Goal: Task Accomplishment & Management: Use online tool/utility

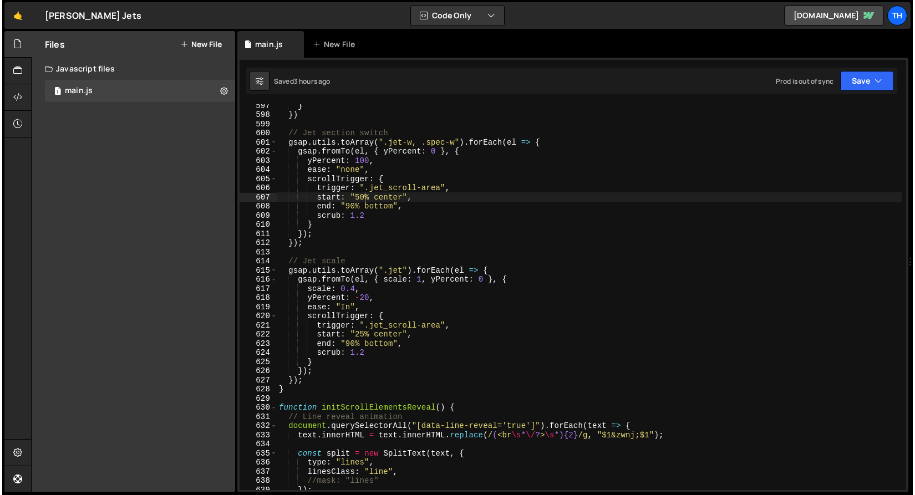
scroll to position [5482, 0]
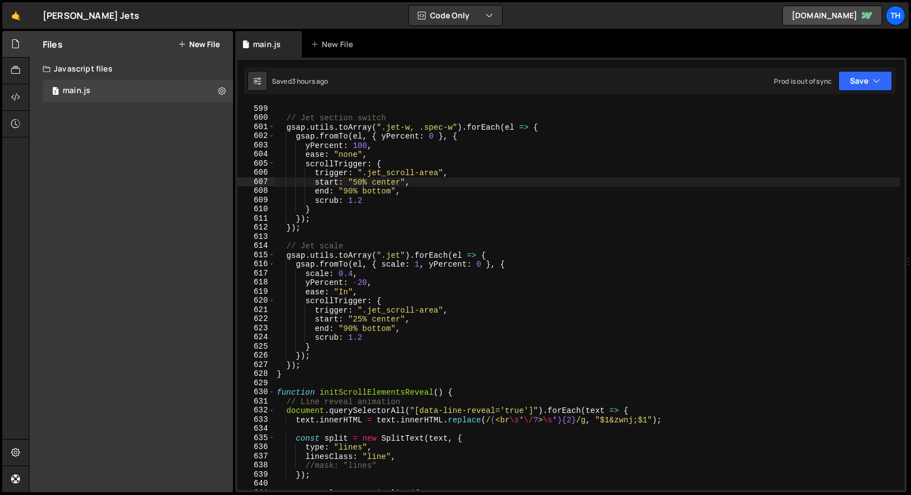
type textarea "});"
click at [334, 364] on div "// Jet section switch gsap . utils . toArray ( ".jet-w, .spec-w" ) . forEach ( …" at bounding box center [590, 306] width 630 height 404
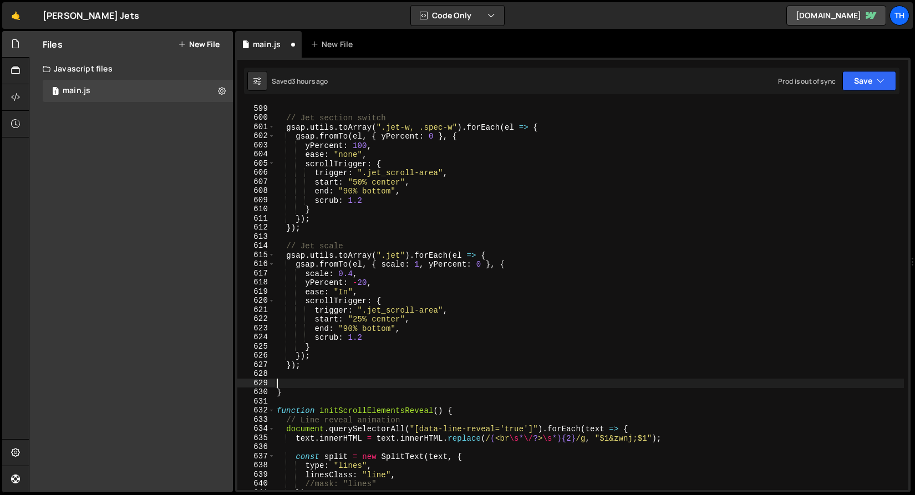
paste textarea "});"
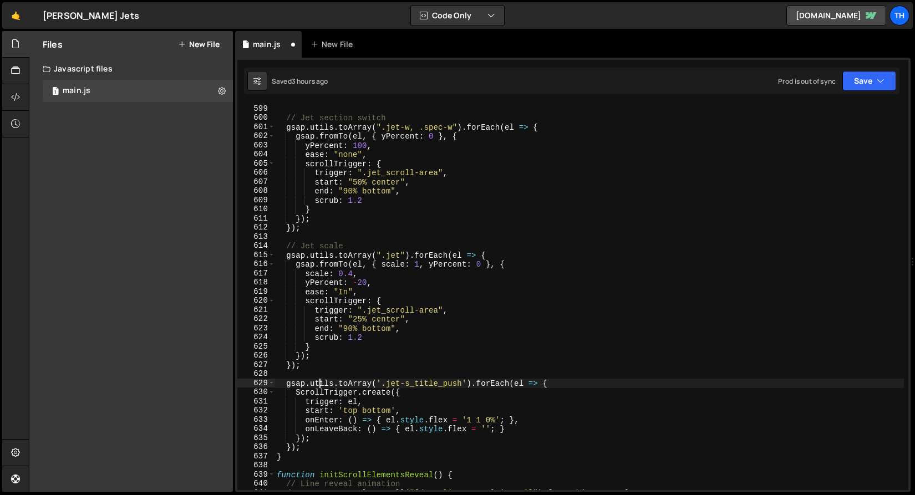
click at [319, 381] on div "// Jet section switch gsap . utils . toArray ( ".jet-w, .spec-w" ) . forEach ( …" at bounding box center [590, 306] width 630 height 404
type textarea "gsap.utils.toArray('.jet-s_title_push').forEach(el => {"
click at [319, 374] on div "// Jet section switch gsap . utils . toArray ( ".jet-w, .spec-w" ) . forEach ( …" at bounding box center [590, 306] width 630 height 404
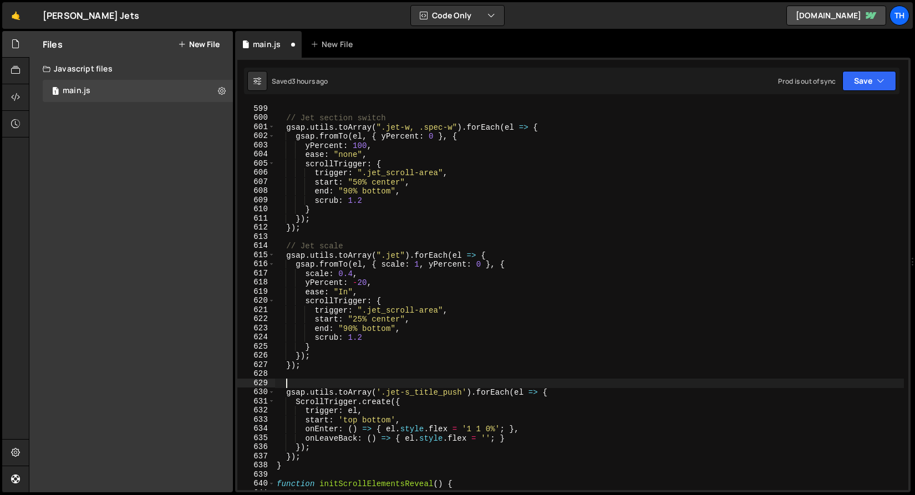
type textarea ","
type textarea "\"
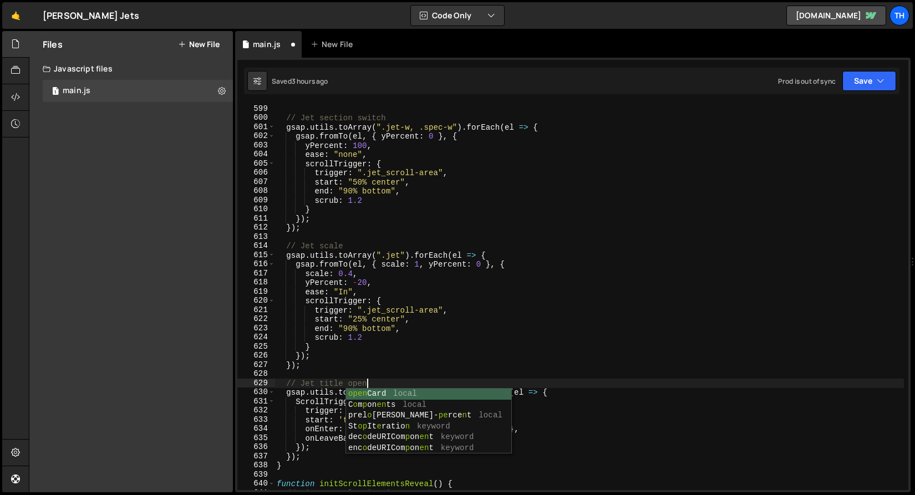
scroll to position [0, 6]
click at [368, 312] on div "// Jet section switch gsap . utils . toArray ( ".jet-w, .spec-w" ) . forEach ( …" at bounding box center [590, 306] width 630 height 404
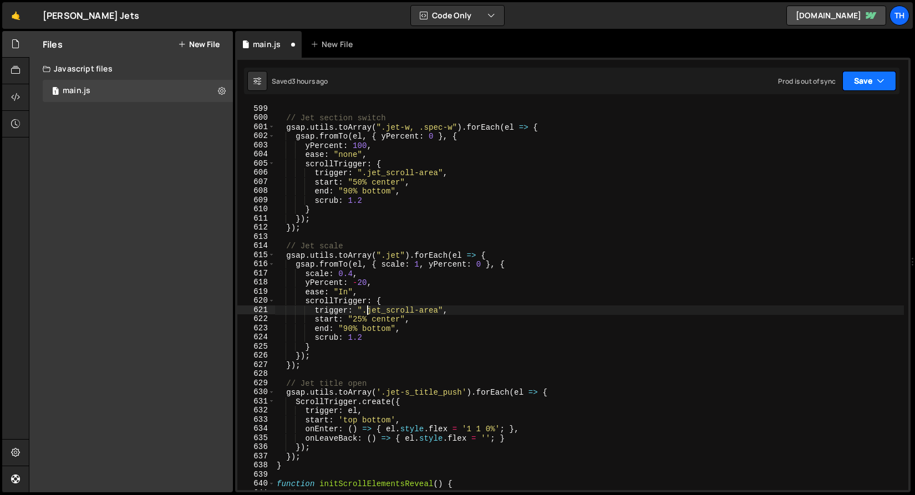
click at [856, 90] on button "Save" at bounding box center [870, 81] width 54 height 20
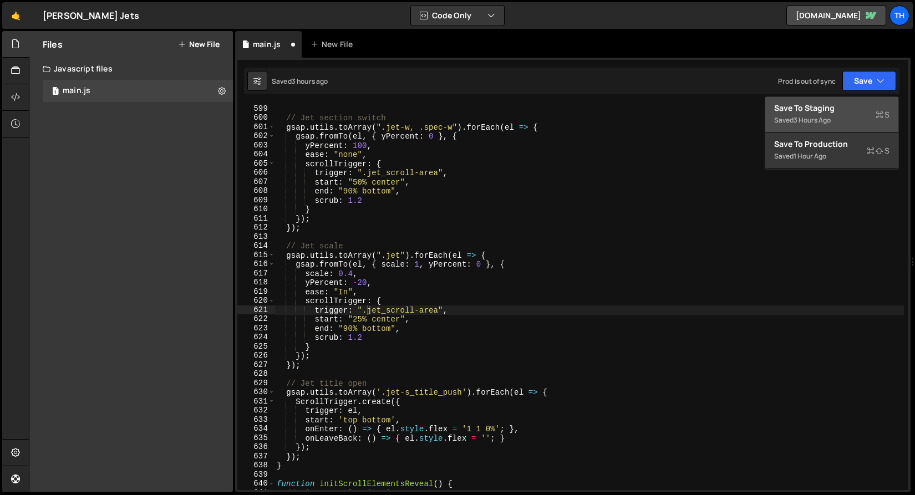
click at [831, 116] on div "3 hours ago" at bounding box center [812, 119] width 37 height 9
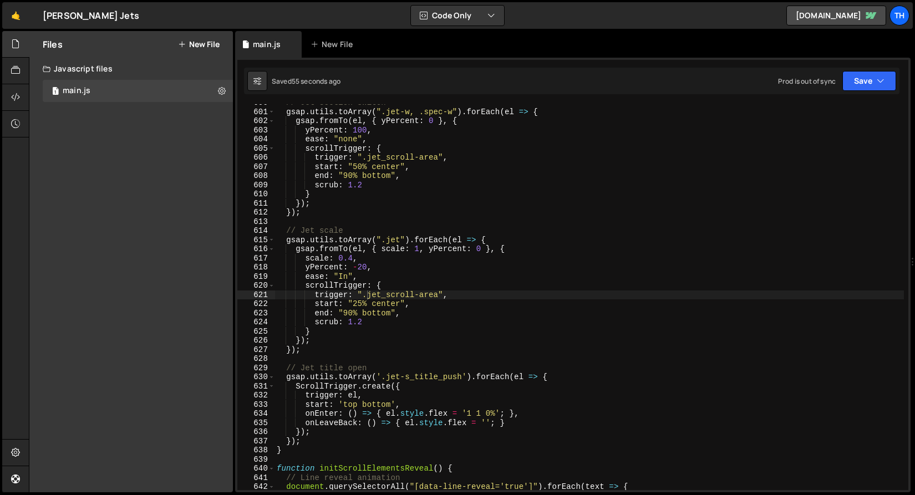
scroll to position [5497, 0]
drag, startPoint x: 348, startPoint y: 396, endPoint x: 359, endPoint y: 396, distance: 11.1
click at [359, 396] on div "// Jet section switch gsap . utils . toArray ( ".jet-w, .spec-w" ) . forEach ( …" at bounding box center [590, 300] width 630 height 404
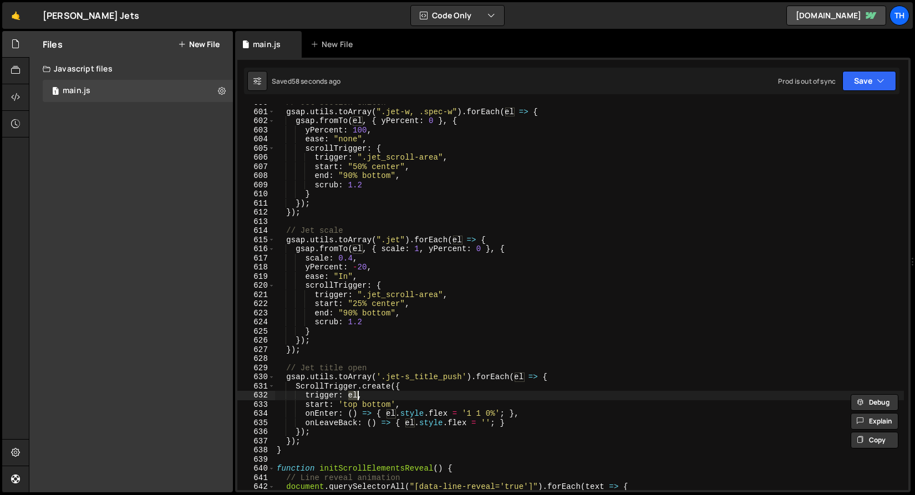
paste textarea "img-jet"
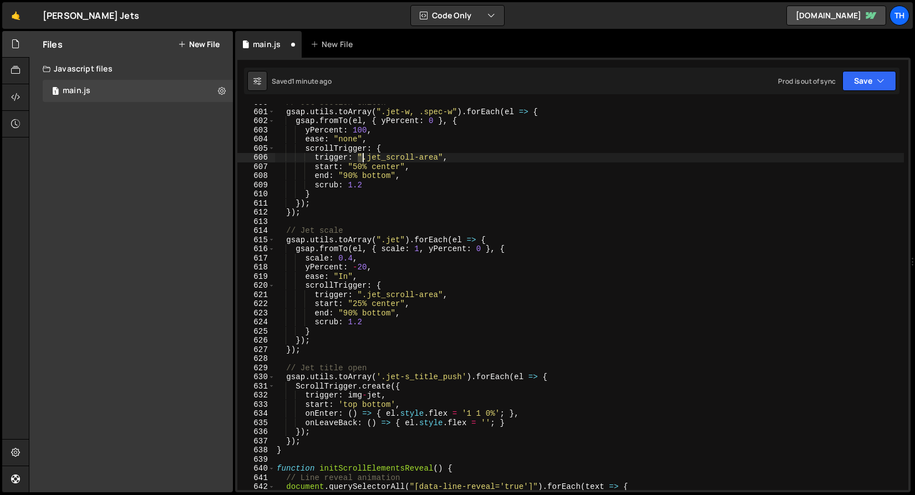
drag, startPoint x: 359, startPoint y: 158, endPoint x: 366, endPoint y: 158, distance: 7.2
click at [366, 158] on div "// Jet section switch gsap . utils . toArray ( ".jet-w, .spec-w" ) . forEach ( …" at bounding box center [590, 300] width 630 height 404
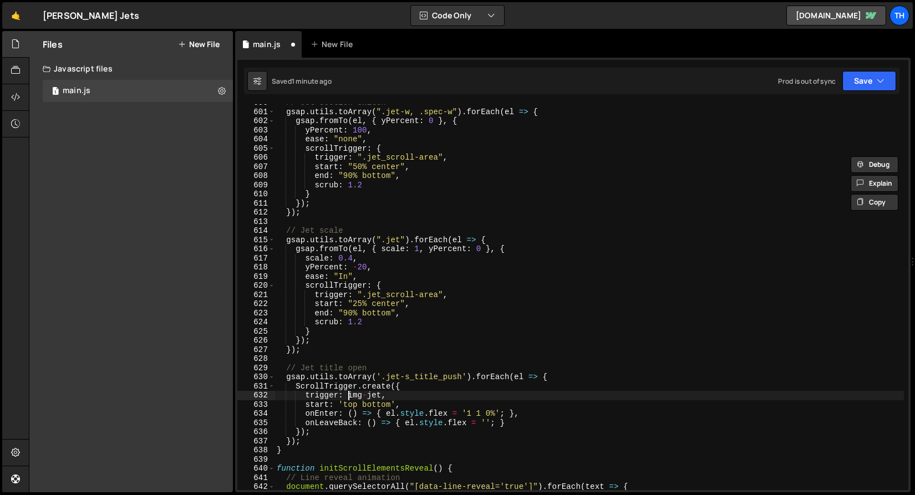
click at [349, 398] on div "// Jet section switch gsap . utils . toArray ( ".jet-w, .spec-w" ) . forEach ( …" at bounding box center [590, 300] width 630 height 404
paste textarea ""."
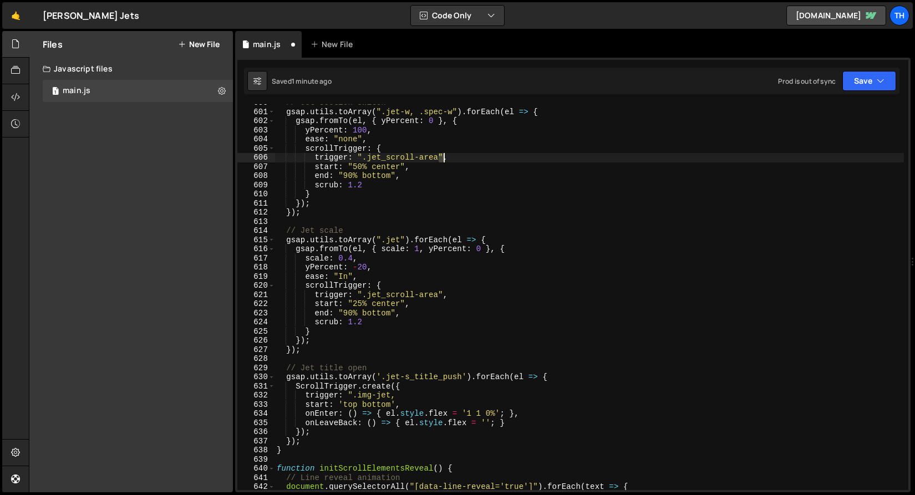
click at [443, 159] on div "// Jet section switch gsap . utils . toArray ( ".jet-w, .spec-w" ) . forEach ( …" at bounding box center [590, 300] width 630 height 404
click at [393, 394] on div "// Jet section switch gsap . utils . toArray ( ".jet-w, .spec-w" ) . forEach ( …" at bounding box center [590, 300] width 630 height 404
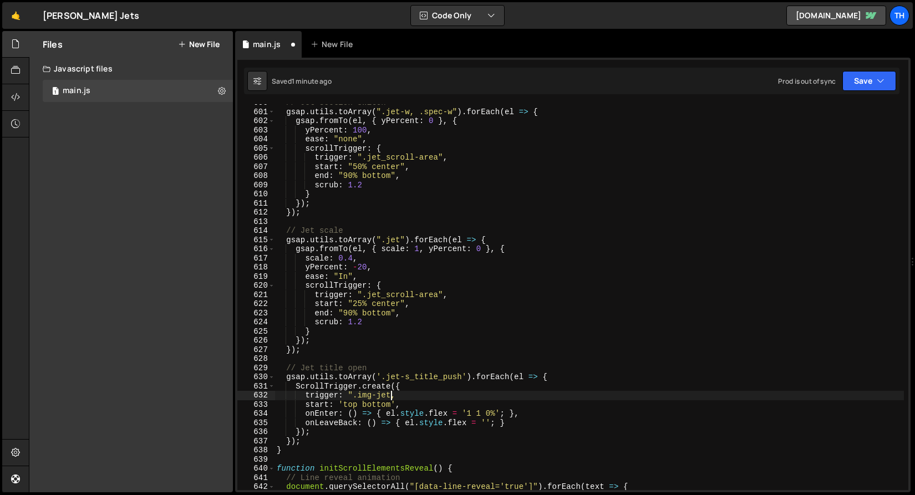
paste textarea """
click at [856, 74] on button "Save" at bounding box center [870, 81] width 54 height 20
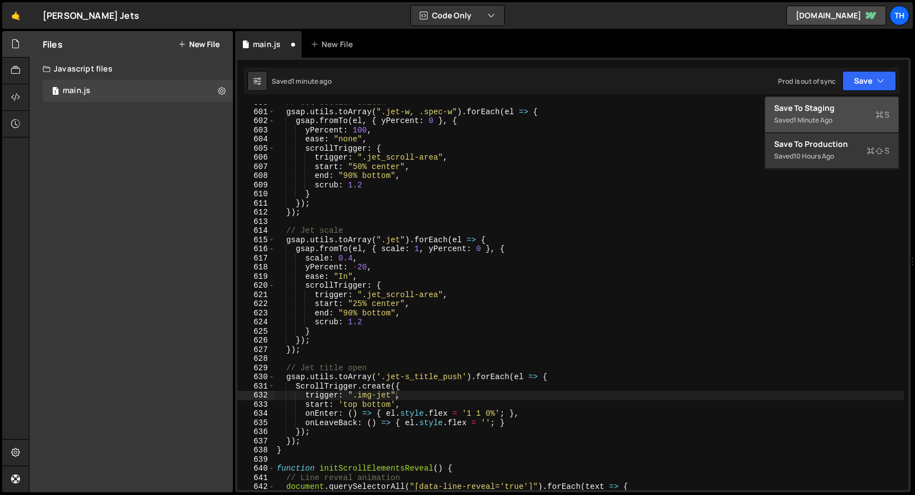
click at [852, 99] on button "Save to Staging S Saved 1 minute ago" at bounding box center [831, 115] width 133 height 36
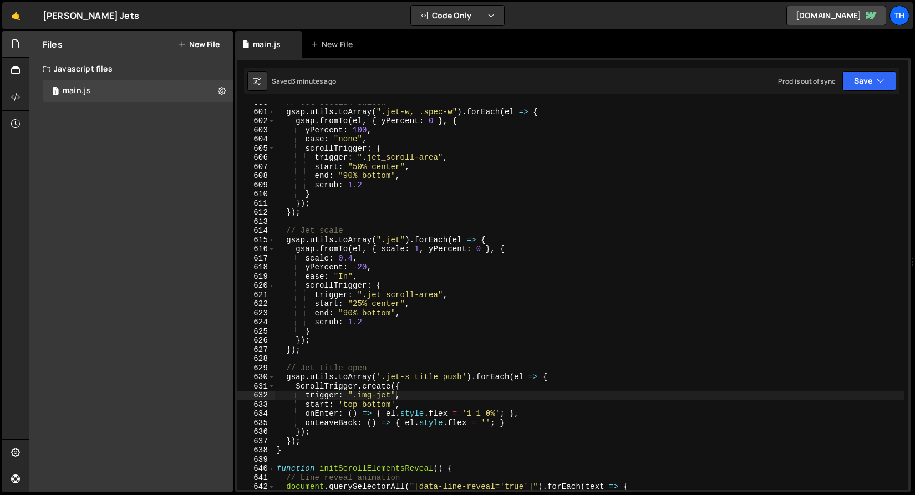
click at [378, 395] on div "// Jet section switch gsap . utils . toArray ( ".jet-w, .spec-w" ) . forEach ( …" at bounding box center [590, 300] width 630 height 404
click at [863, 99] on div "trigger: ".jet", 600 601 602 603 604 605 606 607 608 609 610 611 612 613 614 61…" at bounding box center [573, 275] width 676 height 435
click at [864, 96] on div "trigger: ".jet", 600 601 602 603 604 605 606 607 608 609 610 611 612 613 614 61…" at bounding box center [573, 275] width 676 height 435
click at [865, 87] on button "Save" at bounding box center [870, 81] width 54 height 20
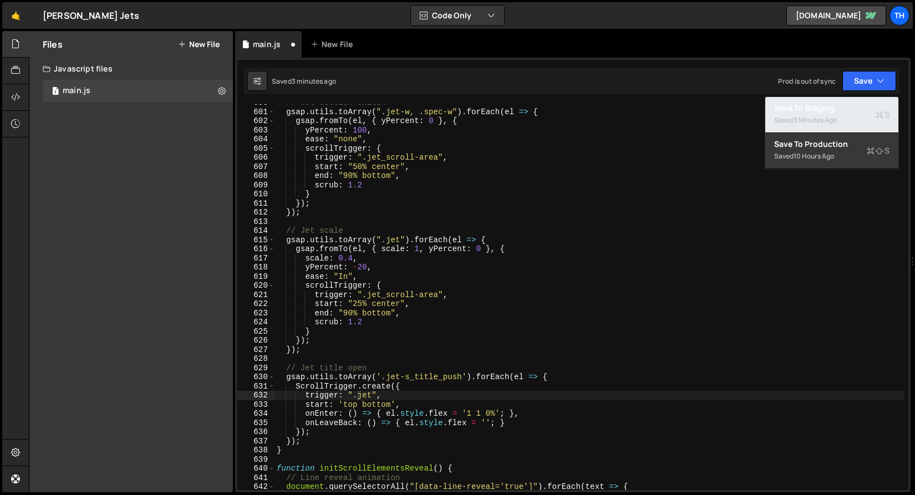
click at [865, 119] on div "Saved 3 minutes ago" at bounding box center [831, 120] width 115 height 13
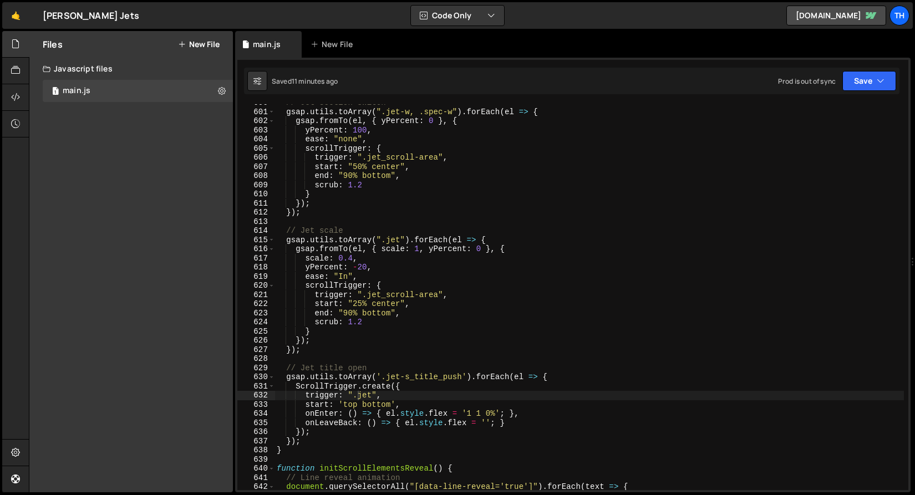
click at [374, 394] on div "// Jet section switch gsap . utils . toArray ( ".jet-w, .spec-w" ) . forEach ( …" at bounding box center [590, 300] width 630 height 404
click at [360, 399] on div "// Jet section switch gsap . utils . toArray ( ".jet-w, .spec-w" ) . forEach ( …" at bounding box center [590, 300] width 630 height 404
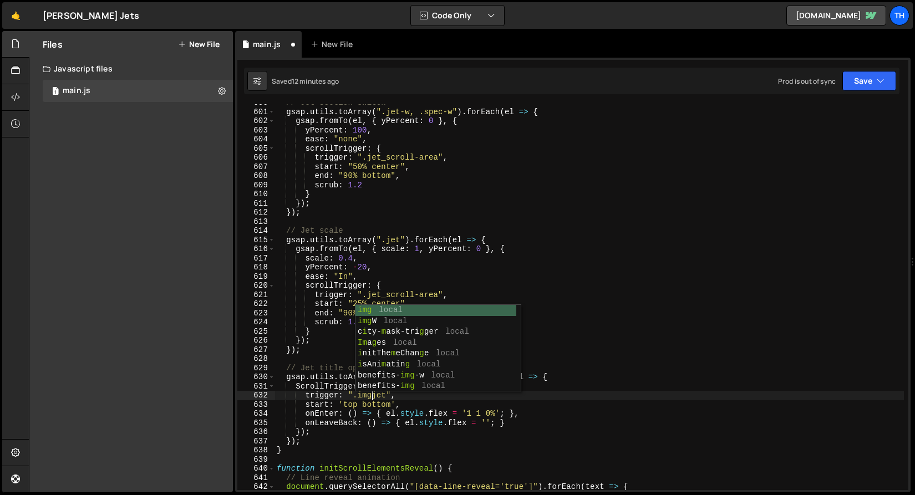
scroll to position [0, 7]
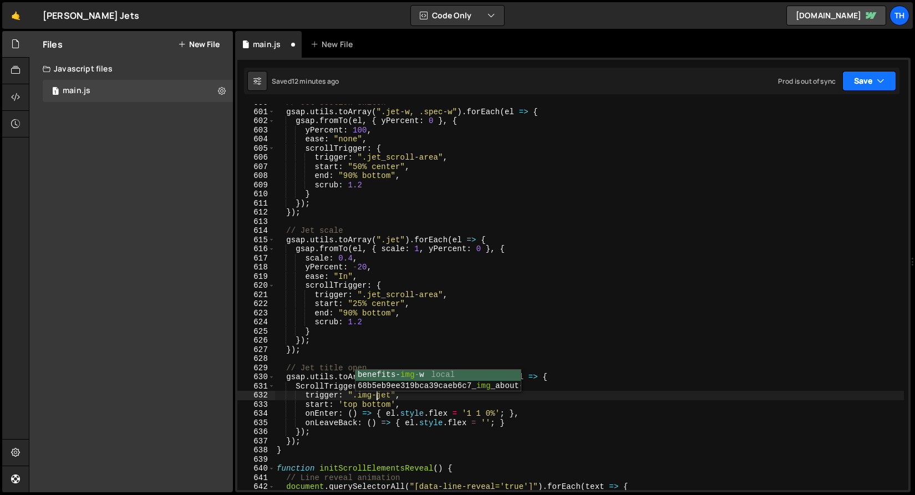
click at [879, 84] on icon "button" at bounding box center [881, 80] width 8 height 11
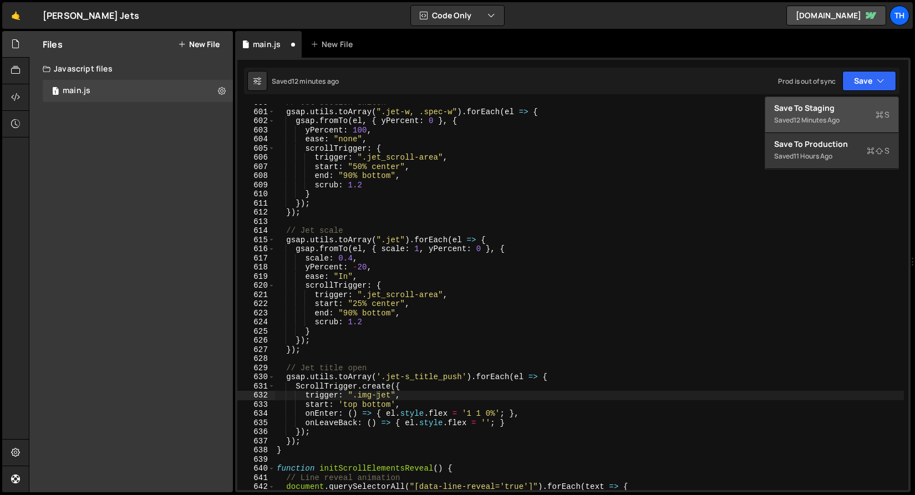
click at [865, 110] on div "Save to Staging S" at bounding box center [831, 108] width 115 height 11
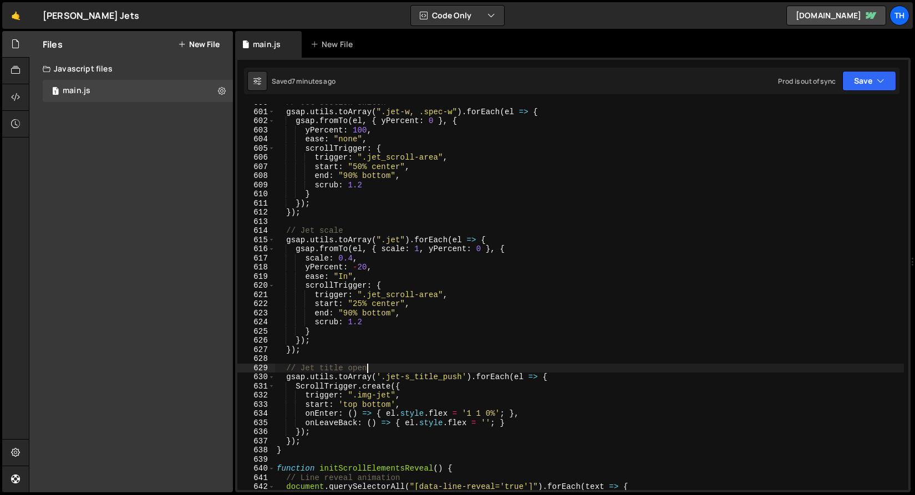
scroll to position [0, 6]
click at [415, 369] on div "// Jet section switch gsap . utils . toArray ( ".jet-w, .spec-w" ) . forEach ( …" at bounding box center [590, 300] width 630 height 404
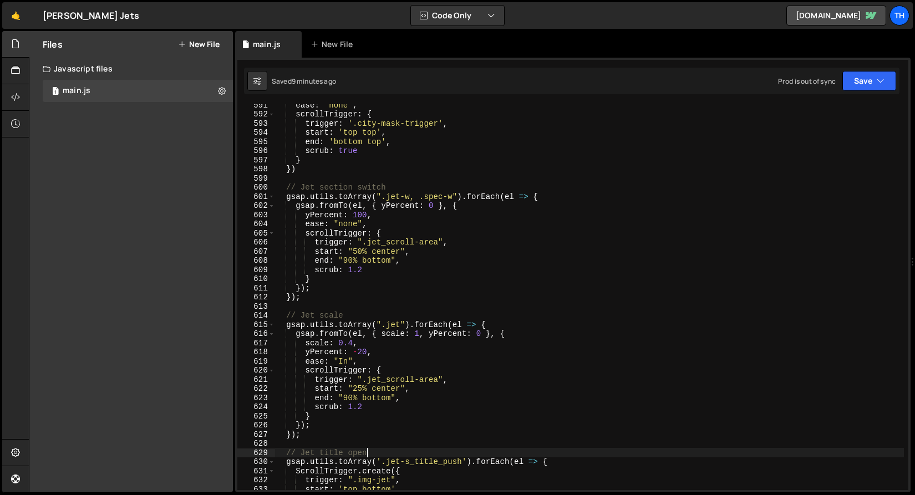
scroll to position [5408, 0]
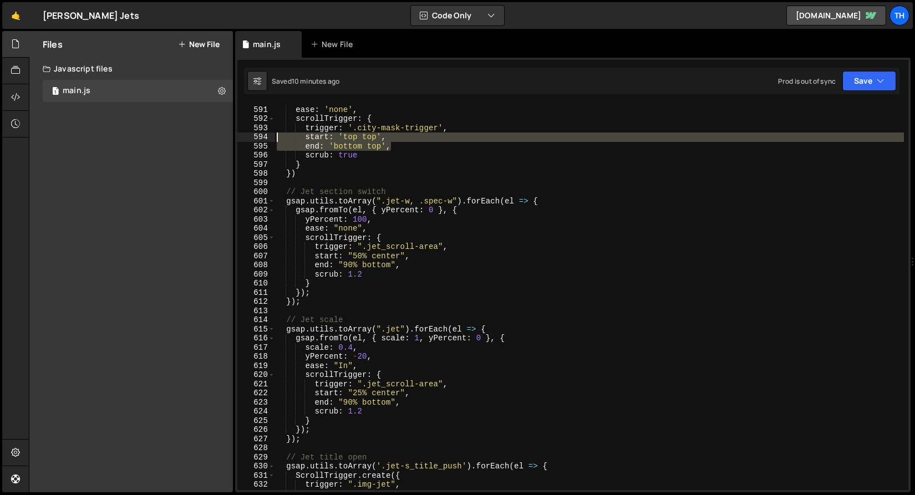
drag, startPoint x: 405, startPoint y: 144, endPoint x: 212, endPoint y: 139, distance: 193.1
click at [212, 139] on div "Files New File Javascript files 1 main.js 0 CSS files Copy share link Edit File…" at bounding box center [472, 262] width 886 height 462
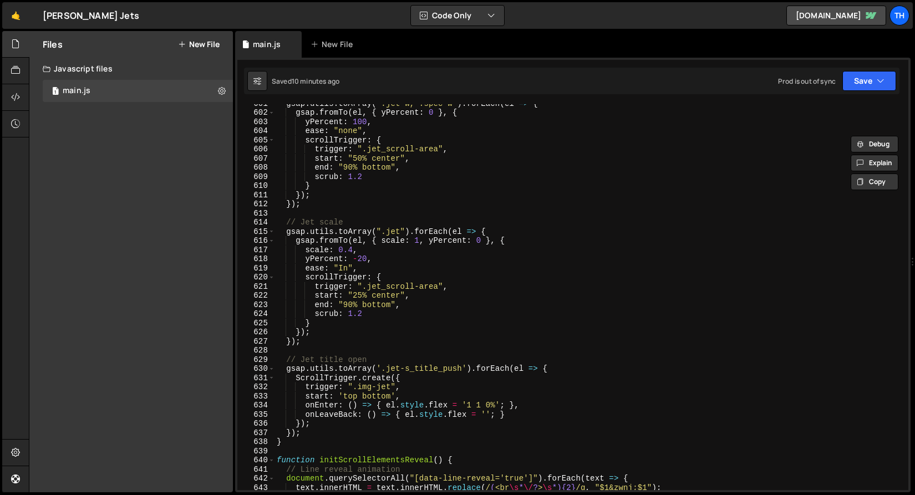
scroll to position [5522, 0]
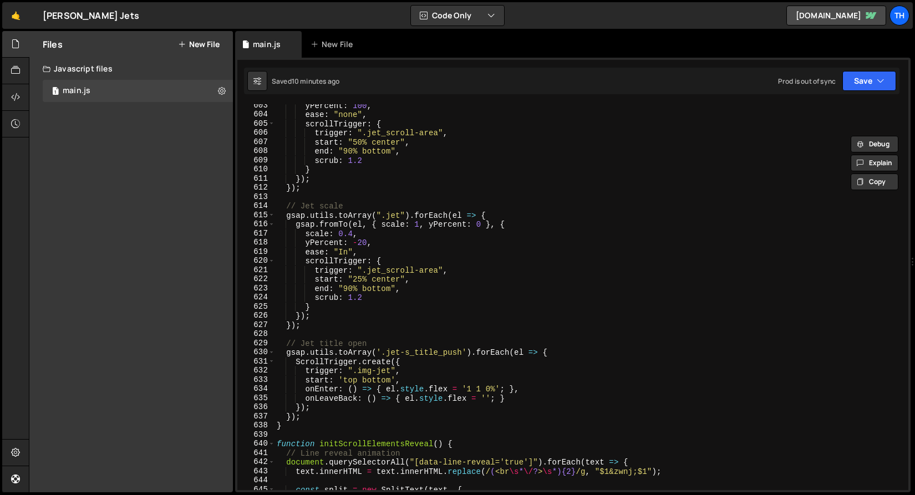
click at [356, 379] on div "yPercent : 100 , ease : "none" , scrollTrigger : { trigger : ".jet_scroll-area"…" at bounding box center [590, 303] width 630 height 404
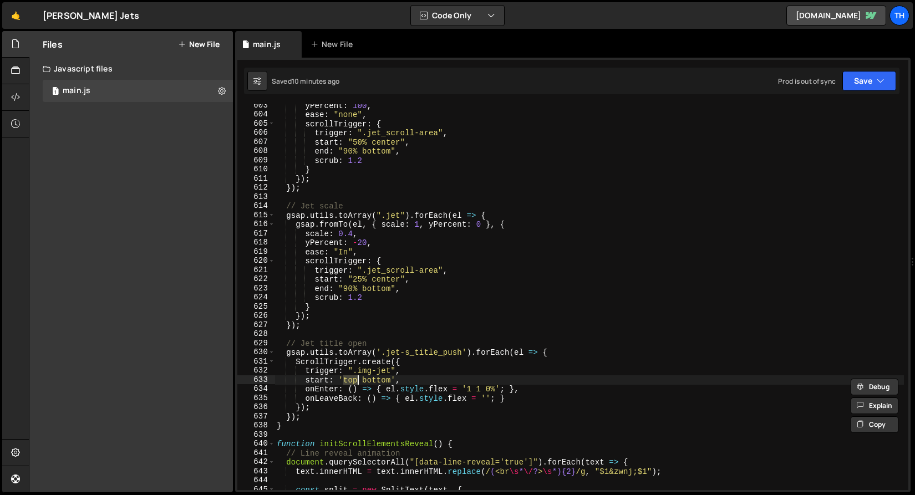
scroll to position [0, 5]
click at [871, 92] on div "Saved 10 minutes ago Prod is out of sync Upgrade to Edit Save Save to Staging S…" at bounding box center [572, 81] width 656 height 27
click at [871, 84] on button "Save" at bounding box center [870, 81] width 54 height 20
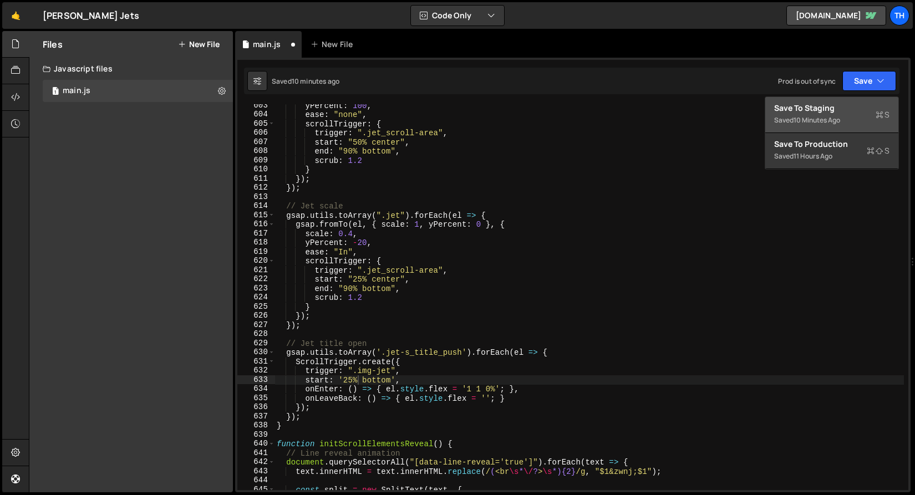
click at [865, 104] on div "Save to Staging S" at bounding box center [831, 108] width 115 height 11
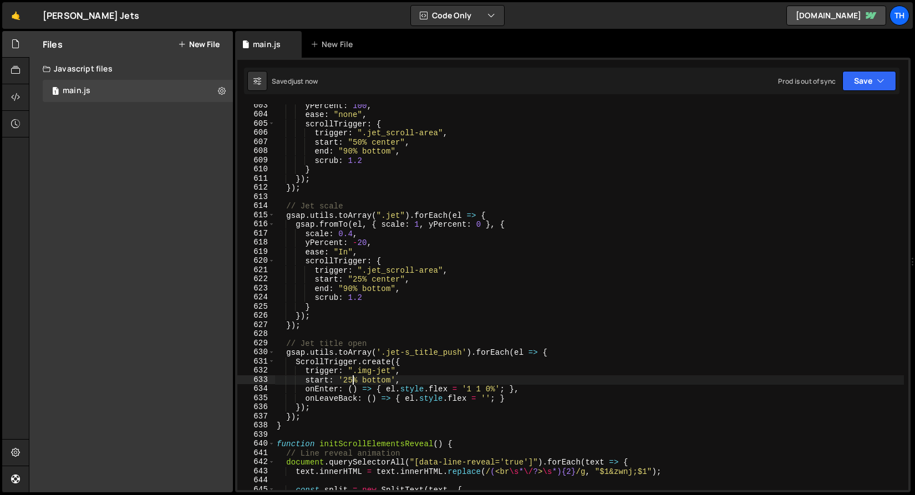
click at [352, 379] on div "yPercent : 100 , ease : "none" , scrollTrigger : { trigger : ".jet_scroll-area"…" at bounding box center [590, 303] width 630 height 404
click at [869, 79] on button "Save" at bounding box center [870, 81] width 54 height 20
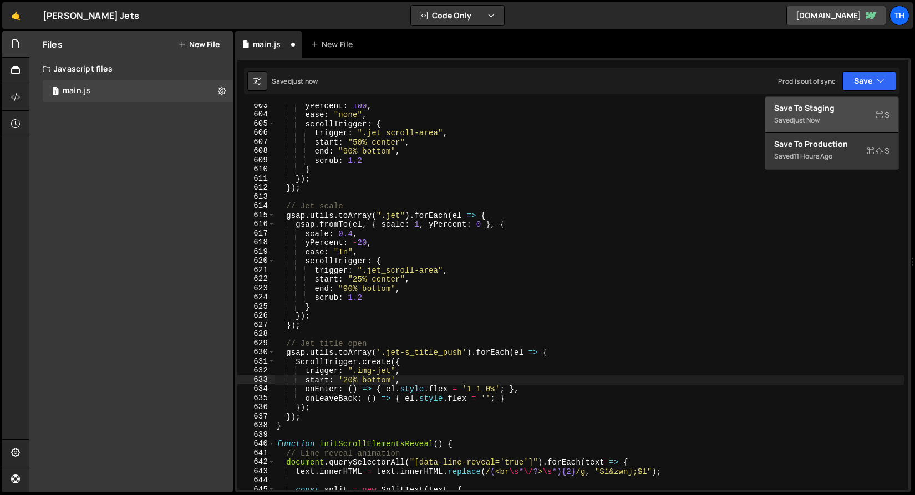
click at [859, 115] on div "Saved just now" at bounding box center [831, 120] width 115 height 13
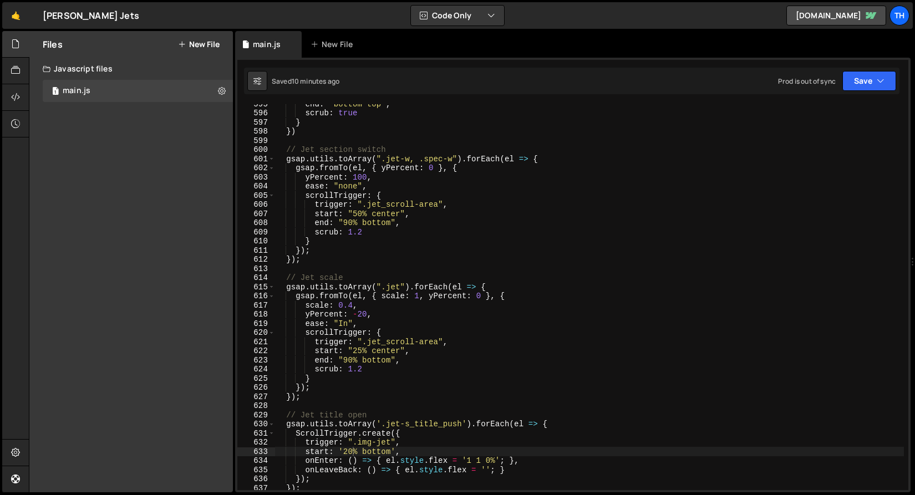
scroll to position [5449, 0]
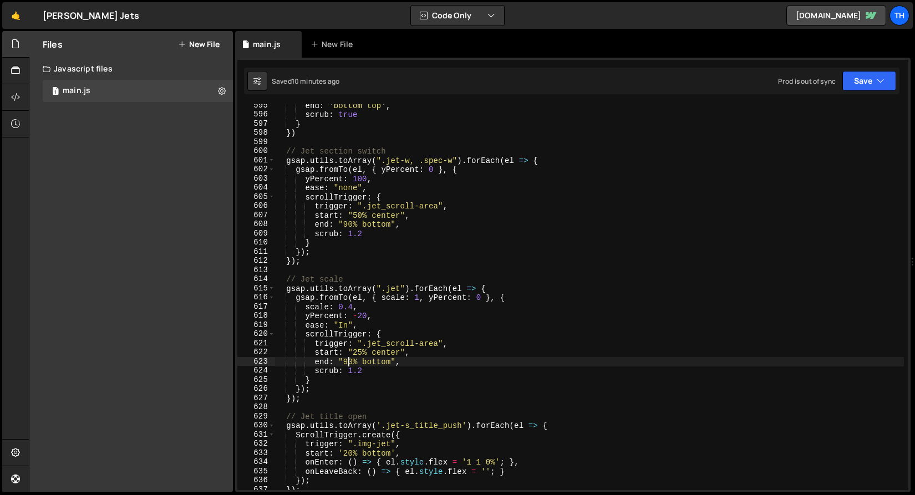
click at [349, 360] on div "end : 'bottom top' , scrub : true } }) // Jet section switch gsap . utils . toA…" at bounding box center [590, 303] width 630 height 404
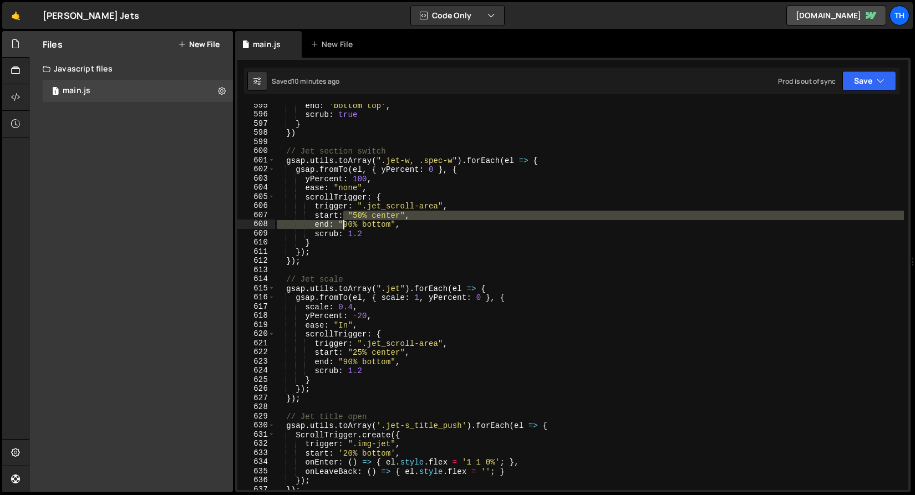
click at [346, 220] on div "end : 'bottom top' , scrub : true } }) // Jet section switch gsap . utils . toA…" at bounding box center [590, 303] width 630 height 404
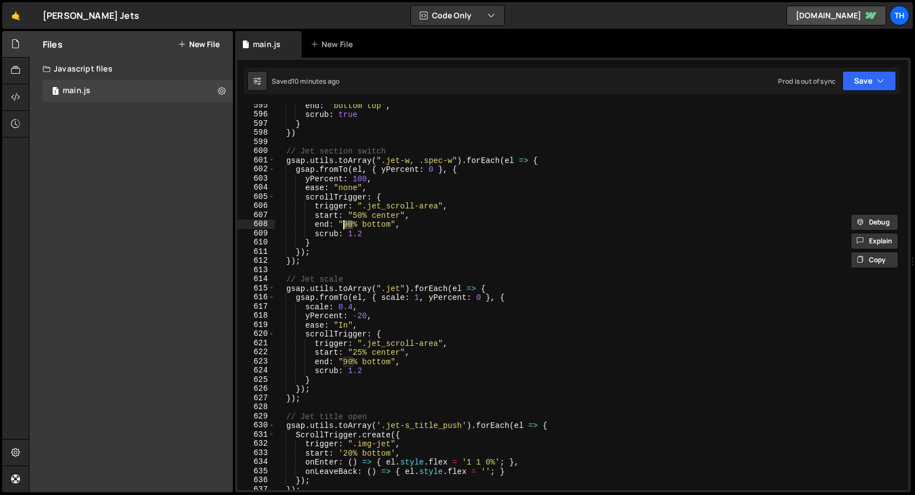
click at [346, 220] on div "end : 'bottom top' , scrub : true } }) // Jet section switch gsap . utils . toA…" at bounding box center [590, 303] width 630 height 404
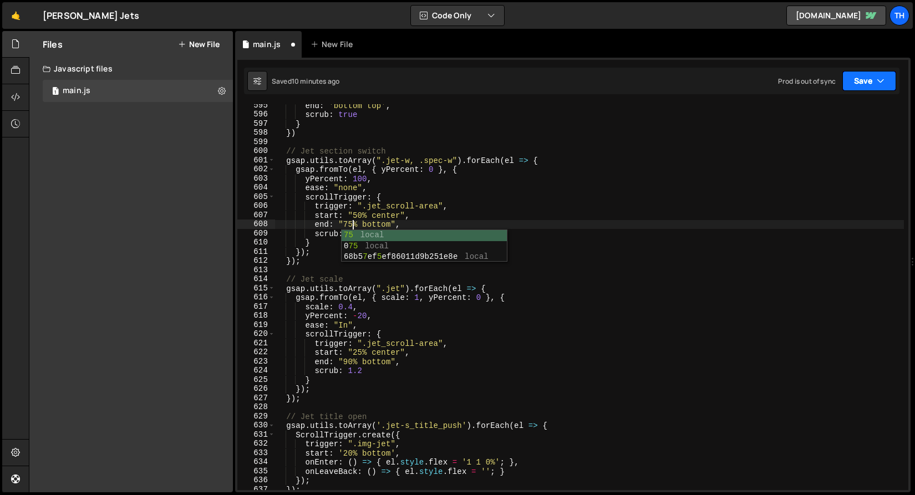
click at [876, 83] on button "Save" at bounding box center [870, 81] width 54 height 20
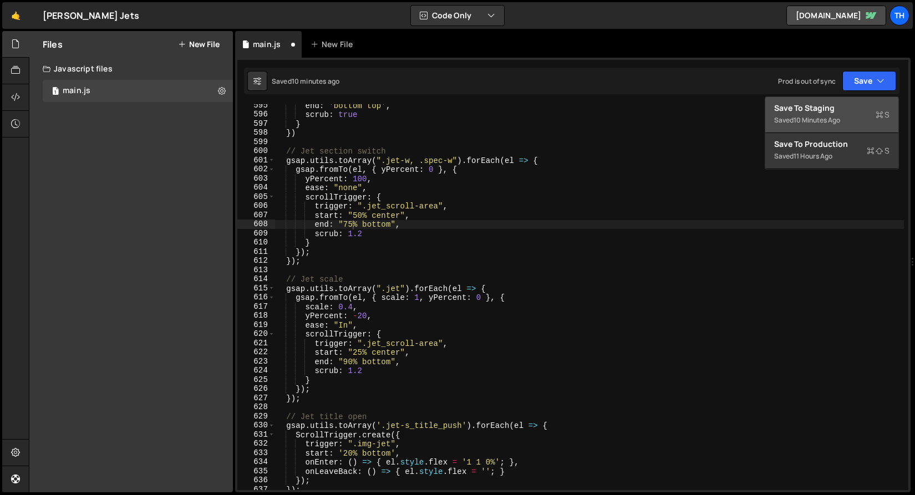
click at [863, 108] on div "Save to Staging S" at bounding box center [831, 108] width 115 height 11
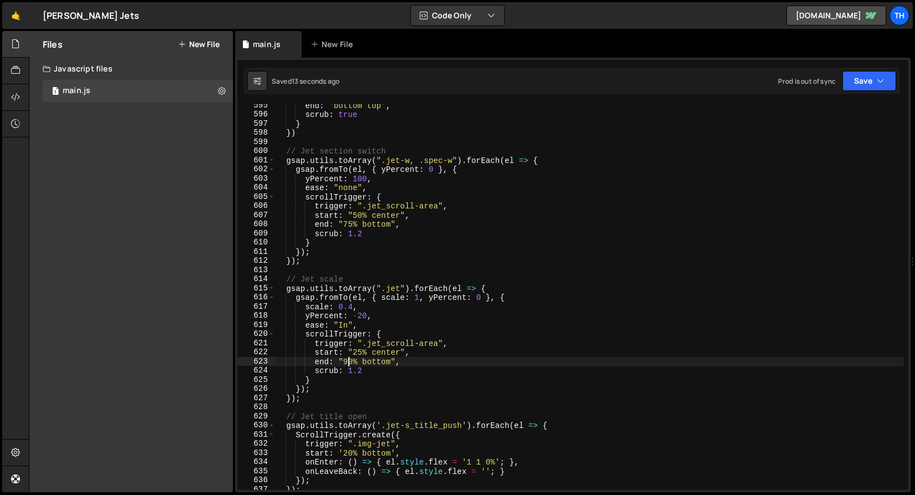
click at [347, 358] on div "end : 'bottom top' , scrub : true } }) // Jet section switch gsap . utils . toA…" at bounding box center [590, 303] width 630 height 404
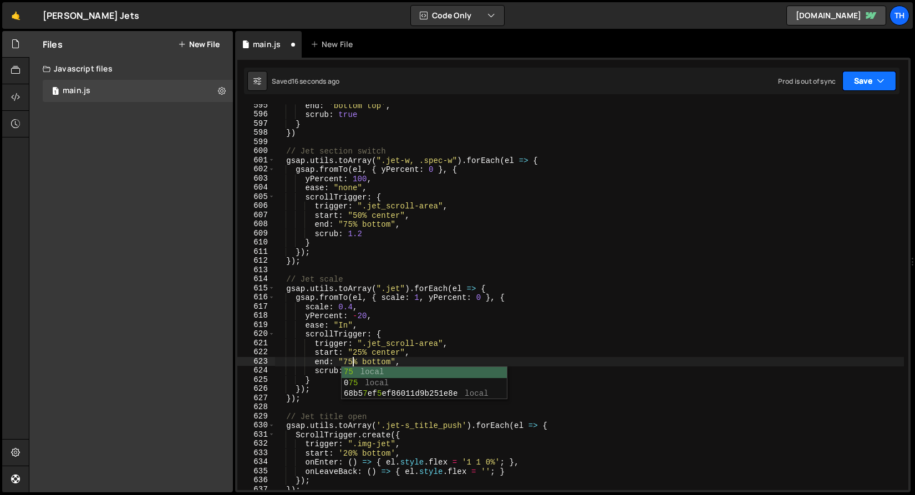
click at [858, 89] on button "Save" at bounding box center [870, 81] width 54 height 20
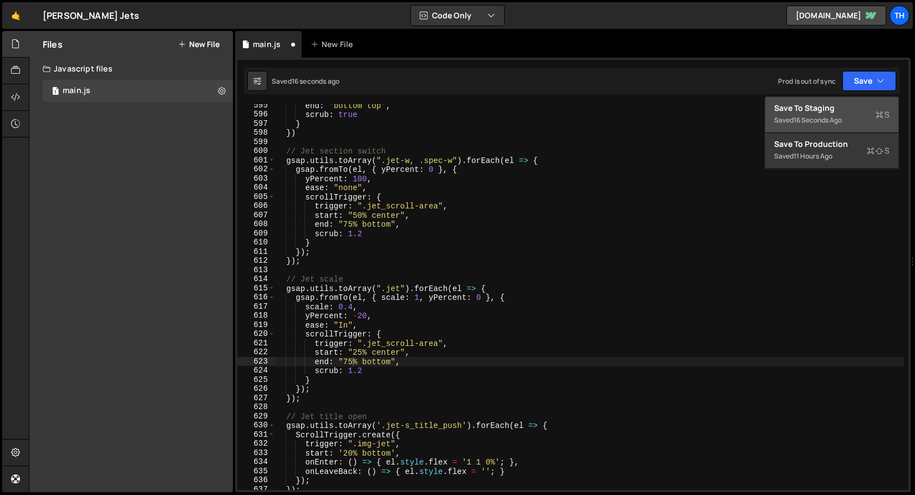
click at [834, 110] on div "Save to Staging S" at bounding box center [831, 108] width 115 height 11
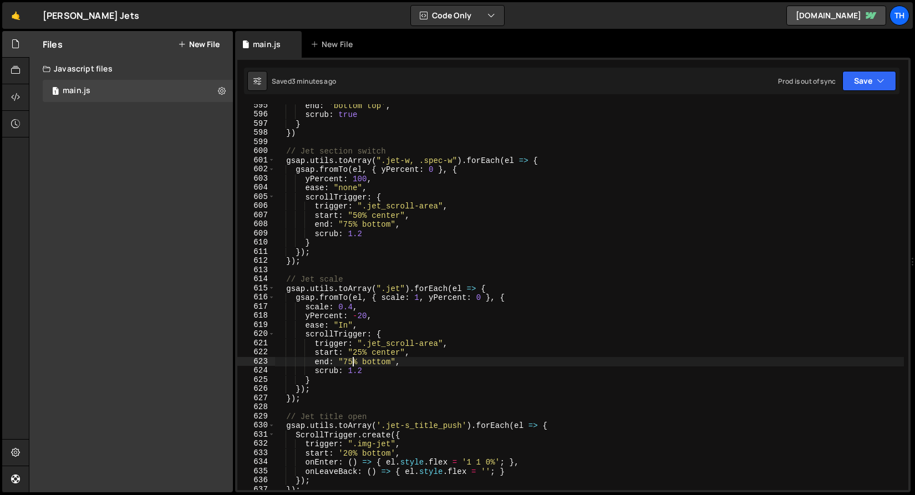
click at [353, 363] on div "end : 'bottom top' , scrub : true } }) // Jet section switch gsap . utils . toA…" at bounding box center [590, 303] width 630 height 404
click at [356, 224] on div "end : 'bottom top' , scrub : true } }) // Jet section switch gsap . utils . toA…" at bounding box center [590, 303] width 630 height 404
click at [350, 224] on div "end : 'bottom top' , scrub : true } }) // Jet section switch gsap . utils . toA…" at bounding box center [590, 303] width 630 height 404
click at [434, 171] on div "end : 'bottom top' , scrub : true } }) // Jet section switch gsap . utils . toA…" at bounding box center [590, 303] width 630 height 404
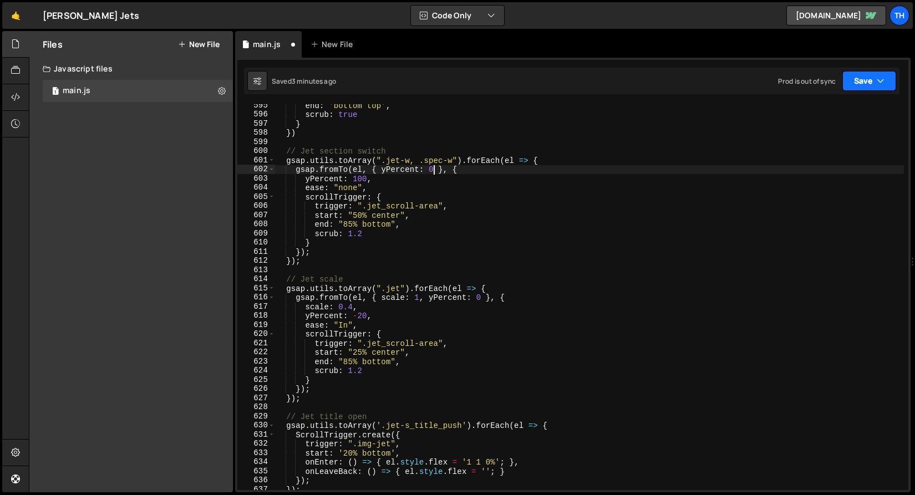
click at [879, 88] on button "Save" at bounding box center [870, 81] width 54 height 20
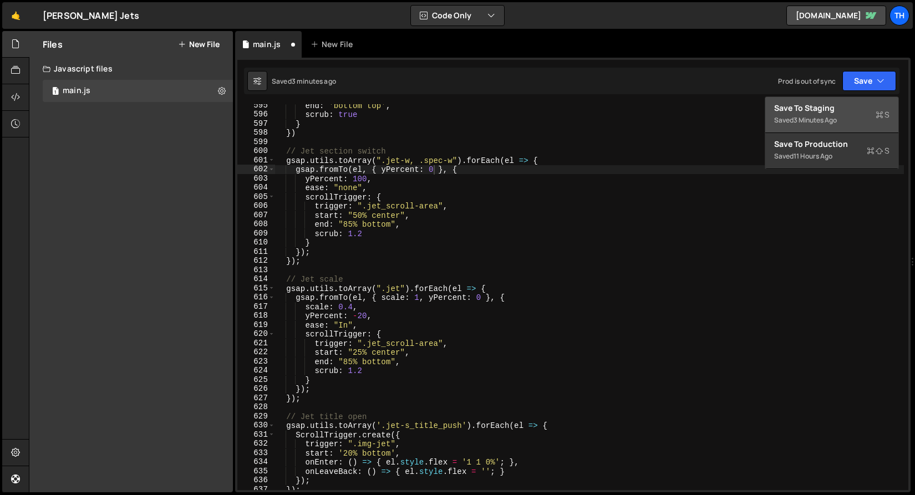
click at [866, 104] on div "Save to Staging S" at bounding box center [831, 108] width 115 height 11
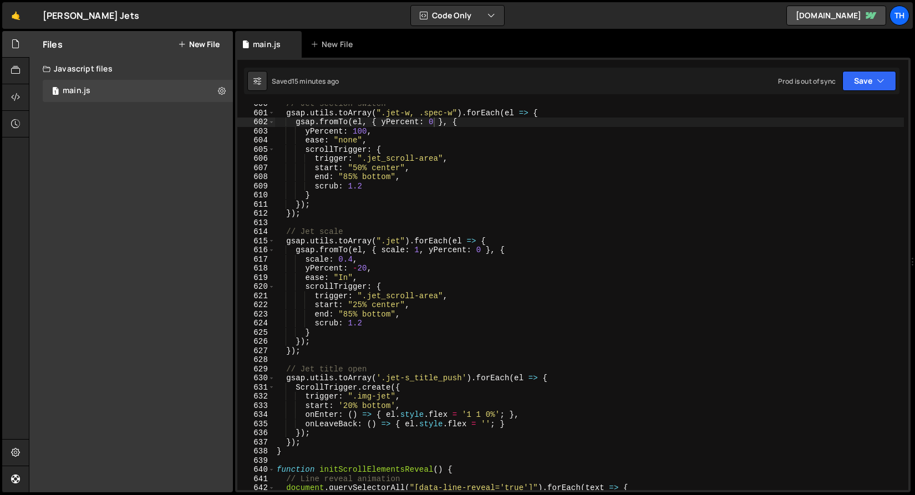
scroll to position [0, 1]
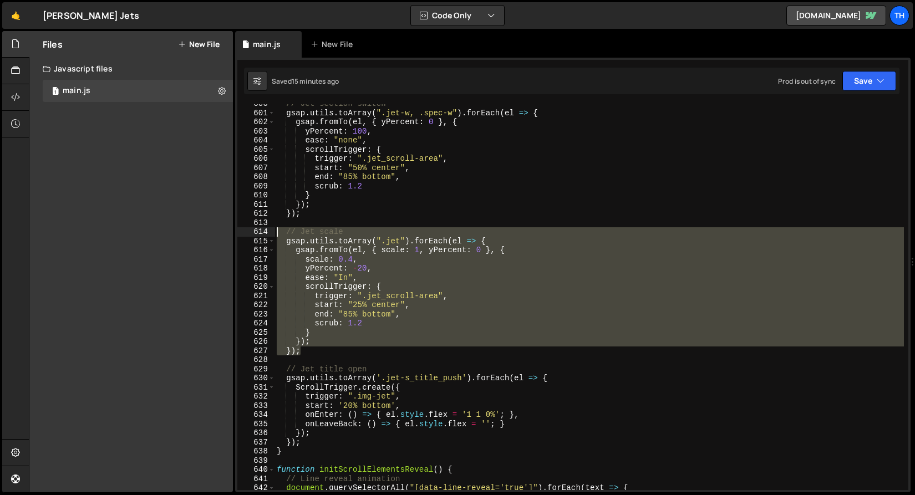
drag, startPoint x: 311, startPoint y: 351, endPoint x: 253, endPoint y: 232, distance: 131.2
click at [253, 232] on div "}); 600 601 602 603 604 605 606 607 608 609 610 611 612 613 614 615 616 617 618…" at bounding box center [572, 297] width 671 height 386
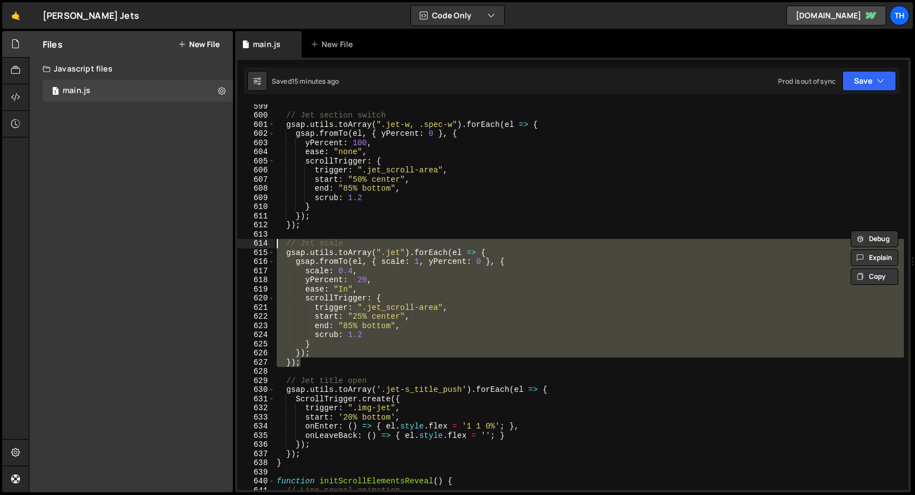
scroll to position [5470, 0]
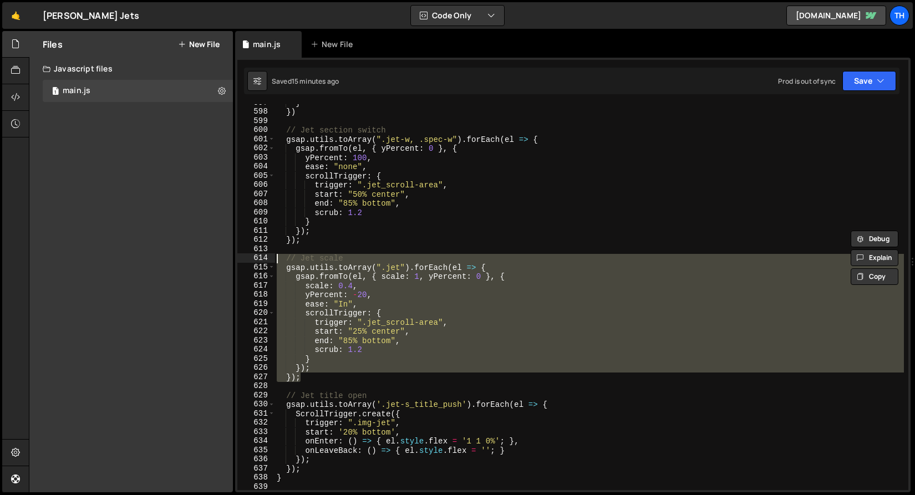
click at [318, 369] on div "} }) // Jet section switch gsap . utils . toArray ( ".jet-w, .spec-w" ) . forEa…" at bounding box center [590, 297] width 630 height 386
type textarea "});"
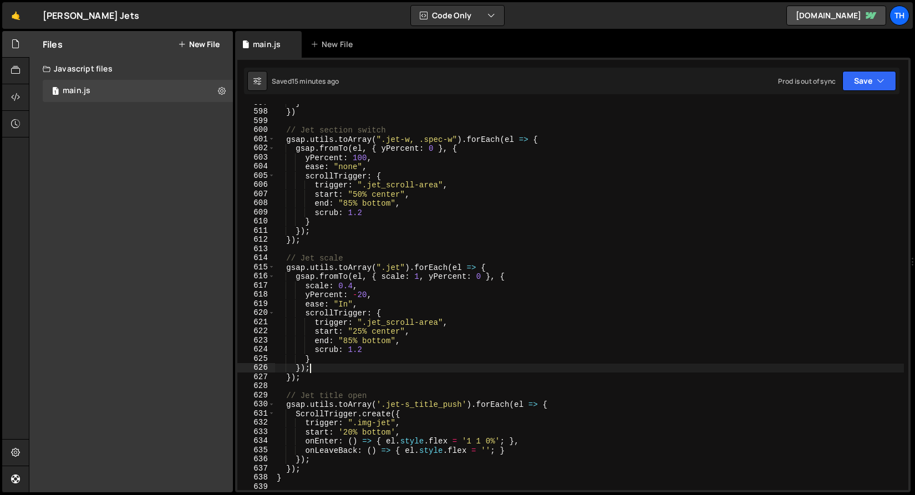
click at [326, 383] on div "} }) // Jet section switch gsap . utils . toArray ( ".jet-w, .spec-w" ) . forEa…" at bounding box center [590, 300] width 630 height 404
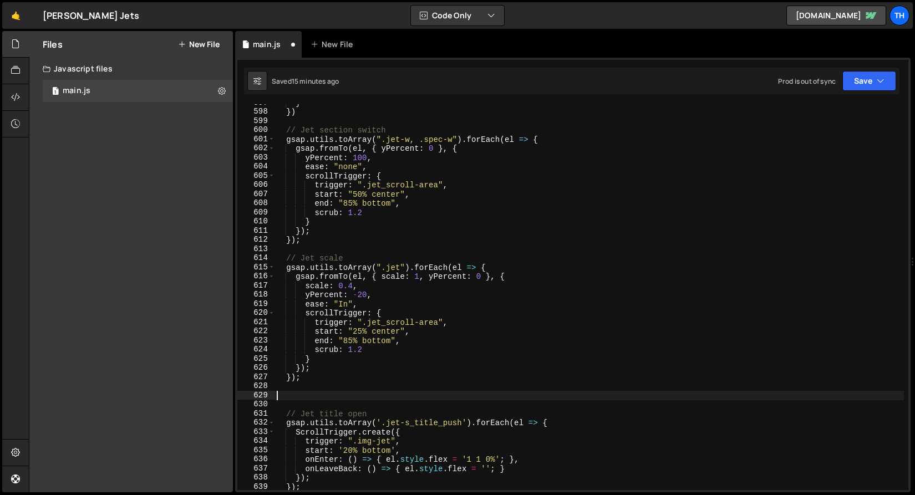
paste textarea "});"
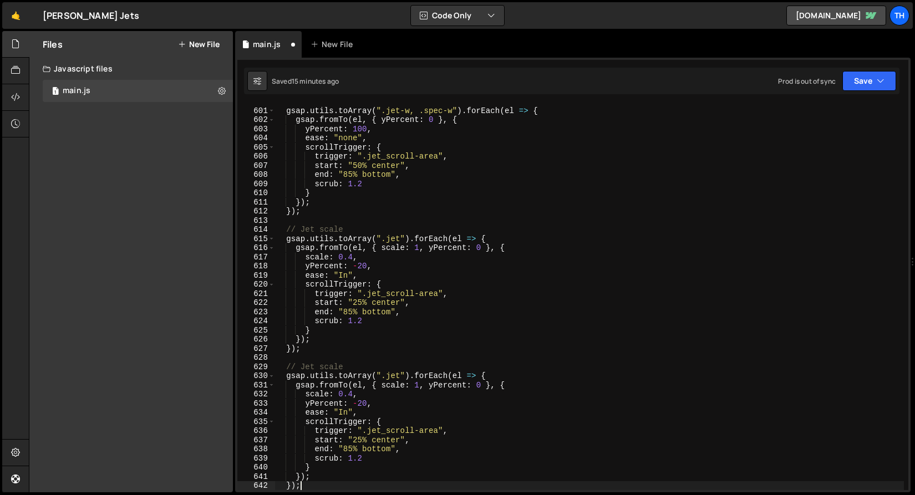
scroll to position [5499, 0]
click at [333, 369] on div "// Jet section switch gsap . utils . toArray ( ".jet-w, .spec-w" ) . forEach ( …" at bounding box center [590, 299] width 630 height 404
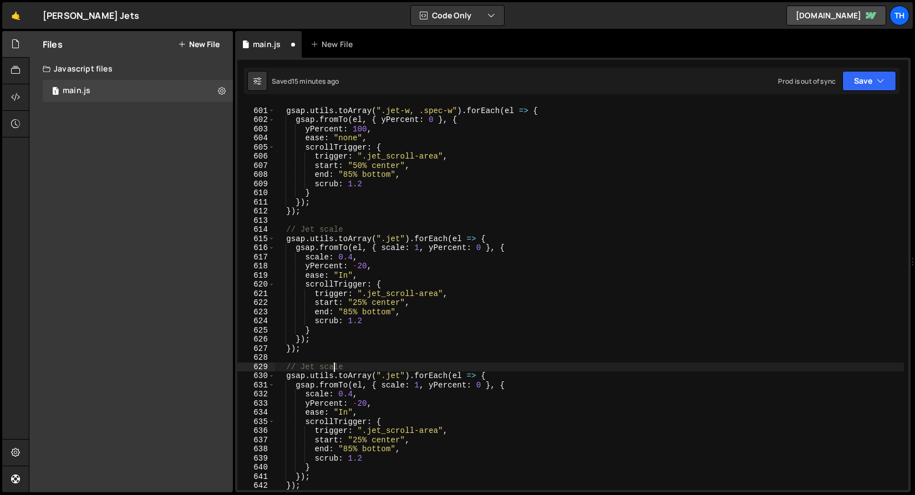
click at [333, 369] on div "// Jet section switch gsap . utils . toArray ( ".jet-w, .spec-w" ) . forEach ( …" at bounding box center [590, 299] width 630 height 404
click at [387, 257] on div "// Jet section switch gsap . utils . toArray ( ".jet-w, .spec-w" ) . forEach ( …" at bounding box center [590, 299] width 630 height 404
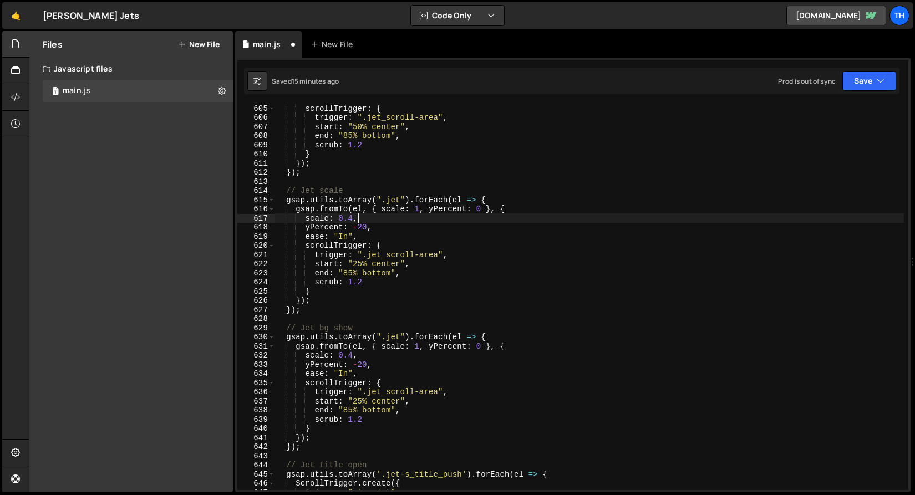
scroll to position [5537, 0]
click at [396, 339] on div "scrollTrigger : { trigger : ".jet_scroll-area" , start : "50% center" , end : "…" at bounding box center [590, 306] width 630 height 404
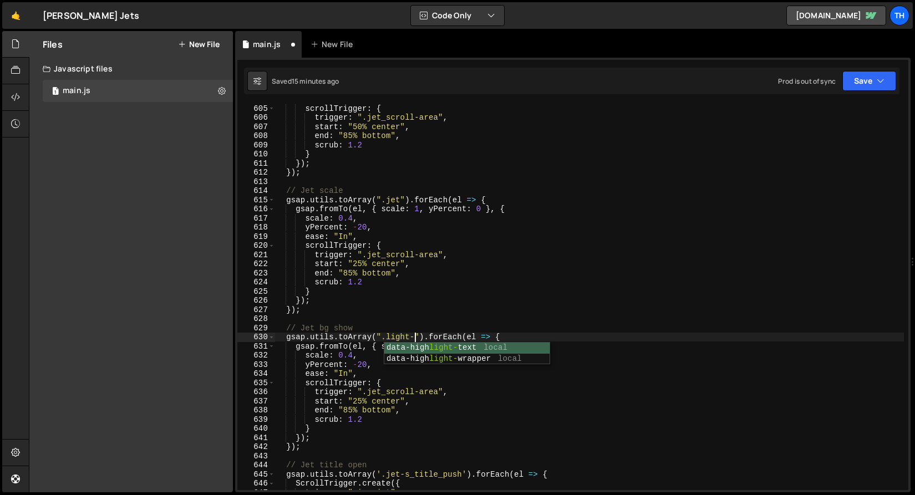
scroll to position [0, 10]
click at [393, 348] on div "scrollTrigger : { trigger : ".jet_scroll-area" , start : "50% center" , end : "…" at bounding box center [590, 306] width 630 height 404
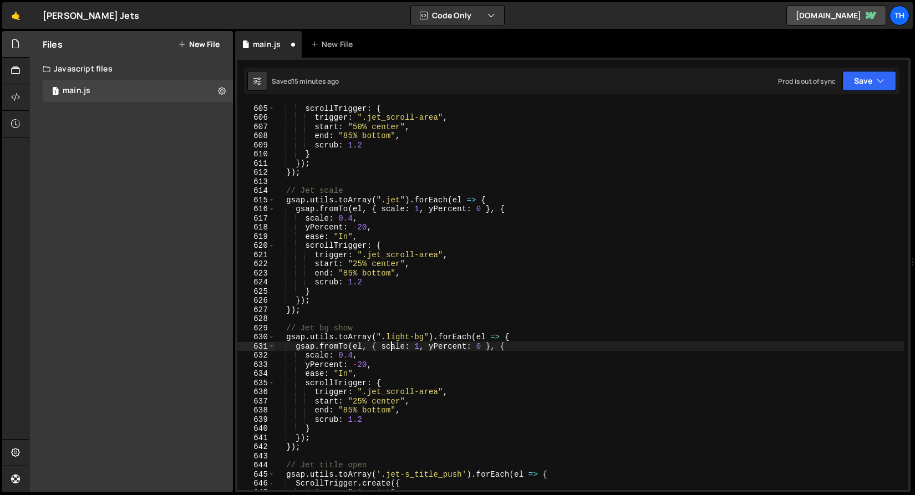
click at [393, 348] on div "scrollTrigger : { trigger : ".jet_scroll-area" , start : "50% center" , end : "…" at bounding box center [590, 306] width 630 height 404
click at [428, 347] on div "scrollTrigger : { trigger : ".jet_scroll-area" , start : "50% center" , end : "…" at bounding box center [590, 306] width 630 height 404
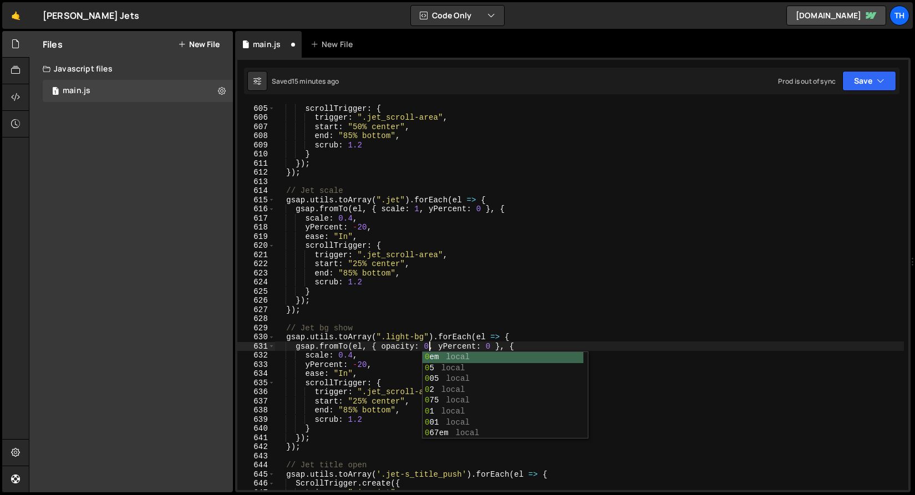
scroll to position [0, 11]
click at [499, 341] on div "scrollTrigger : { trigger : ".jet_scroll-area" , start : "50% center" , end : "…" at bounding box center [590, 306] width 630 height 404
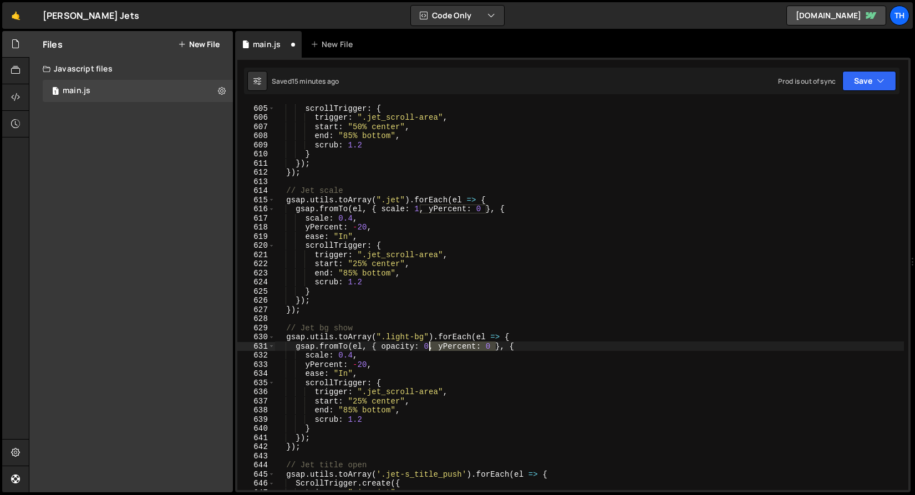
drag, startPoint x: 498, startPoint y: 344, endPoint x: 430, endPoint y: 349, distance: 67.9
click at [430, 349] on div "scrollTrigger : { trigger : ".jet_scroll-area" , start : "50% center" , end : "…" at bounding box center [590, 306] width 630 height 404
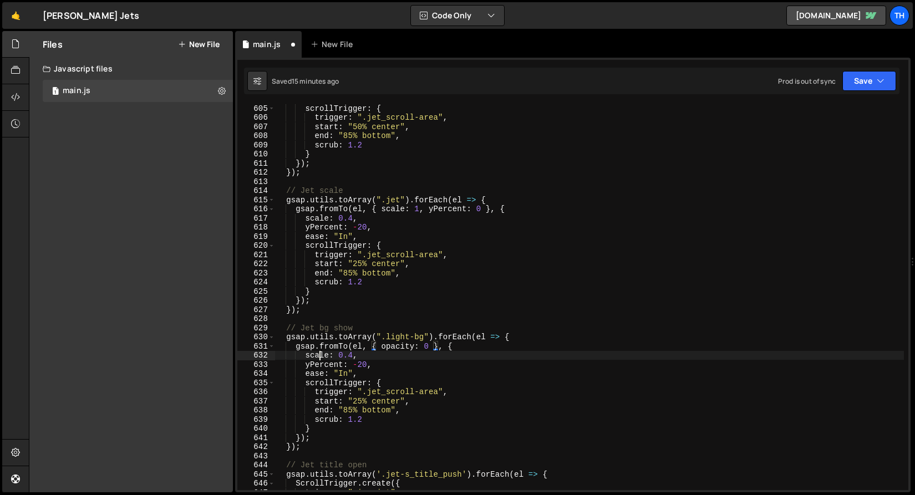
click at [322, 356] on div "scrollTrigger : { trigger : ".jet_scroll-area" , start : "50% center" , end : "…" at bounding box center [590, 306] width 630 height 404
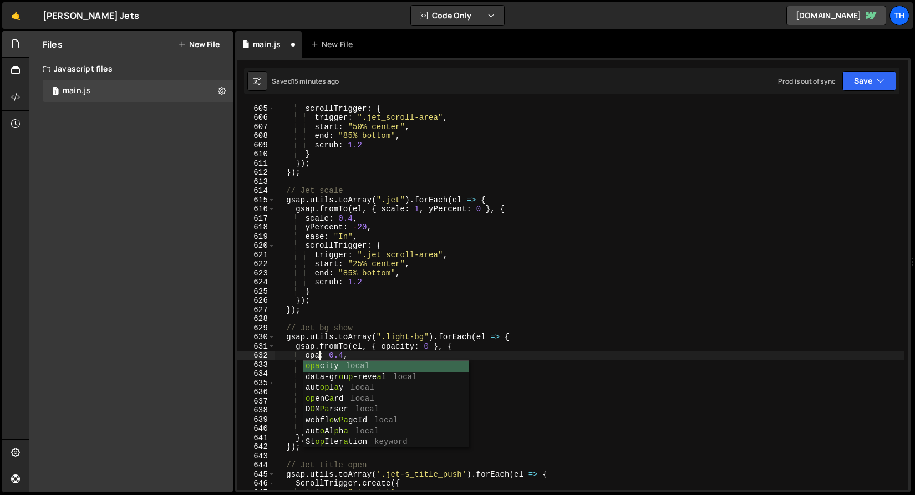
scroll to position [0, 3]
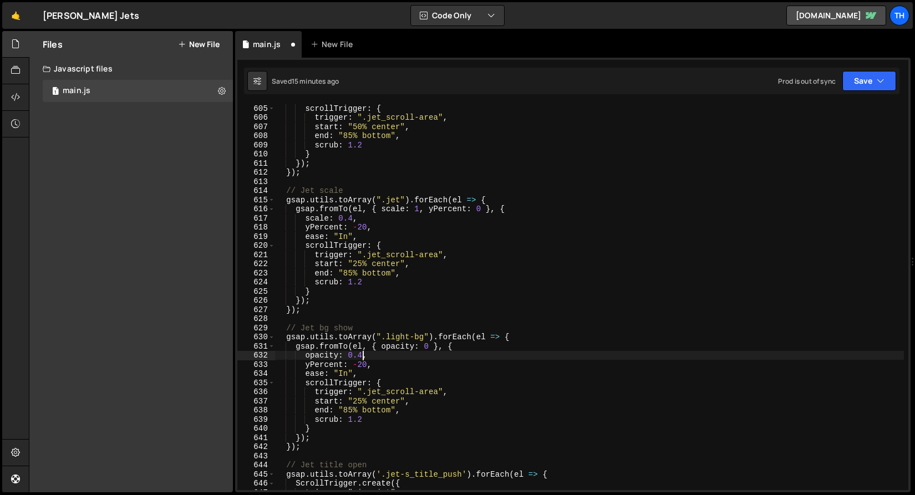
click at [361, 355] on div "scrollTrigger : { trigger : ".jet_scroll-area" , start : "50% center" , end : "…" at bounding box center [590, 306] width 630 height 404
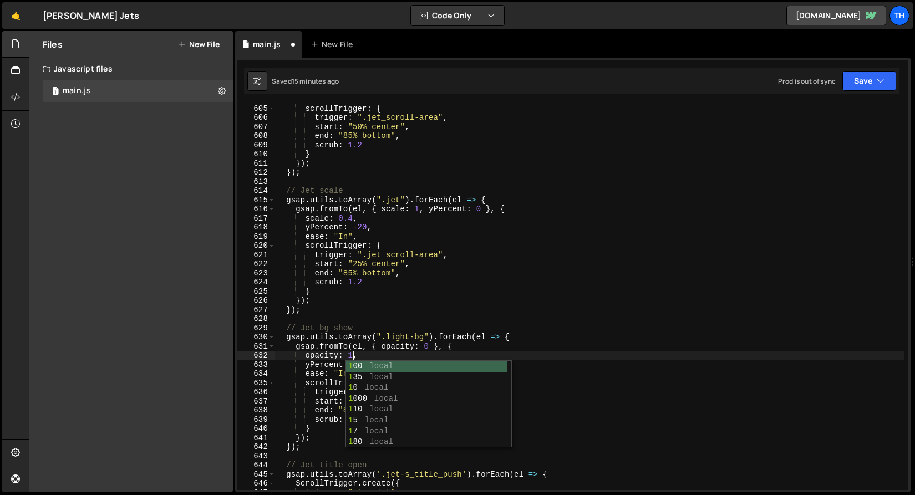
scroll to position [0, 5]
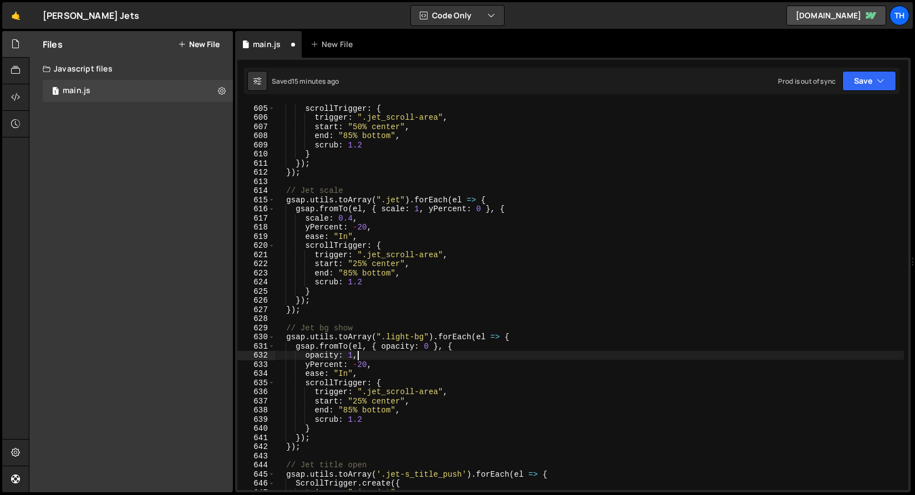
click at [373, 358] on div "scrollTrigger : { trigger : ".jet_scroll-area" , start : "50% center" , end : "…" at bounding box center [590, 306] width 630 height 404
drag, startPoint x: 376, startPoint y: 366, endPoint x: 264, endPoint y: 365, distance: 111.5
click at [264, 365] on div "opacity: 1, 605 606 607 608 609 610 611 612 613 614 615 616 617 618 619 620 621…" at bounding box center [572, 297] width 671 height 386
type textarea "yPercent: -20,"
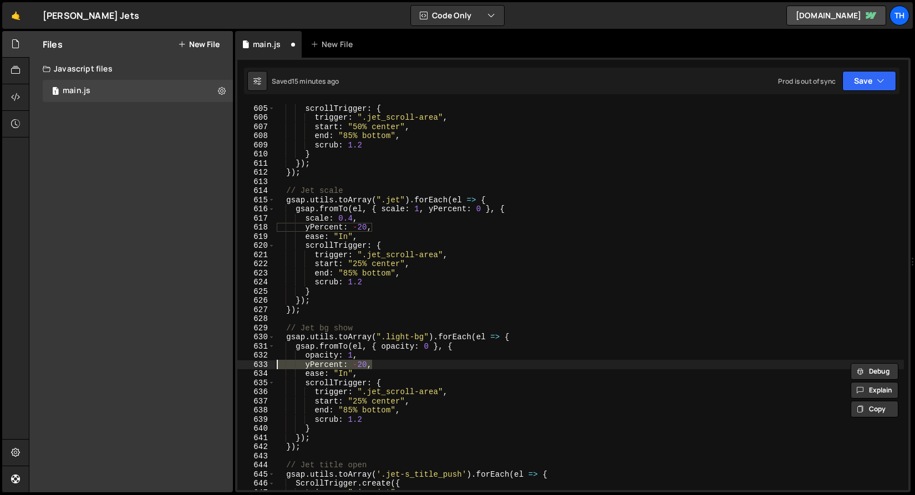
scroll to position [0, 0]
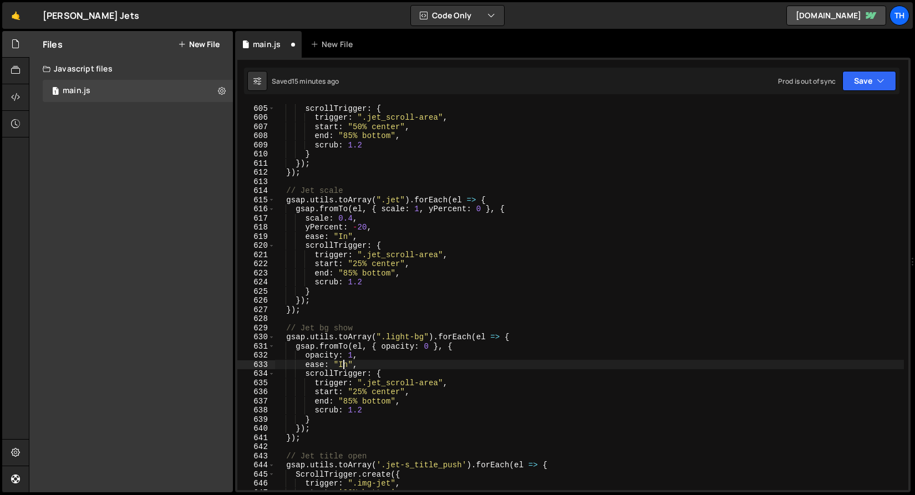
click at [342, 366] on div "scrollTrigger : { trigger : ".jet_scroll-area" , start : "50% center" , end : "…" at bounding box center [590, 306] width 630 height 404
click at [409, 378] on div "scrollTrigger : { trigger : ".jet_scroll-area" , start : "50% center" , end : "…" at bounding box center [590, 306] width 630 height 404
click at [354, 394] on div "scrollTrigger : { trigger : ".jet_scroll-area" , start : "50% center" , end : "…" at bounding box center [590, 306] width 630 height 404
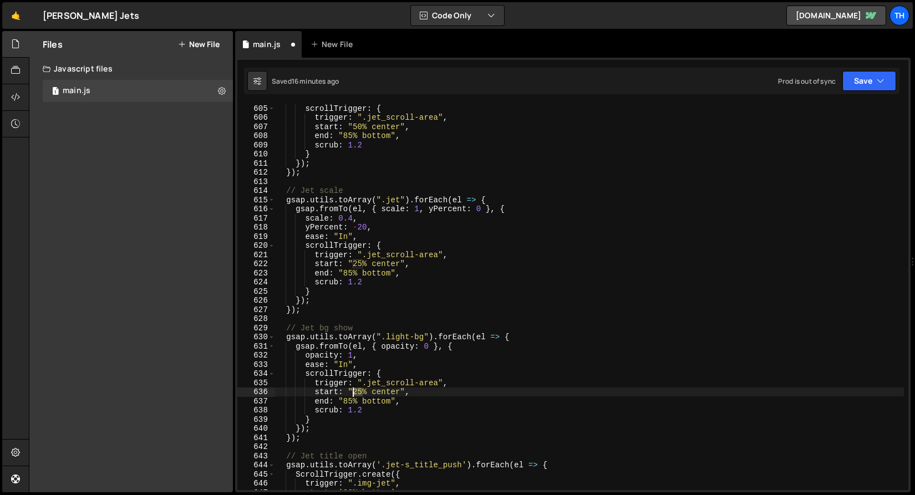
click at [354, 394] on div "scrollTrigger : { trigger : ".jet_scroll-area" , start : "50% center" , end : "…" at bounding box center [590, 306] width 630 height 404
click at [367, 392] on div "scrollTrigger : { trigger : ".jet_scroll-area" , start : "50% center" , end : "…" at bounding box center [590, 306] width 630 height 404
click at [357, 385] on div "scrollTrigger : { trigger : ".jet_scroll-area" , start : "50% center" , end : "…" at bounding box center [590, 306] width 630 height 404
click at [364, 389] on div "scrollTrigger : { trigger : ".jet_scroll-area" , start : "50% center" , end : "…" at bounding box center [590, 306] width 630 height 404
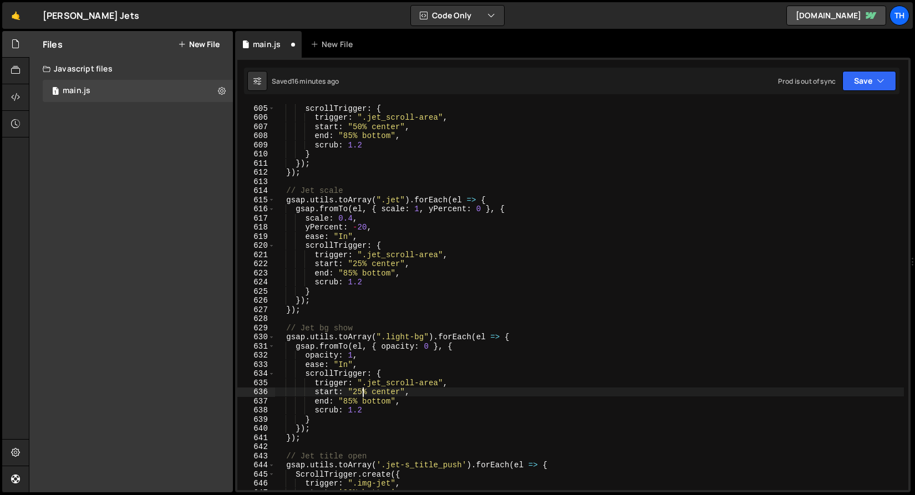
click at [366, 389] on div "scrollTrigger : { trigger : ".jet_scroll-area" , start : "50% center" , end : "…" at bounding box center [590, 306] width 630 height 404
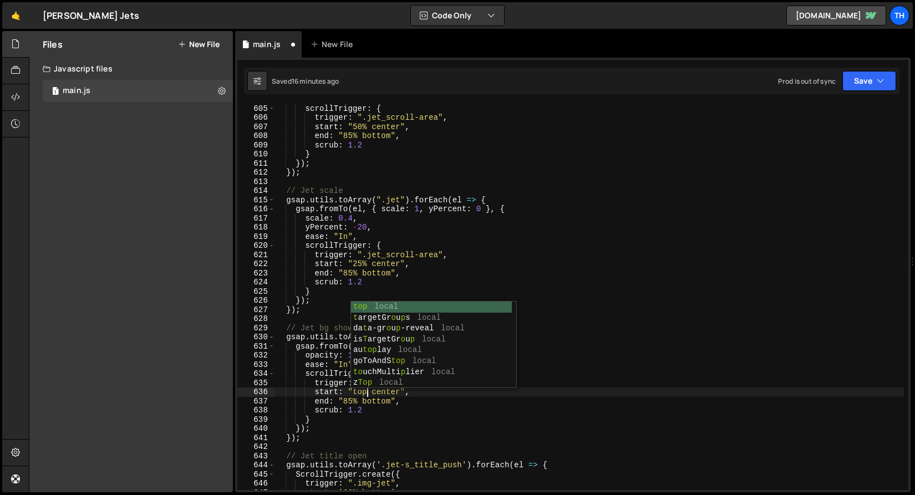
scroll to position [0, 6]
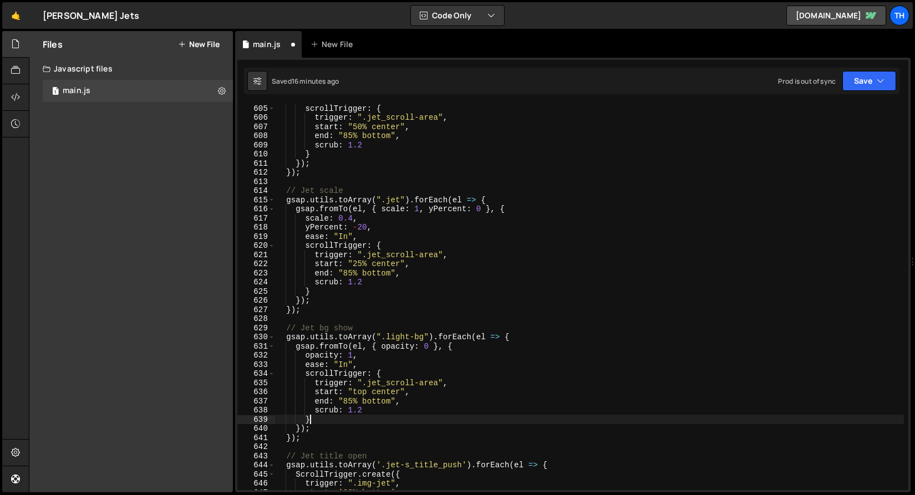
click at [366, 422] on div "scrollTrigger : { trigger : ".jet_scroll-area" , start : "50% center" , end : "…" at bounding box center [590, 306] width 630 height 404
click at [383, 389] on div "scrollTrigger : { trigger : ".jet_scroll-area" , start : "50% center" , end : "…" at bounding box center [590, 306] width 630 height 404
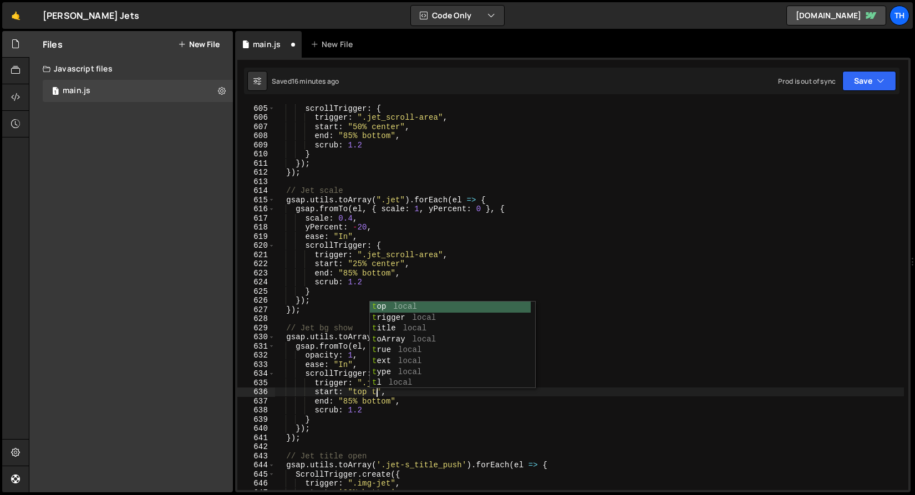
scroll to position [0, 7]
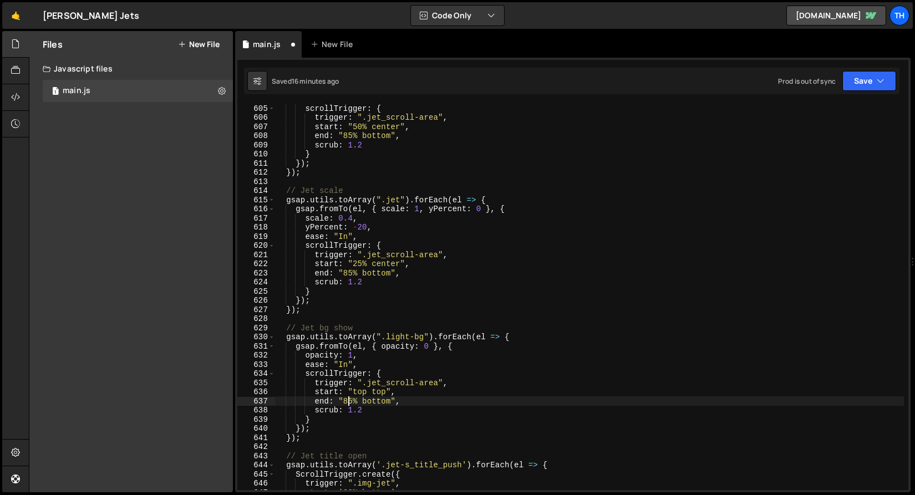
click at [349, 402] on div "scrollTrigger : { trigger : ".jet_scroll-area" , start : "50% center" , end : "…" at bounding box center [590, 306] width 630 height 404
click at [387, 402] on div "scrollTrigger : { trigger : ".jet_scroll-area" , start : "50% center" , end : "…" at bounding box center [590, 306] width 630 height 404
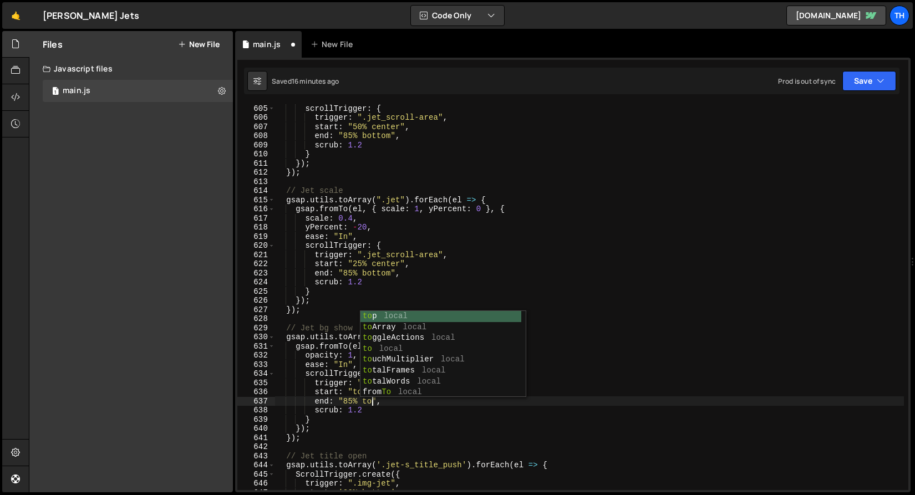
scroll to position [0, 7]
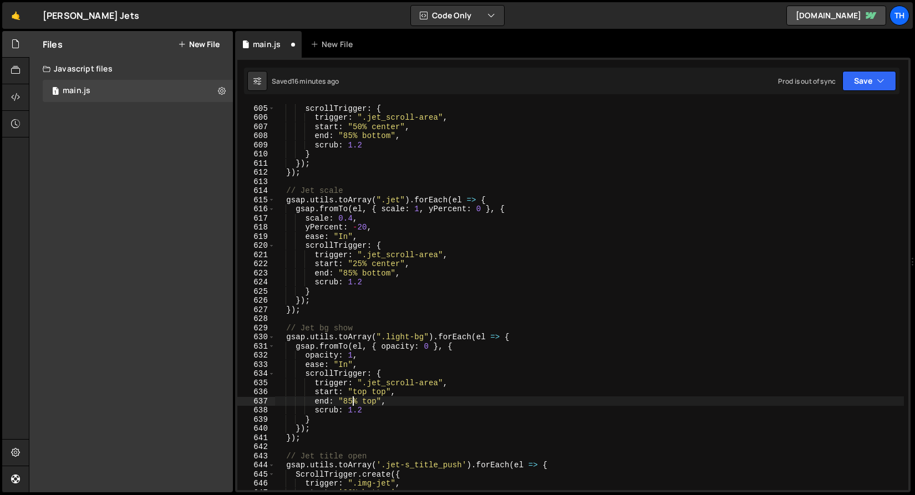
click at [354, 404] on div "scrollTrigger : { trigger : ".jet_scroll-area" , start : "50% center" , end : "…" at bounding box center [590, 306] width 630 height 404
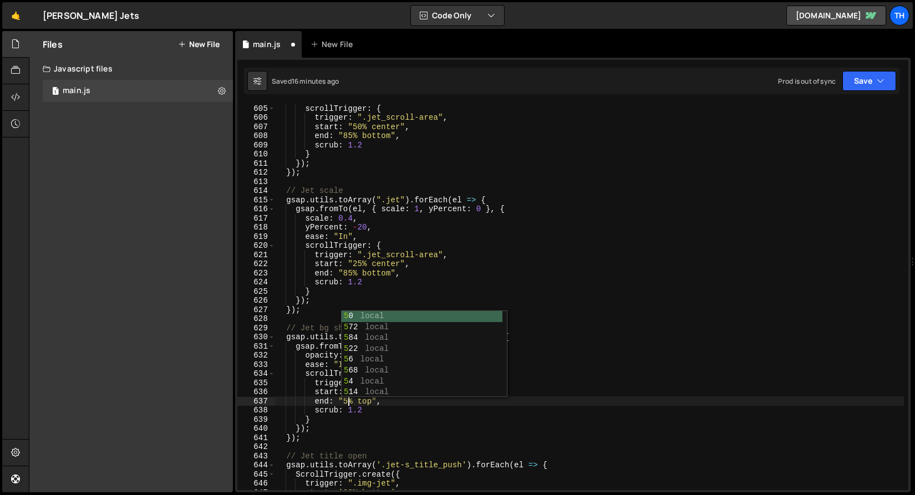
scroll to position [0, 5]
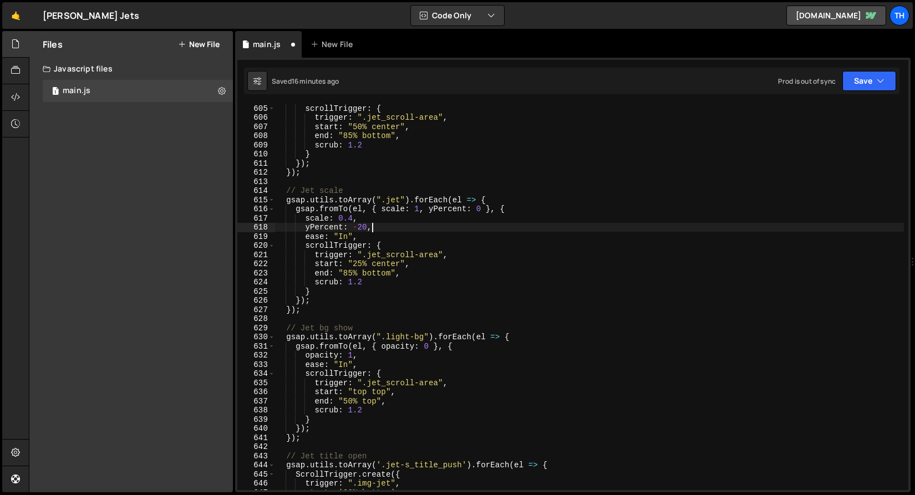
click at [749, 230] on div "scrollTrigger : { trigger : ".jet_scroll-area" , start : "50% center" , end : "…" at bounding box center [590, 306] width 630 height 404
drag, startPoint x: 364, startPoint y: 412, endPoint x: 348, endPoint y: 412, distance: 16.6
click at [348, 412] on div "scrollTrigger : { trigger : ".jet_scroll-area" , start : "50% center" , end : "…" at bounding box center [590, 306] width 630 height 404
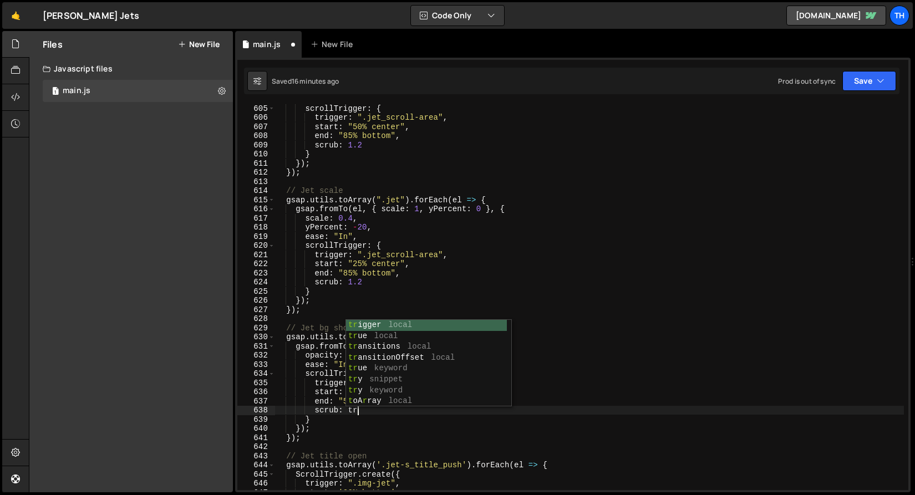
scroll to position [0, 6]
type textarea "scrub: true"
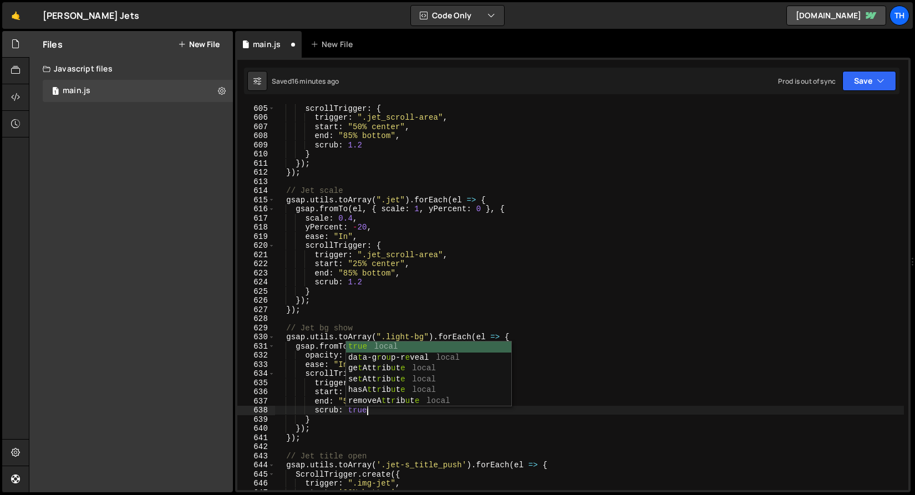
click at [333, 450] on div "scrollTrigger : { trigger : ".jet_scroll-area" , start : "50% center" , end : "…" at bounding box center [590, 306] width 630 height 404
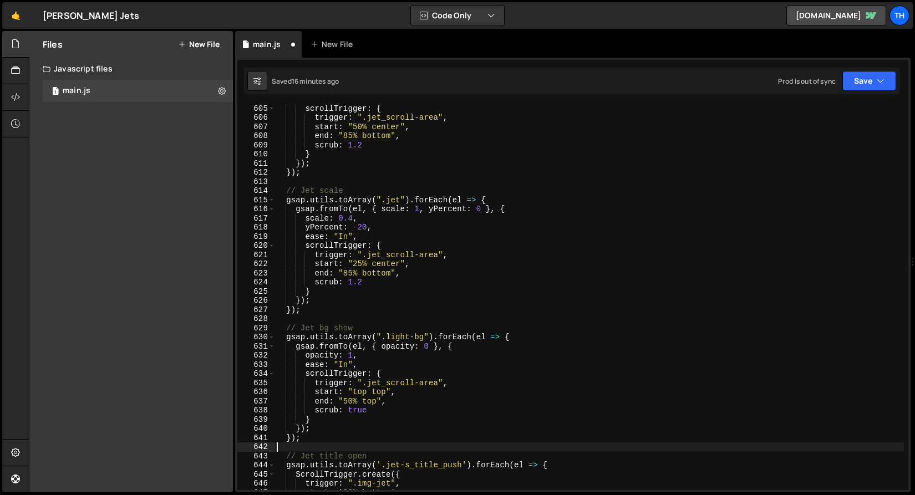
scroll to position [0, 0]
click at [882, 81] on icon "button" at bounding box center [881, 80] width 8 height 11
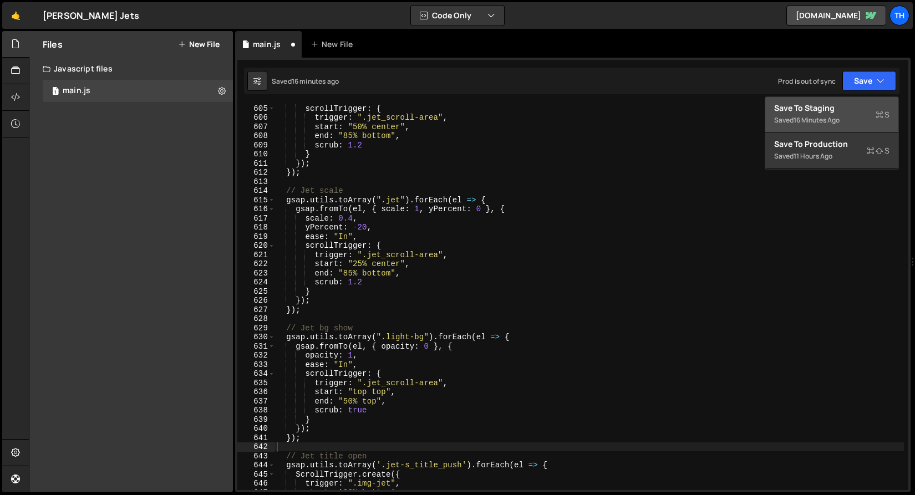
click at [868, 118] on div "Saved 16 minutes ago" at bounding box center [831, 120] width 115 height 13
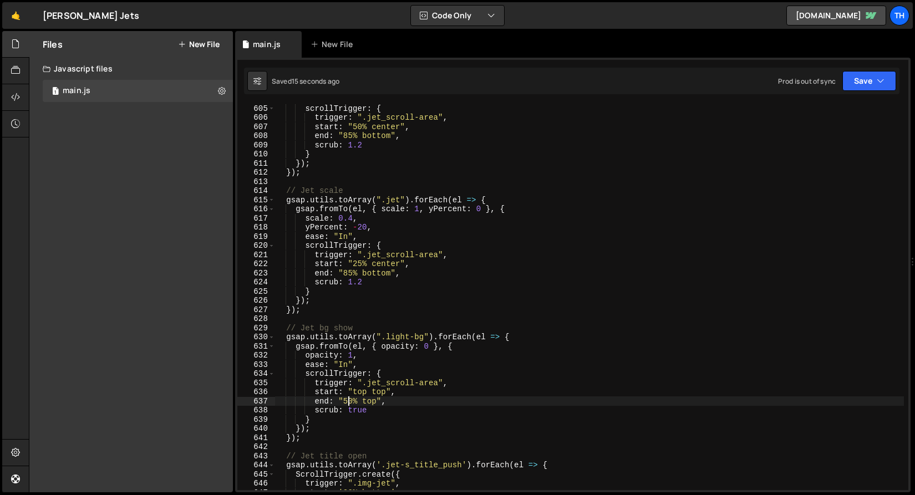
click at [349, 402] on div "scrollTrigger : { trigger : ".jet_scroll-area" , start : "50% center" , end : "…" at bounding box center [590, 306] width 630 height 404
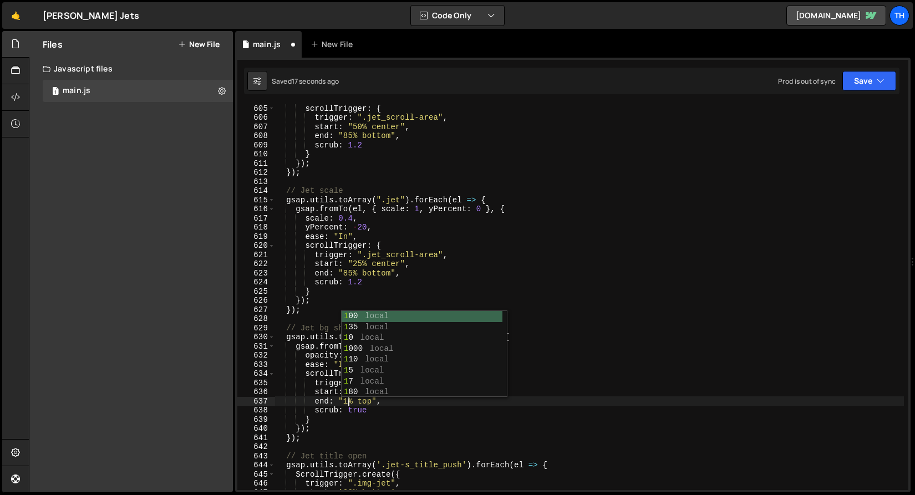
scroll to position [0, 5]
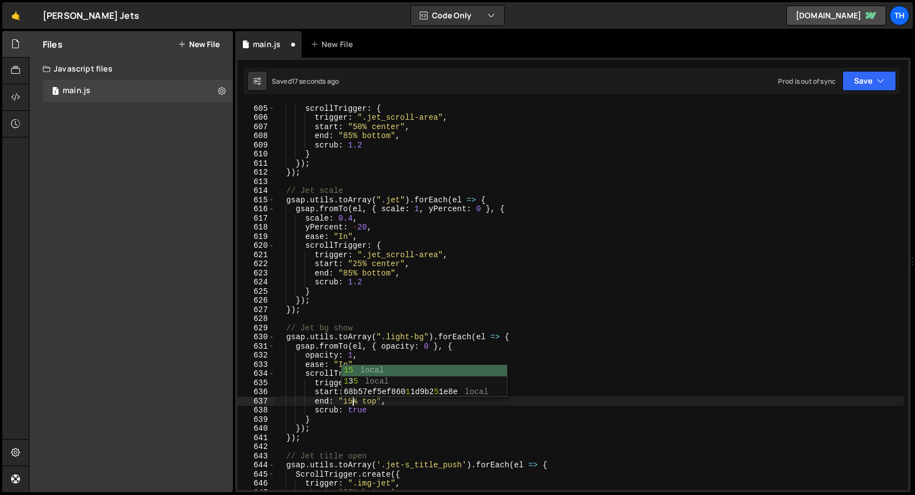
click at [724, 247] on div "scrollTrigger : { trigger : ".jet_scroll-area" , start : "50% center" , end : "…" at bounding box center [590, 306] width 630 height 404
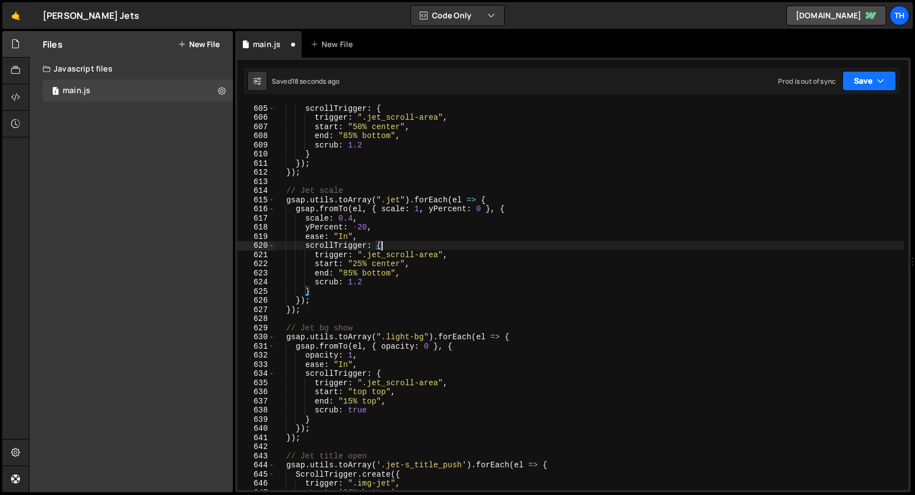
click at [855, 85] on button "Save" at bounding box center [870, 81] width 54 height 20
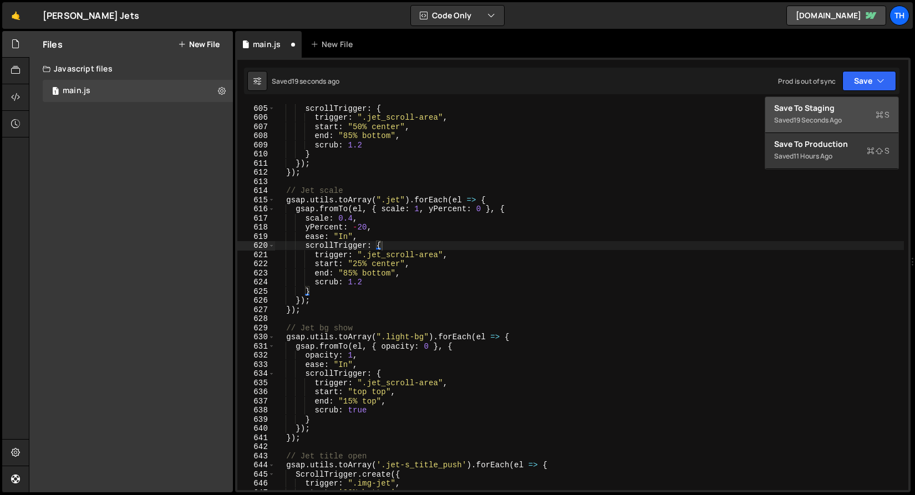
click at [850, 111] on div "Save to Staging S" at bounding box center [831, 108] width 115 height 11
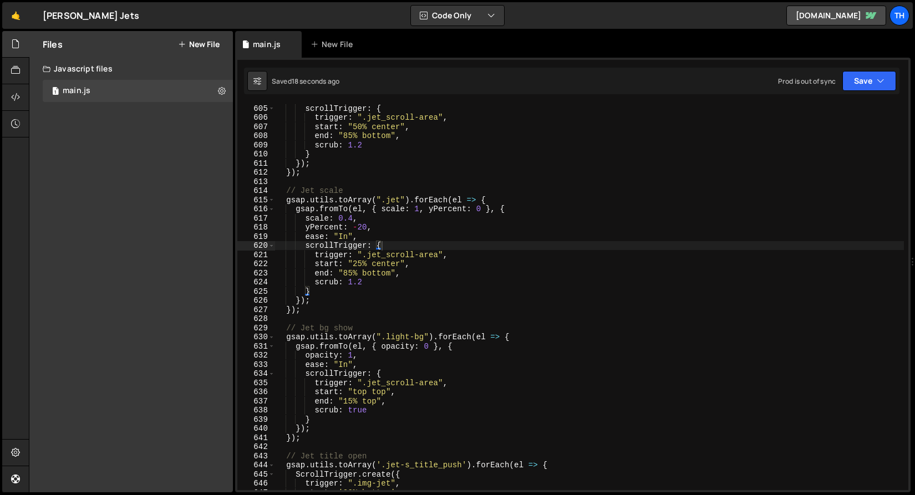
click at [362, 388] on div "scrollTrigger : { trigger : ".jet_scroll-area" , start : "50% center" , end : "…" at bounding box center [590, 306] width 630 height 404
click at [382, 389] on div "scrollTrigger : { trigger : ".jet_scroll-area" , start : "50% center" , end : "…" at bounding box center [590, 306] width 630 height 404
click at [362, 389] on div "scrollTrigger : { trigger : ".jet_scroll-area" , start : "50% center" , end : "…" at bounding box center [590, 306] width 630 height 404
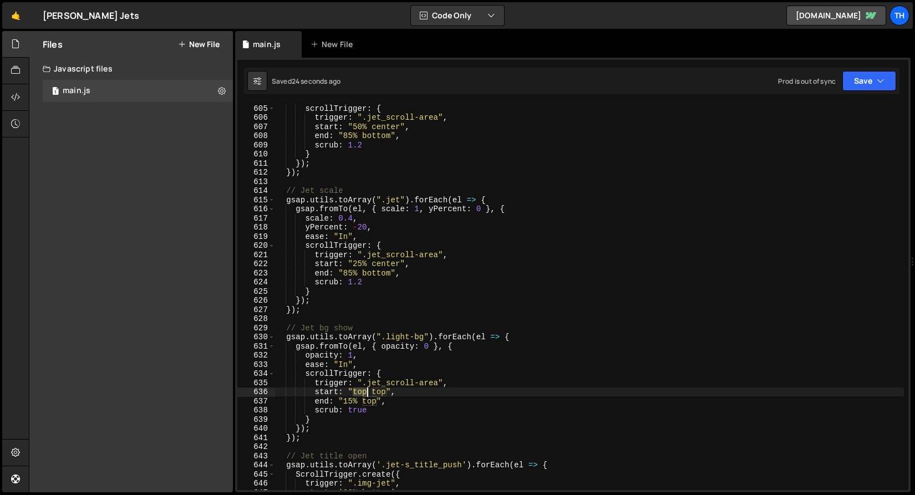
click at [362, 389] on div "scrollTrigger : { trigger : ".jet_scroll-area" , start : "50% center" , end : "…" at bounding box center [590, 306] width 630 height 404
click at [377, 390] on div "scrollTrigger : { trigger : ".jet_scroll-area" , start : "50% center" , end : "…" at bounding box center [590, 306] width 630 height 404
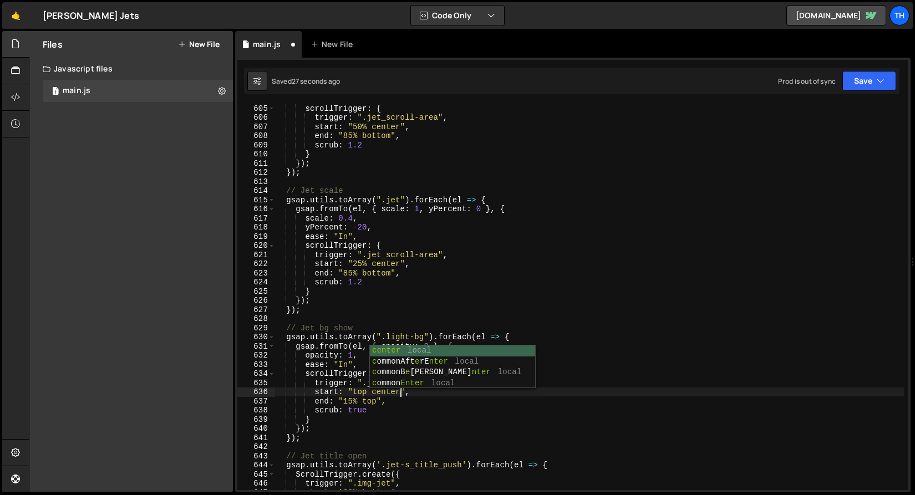
click at [341, 437] on div "scrollTrigger : { trigger : ".jet_scroll-area" , start : "50% center" , end : "…" at bounding box center [590, 306] width 630 height 404
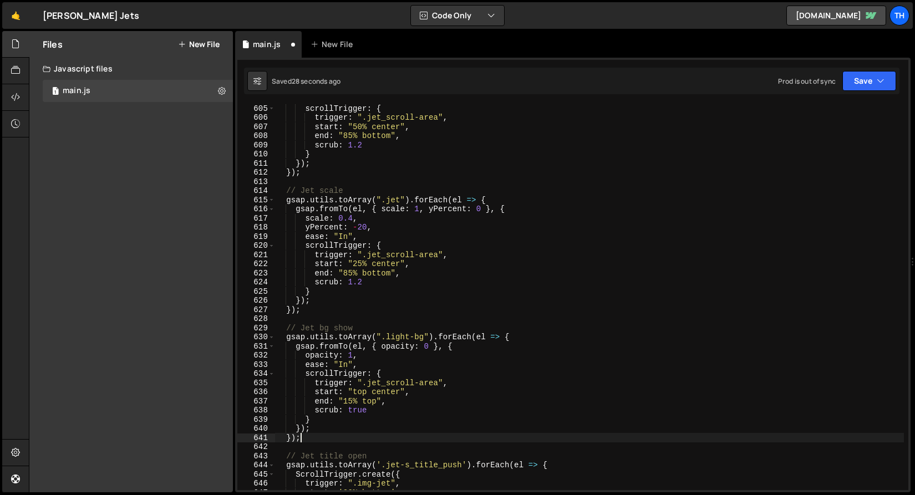
click at [349, 403] on div "scrollTrigger : { trigger : ".jet_scroll-area" , start : "50% center" , end : "…" at bounding box center [590, 306] width 630 height 404
click at [864, 77] on button "Save" at bounding box center [870, 81] width 54 height 20
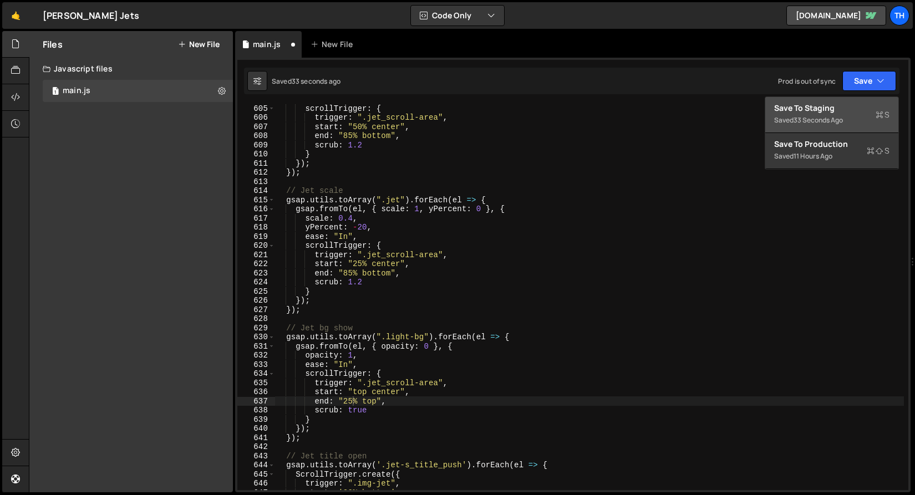
click at [846, 98] on button "Save to Staging S Saved 33 seconds ago" at bounding box center [831, 115] width 133 height 36
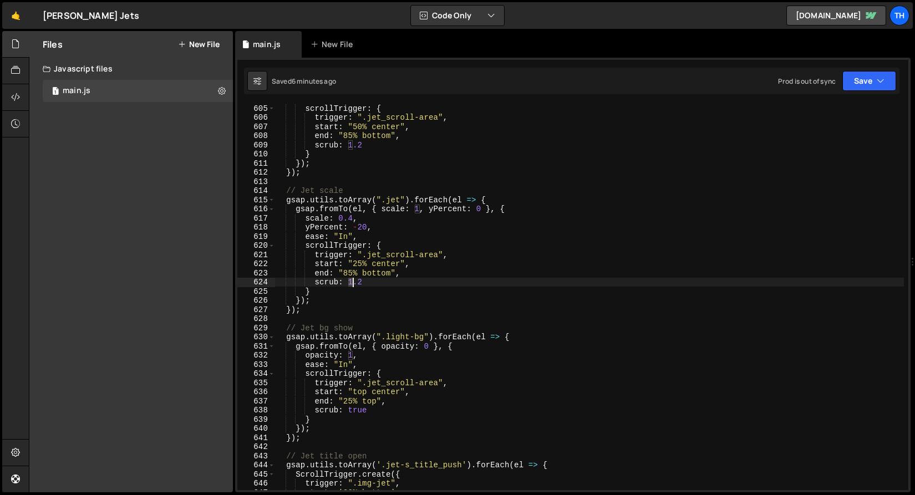
drag, startPoint x: 349, startPoint y: 281, endPoint x: 369, endPoint y: 281, distance: 19.4
click at [369, 281] on div "scrollTrigger : { trigger : ".jet_scroll-area" , start : "50% center" , end : "…" at bounding box center [590, 306] width 630 height 404
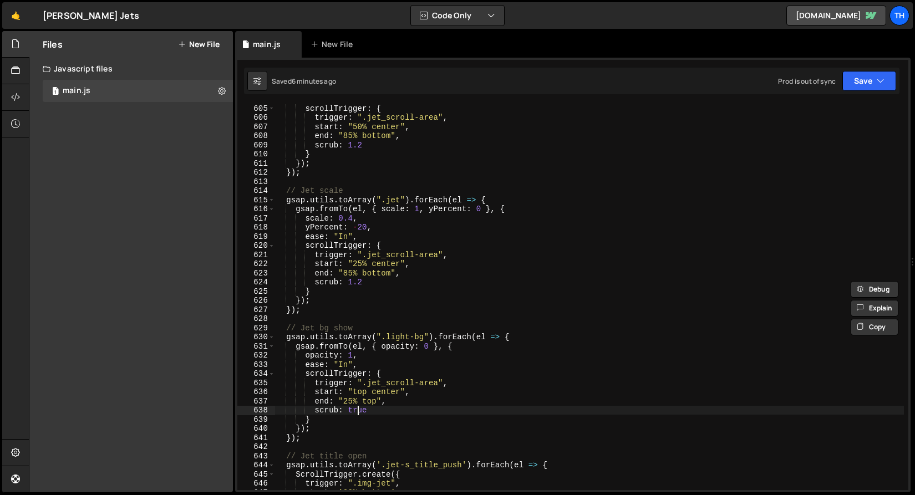
click at [360, 407] on div "scrollTrigger : { trigger : ".jet_scroll-area" , start : "50% center" , end : "…" at bounding box center [590, 306] width 630 height 404
paste textarea "1.2"
click at [855, 88] on button "Save" at bounding box center [870, 81] width 54 height 20
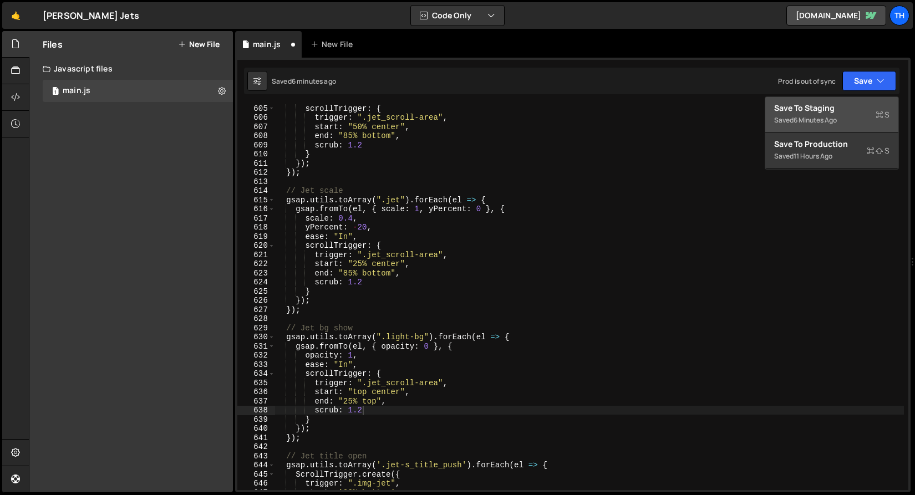
click at [846, 98] on button "Save to Staging S Saved 6 minutes ago" at bounding box center [831, 115] width 133 height 36
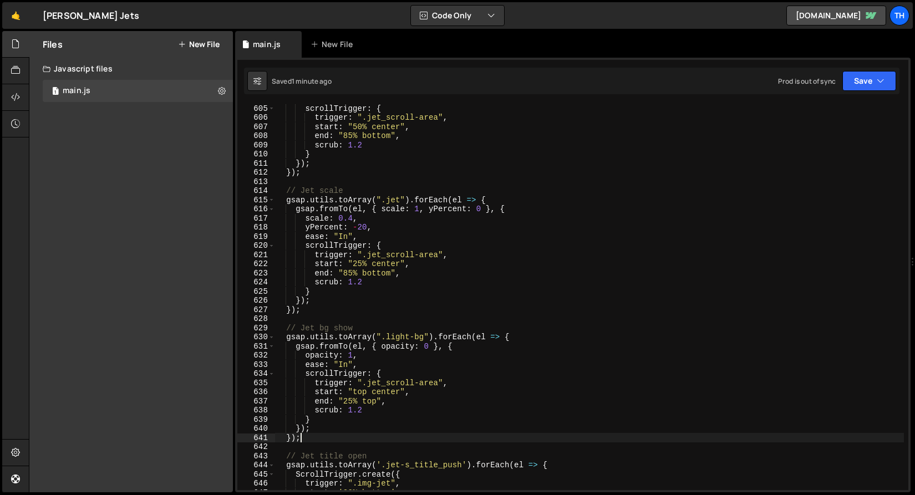
scroll to position [0, 1]
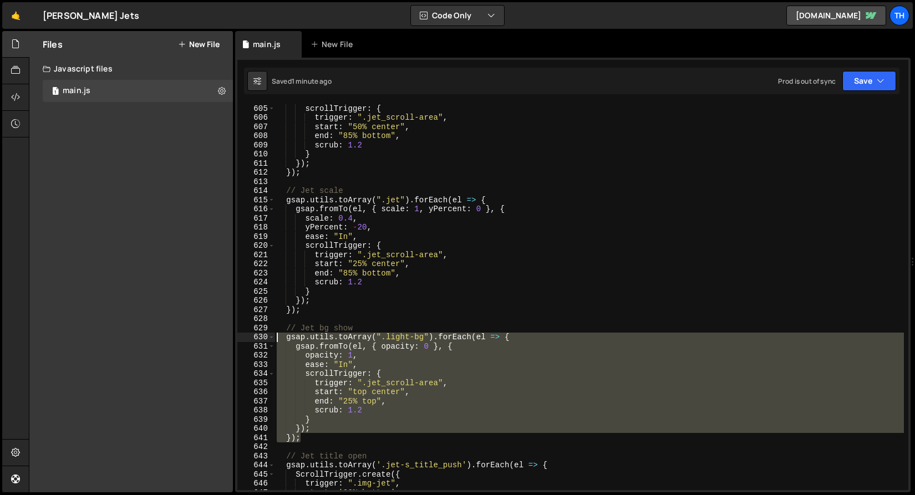
drag, startPoint x: 316, startPoint y: 439, endPoint x: 174, endPoint y: 334, distance: 176.1
click at [174, 334] on div "Files New File Javascript files 1 main.js 0 CSS files Copy share link Edit File…" at bounding box center [472, 262] width 886 height 462
click at [388, 324] on div "scrollTrigger : { trigger : ".jet_scroll-area" , start : "50% center" , end : "…" at bounding box center [590, 306] width 630 height 404
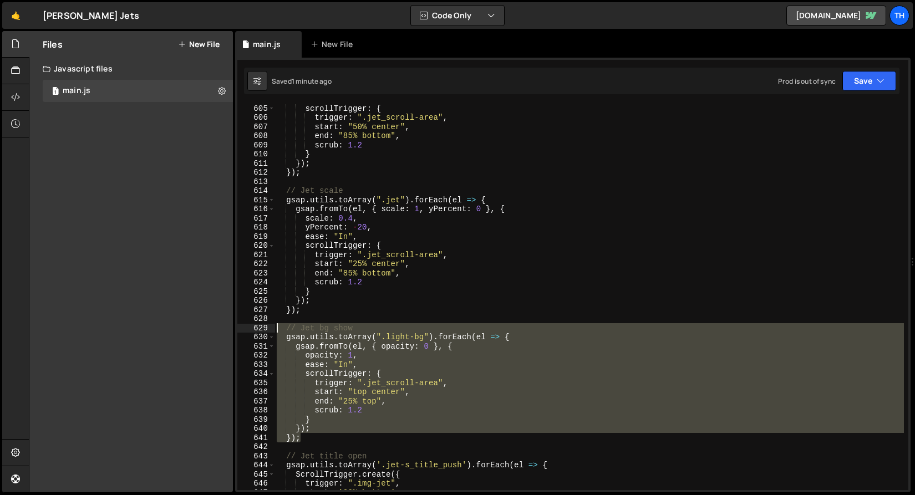
drag, startPoint x: 306, startPoint y: 439, endPoint x: 229, endPoint y: 329, distance: 134.2
click at [229, 329] on div "Files New File Javascript files 1 main.js 0 CSS files Copy share link Edit File…" at bounding box center [472, 262] width 886 height 462
type textarea "// Jet bg show gsap.utils.toArray(".light-bg").forEach(el => {"
click at [296, 449] on div "scrollTrigger : { trigger : ".jet_scroll-area" , start : "50% center" , end : "…" at bounding box center [590, 306] width 630 height 404
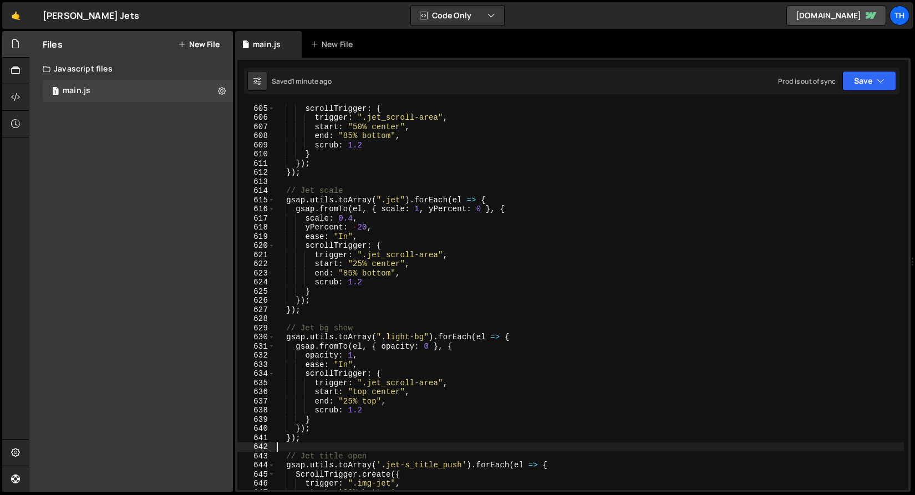
scroll to position [0, 0]
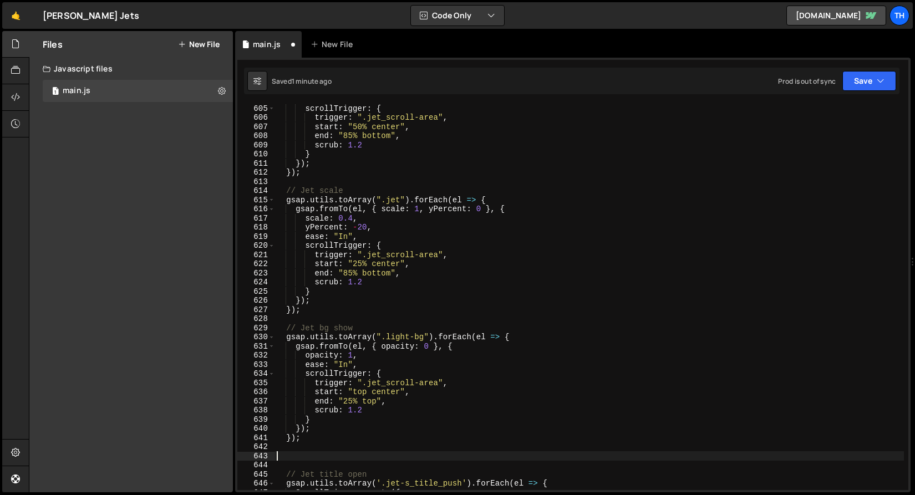
paste textarea "});"
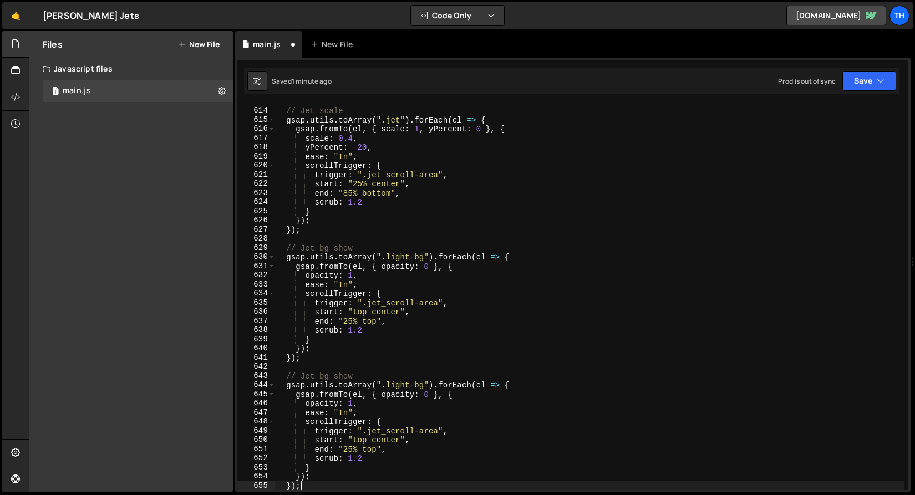
click at [346, 379] on div "// Jet scale gsap . utils . toArray ( ".jet" ) . forEach ( el => { gsap . fromT…" at bounding box center [590, 299] width 630 height 404
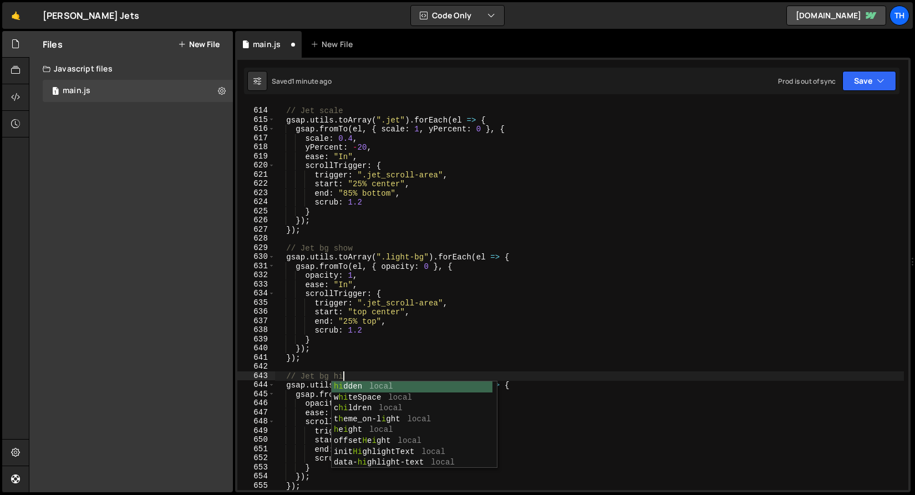
scroll to position [0, 4]
click at [448, 189] on div "// Jet scale gsap . utils . toArray ( ".jet" ) . forEach ( el => { gsap . fromT…" at bounding box center [590, 299] width 630 height 404
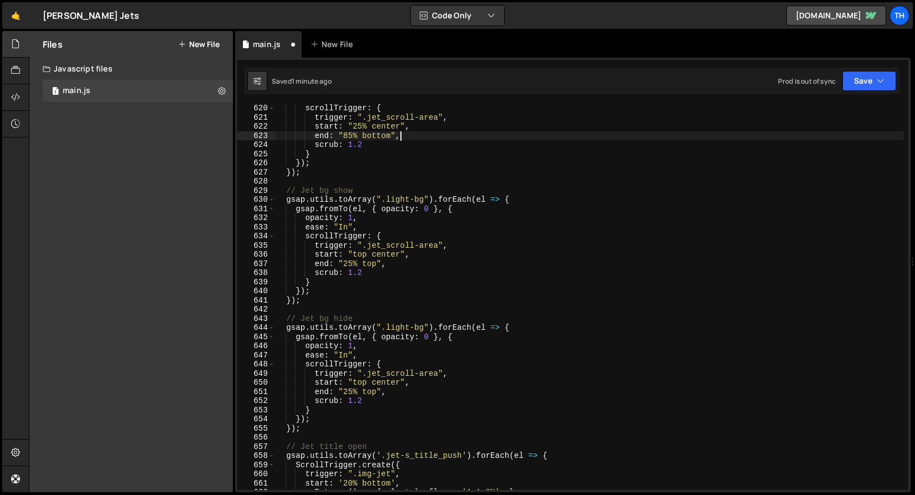
scroll to position [5681, 0]
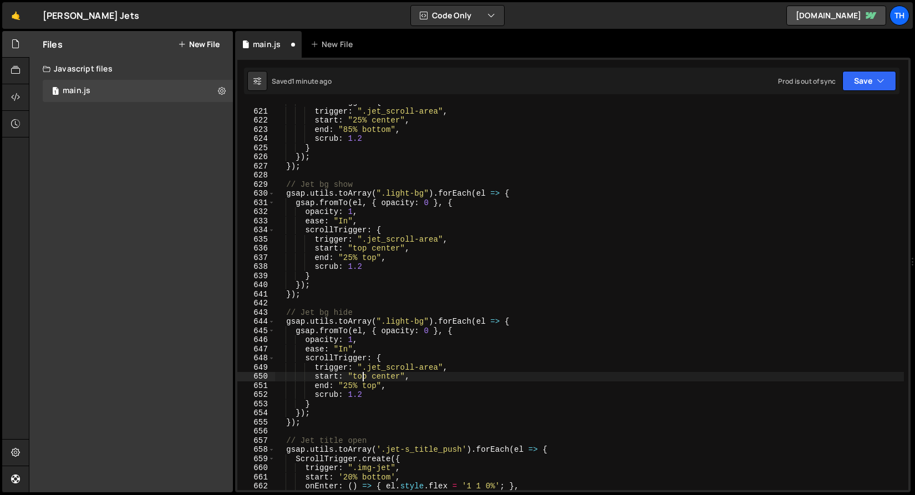
click at [361, 381] on div "scrollTrigger : { trigger : ".jet_scroll-area" , start : "25% center" , end : "…" at bounding box center [590, 300] width 630 height 404
click at [393, 335] on div "scrollTrigger : { trigger : ".jet_scroll-area" , start : "25% center" , end : "…" at bounding box center [590, 300] width 630 height 404
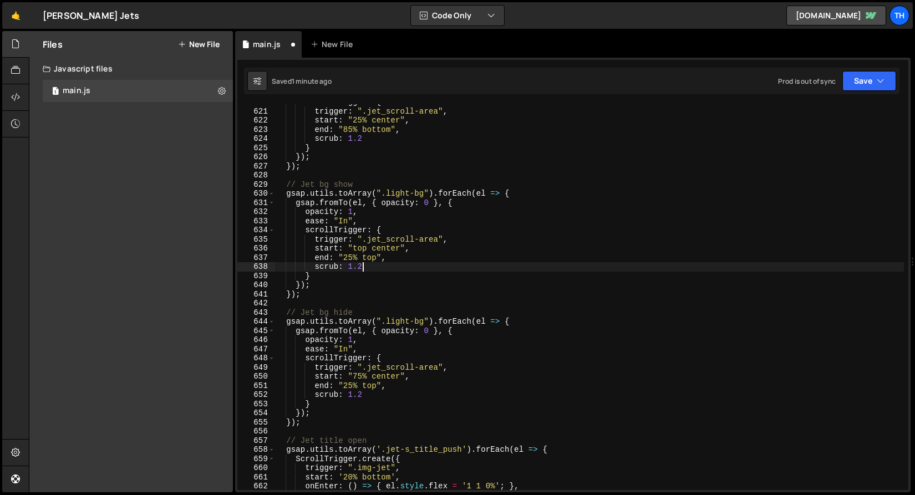
click at [373, 263] on div "scrollTrigger : { trigger : ".jet_scroll-area" , start : "25% center" , end : "…" at bounding box center [590, 300] width 630 height 404
click at [373, 259] on div "scrollTrigger : { trigger : ".jet_scroll-area" , start : "25% center" , end : "…" at bounding box center [590, 300] width 630 height 404
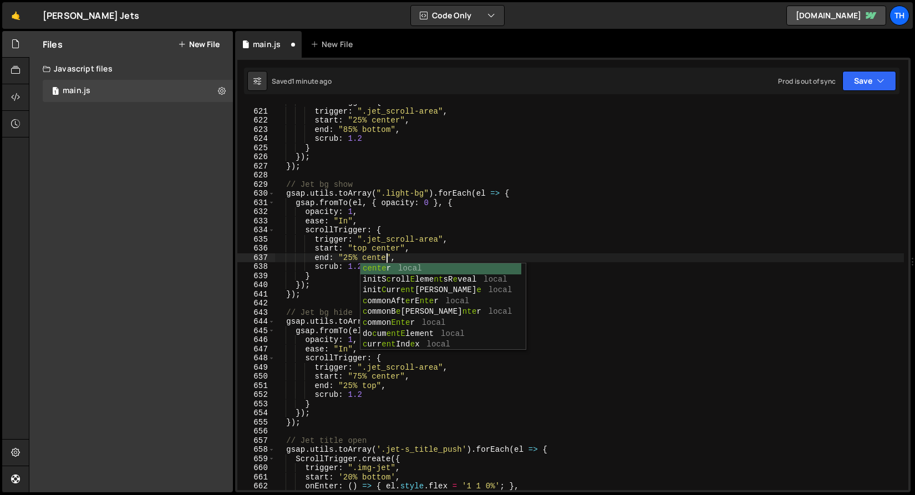
scroll to position [0, 8]
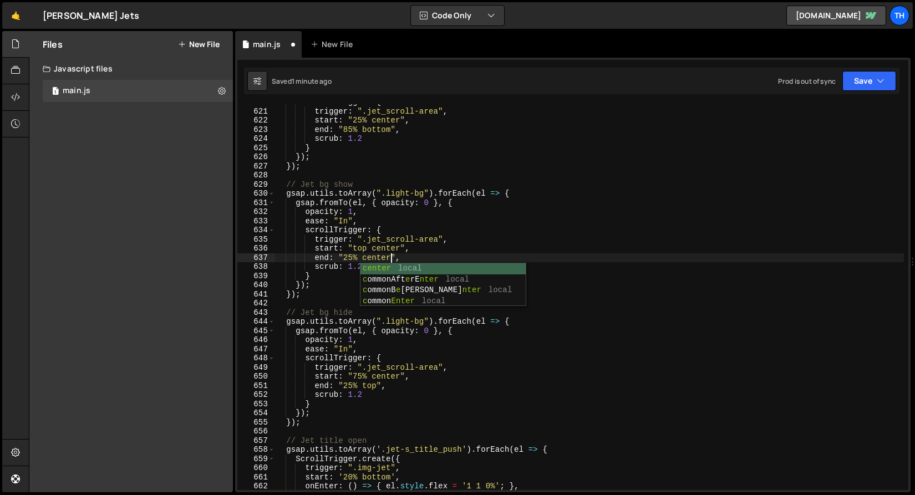
click at [387, 380] on div "scrollTrigger : { trigger : ".jet_scroll-area" , start : "25% center" , end : "…" at bounding box center [590, 300] width 630 height 404
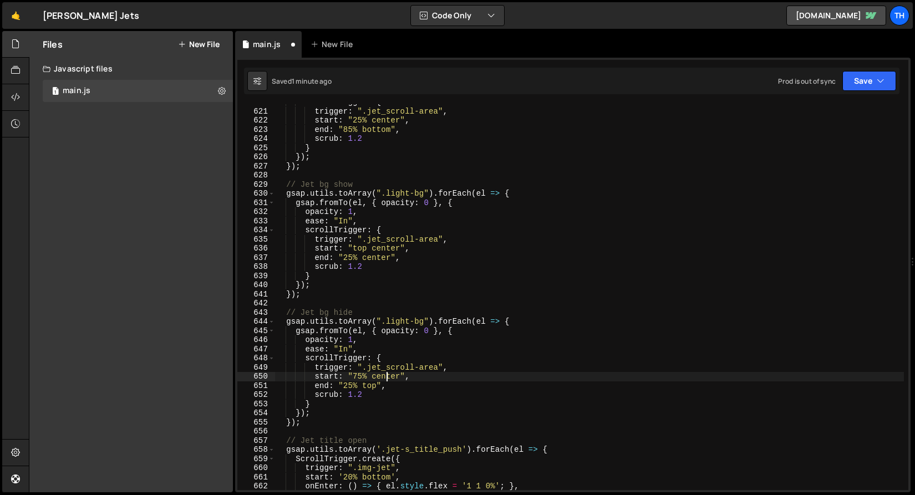
click at [387, 380] on div "scrollTrigger : { trigger : ".jet_scroll-area" , start : "25% center" , end : "…" at bounding box center [590, 300] width 630 height 404
click at [370, 388] on div "scrollTrigger : { trigger : ".jet_scroll-area" , start : "25% center" , end : "…" at bounding box center [590, 300] width 630 height 404
paste textarea "center"
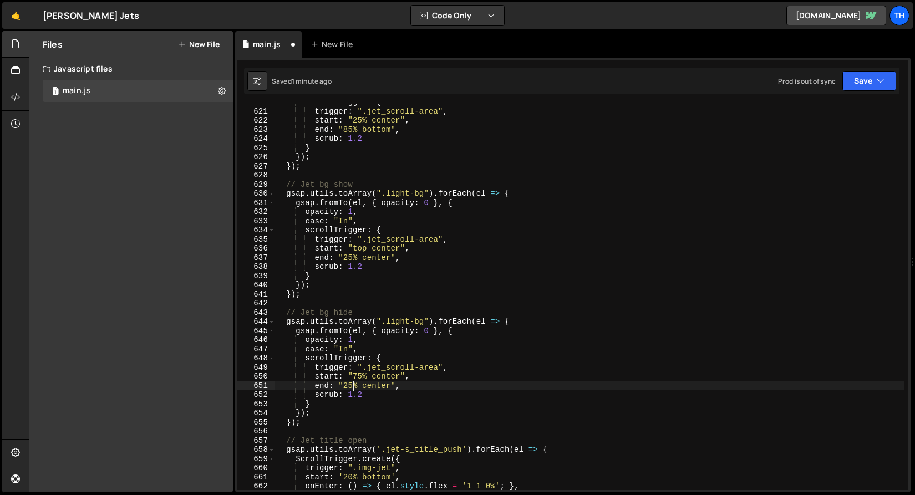
click at [352, 387] on div "scrollTrigger : { trigger : ".jet_scroll-area" , start : "25% center" , end : "…" at bounding box center [590, 300] width 630 height 404
drag, startPoint x: 357, startPoint y: 386, endPoint x: 344, endPoint y: 384, distance: 13.4
click at [344, 384] on div "scrollTrigger : { trigger : ".jet_scroll-area" , start : "25% center" , end : "…" at bounding box center [590, 300] width 630 height 404
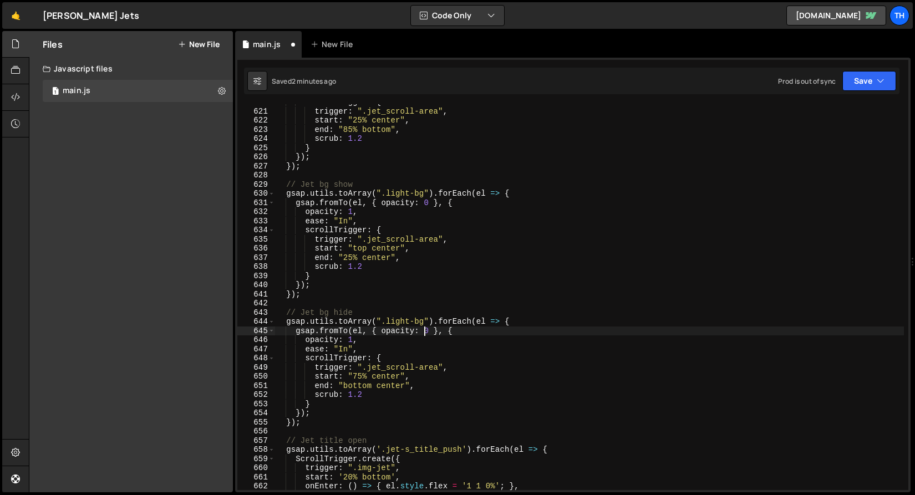
click at [425, 331] on div "scrollTrigger : { trigger : ".jet_scroll-area" , start : "25% center" , end : "…" at bounding box center [590, 300] width 630 height 404
click at [351, 342] on div "scrollTrigger : { trigger : ".jet_scroll-area" , start : "25% center" , end : "…" at bounding box center [590, 300] width 630 height 404
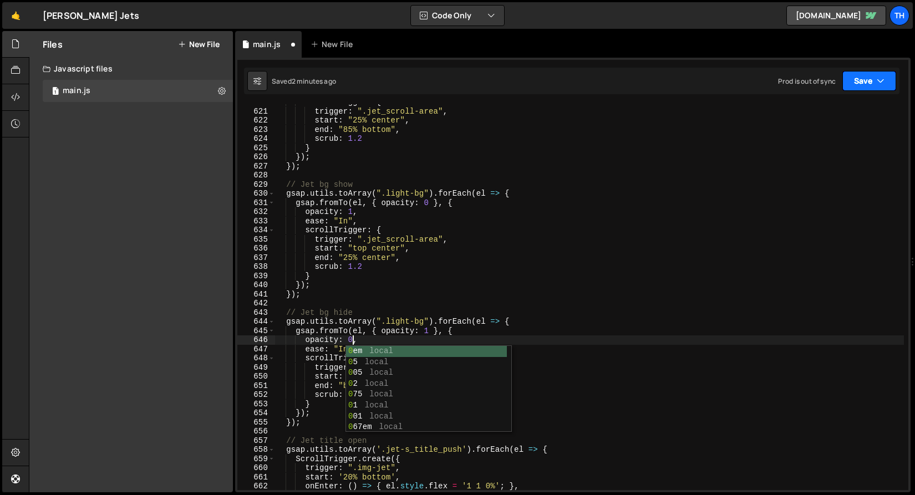
click at [873, 75] on button "Save" at bounding box center [870, 81] width 54 height 20
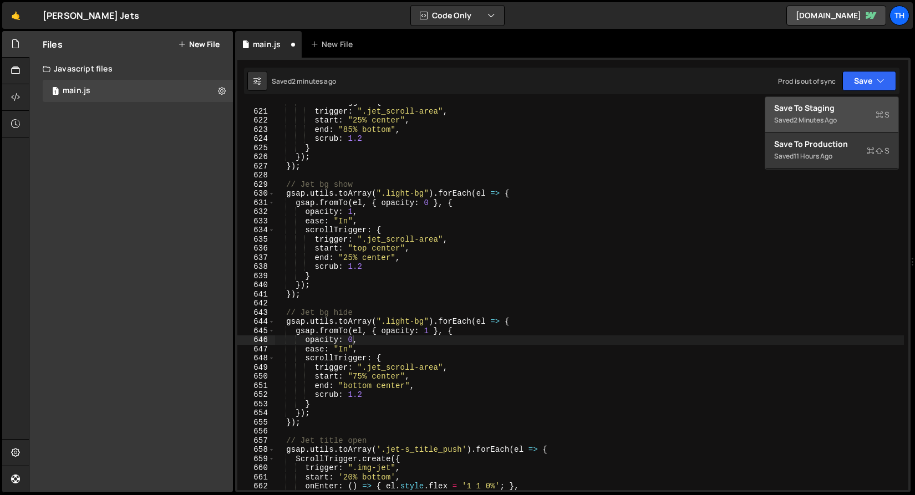
click at [850, 111] on div "Save to Staging S" at bounding box center [831, 108] width 115 height 11
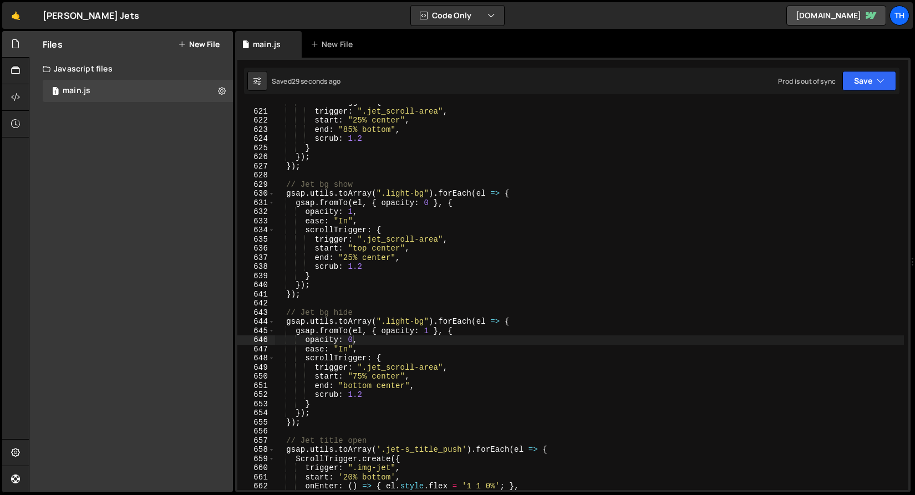
scroll to position [0, 1]
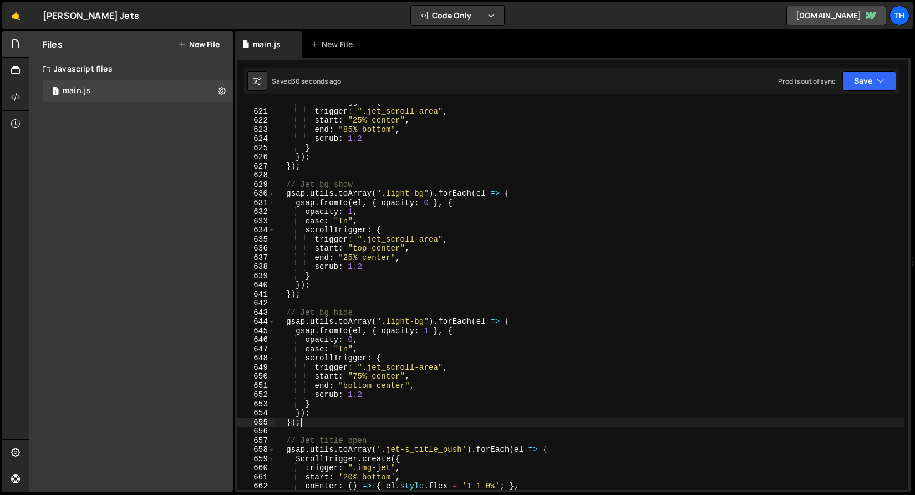
click at [321, 421] on div "scrollTrigger : { trigger : ".jet_scroll-area" , start : "25% center" , end : "…" at bounding box center [590, 300] width 630 height 404
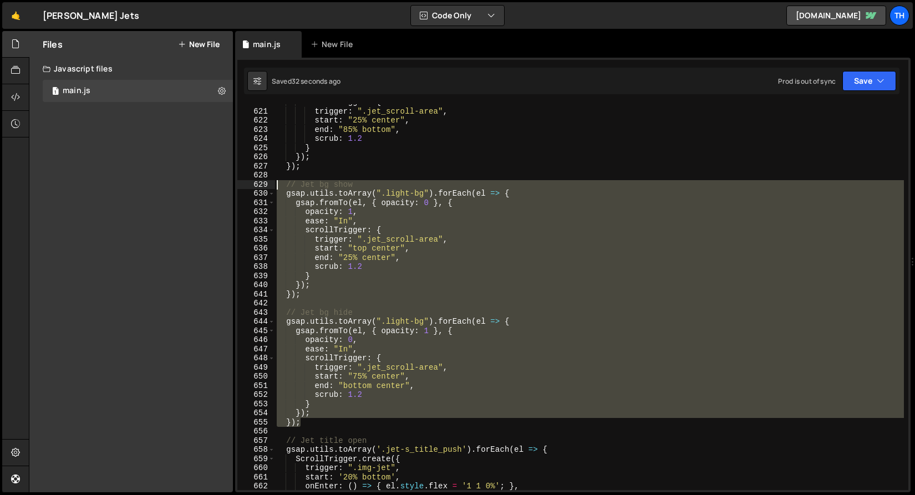
drag, startPoint x: 323, startPoint y: 421, endPoint x: 238, endPoint y: 175, distance: 260.1
click at [238, 175] on div "}); 620 621 622 623 624 625 626 627 628 629 630 631 632 633 634 635 636 637 638…" at bounding box center [572, 297] width 671 height 386
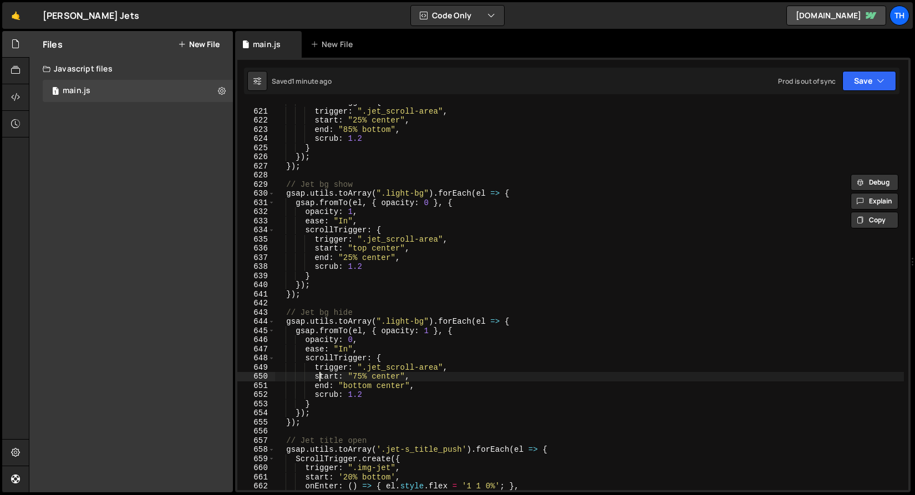
click at [319, 379] on div "scrollTrigger : { trigger : ".jet_scroll-area" , start : "25% center" , end : "…" at bounding box center [590, 300] width 630 height 404
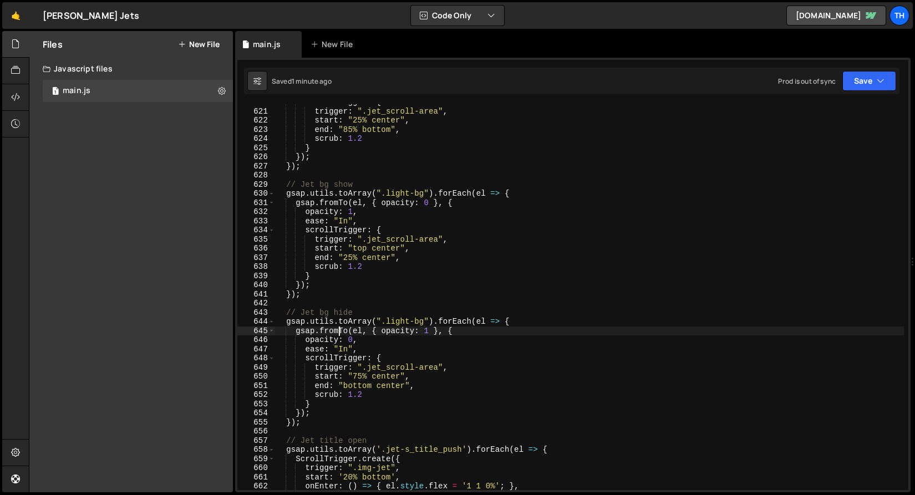
click at [338, 331] on div "scrollTrigger : { trigger : ".jet_scroll-area" , start : "25% center" , end : "…" at bounding box center [590, 300] width 630 height 404
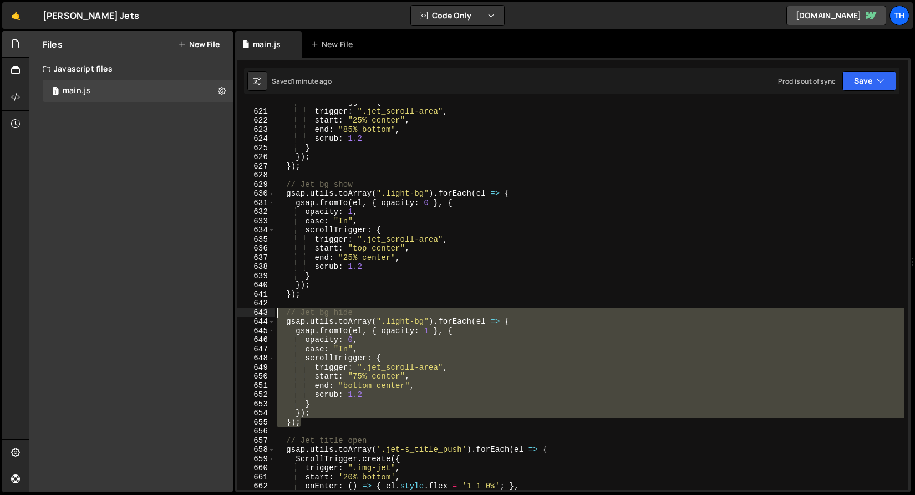
drag, startPoint x: 318, startPoint y: 427, endPoint x: 251, endPoint y: 314, distance: 130.8
click at [251, 314] on div "gsap.fromTo(el, { opacity: 1 }, { 620 621 622 623 624 625 626 627 628 629 630 6…" at bounding box center [572, 297] width 671 height 386
paste textarea "});"
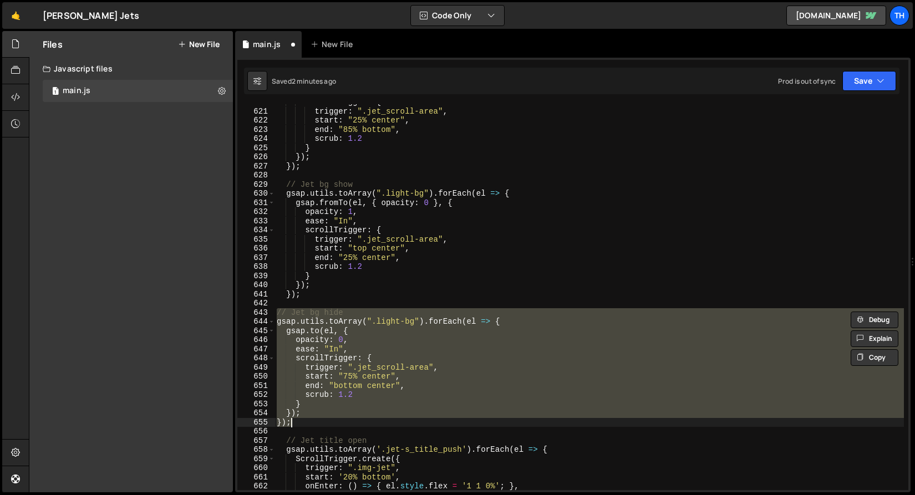
type textarea "}); });"
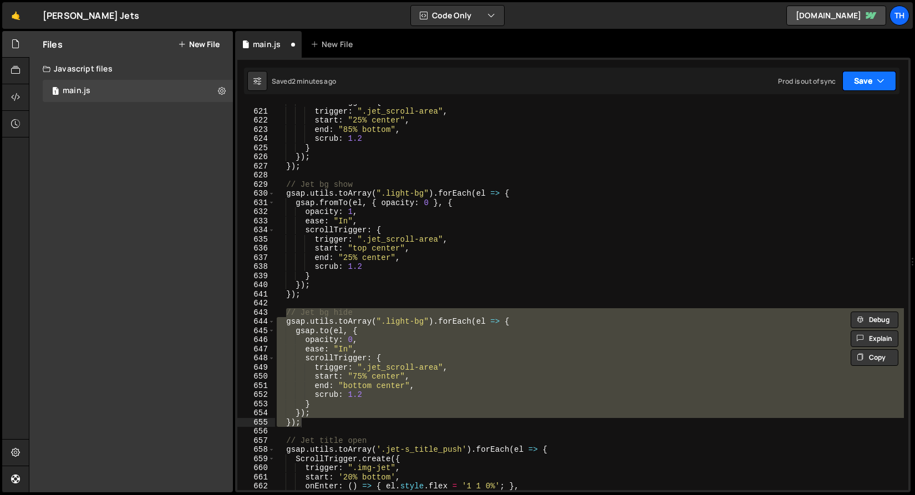
click at [860, 82] on button "Save" at bounding box center [870, 81] width 54 height 20
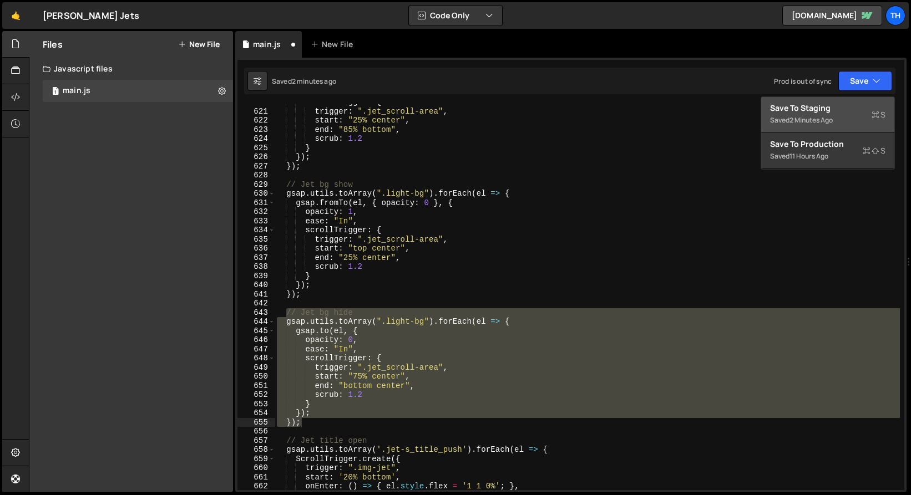
click at [844, 111] on div "Save to Staging S" at bounding box center [827, 108] width 115 height 11
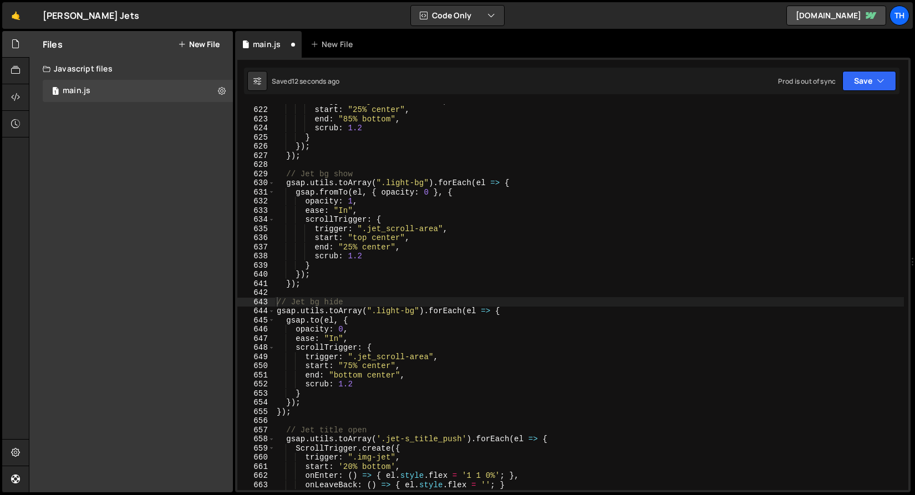
scroll to position [5692, 0]
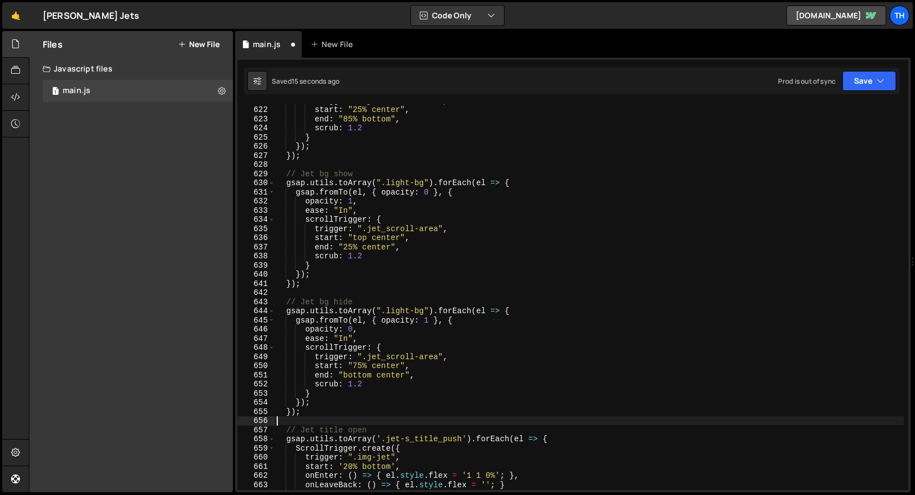
click at [311, 424] on div "trigger : ".jet_scroll-area" , start : "25% center" , end : "85% bottom" , scru…" at bounding box center [590, 298] width 630 height 404
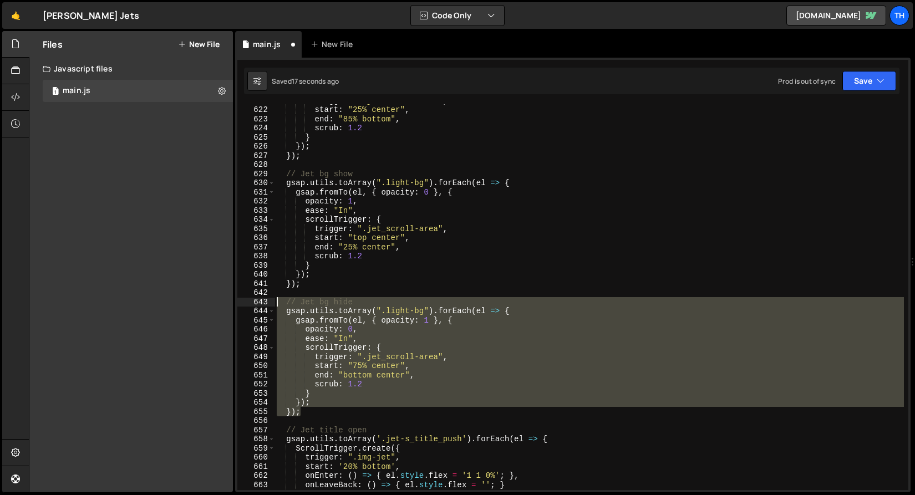
drag, startPoint x: 322, startPoint y: 414, endPoint x: 215, endPoint y: 298, distance: 158.6
click at [213, 300] on div "Files New File Javascript files 1 main.js 0 CSS files Copy share link Edit File…" at bounding box center [472, 262] width 886 height 462
type textarea "// Jet bg hide gsap.utils.toArray(".light-bg").forEach(el => {"
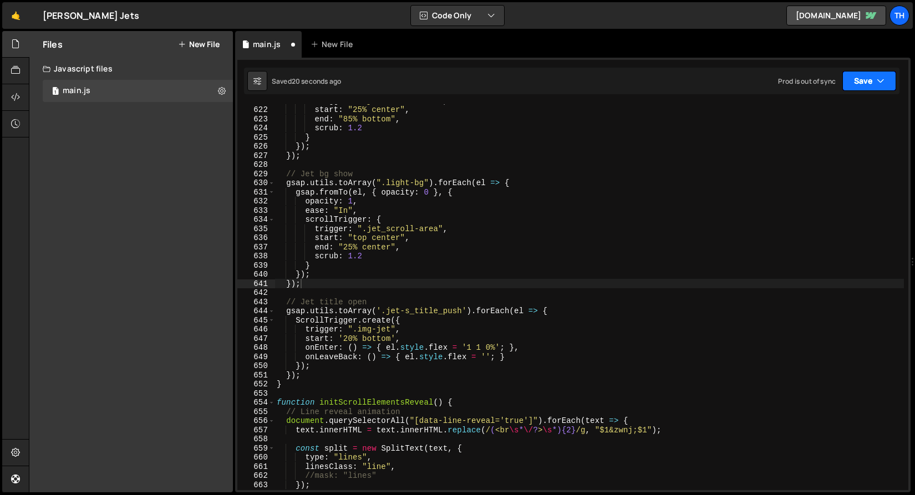
click at [893, 77] on button "Save" at bounding box center [870, 81] width 54 height 20
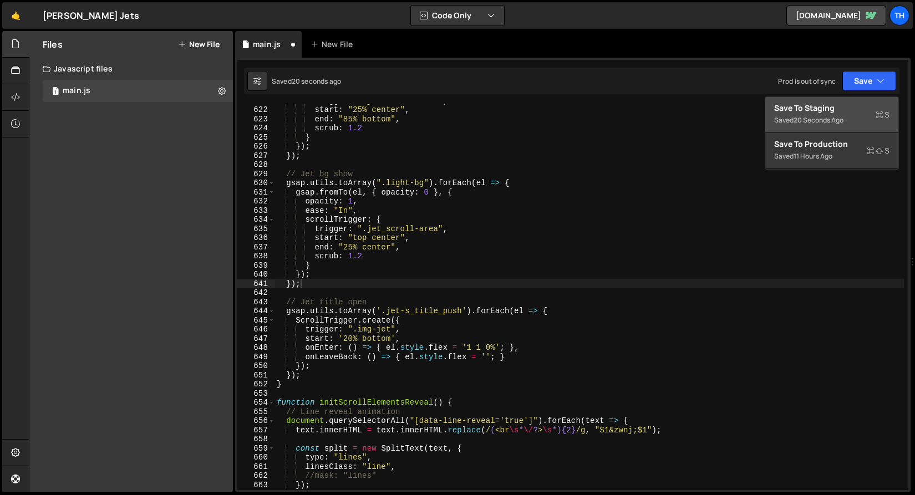
click at [824, 108] on div "Save to Staging S" at bounding box center [831, 108] width 115 height 11
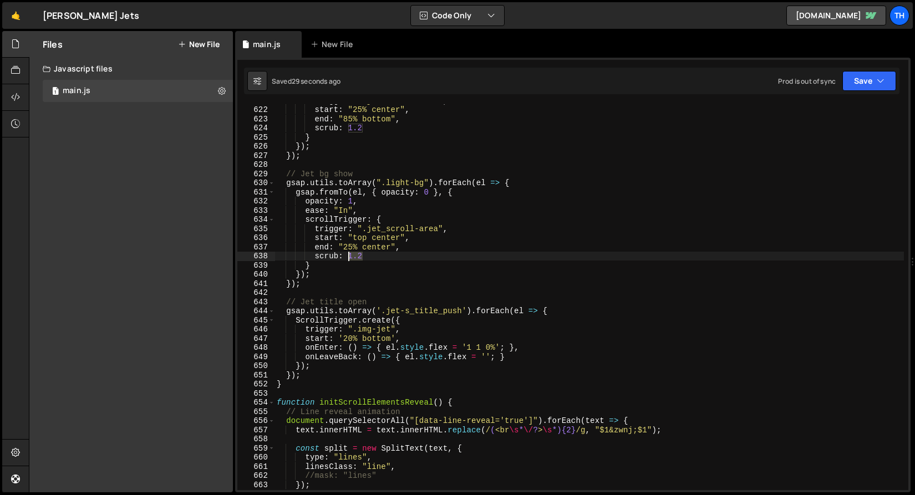
drag, startPoint x: 364, startPoint y: 256, endPoint x: 347, endPoint y: 255, distance: 16.7
click at [347, 255] on div "trigger : ".jet_scroll-area" , start : "25% center" , end : "85% bottom" , scru…" at bounding box center [590, 298] width 630 height 404
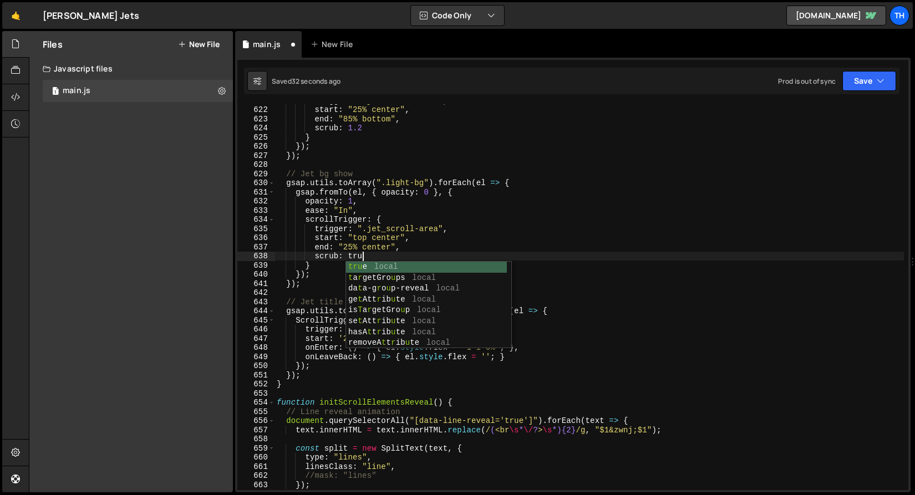
scroll to position [0, 6]
click at [890, 84] on button "Save" at bounding box center [870, 81] width 54 height 20
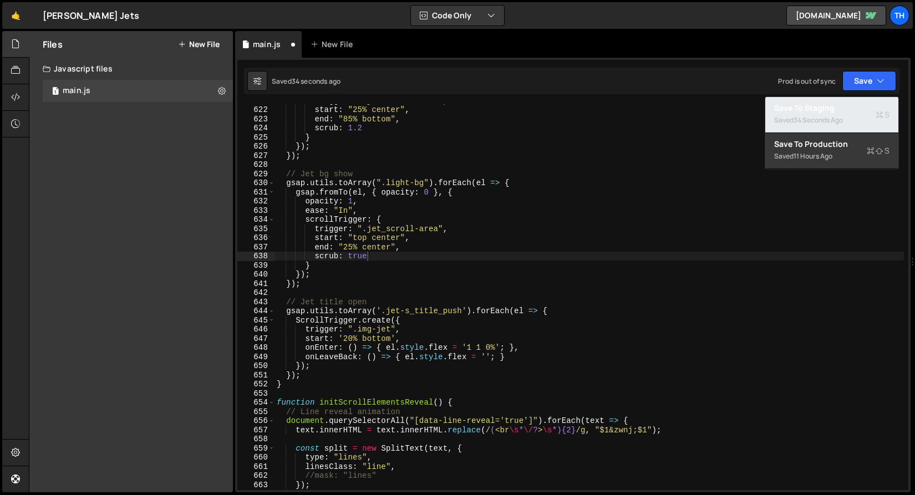
click at [874, 105] on div "Save to Staging S" at bounding box center [831, 108] width 115 height 11
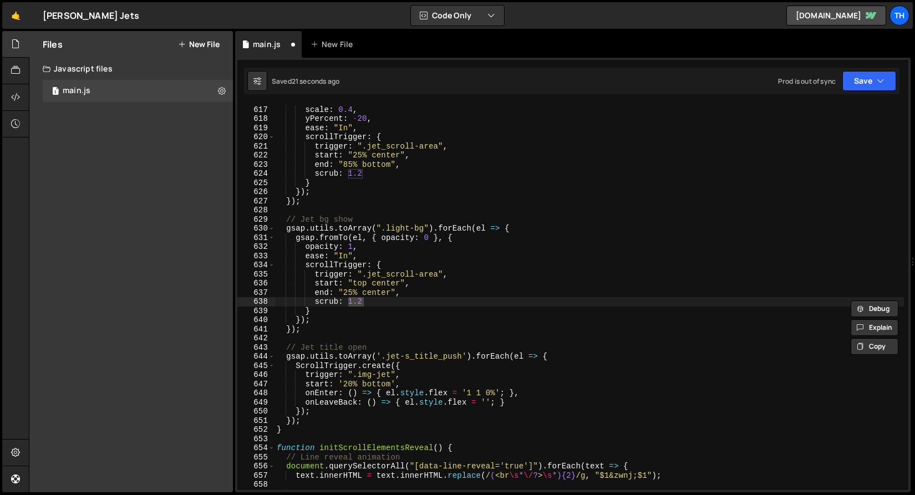
scroll to position [0, 4]
click at [856, 78] on button "Save" at bounding box center [870, 81] width 54 height 20
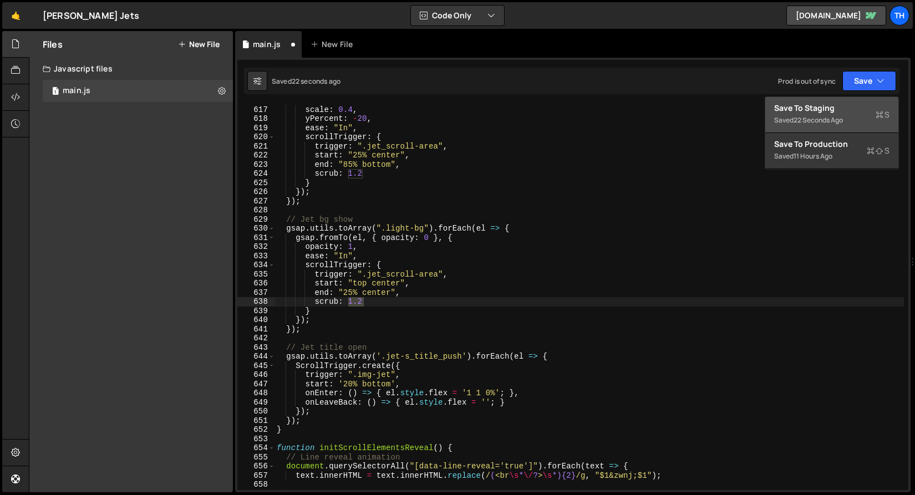
click at [845, 103] on div "Save to Staging S" at bounding box center [831, 108] width 115 height 11
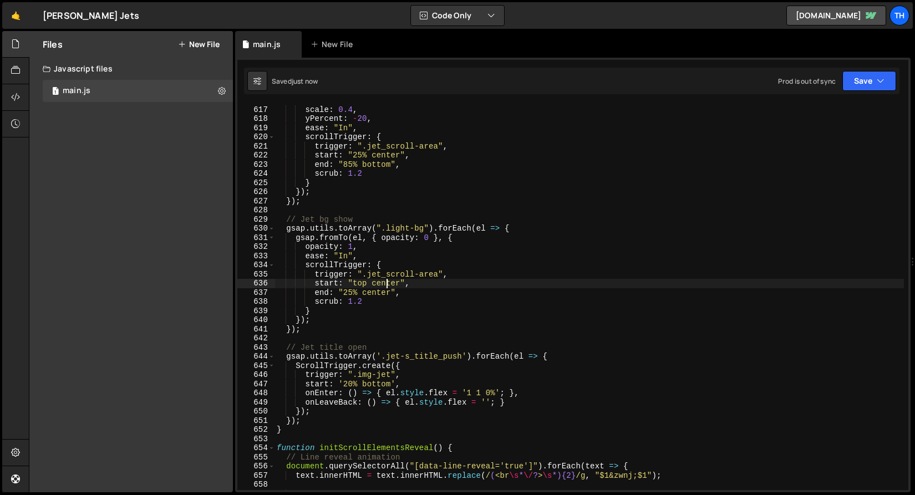
click at [387, 288] on div "gsap . fromTo ( el , { scale : 1 , yPercent : 0 } , { scale : 0.4 , yPercent : …" at bounding box center [590, 298] width 630 height 404
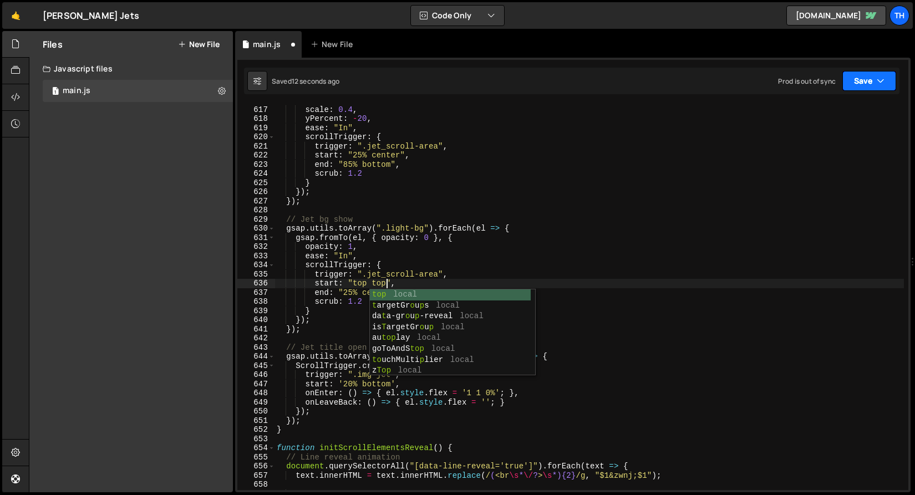
click at [860, 78] on button "Save" at bounding box center [870, 81] width 54 height 20
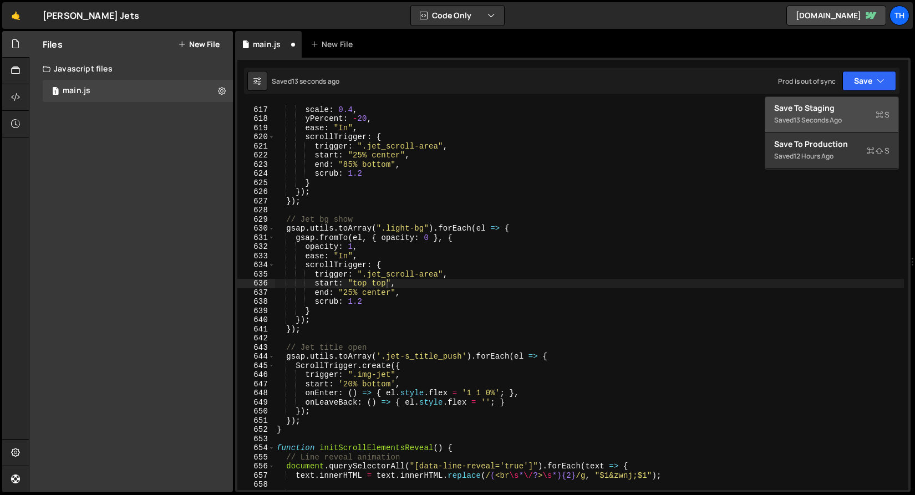
click at [849, 103] on div "Save to Staging S" at bounding box center [831, 108] width 115 height 11
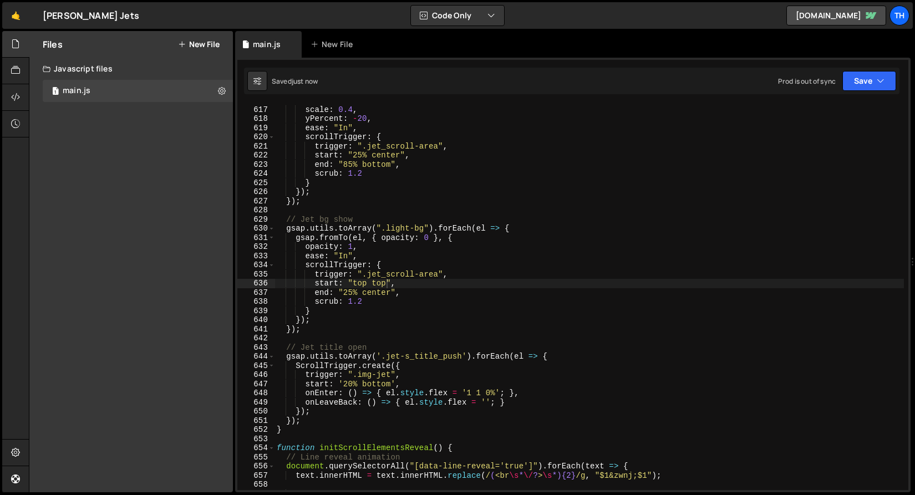
click at [377, 295] on div "gsap . fromTo ( el , { scale : 1 , yPercent : 0 } , { scale : 0.4 , yPercent : …" at bounding box center [590, 298] width 630 height 404
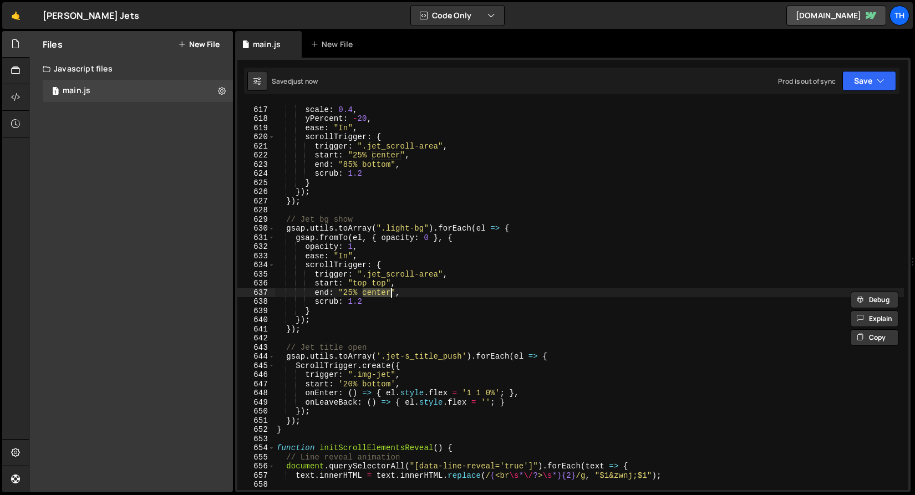
click at [377, 283] on div "gsap . fromTo ( el , { scale : 1 , yPercent : 0 } , { scale : 0.4 , yPercent : …" at bounding box center [590, 298] width 630 height 404
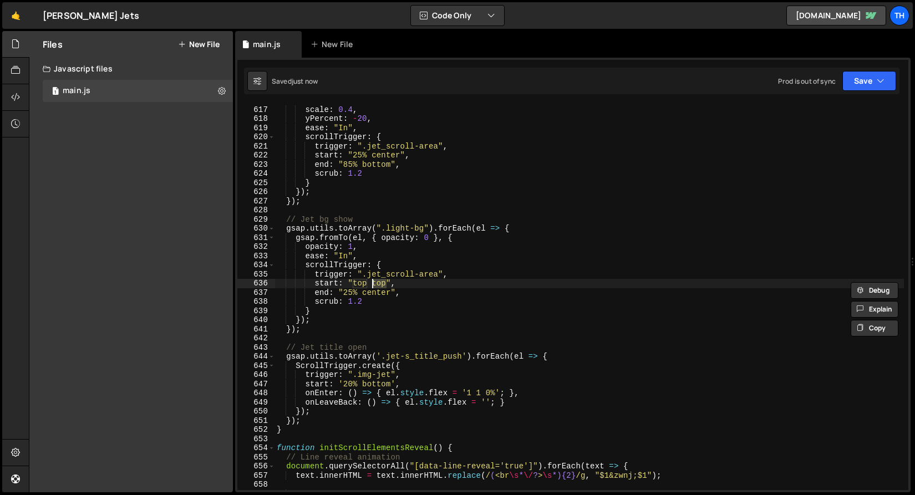
paste textarea "center"
type textarea "start: "top center","
click at [869, 82] on button "Save" at bounding box center [870, 81] width 54 height 20
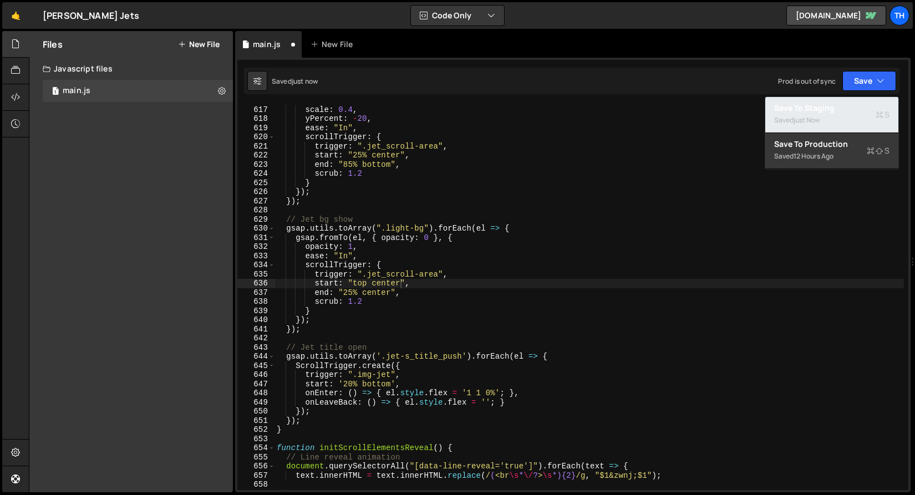
click at [843, 112] on div "Save to Staging S" at bounding box center [831, 108] width 115 height 11
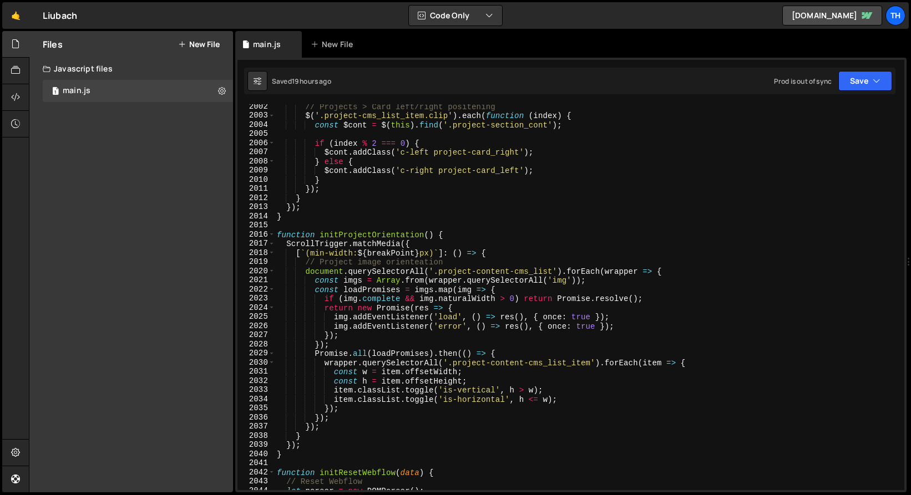
scroll to position [17701, 0]
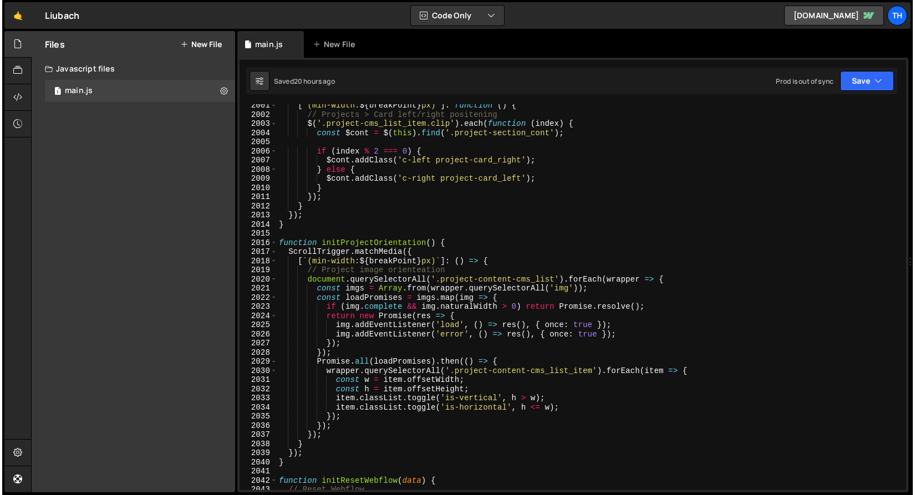
scroll to position [2932, 0]
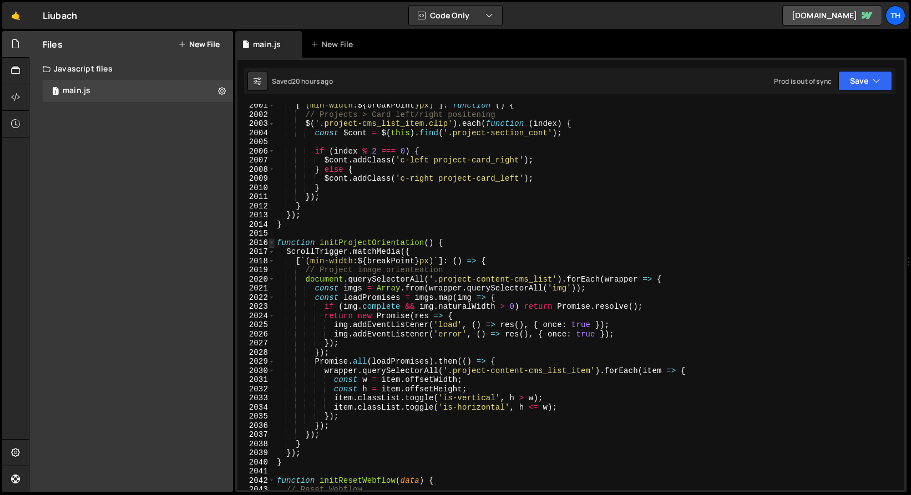
type textarea "// Char reveal animation"
click at [272, 240] on span at bounding box center [271, 243] width 6 height 9
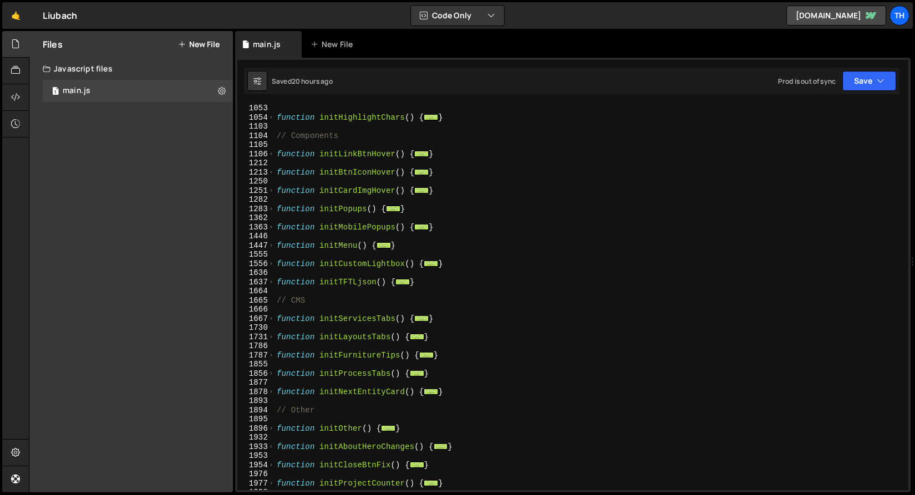
scroll to position [216, 0]
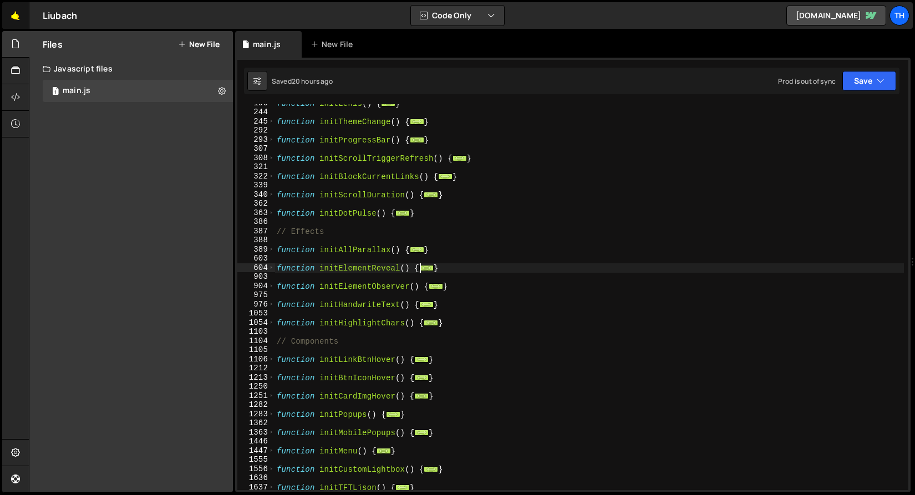
click at [26, 19] on link "🤙" at bounding box center [15, 15] width 27 height 27
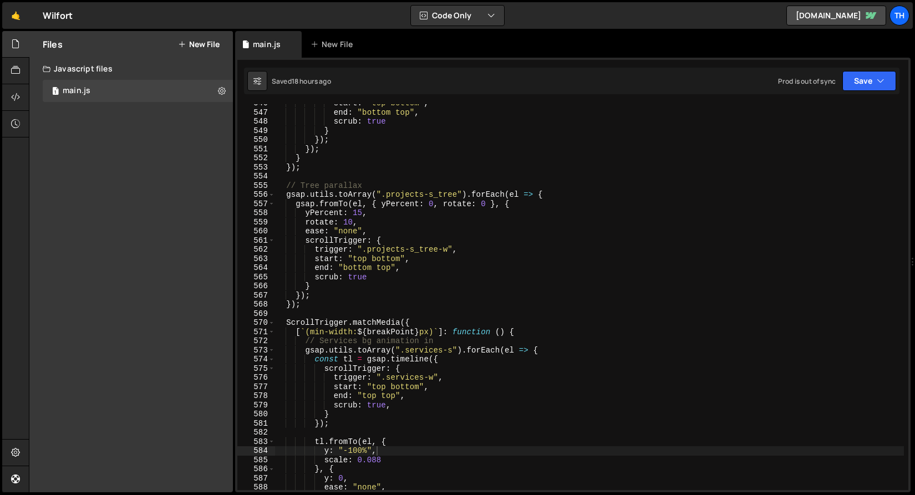
scroll to position [5002, 0]
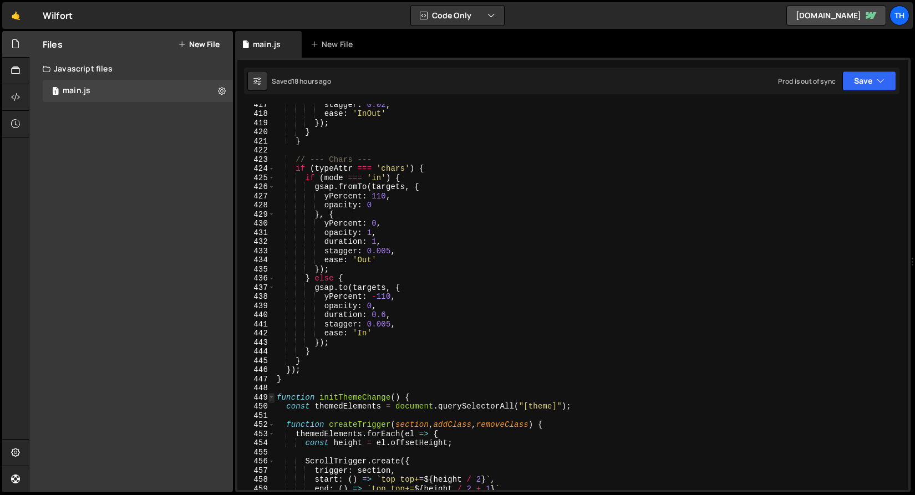
click at [270, 398] on span at bounding box center [271, 397] width 6 height 9
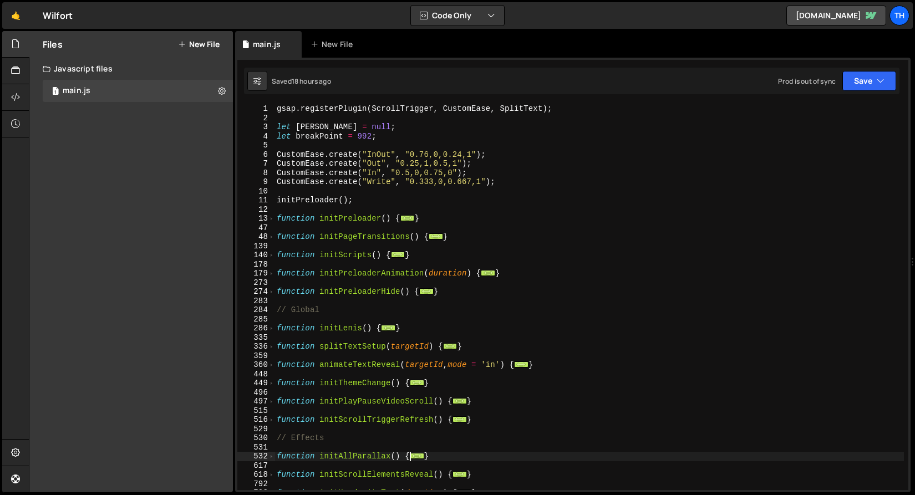
scroll to position [79, 0]
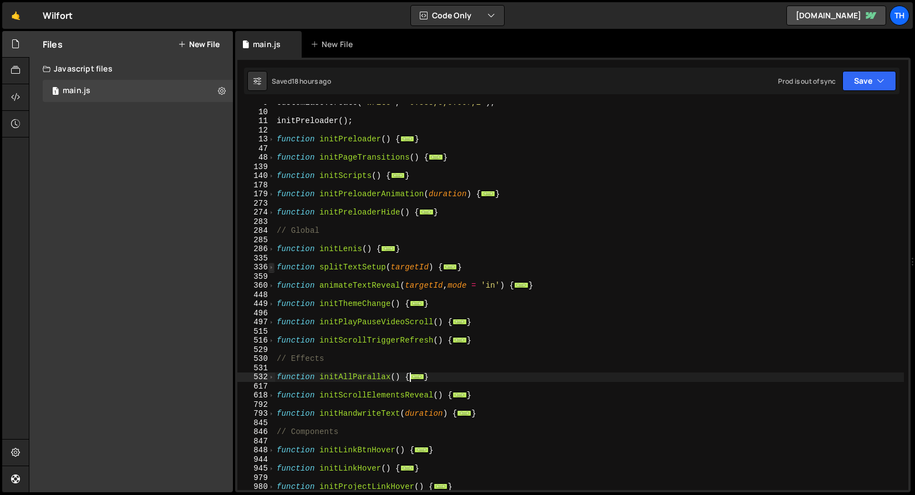
click at [272, 268] on span at bounding box center [271, 267] width 6 height 9
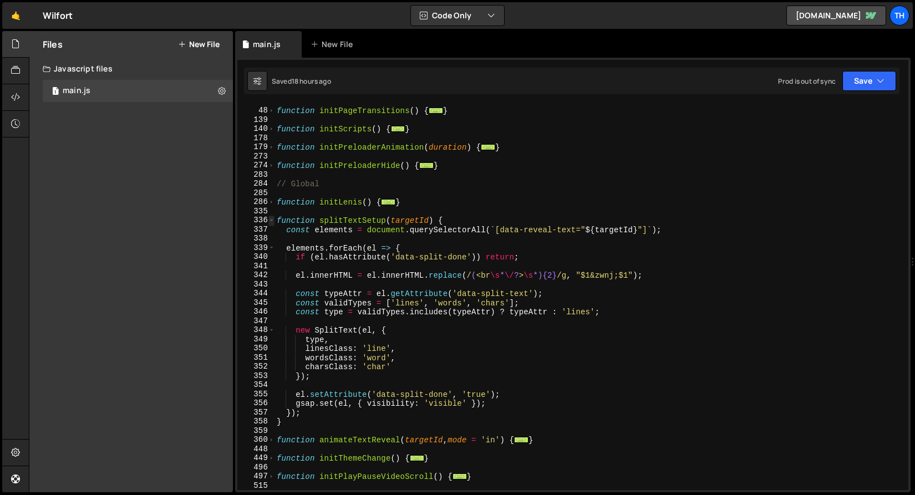
scroll to position [160, 0]
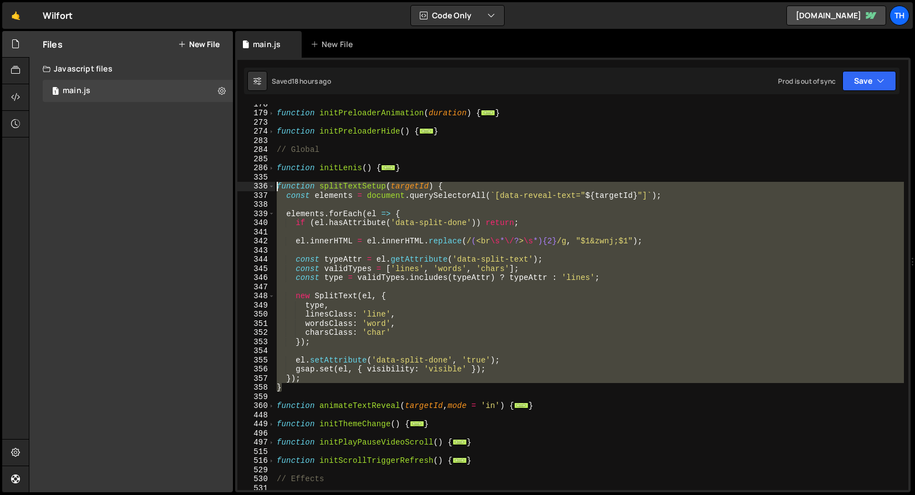
drag, startPoint x: 322, startPoint y: 390, endPoint x: 228, endPoint y: 188, distance: 222.8
click at [228, 188] on div "Files New File Javascript files 1 main.js 0 CSS files Copy share link Edit File…" at bounding box center [472, 262] width 886 height 462
click at [375, 321] on div "function initPreloaderAnimation ( duration ) { ... } function initPreloaderHide…" at bounding box center [590, 297] width 630 height 386
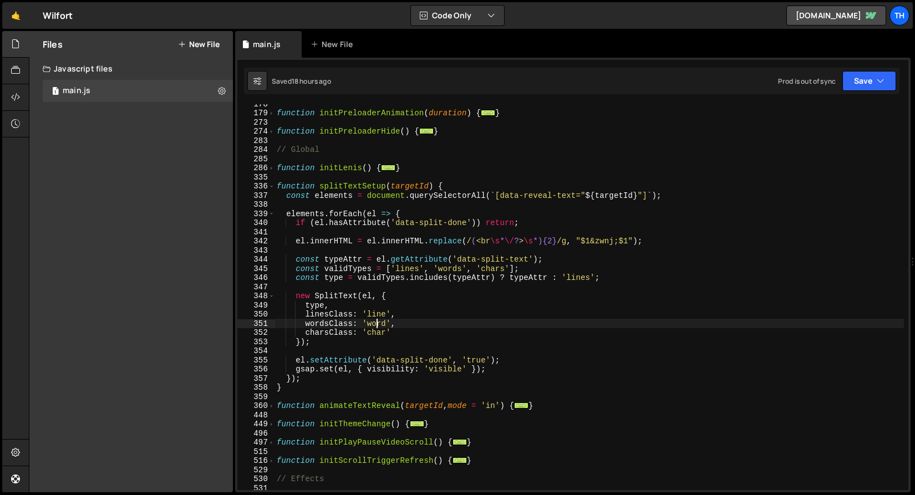
click at [377, 340] on div "function initPreloaderAnimation ( duration ) { ... } function initPreloaderHide…" at bounding box center [590, 301] width 630 height 404
click at [377, 336] on div "function initPreloaderAnimation ( duration ) { ... } function initPreloaderHide…" at bounding box center [590, 301] width 630 height 404
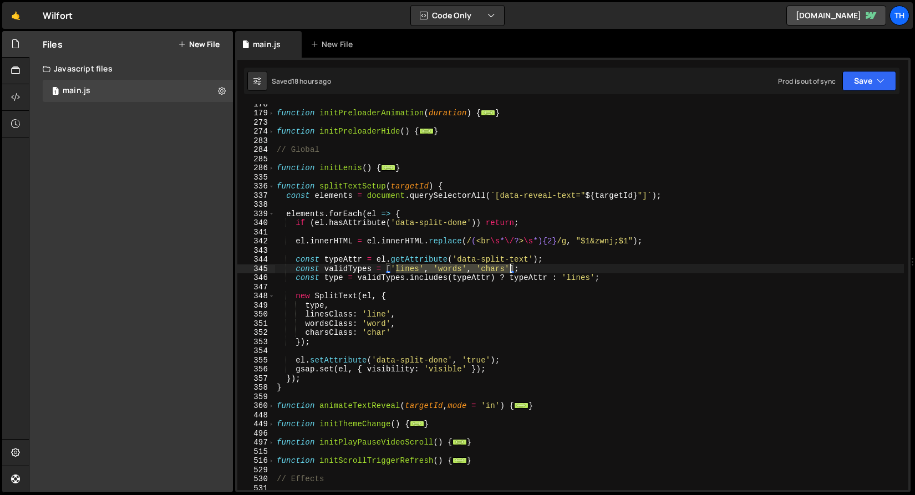
drag, startPoint x: 450, startPoint y: 271, endPoint x: 513, endPoint y: 273, distance: 62.2
click at [513, 273] on div "function initPreloaderAnimation ( duration ) { ... } function initPreloaderHide…" at bounding box center [590, 301] width 630 height 404
click at [521, 272] on div "function initPreloaderAnimation ( duration ) { ... } function initPreloaderHide…" at bounding box center [590, 301] width 630 height 404
drag, startPoint x: 527, startPoint y: 271, endPoint x: 349, endPoint y: 269, distance: 178.1
click at [349, 269] on div "function initPreloaderAnimation ( duration ) { ... } function initPreloaderHide…" at bounding box center [590, 301] width 630 height 404
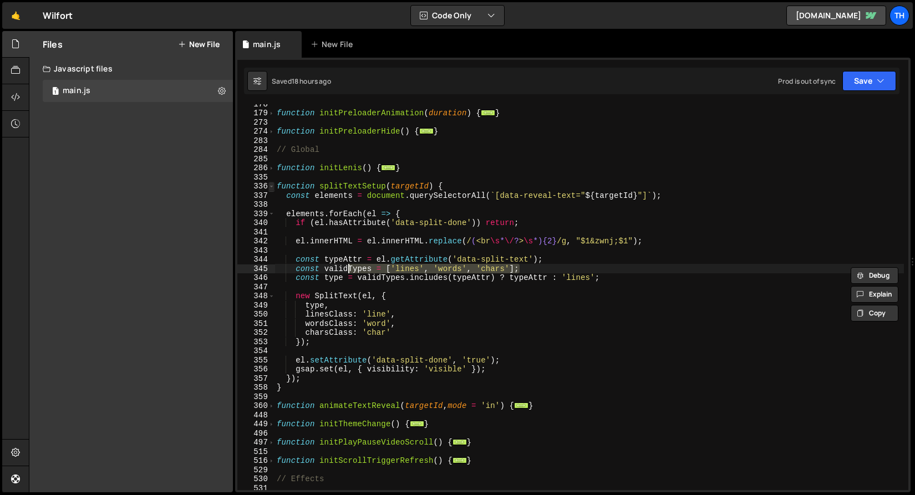
click at [270, 186] on span at bounding box center [271, 186] width 6 height 9
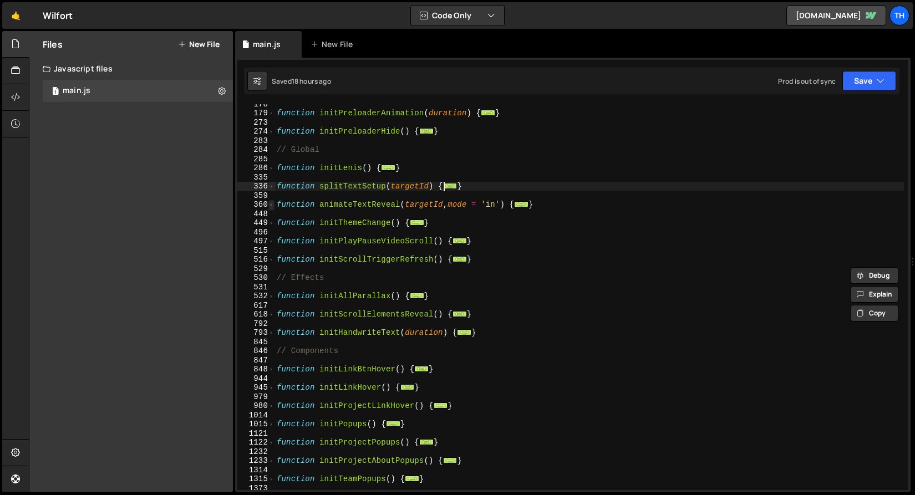
click at [272, 204] on span at bounding box center [271, 204] width 6 height 9
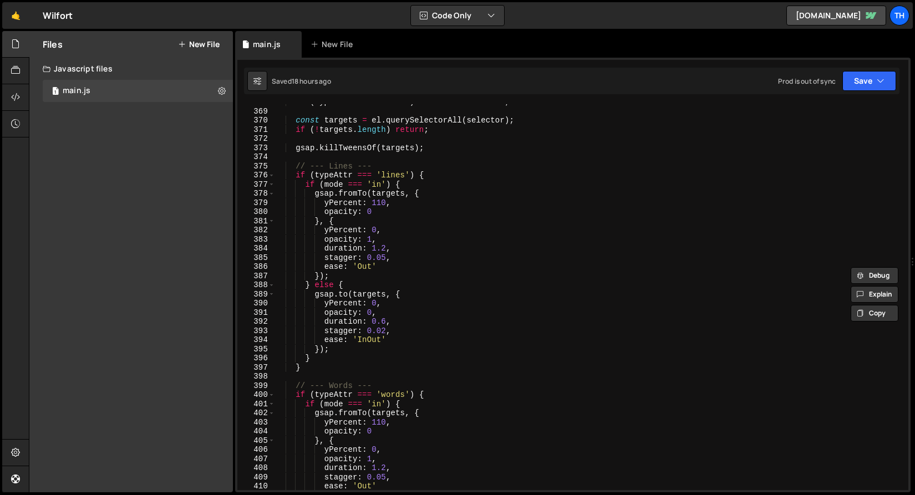
scroll to position [336, 0]
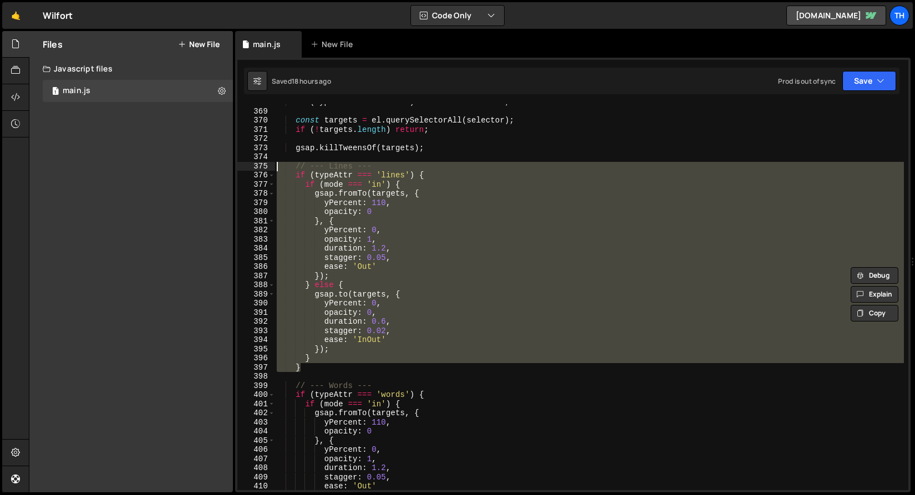
drag, startPoint x: 307, startPoint y: 368, endPoint x: 217, endPoint y: 167, distance: 220.5
click at [217, 167] on div "Files New File Javascript files 1 main.js 0 CSS files Copy share link Edit File…" at bounding box center [472, 262] width 886 height 462
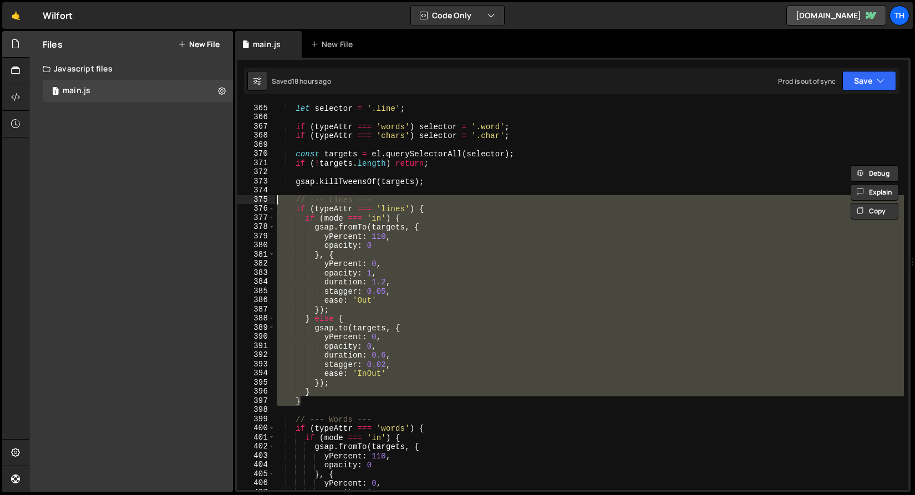
scroll to position [173, 0]
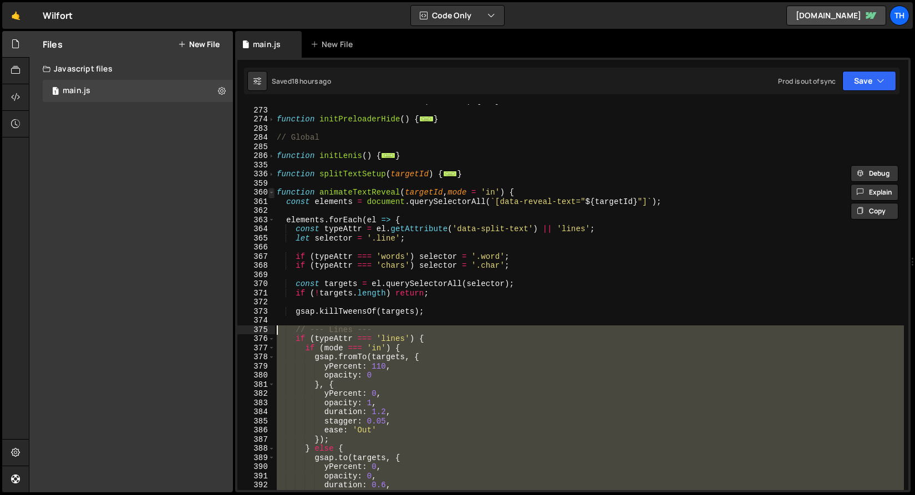
click at [274, 193] on span at bounding box center [271, 192] width 6 height 9
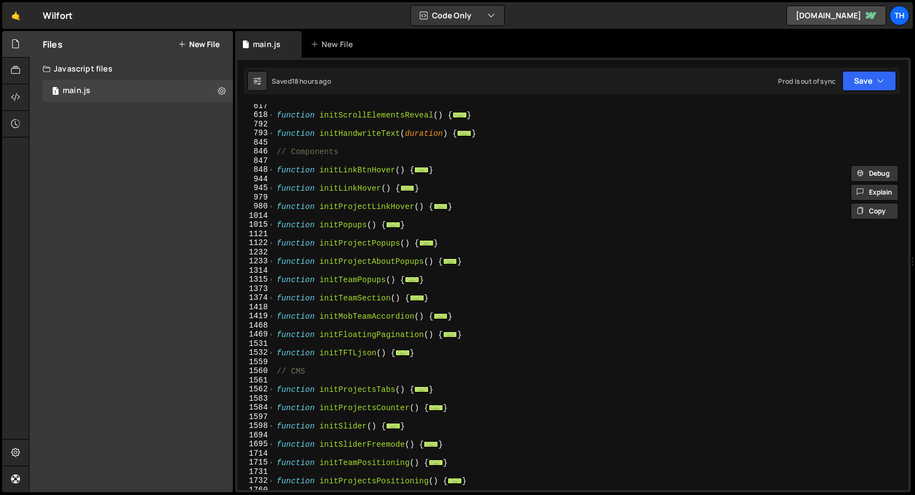
scroll to position [359, 0]
click at [272, 283] on span at bounding box center [271, 279] width 6 height 9
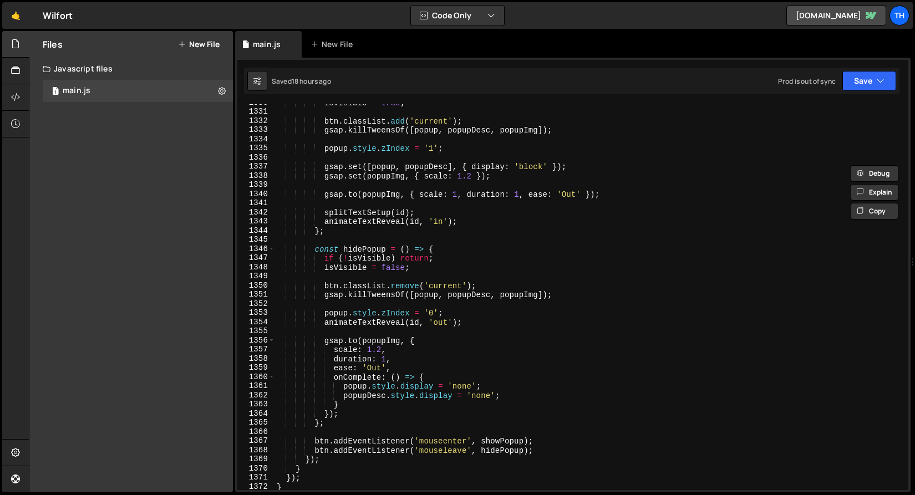
scroll to position [708, 0]
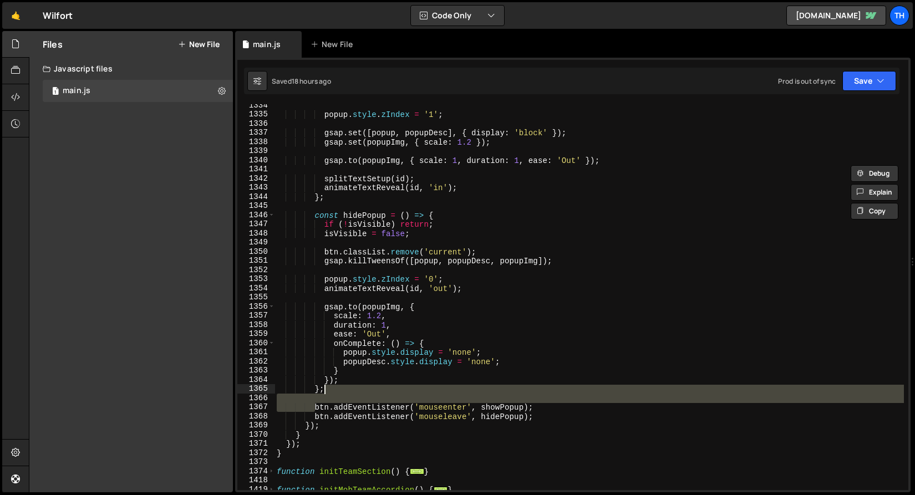
drag, startPoint x: 366, startPoint y: 399, endPoint x: 516, endPoint y: 402, distance: 150.3
click at [516, 402] on div "popup . style . zIndex = '1' ; gsap . set ([ popup , popupDesc ] , { display : …" at bounding box center [590, 303] width 630 height 404
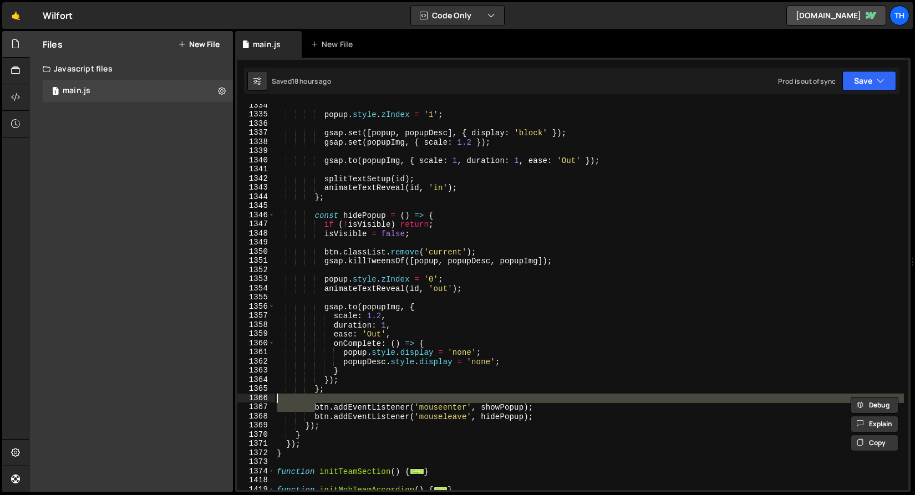
click at [492, 409] on div "popup . style . zIndex = '1' ; gsap . set ([ popup , popupDesc ] , { display : …" at bounding box center [590, 303] width 630 height 404
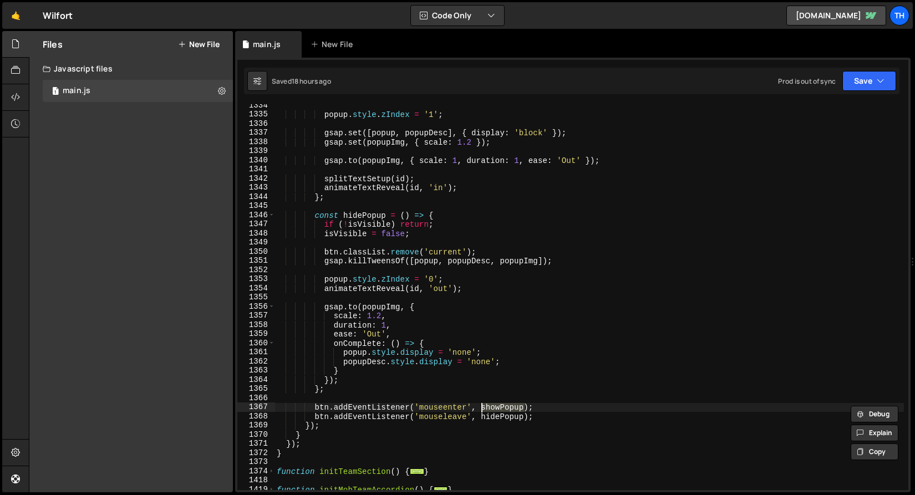
click at [495, 417] on div "popup . style . zIndex = '1' ; gsap . set ([ popup , popupDesc ] , { display : …" at bounding box center [590, 303] width 630 height 404
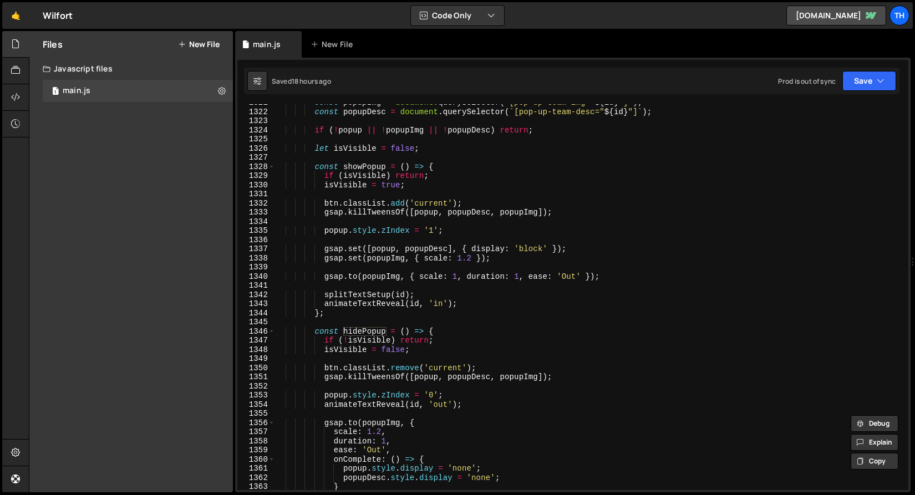
scroll to position [557, 0]
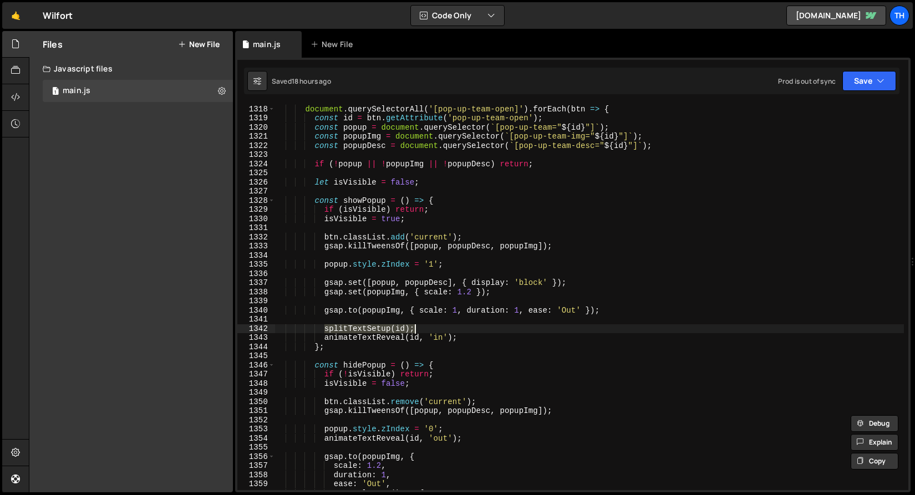
drag, startPoint x: 327, startPoint y: 329, endPoint x: 436, endPoint y: 326, distance: 109.3
click at [436, 326] on div "[ ` (min-width: ${ breakPoint } px) ` ] : function ( ) { document . querySelect…" at bounding box center [590, 297] width 630 height 404
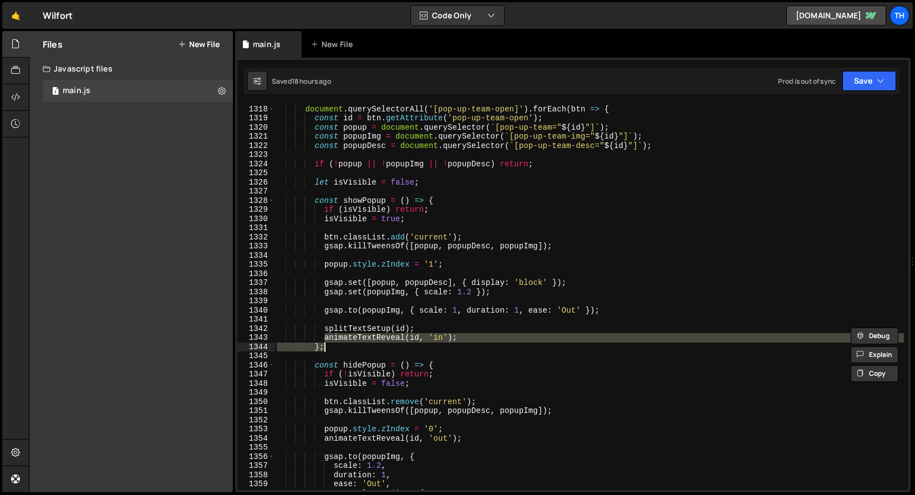
drag, startPoint x: 324, startPoint y: 340, endPoint x: 432, endPoint y: 343, distance: 108.2
click at [432, 343] on div "[ ` (min-width: ${ breakPoint } px) ` ] : function ( ) { document . querySelect…" at bounding box center [590, 297] width 630 height 404
click at [432, 336] on div at bounding box center [432, 336] width 0 height 0
click at [462, 340] on div "[ ` (min-width: ${ breakPoint } px) ` ] : function ( ) { document . querySelect…" at bounding box center [587, 297] width 625 height 386
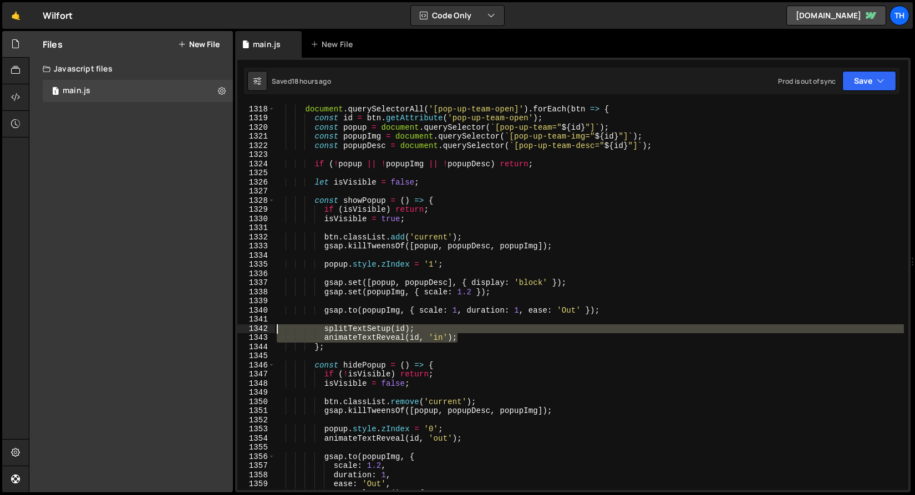
drag, startPoint x: 463, startPoint y: 340, endPoint x: 262, endPoint y: 326, distance: 200.8
click at [262, 326] on div "animateTextReveal(id, 'in'); 1317 1318 1319 1320 1321 1322 1323 1324 1325 1326 …" at bounding box center [572, 297] width 671 height 386
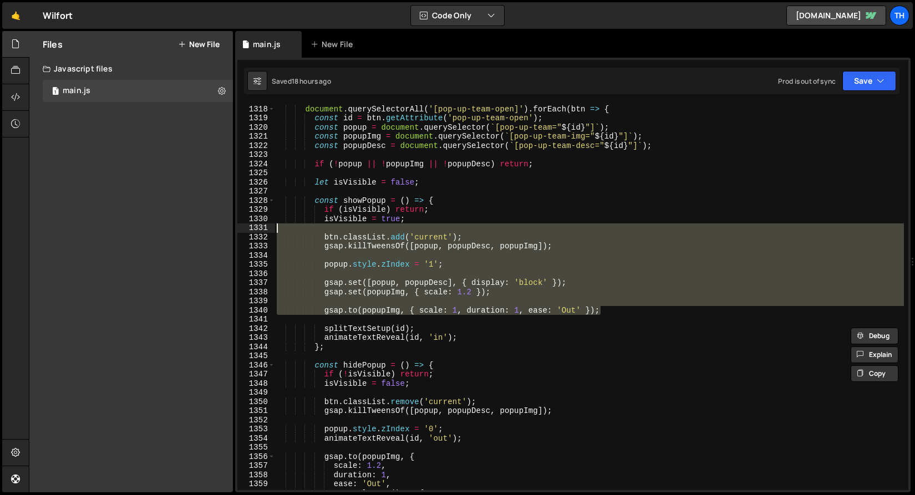
drag, startPoint x: 552, startPoint y: 305, endPoint x: 220, endPoint y: 229, distance: 341.5
click at [220, 229] on div "Files New File Javascript files 1 main.js 0 CSS files Copy share link Edit File…" at bounding box center [472, 262] width 886 height 462
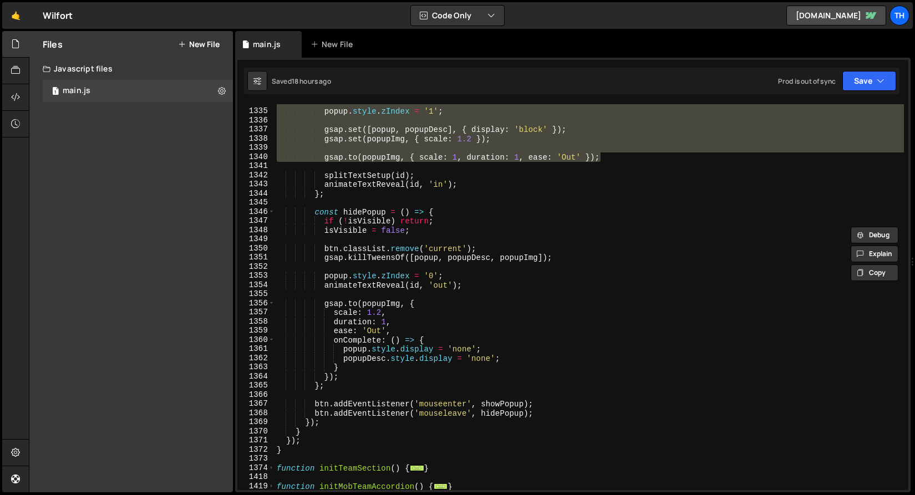
scroll to position [716, 0]
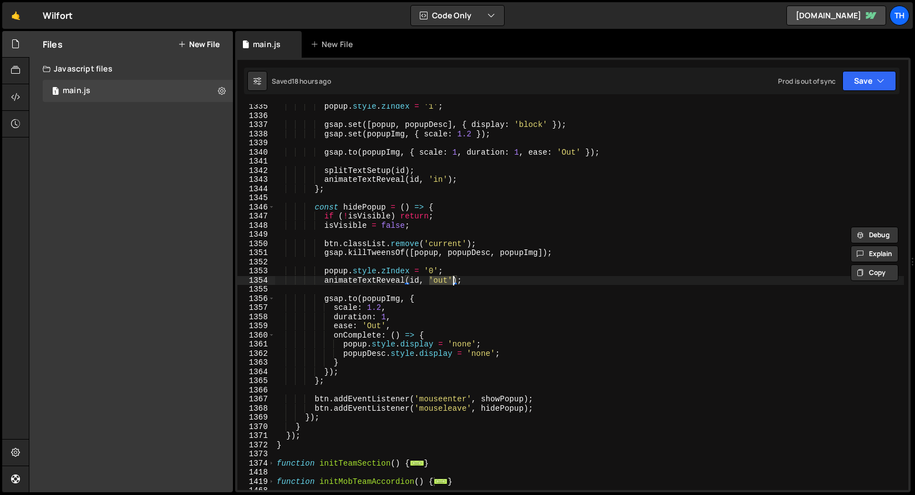
drag, startPoint x: 430, startPoint y: 280, endPoint x: 453, endPoint y: 279, distance: 23.3
click at [453, 279] on div "popup . style . zIndex = '1' ; gsap . set ([ popup , popupDesc ] , { display : …" at bounding box center [590, 304] width 630 height 404
click at [407, 295] on div "popup . style . zIndex = '1' ; gsap . set ([ popup , popupDesc ] , { display : …" at bounding box center [590, 304] width 630 height 404
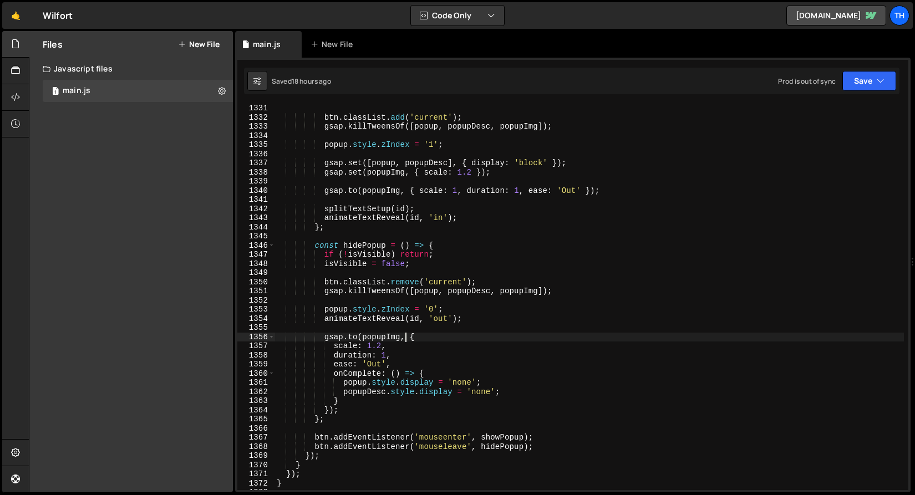
scroll to position [643, 0]
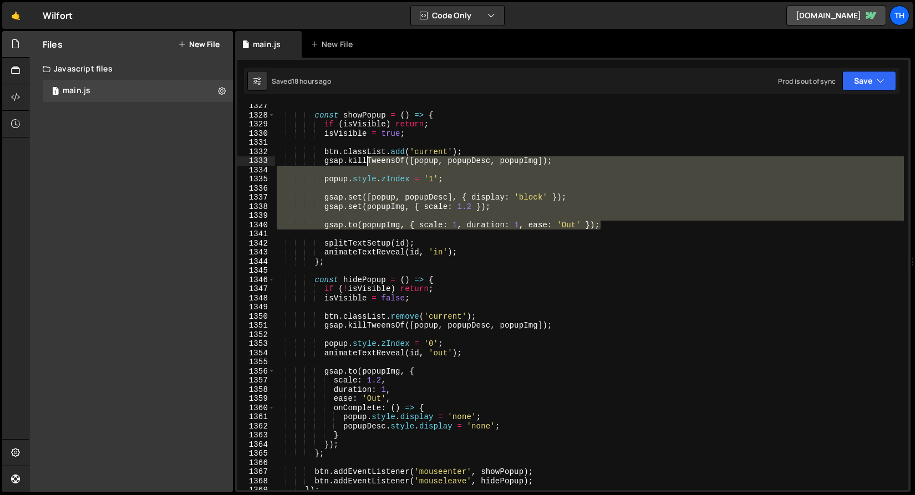
drag, startPoint x: 501, startPoint y: 186, endPoint x: 347, endPoint y: 159, distance: 157.1
click at [346, 156] on div "const showPopup = ( ) => { if ( isVisible ) return ; isVisible = true ; btn . c…" at bounding box center [590, 304] width 630 height 404
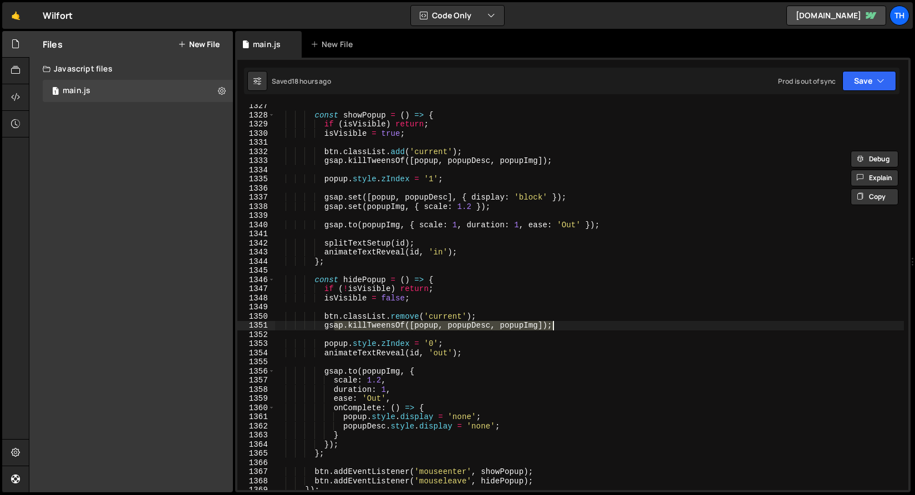
drag, startPoint x: 334, startPoint y: 324, endPoint x: 556, endPoint y: 323, distance: 222.4
click at [556, 323] on div "const showPopup = ( ) => { if ( isVisible ) return ; isVisible = true ; btn . c…" at bounding box center [590, 304] width 630 height 404
click at [556, 316] on div at bounding box center [556, 316] width 0 height 0
click at [489, 342] on div "const showPopup = ( ) => { if ( isVisible ) return ; isVisible = true ; btn . c…" at bounding box center [590, 304] width 630 height 404
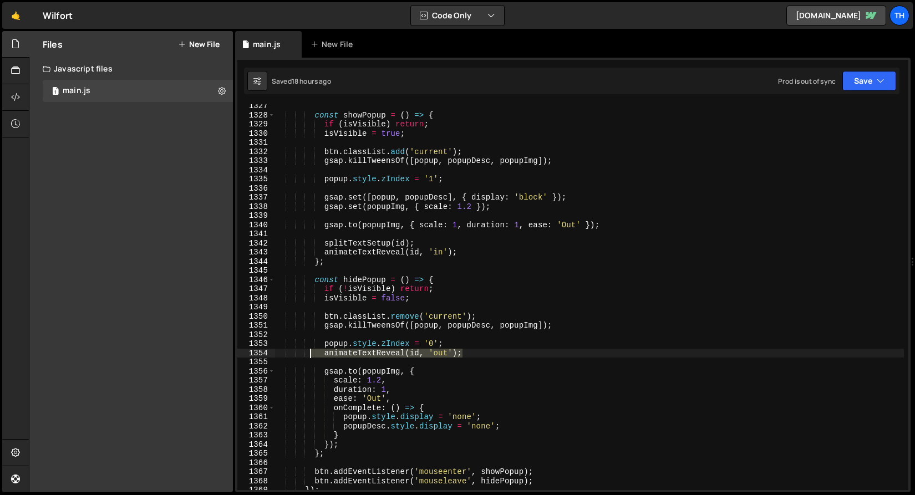
drag, startPoint x: 453, startPoint y: 353, endPoint x: 311, endPoint y: 352, distance: 141.4
click at [311, 352] on div "const showPopup = ( ) => { if ( isVisible ) return ; isVisible = true ; btn . c…" at bounding box center [590, 304] width 630 height 404
click at [407, 371] on div "const showPopup = ( ) => { if ( isVisible ) return ; isVisible = true ; btn . c…" at bounding box center [590, 304] width 630 height 404
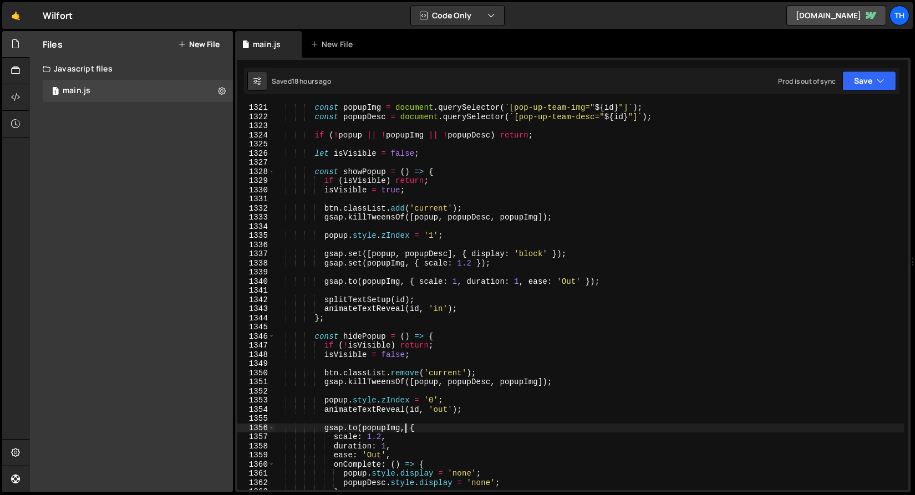
scroll to position [474, 0]
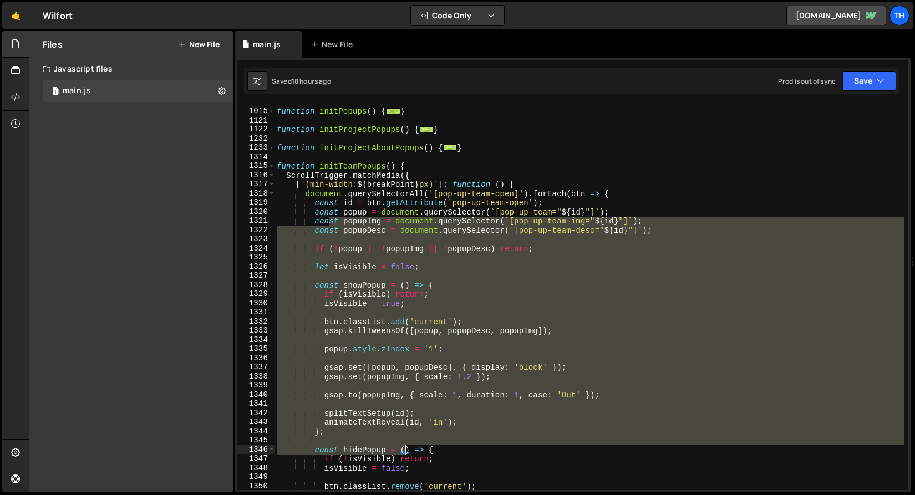
drag, startPoint x: 331, startPoint y: 217, endPoint x: 408, endPoint y: 447, distance: 242.1
click at [408, 447] on div "function initPopups ( ) { ... } function initProjectPopups ( ) { ... } function…" at bounding box center [590, 300] width 630 height 404
click at [356, 281] on div "function initPopups ( ) { ... } function initProjectPopups ( ) { ... } function…" at bounding box center [590, 297] width 630 height 386
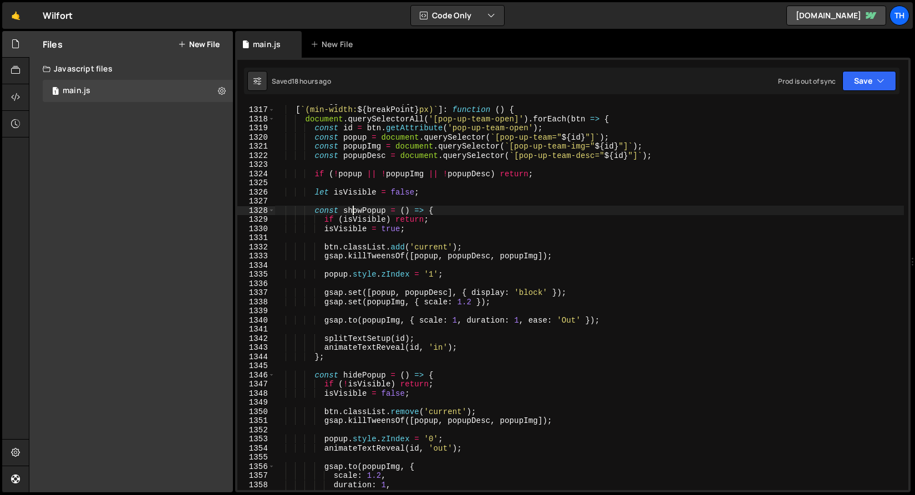
scroll to position [441, 0]
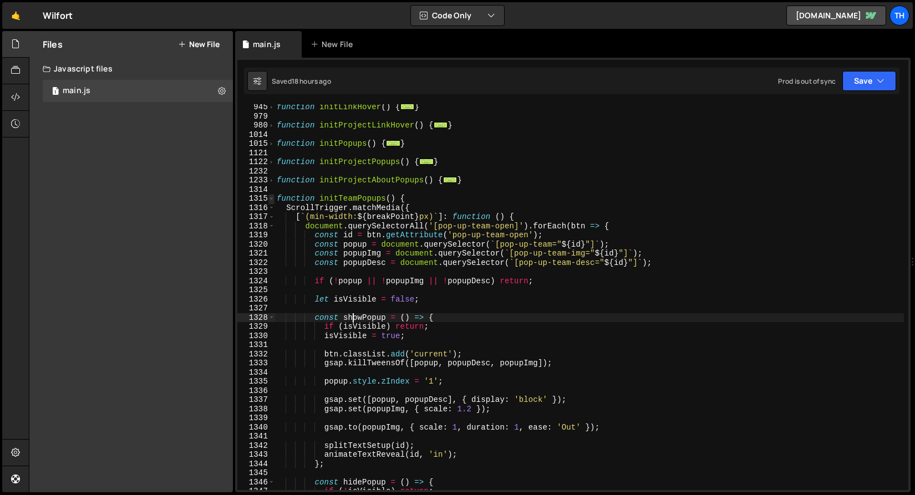
click at [273, 200] on span at bounding box center [271, 198] width 6 height 9
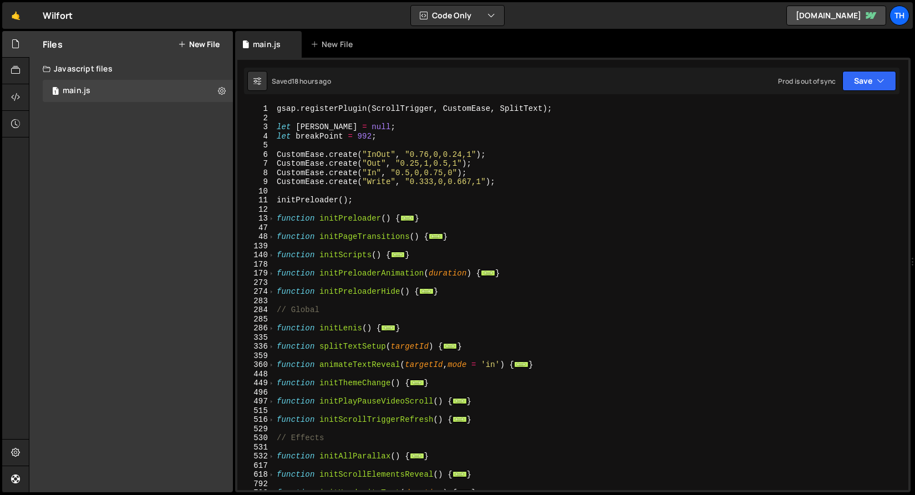
scroll to position [0, 0]
click at [269, 366] on span at bounding box center [271, 365] width 6 height 9
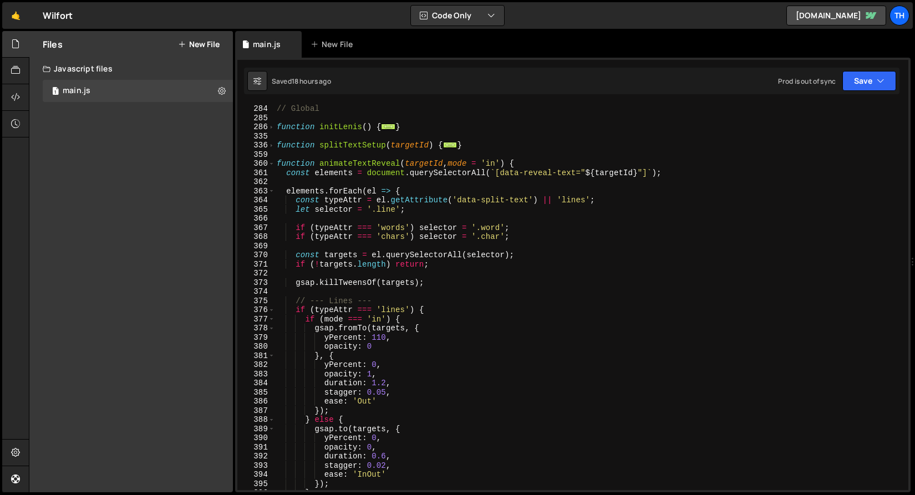
scroll to position [232, 0]
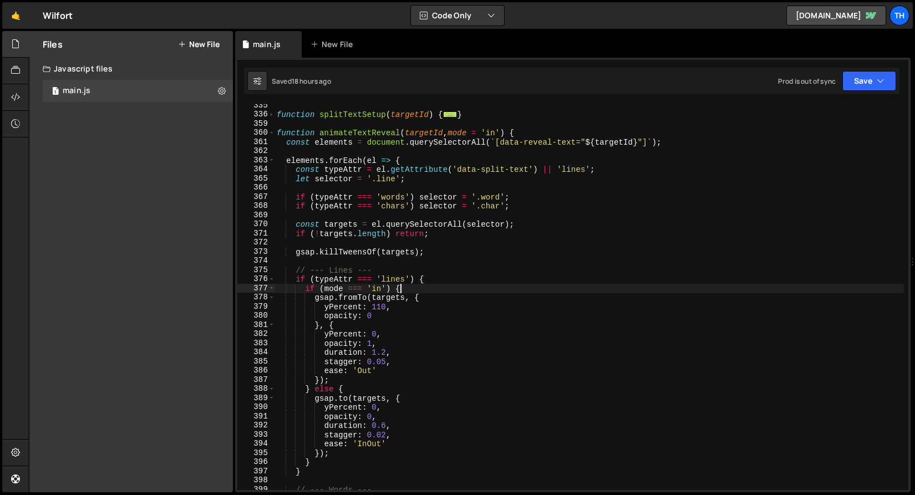
click at [421, 293] on div "function splitTextSetup ( targetId ) { ... } function animateTextReveal ( targe…" at bounding box center [590, 303] width 630 height 404
type textarea "if (mode === 'in') {"
click at [407, 237] on div "function splitTextSetup ( targetId ) { ... } function animateTextReveal ( targe…" at bounding box center [590, 303] width 630 height 404
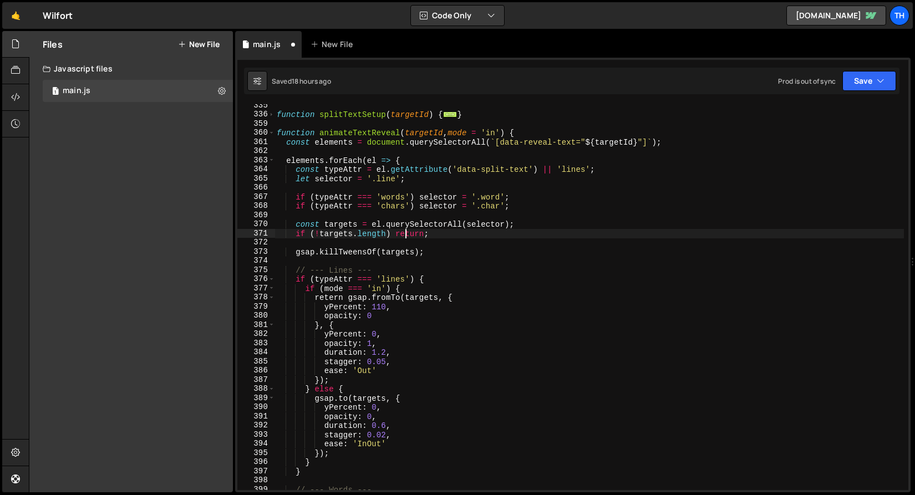
click at [407, 237] on div "function splitTextSetup ( targetId ) { ... } function animateTextReveal ( targe…" at bounding box center [590, 303] width 630 height 404
click at [329, 297] on div "function splitTextSetup ( targetId ) { ... } function animateTextReveal ( targe…" at bounding box center [590, 303] width 630 height 404
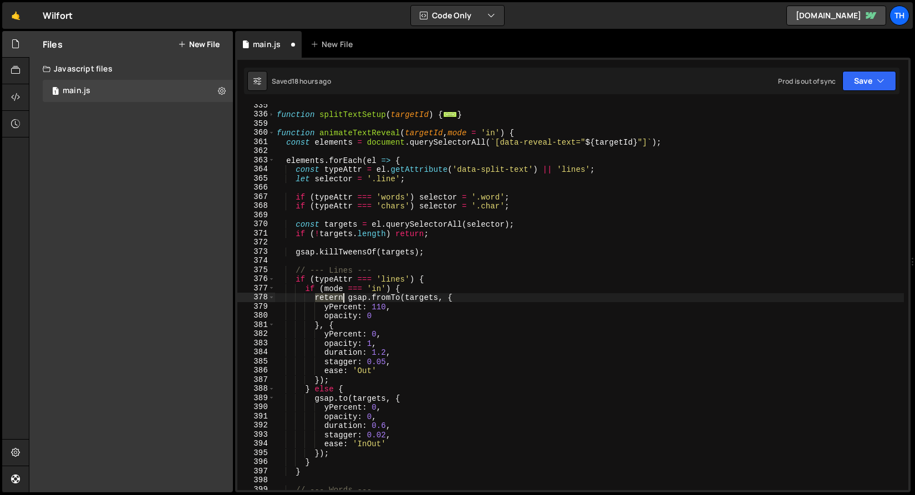
click at [329, 297] on div "function splitTextSetup ( targetId ) { ... } function animateTextReveal ( targe…" at bounding box center [590, 303] width 630 height 404
paste textarea "u"
click at [351, 296] on div "function splitTextSetup ( targetId ) { ... } function animateTextReveal ( targe…" at bounding box center [590, 303] width 630 height 404
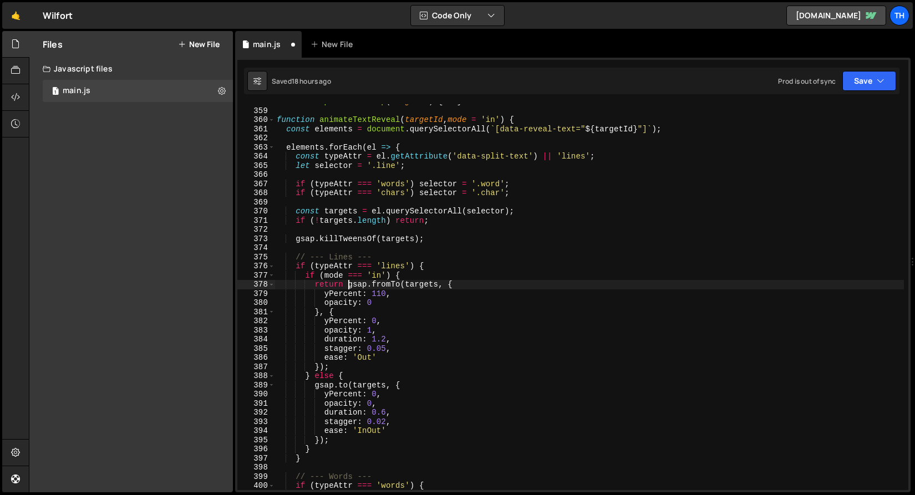
scroll to position [254, 0]
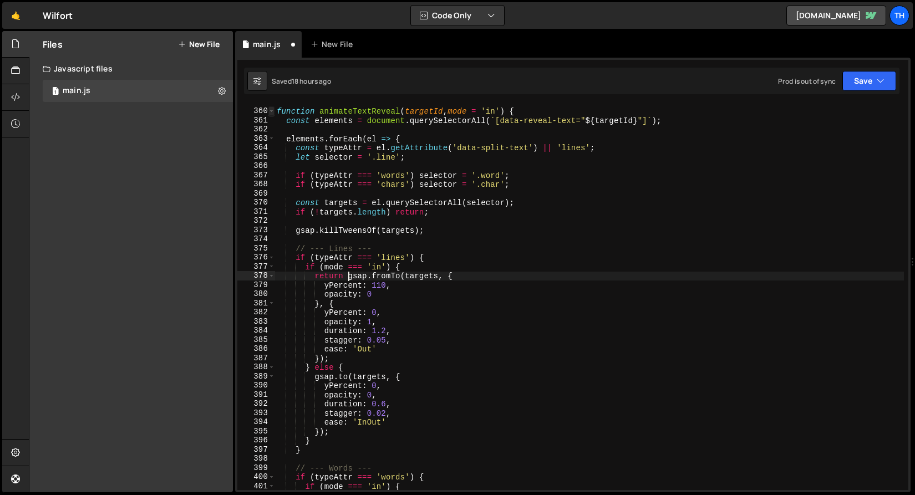
click at [272, 110] on span at bounding box center [271, 110] width 6 height 9
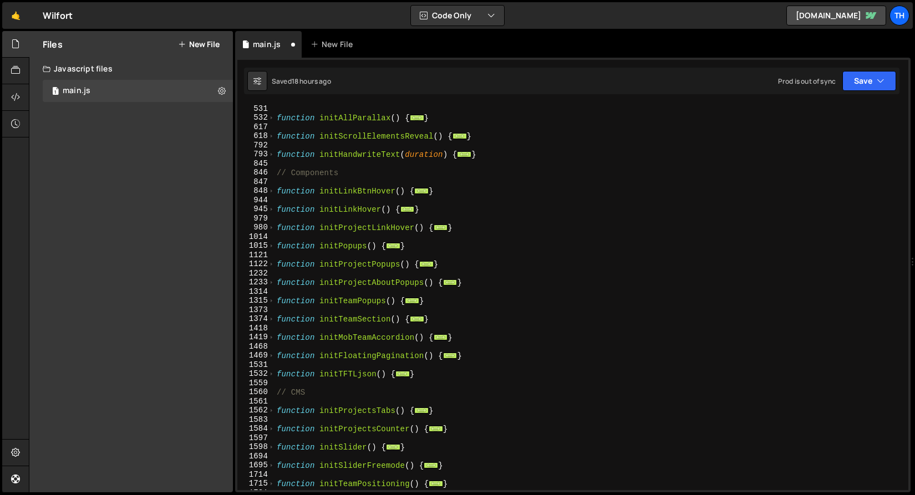
scroll to position [262, 0]
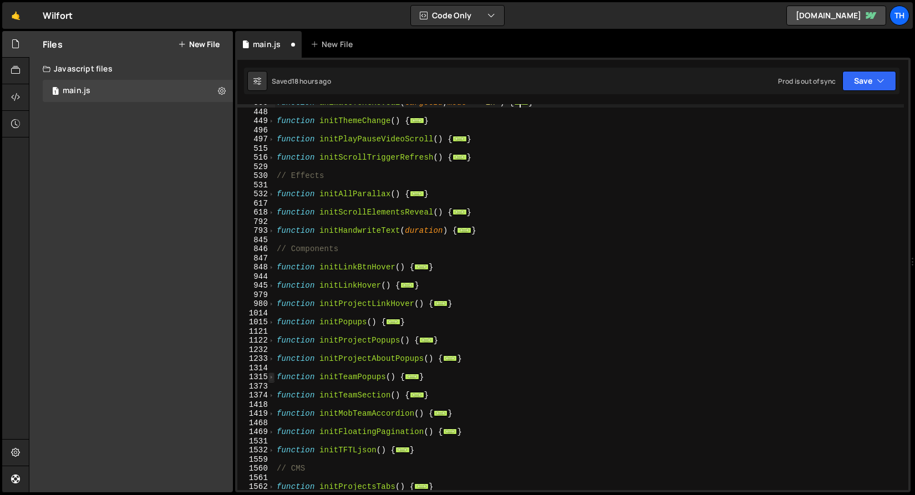
click at [272, 377] on span at bounding box center [271, 377] width 6 height 9
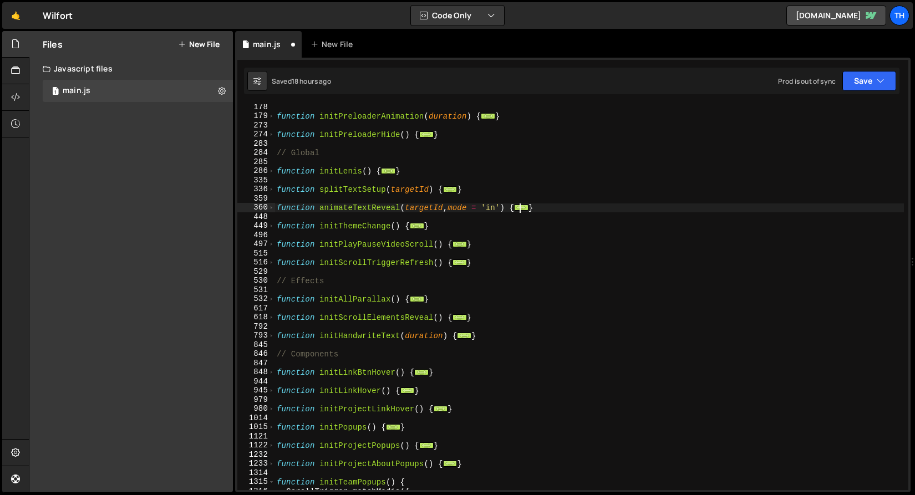
scroll to position [158, 0]
click at [270, 210] on span at bounding box center [271, 207] width 6 height 9
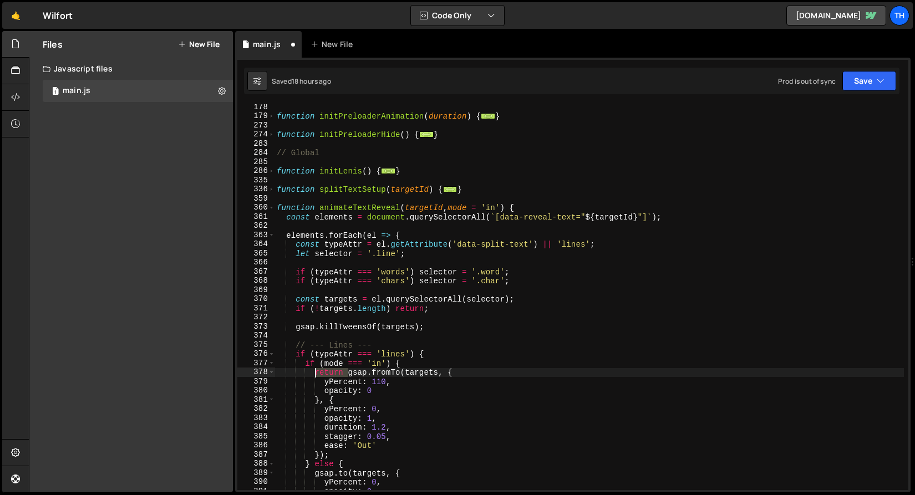
drag, startPoint x: 347, startPoint y: 373, endPoint x: 328, endPoint y: 378, distance: 19.4
click at [313, 371] on div "function initPreloaderAnimation ( duration ) { ... } function initPreloaderHide…" at bounding box center [590, 305] width 630 height 404
click at [270, 206] on span at bounding box center [271, 207] width 6 height 9
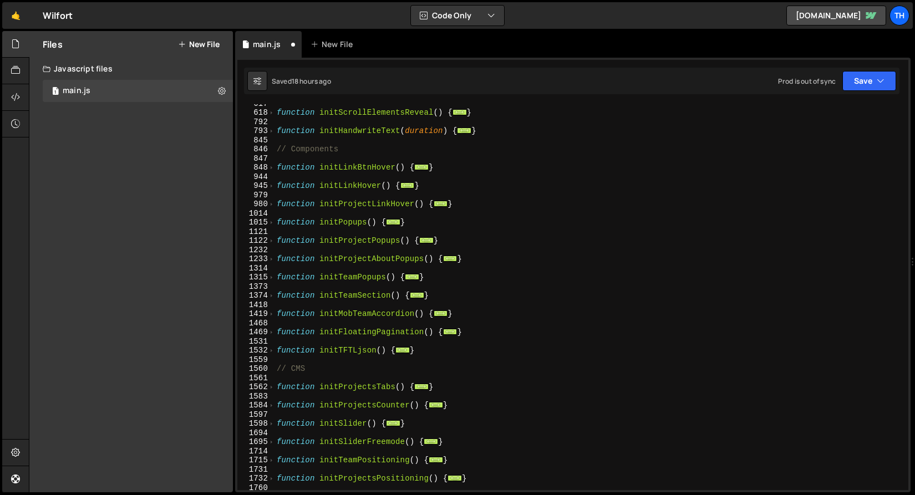
scroll to position [474, 0]
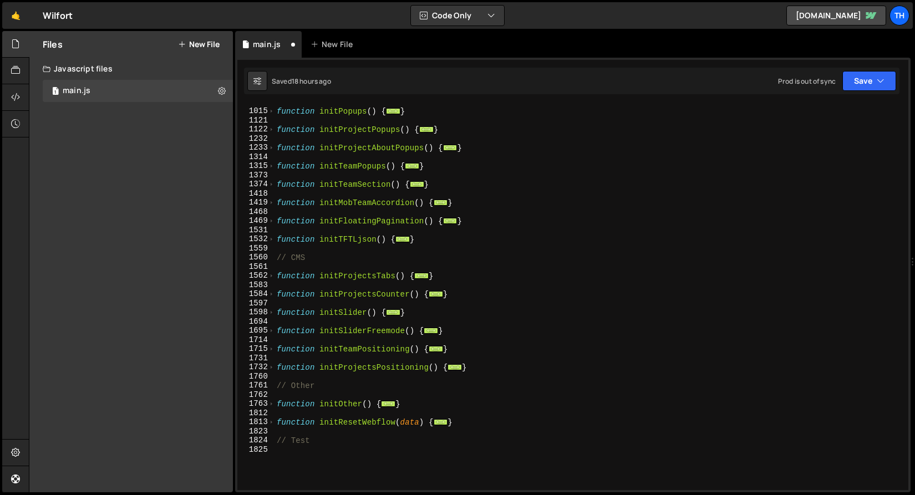
click at [267, 165] on div "1315" at bounding box center [256, 165] width 38 height 9
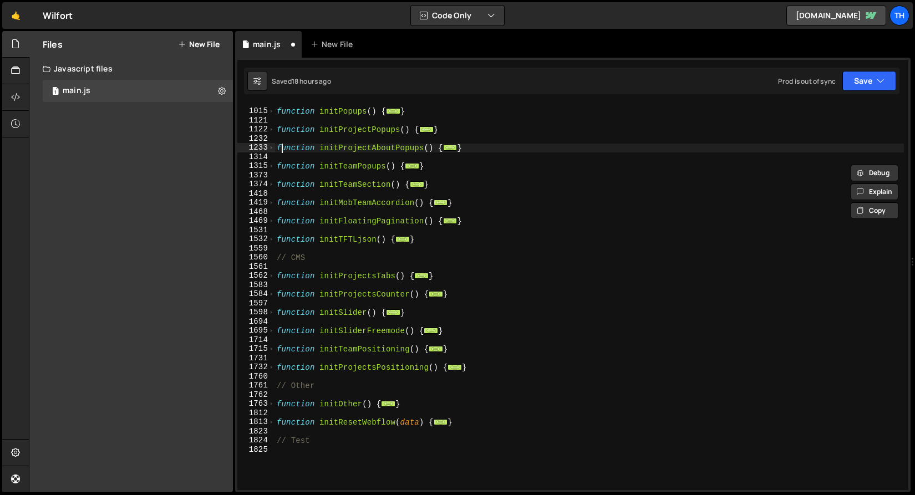
click at [281, 152] on div "function initPopups ( ) { ... } function initProjectPopups ( ) { ... } function…" at bounding box center [590, 300] width 630 height 404
click at [272, 169] on span at bounding box center [271, 165] width 6 height 9
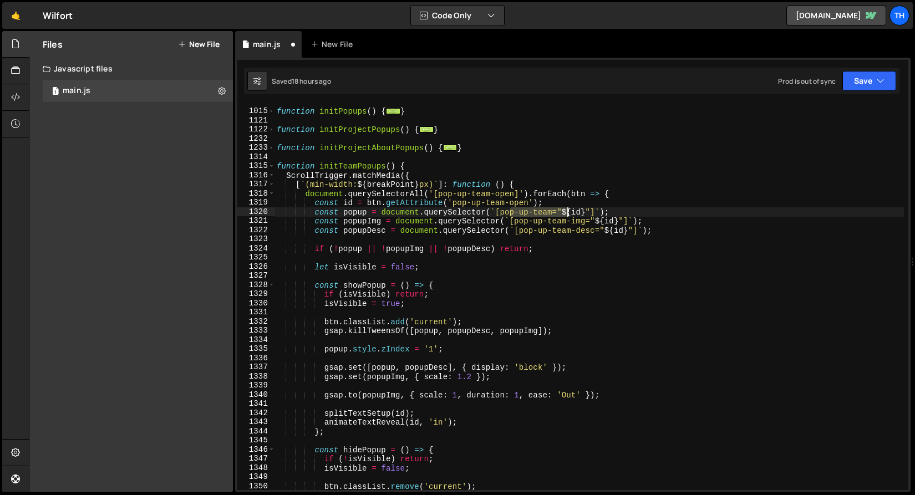
drag, startPoint x: 513, startPoint y: 211, endPoint x: 574, endPoint y: 215, distance: 61.1
click at [570, 215] on div "function initPopups ( ) { ... } function initProjectPopups ( ) { ... } function…" at bounding box center [590, 300] width 630 height 404
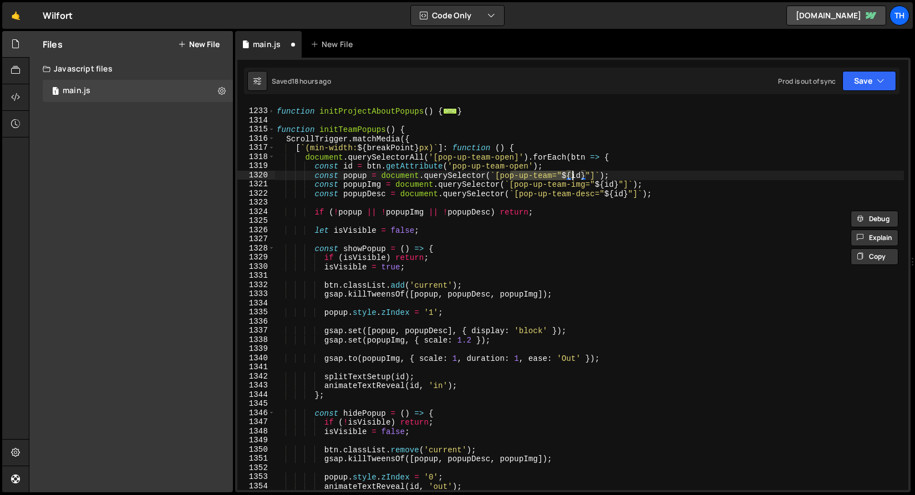
scroll to position [532, 0]
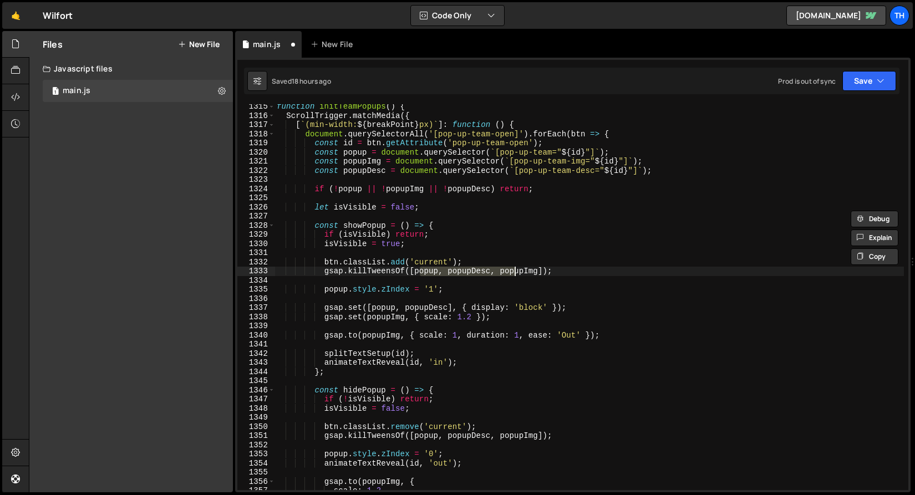
drag, startPoint x: 445, startPoint y: 273, endPoint x: 529, endPoint y: 270, distance: 83.8
click at [529, 270] on div "function initTeamPopups ( ) { ScrollTrigger . matchMedia ({ [ ` (min-width: ${ …" at bounding box center [590, 304] width 630 height 404
click at [442, 274] on div "function initTeamPopups ( ) { ScrollTrigger . matchMedia ({ [ ` (min-width: ${ …" at bounding box center [590, 297] width 630 height 386
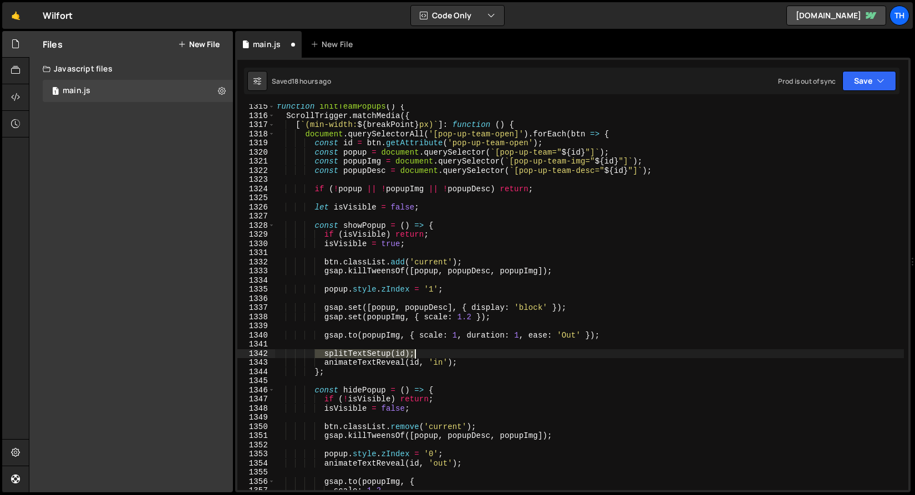
drag, startPoint x: 366, startPoint y: 357, endPoint x: 430, endPoint y: 354, distance: 64.4
click at [430, 354] on div "function initTeamPopups ( ) { ScrollTrigger . matchMedia ({ [ ` (min-width: ${ …" at bounding box center [590, 304] width 630 height 404
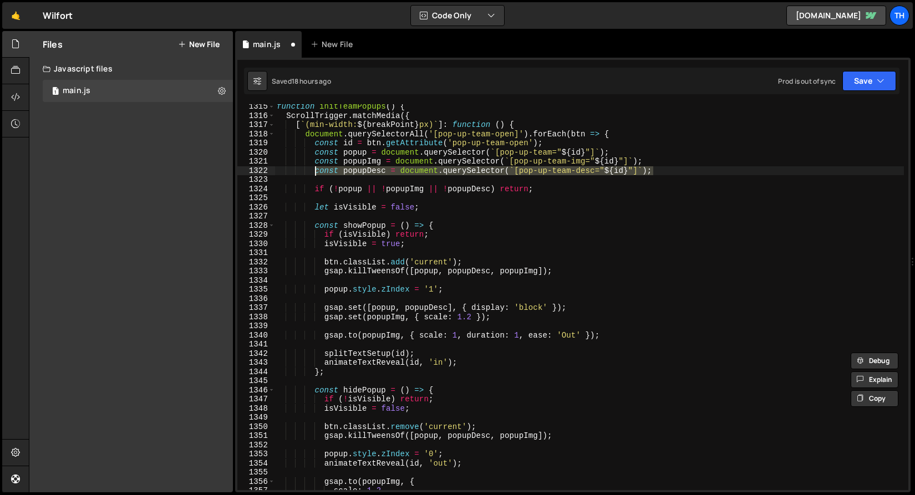
drag, startPoint x: 657, startPoint y: 173, endPoint x: 316, endPoint y: 170, distance: 341.7
click at [316, 170] on div "function initTeamPopups ( ) { ScrollTrigger . matchMedia ({ [ ` (min-width: ${ …" at bounding box center [590, 304] width 630 height 404
click at [663, 165] on div "function initTeamPopups ( ) { ScrollTrigger . matchMedia ({ [ ` (min-width: ${ …" at bounding box center [590, 304] width 630 height 404
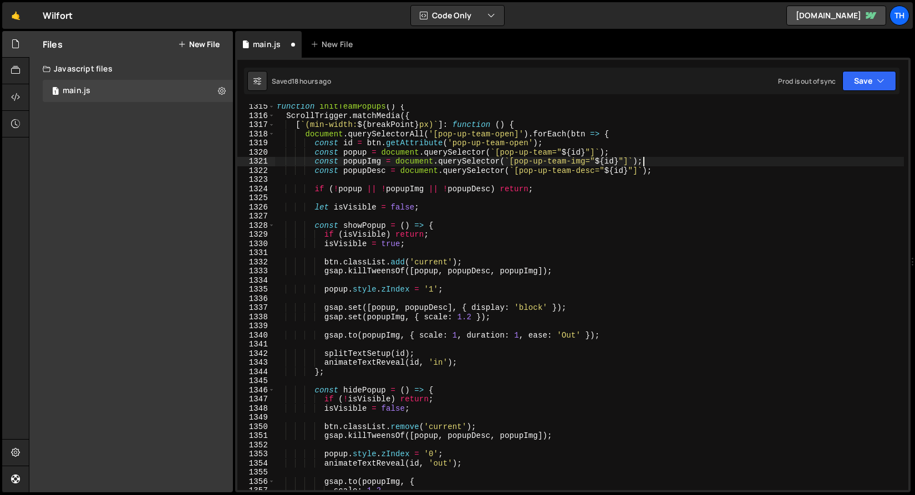
click at [665, 166] on div "function initTeamPopups ( ) { ScrollTrigger . matchMedia ({ [ ` (min-width: ${ …" at bounding box center [590, 304] width 630 height 404
type textarea "const popupDesc = document.querySelector(`[pop-up-team-desc="${id}"]`);"
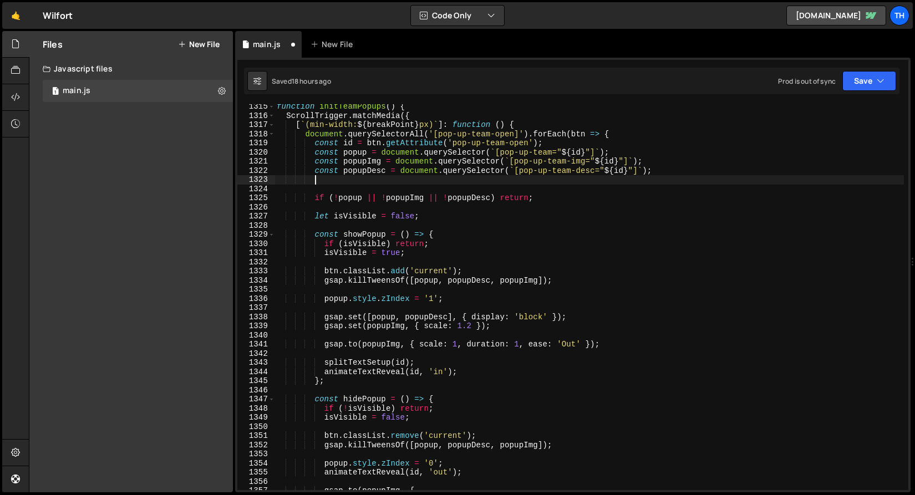
paste textarea "const popupDesc = document.querySelector(`[pop-up-team-desc="${id}"]`);"
click at [373, 176] on div "function initTeamPopups ( ) { ScrollTrigger . matchMedia ({ [ ` (min-width: ${ …" at bounding box center [590, 304] width 630 height 404
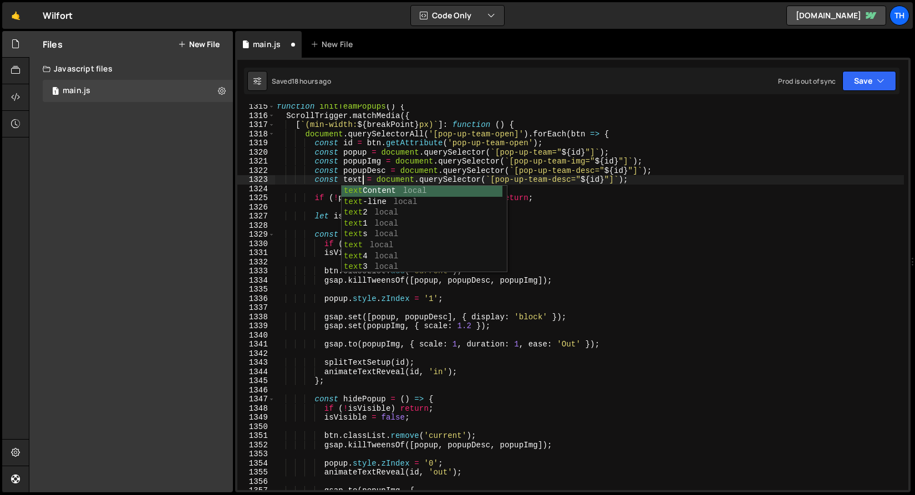
scroll to position [0, 6]
click at [486, 105] on div "function initTeamPopups ( ) { ScrollTrigger . matchMedia ({ [ ` (min-width: ${ …" at bounding box center [590, 304] width 630 height 404
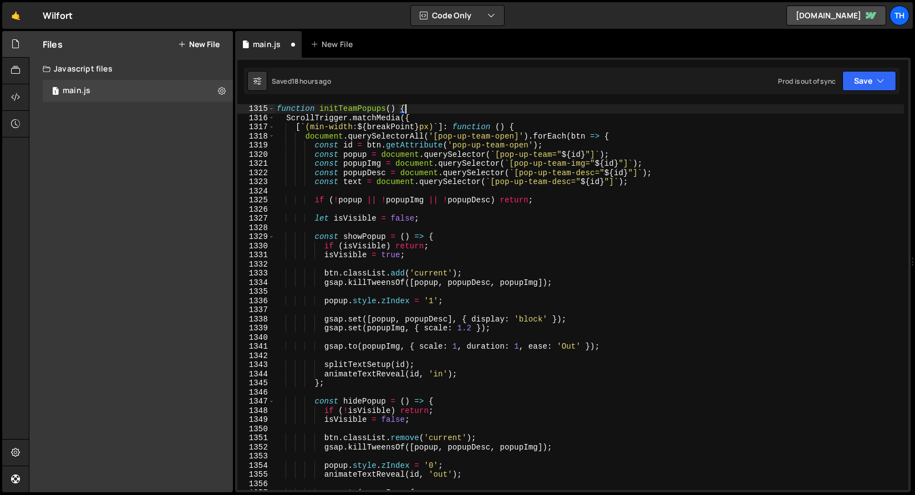
scroll to position [531, 0]
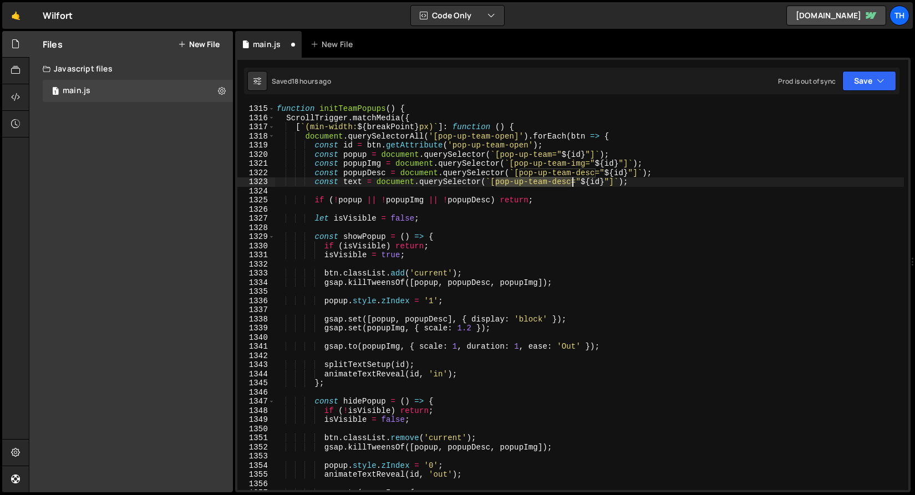
drag, startPoint x: 497, startPoint y: 184, endPoint x: 573, endPoint y: 181, distance: 76.0
click at [573, 181] on div "function initTeamPopups ( ) { ScrollTrigger . matchMedia ({ [ ` (min-width: ${ …" at bounding box center [590, 306] width 630 height 404
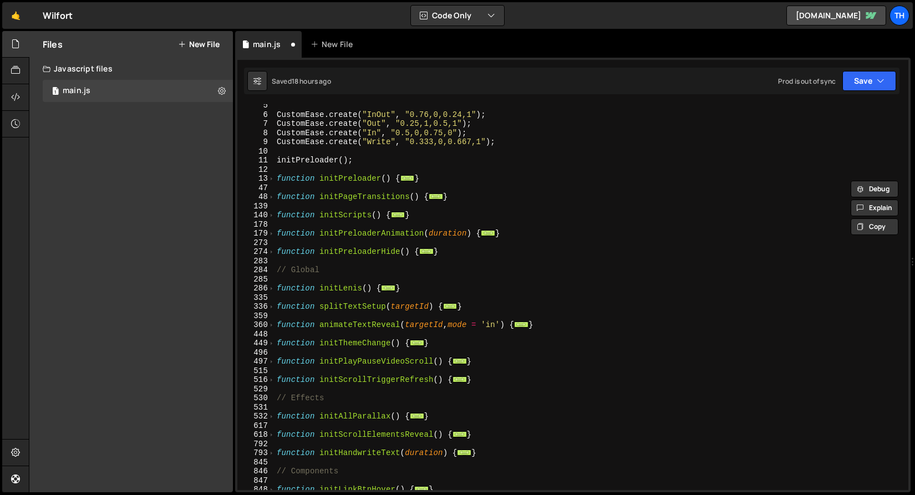
scroll to position [40, 0]
click at [271, 326] on span at bounding box center [271, 325] width 6 height 9
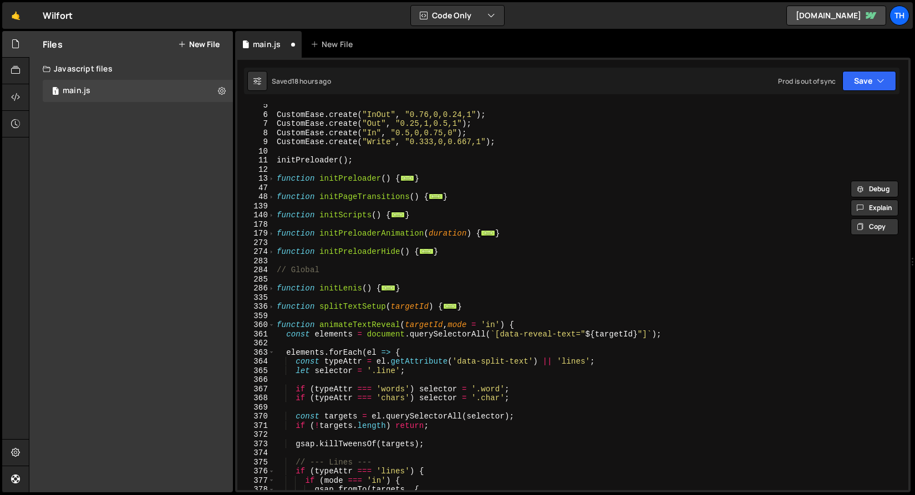
scroll to position [121, 0]
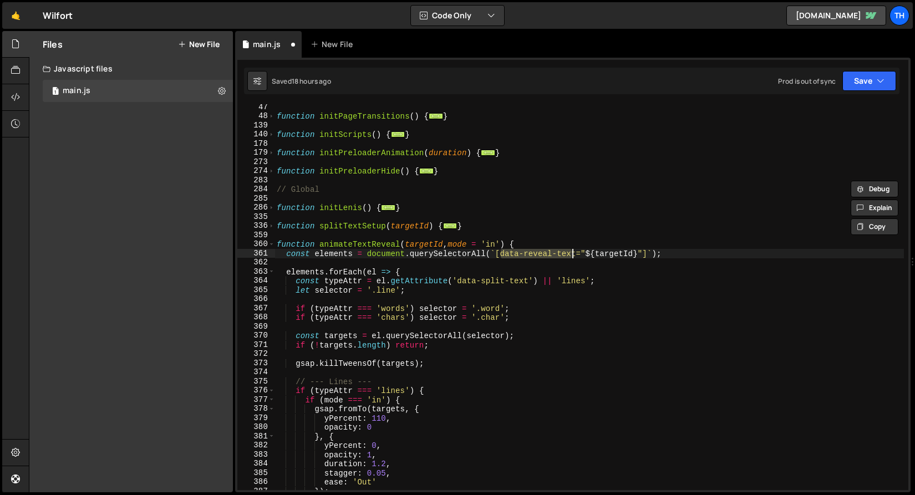
drag, startPoint x: 503, startPoint y: 256, endPoint x: 577, endPoint y: 255, distance: 74.9
click at [577, 255] on div "function initPageTransitions ( ) { ... } function initScripts ( ) { ... } funct…" at bounding box center [590, 305] width 630 height 404
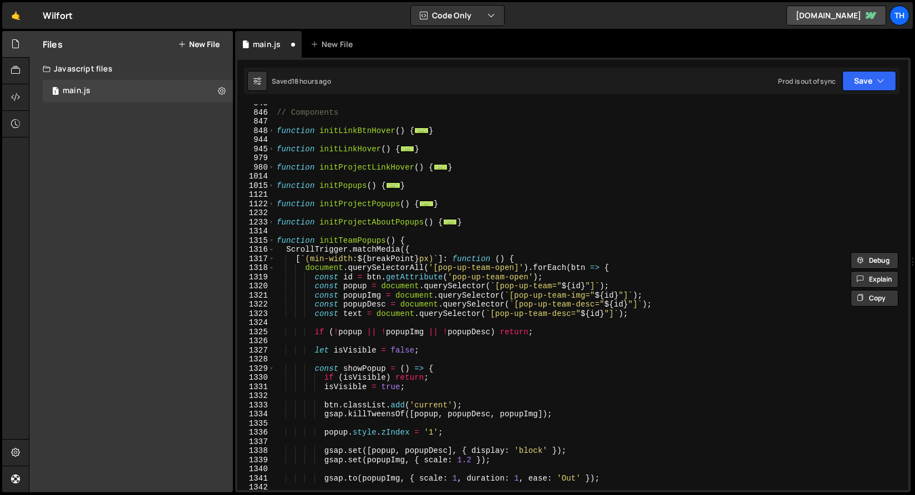
scroll to position [1257, 0]
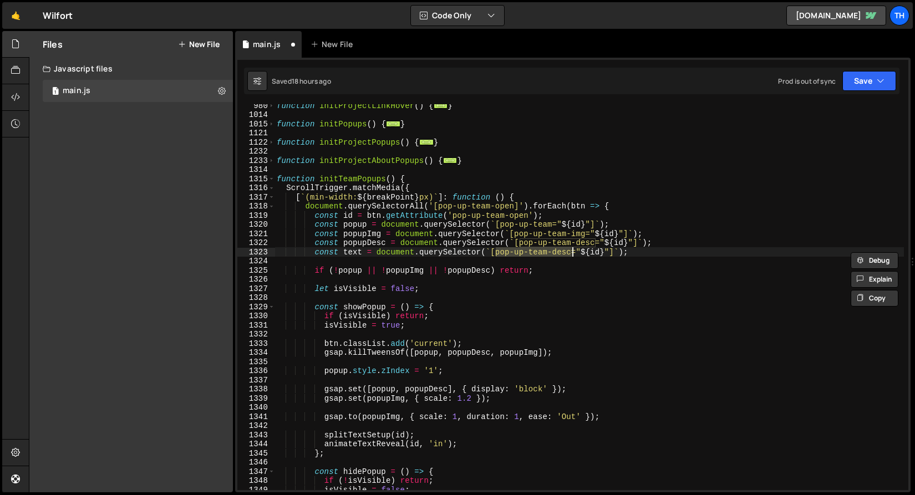
drag, startPoint x: 495, startPoint y: 254, endPoint x: 571, endPoint y: 256, distance: 76.0
click at [571, 256] on div "function initProjectLinkHover ( ) { ... } function initPopups ( ) { ... } funct…" at bounding box center [590, 303] width 630 height 404
paste textarea "data-reveal-text"
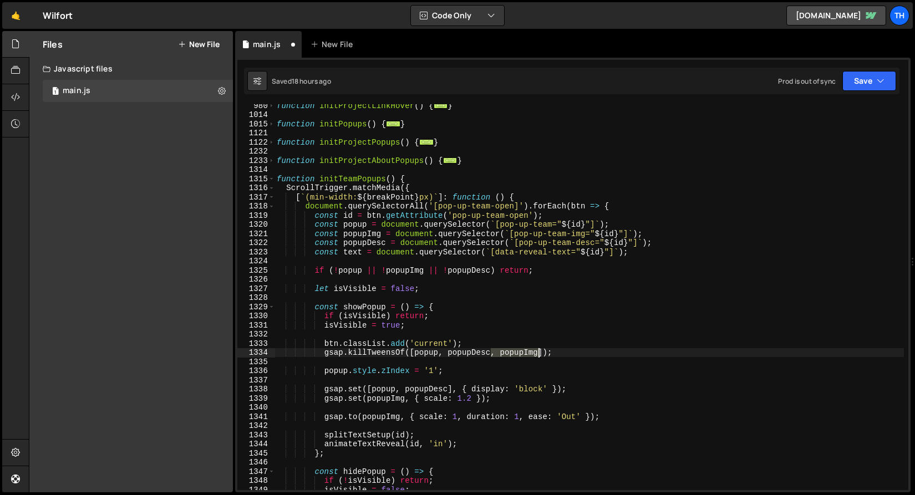
drag, startPoint x: 493, startPoint y: 353, endPoint x: 537, endPoint y: 351, distance: 45.0
click at [540, 351] on div "function initProjectLinkHover ( ) { ... } function initPopups ( ) { ... } funct…" at bounding box center [590, 303] width 630 height 404
paste textarea ", popupImg"
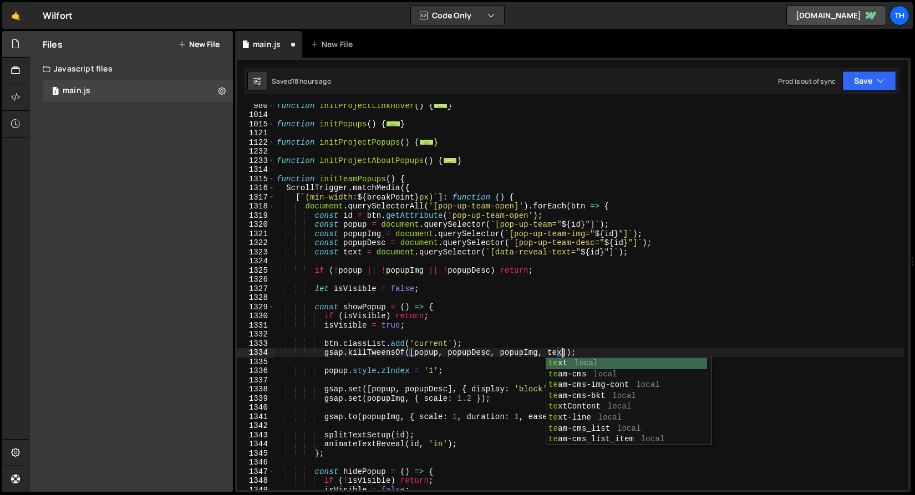
scroll to position [0, 20]
click at [410, 320] on div "function initProjectLinkHover ( ) { ... } function initPopups ( ) { ... } funct…" at bounding box center [590, 303] width 630 height 404
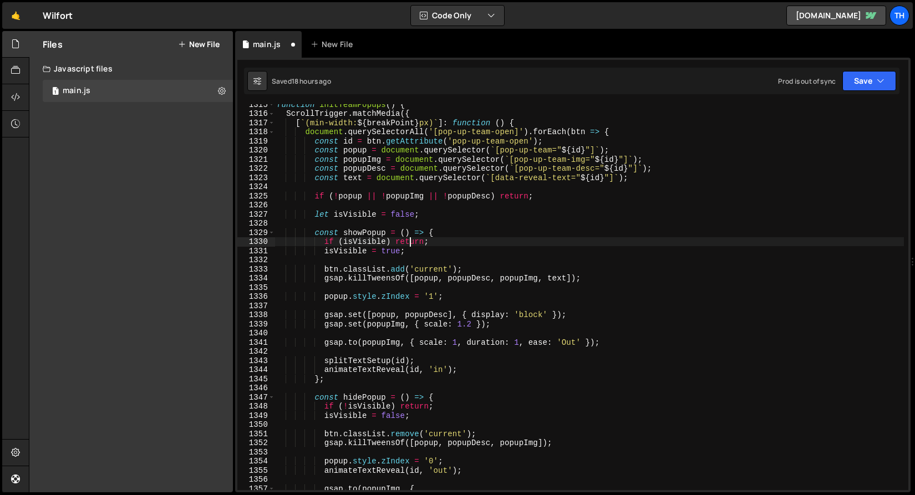
scroll to position [1438, 0]
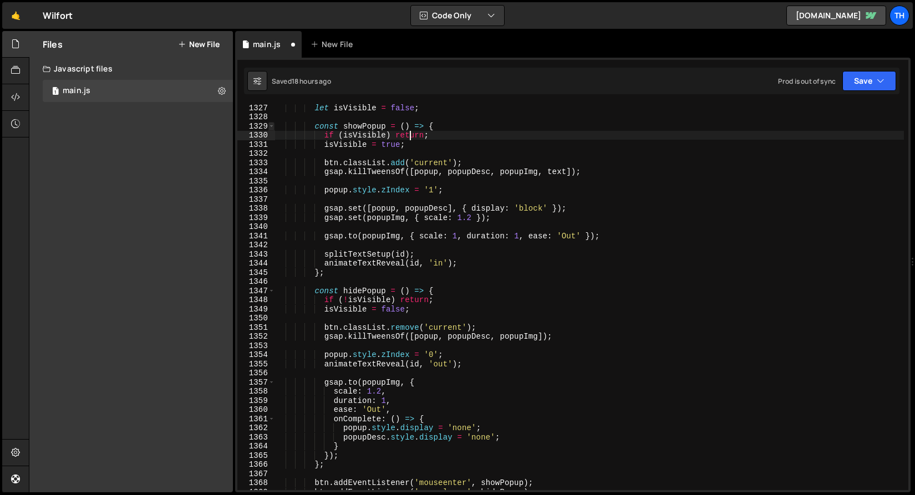
click at [268, 126] on span at bounding box center [271, 126] width 6 height 9
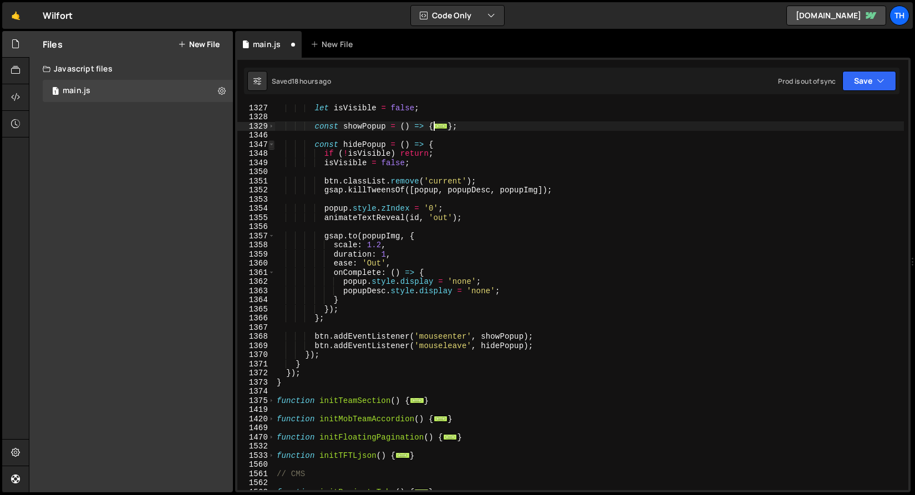
click at [268, 143] on span at bounding box center [271, 144] width 6 height 9
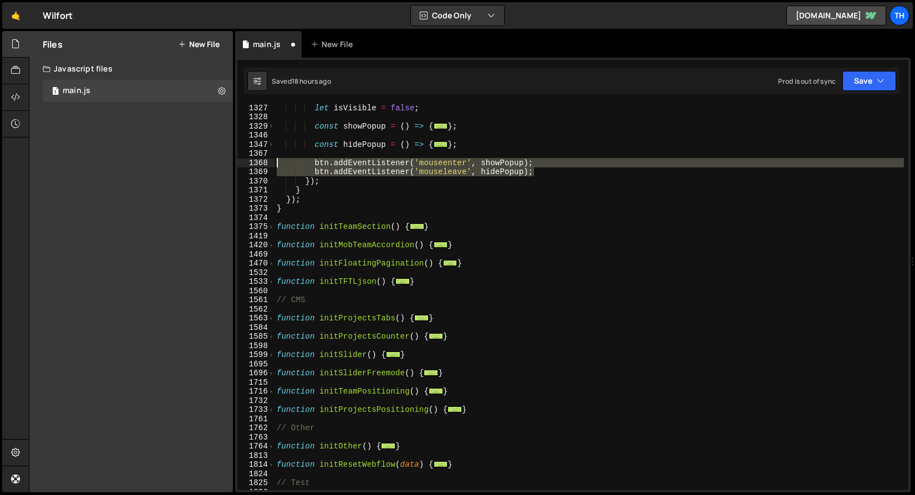
drag, startPoint x: 514, startPoint y: 169, endPoint x: 225, endPoint y: 159, distance: 289.2
click at [225, 159] on div "Files New File Javascript files 1 main.js 0 CSS files Copy share link Edit File…" at bounding box center [472, 262] width 886 height 462
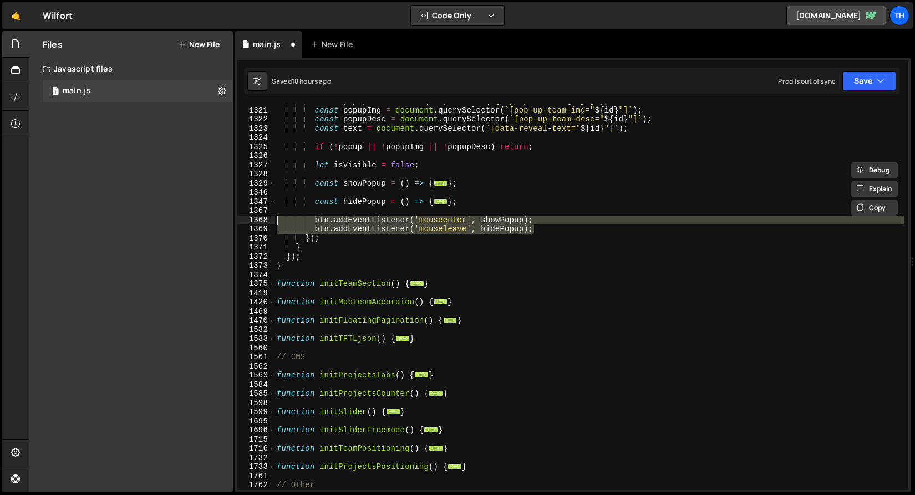
scroll to position [1381, 0]
click at [273, 184] on span at bounding box center [271, 183] width 6 height 9
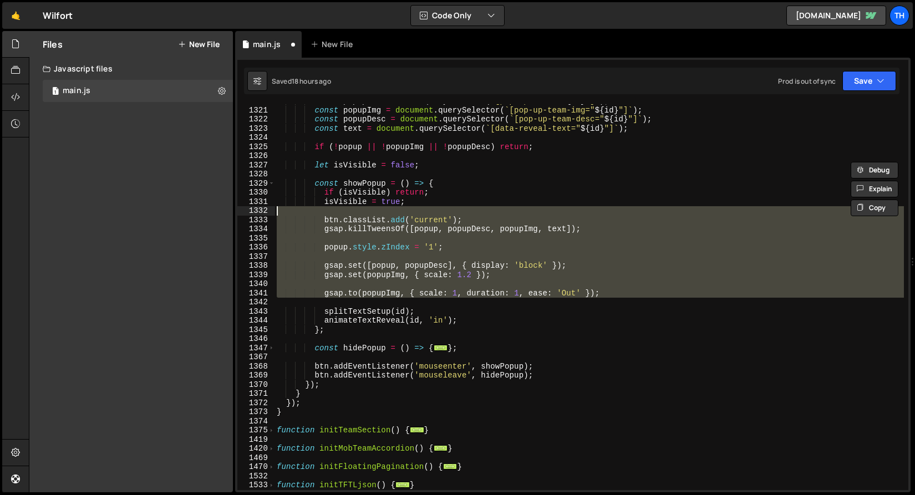
drag, startPoint x: 591, startPoint y: 303, endPoint x: 250, endPoint y: 212, distance: 353.0
click at [250, 212] on div "btn.addEventListener('mouseenter', showPopup); btn.addEventListener('mouseleave…" at bounding box center [572, 297] width 671 height 386
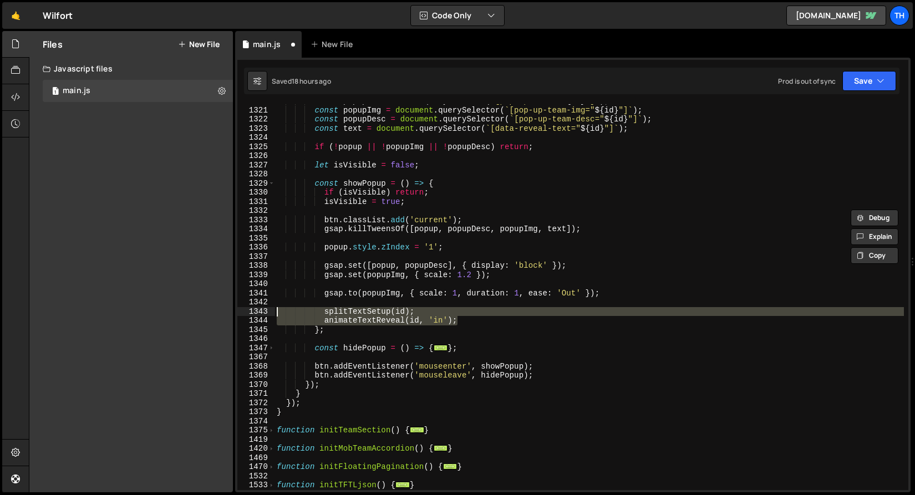
drag, startPoint x: 469, startPoint y: 319, endPoint x: 241, endPoint y: 312, distance: 228.6
click at [241, 312] on div "btn.classList.add('current'); 1320 1321 1322 1323 1324 1325 1326 1327 1328 1329…" at bounding box center [572, 297] width 671 height 386
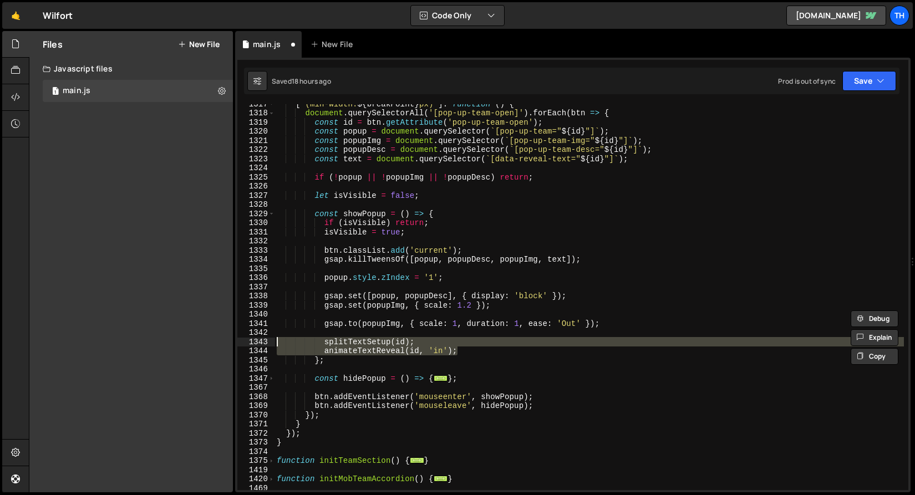
scroll to position [1350, 0]
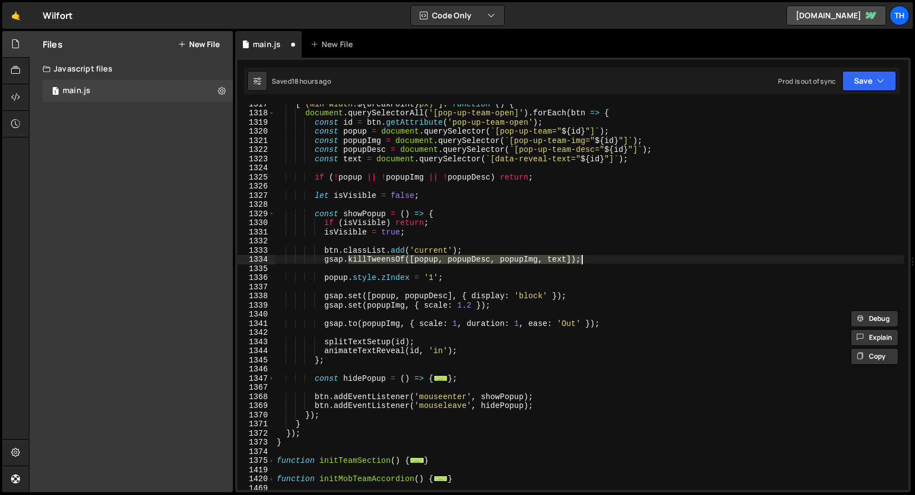
drag, startPoint x: 378, startPoint y: 261, endPoint x: 595, endPoint y: 263, distance: 217.4
click at [595, 263] on div "[ ` (min-width: ${ breakPoint } px) ` ] : function ( ) { document . querySelect…" at bounding box center [590, 301] width 630 height 404
click at [274, 378] on span at bounding box center [271, 378] width 6 height 9
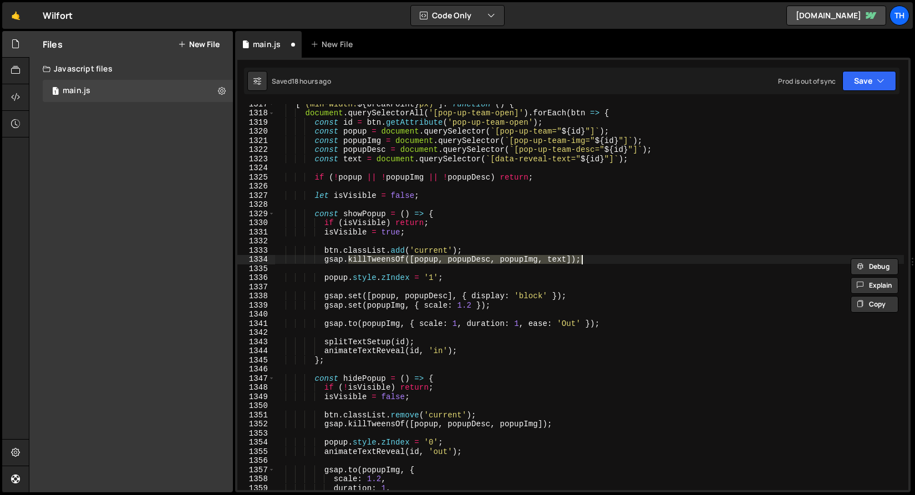
click at [618, 264] on div "[ ` (min-width: ${ breakPoint } px) ` ] : function ( ) { document . querySelect…" at bounding box center [590, 297] width 630 height 386
drag, startPoint x: 586, startPoint y: 261, endPoint x: 323, endPoint y: 263, distance: 262.9
click at [323, 263] on div "[ ` (min-width: ${ breakPoint } px) ` ] : function ( ) { document . querySelect…" at bounding box center [590, 301] width 630 height 404
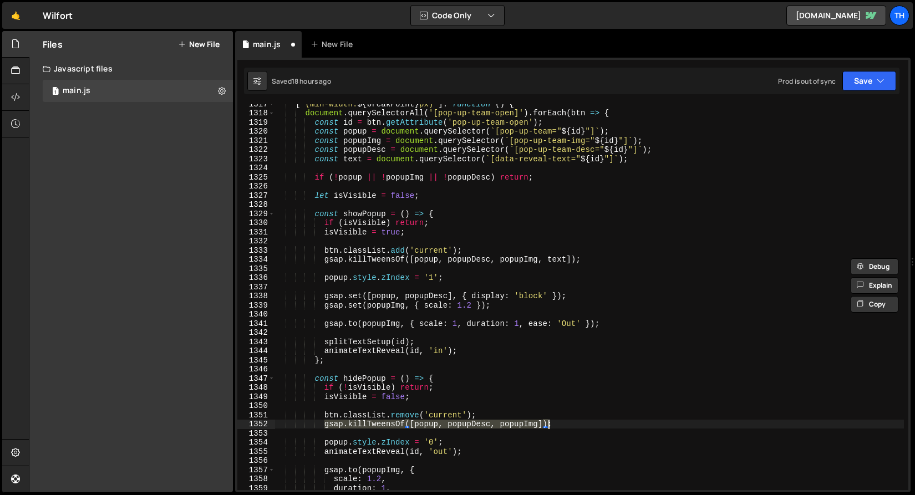
drag, startPoint x: 326, startPoint y: 423, endPoint x: 583, endPoint y: 425, distance: 257.4
click at [583, 425] on div "[ ` (min-width: ${ breakPoint } px) ` ] : function ( ) { document . querySelect…" at bounding box center [590, 301] width 630 height 404
paste textarea ", text"
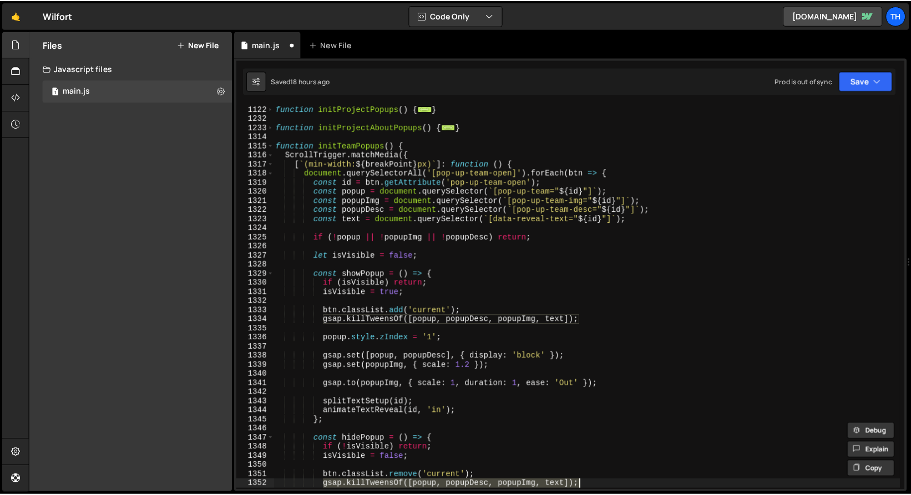
scroll to position [1360, 0]
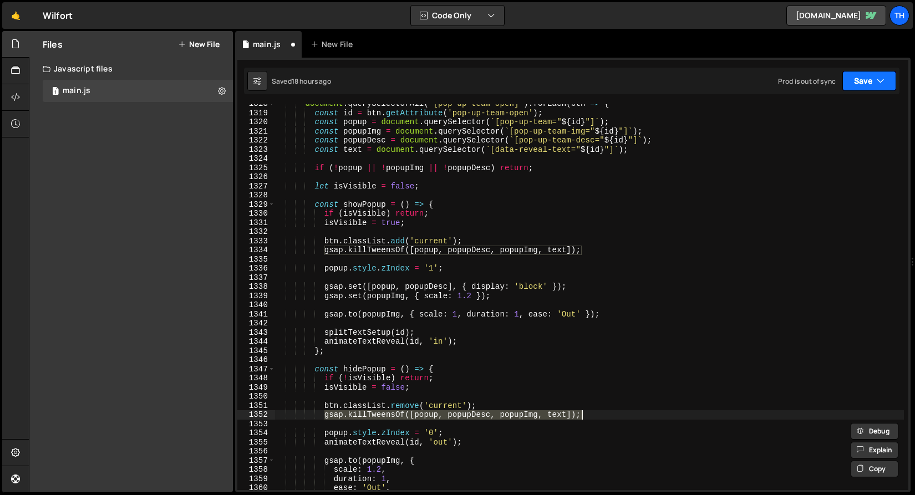
click at [857, 75] on button "Save" at bounding box center [870, 81] width 54 height 20
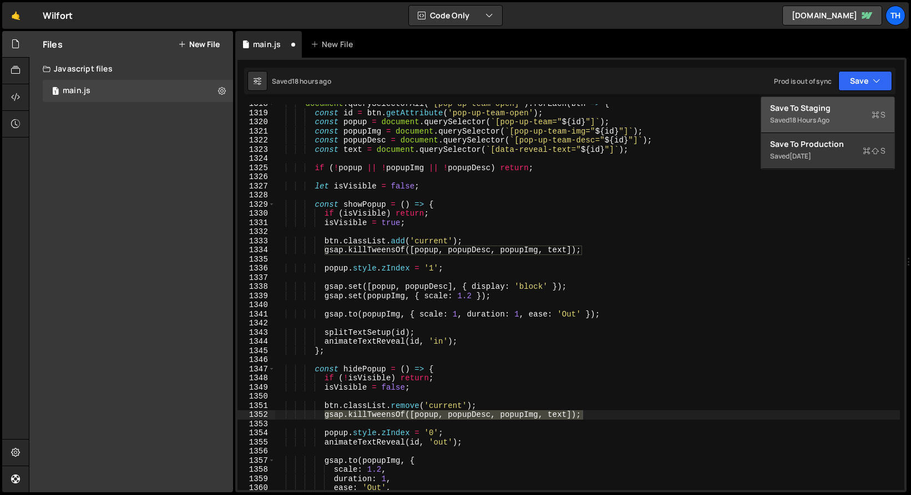
click at [828, 107] on div "Save to Staging S" at bounding box center [827, 108] width 115 height 11
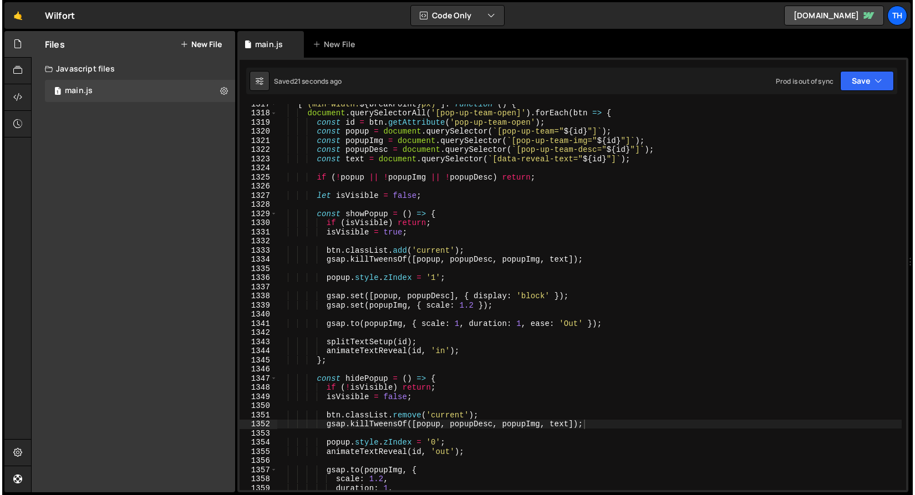
scroll to position [11975, 0]
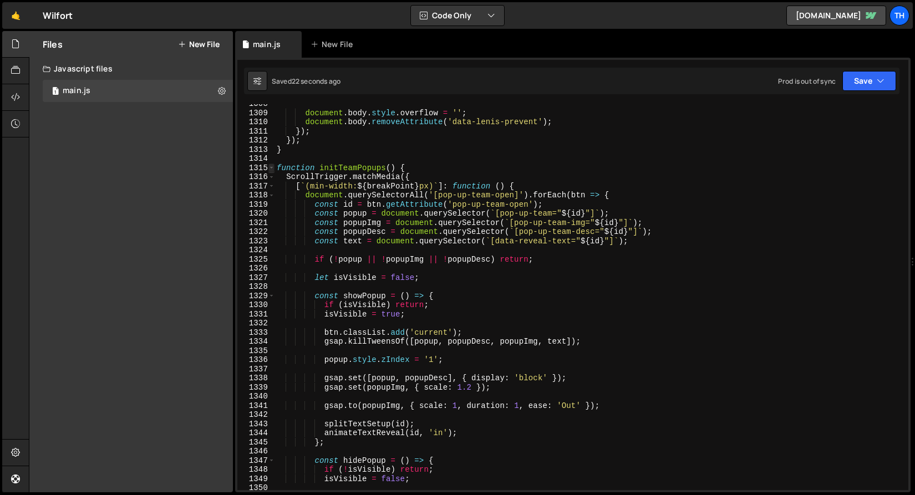
click at [272, 169] on span at bounding box center [271, 168] width 6 height 9
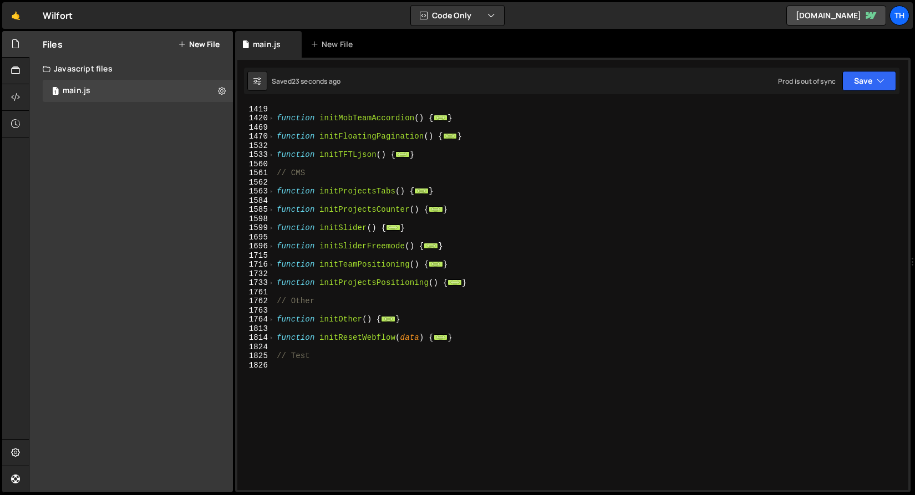
scroll to position [558, 0]
click at [272, 265] on span at bounding box center [271, 264] width 6 height 9
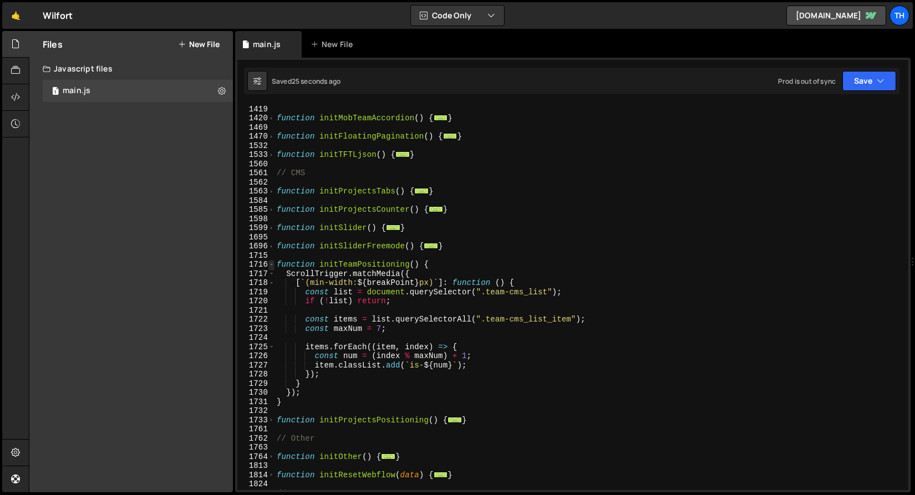
click at [272, 263] on span at bounding box center [271, 264] width 6 height 9
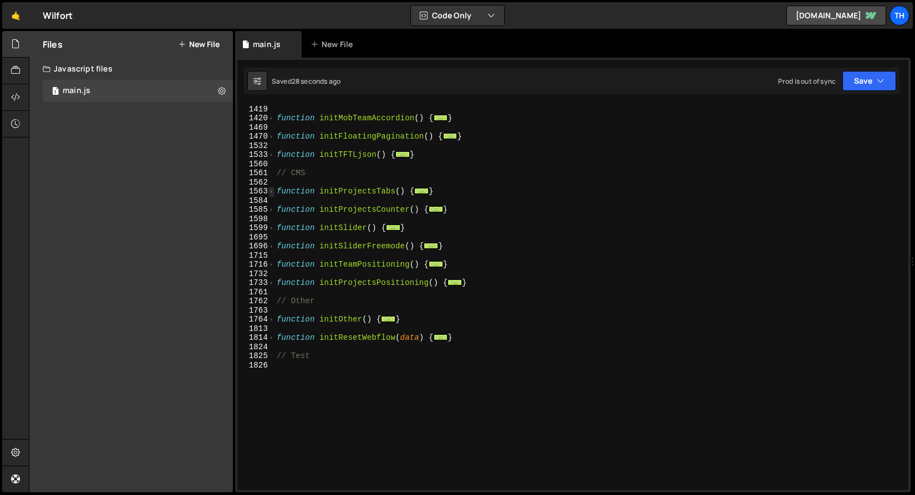
click at [273, 192] on span at bounding box center [271, 191] width 6 height 9
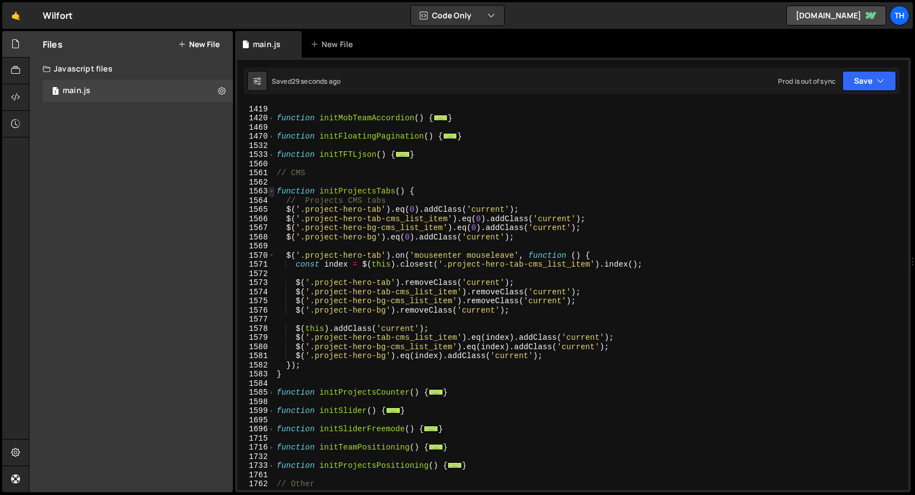
click at [273, 192] on span at bounding box center [271, 191] width 6 height 9
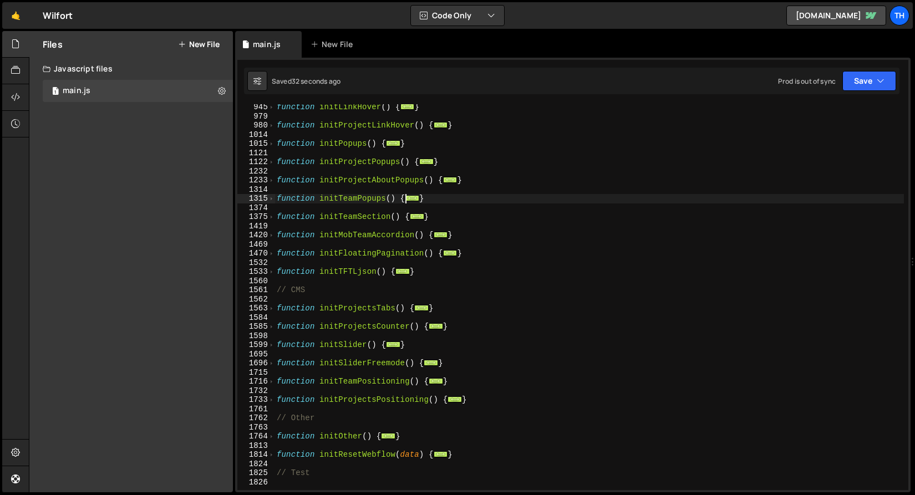
scroll to position [424, 0]
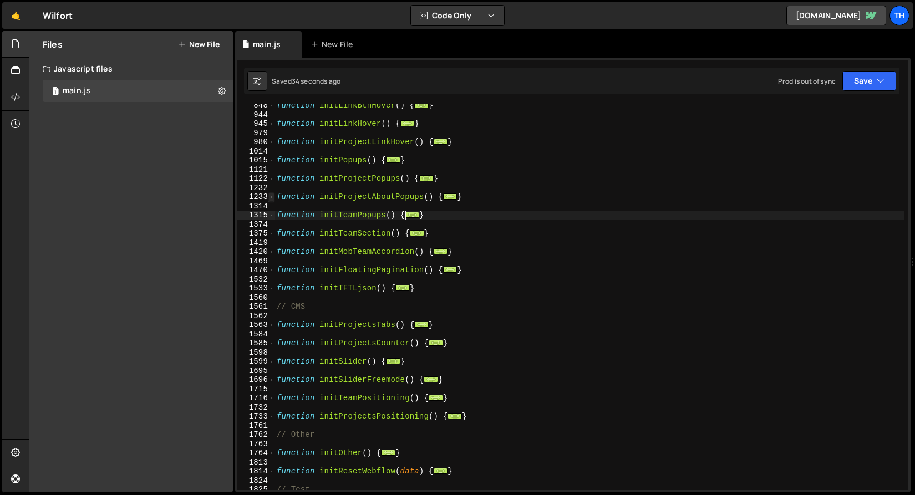
click at [272, 195] on span at bounding box center [271, 196] width 6 height 9
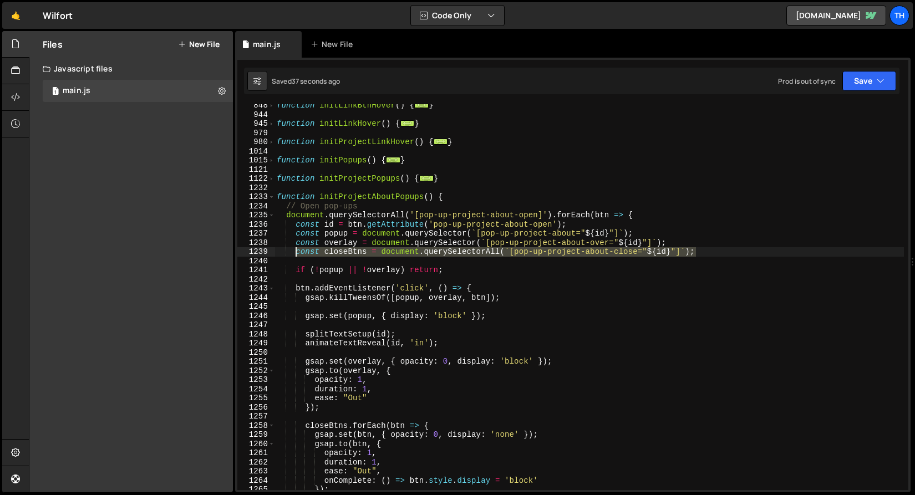
drag, startPoint x: 707, startPoint y: 255, endPoint x: 298, endPoint y: 248, distance: 408.3
click at [298, 248] on div "function initLinkBtnHover ( ) { ... } function initLinkHover ( ) { ... } functi…" at bounding box center [590, 303] width 630 height 404
type textarea "const closeBtns = document.querySelectorAll(`[pop-up-project-about-close="${id}…"
click at [711, 255] on div "function initLinkBtnHover ( ) { ... } function initLinkHover ( ) { ... } functi…" at bounding box center [590, 297] width 630 height 386
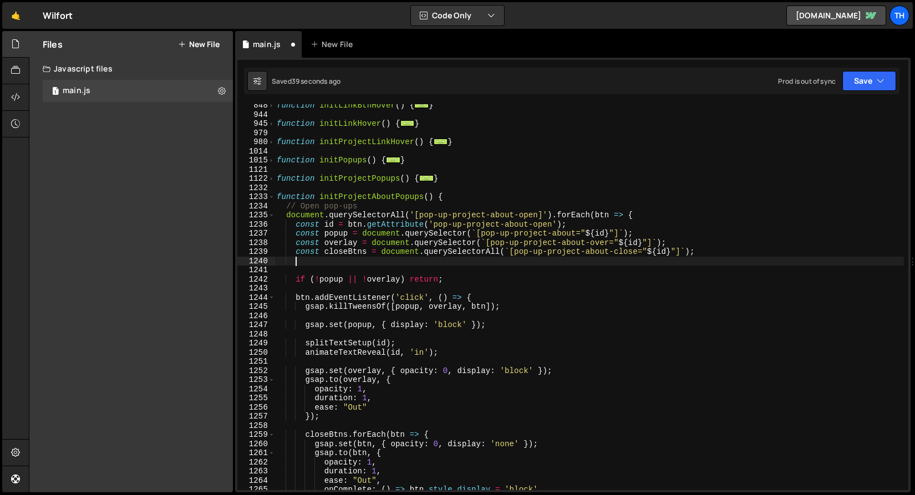
paste textarea "const closeBtns = document.querySelectorAll(`[pop-up-project-about-close="${id}…"
click at [348, 261] on div "function initLinkBtnHover ( ) { ... } function initLinkHover ( ) { ... } functi…" at bounding box center [590, 303] width 630 height 404
click at [347, 261] on div "function initLinkBtnHover ( ) { ... } function initLinkHover ( ) { ... } functi…" at bounding box center [590, 303] width 630 height 404
click at [356, 261] on div "function initLinkBtnHover ( ) { ... } function initLinkHover ( ) { ... } functi…" at bounding box center [590, 303] width 630 height 404
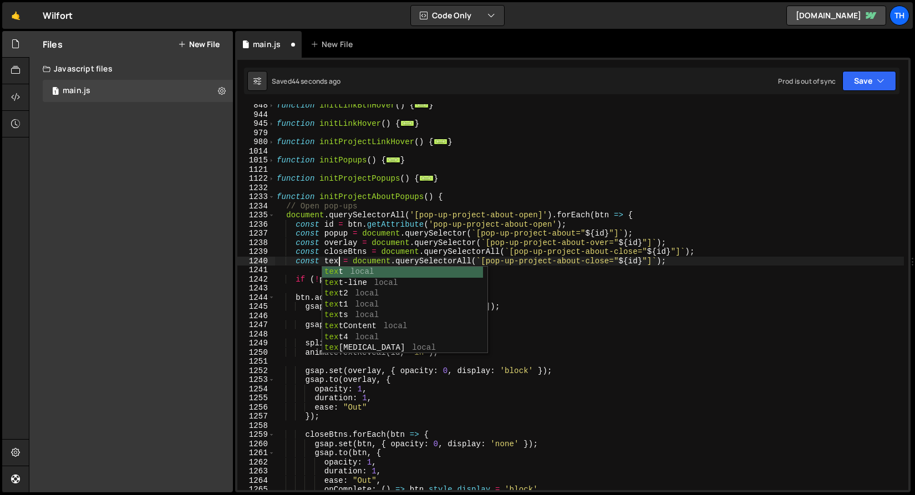
scroll to position [0, 4]
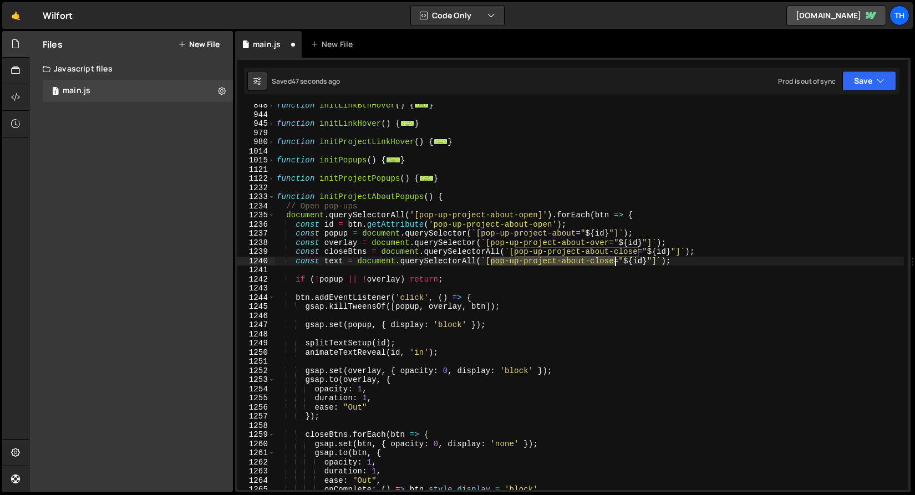
drag, startPoint x: 491, startPoint y: 262, endPoint x: 616, endPoint y: 262, distance: 124.8
click at [616, 262] on div "function initLinkBtnHover ( ) { ... } function initLinkHover ( ) { ... } functi…" at bounding box center [590, 303] width 630 height 404
paste textarea "data-reveal-text"
type textarea "const text = document.querySelectorAll(`[data-reveal-text="${id}"]`);"
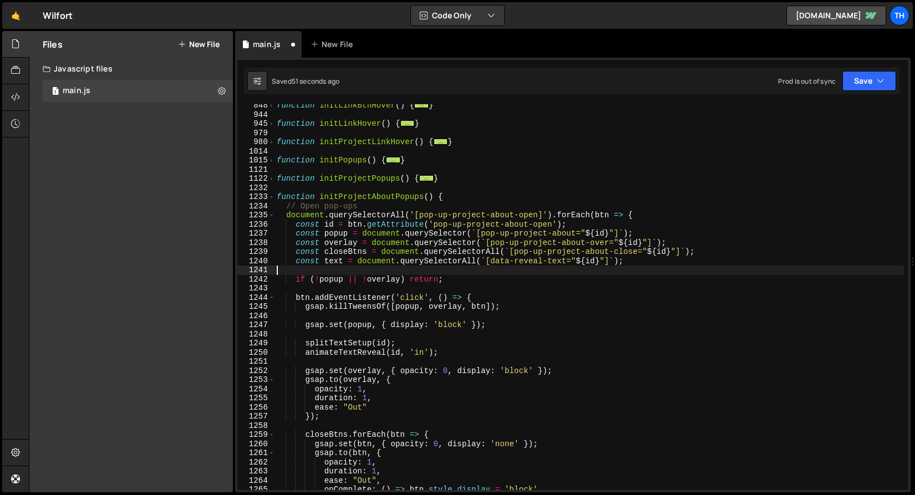
click at [519, 268] on div "function initLinkBtnHover ( ) { ... } function initLinkHover ( ) { ... } functi…" at bounding box center [590, 303] width 630 height 404
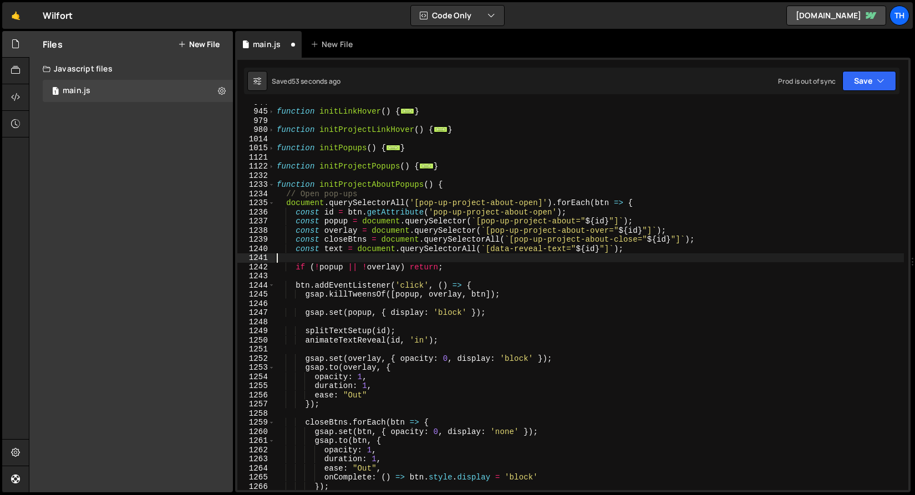
scroll to position [441, 0]
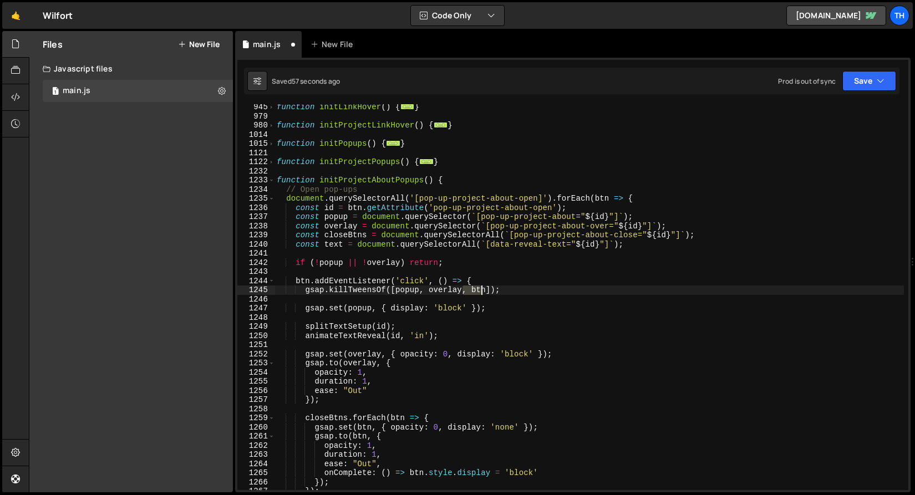
drag, startPoint x: 464, startPoint y: 291, endPoint x: 485, endPoint y: 292, distance: 20.6
click at [485, 292] on div "function initLinkHover ( ) { ... } function initProjectLinkHover ( ) { ... } fu…" at bounding box center [590, 305] width 630 height 404
paste textarea ", btn"
click at [501, 291] on div "function initLinkHover ( ) { ... } function initProjectLinkHover ( ) { ... } fu…" at bounding box center [590, 305] width 630 height 404
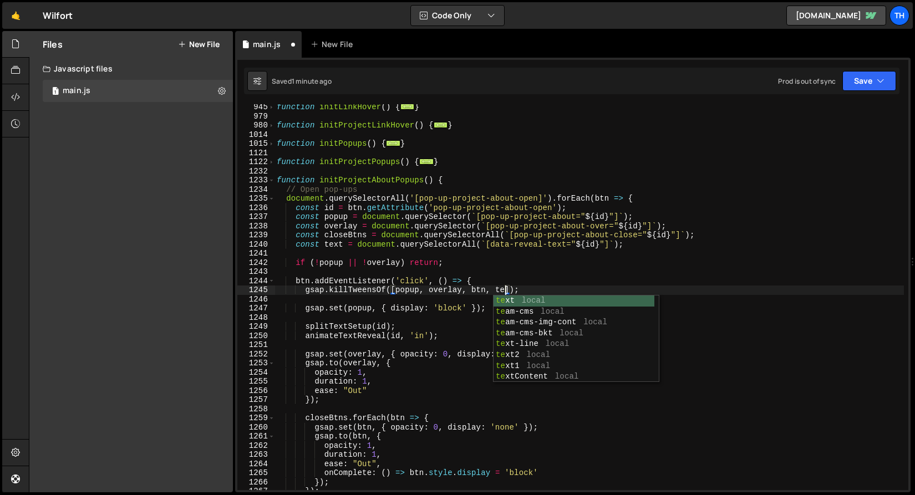
scroll to position [0, 16]
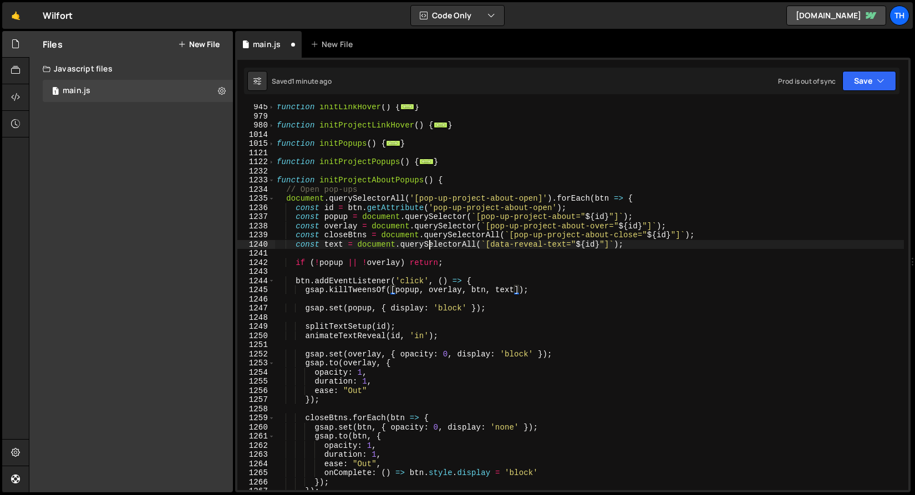
click at [432, 248] on div "function initLinkHover ( ) { ... } function initProjectLinkHover ( ) { ... } fu…" at bounding box center [590, 305] width 630 height 404
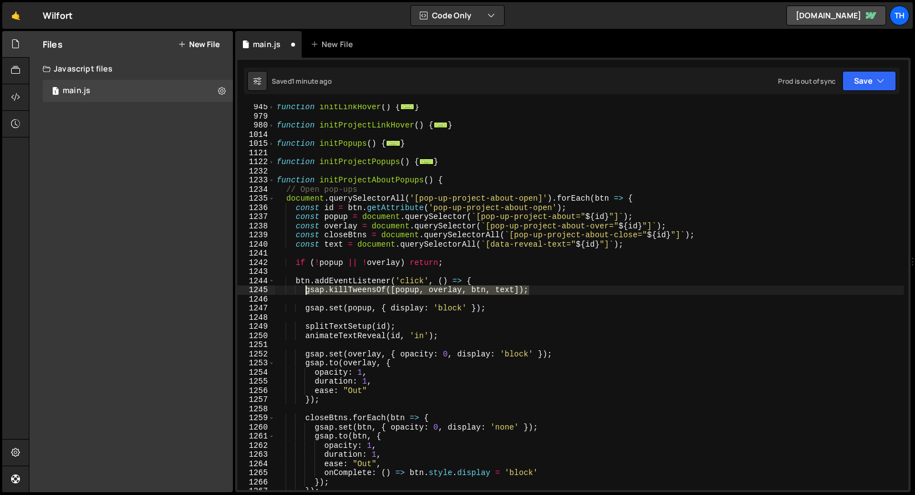
drag, startPoint x: 542, startPoint y: 292, endPoint x: 307, endPoint y: 292, distance: 235.2
click at [307, 292] on div "function initLinkHover ( ) { ... } function initProjectLinkHover ( ) { ... } fu…" at bounding box center [590, 305] width 630 height 404
type textarea "gsap.killTweensOf([popup, overlay, btn, text]);"
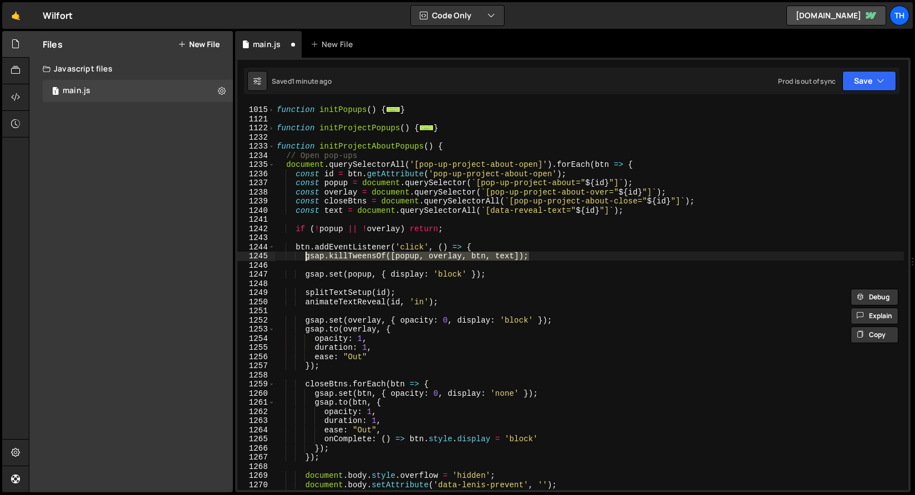
scroll to position [544, 0]
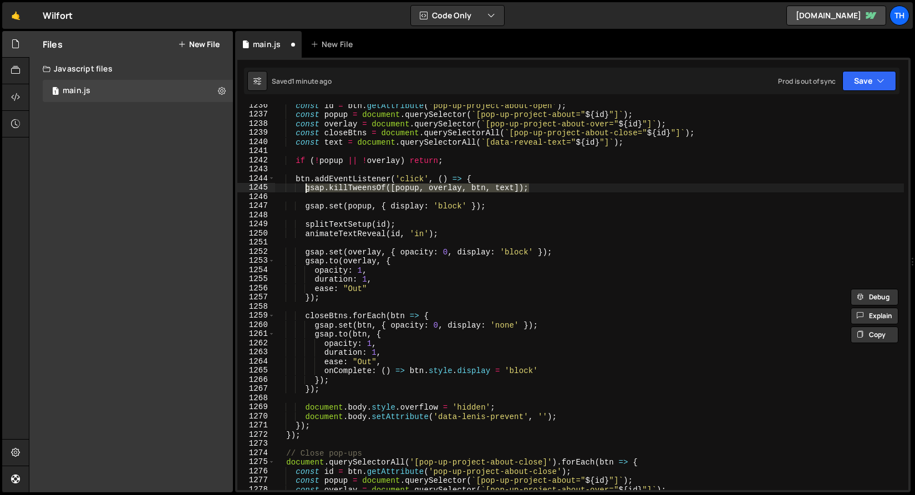
click at [378, 307] on div "const id = btn . getAttribute ( 'pop-up-project-about-open' ) ; const popup = d…" at bounding box center [590, 303] width 630 height 404
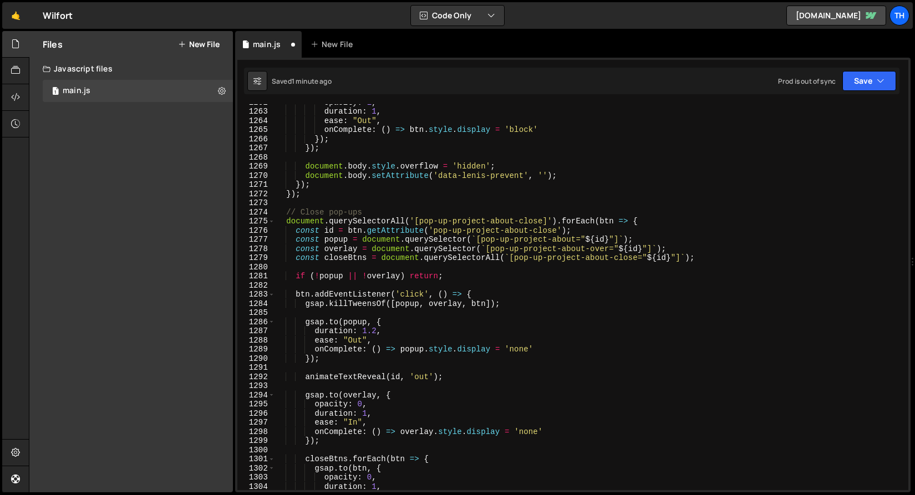
scroll to position [784, 0]
drag, startPoint x: 307, startPoint y: 303, endPoint x: 535, endPoint y: 298, distance: 228.6
click at [535, 298] on div "opacity : 1 , duration : 1 , ease : "Out" , onComplete : ( ) => btn . style . d…" at bounding box center [590, 300] width 630 height 404
type textarea "btn.addEventListener('click', () => { gsap.killTweensOf([popup, overlay, btn]);"
click at [518, 310] on div "opacity : 1 , duration : 1 , ease : "Out" , onComplete : ( ) => btn . style . d…" at bounding box center [590, 300] width 630 height 404
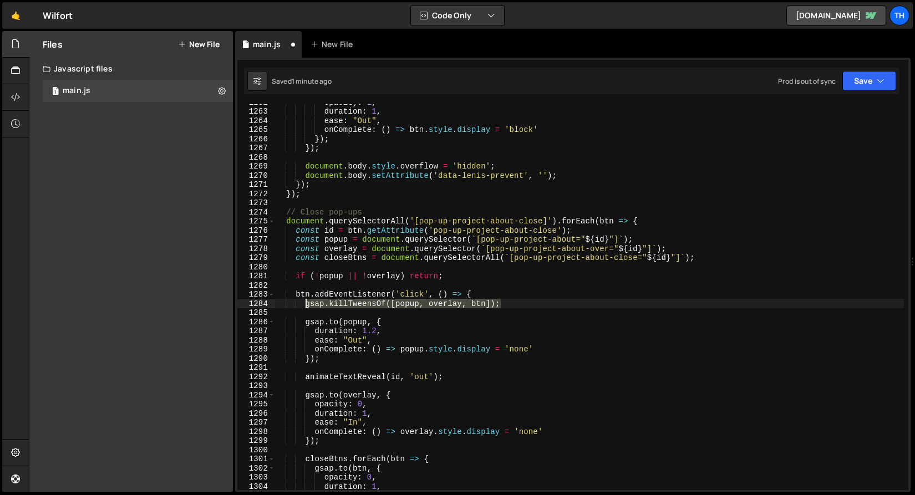
drag, startPoint x: 518, startPoint y: 307, endPoint x: 307, endPoint y: 303, distance: 211.4
click at [307, 303] on div "opacity : 1 , duration : 1 , ease : "Out" , onComplete : ( ) => btn . style . d…" at bounding box center [590, 300] width 630 height 404
paste textarea ", text"
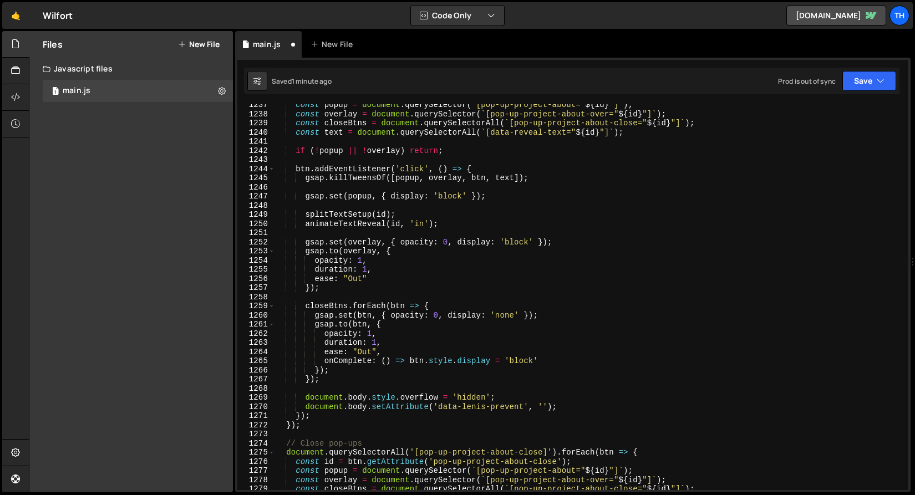
scroll to position [519, 0]
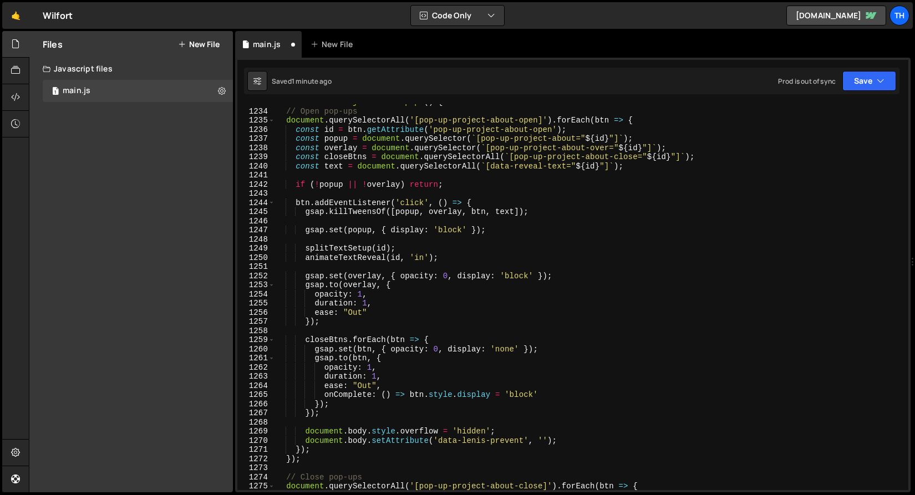
click at [519, 397] on div "function initProjectAboutPopups ( ) { // Open pop-ups document . querySelectorA…" at bounding box center [590, 300] width 630 height 404
click at [327, 398] on div "function initProjectAboutPopups ( ) { // Open pop-ups document . querySelectorA…" at bounding box center [590, 300] width 630 height 404
click at [501, 348] on div "function initProjectAboutPopups ( ) { // Open pop-ups document . querySelectorA…" at bounding box center [590, 300] width 630 height 404
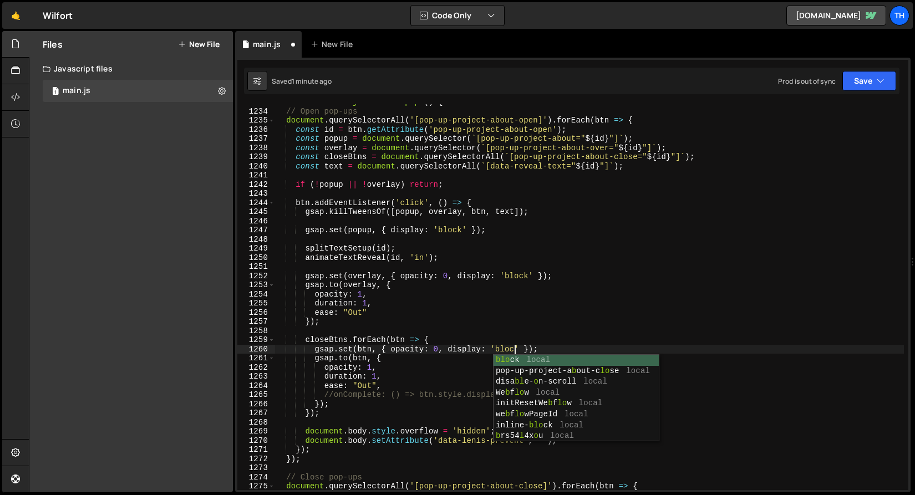
scroll to position [0, 17]
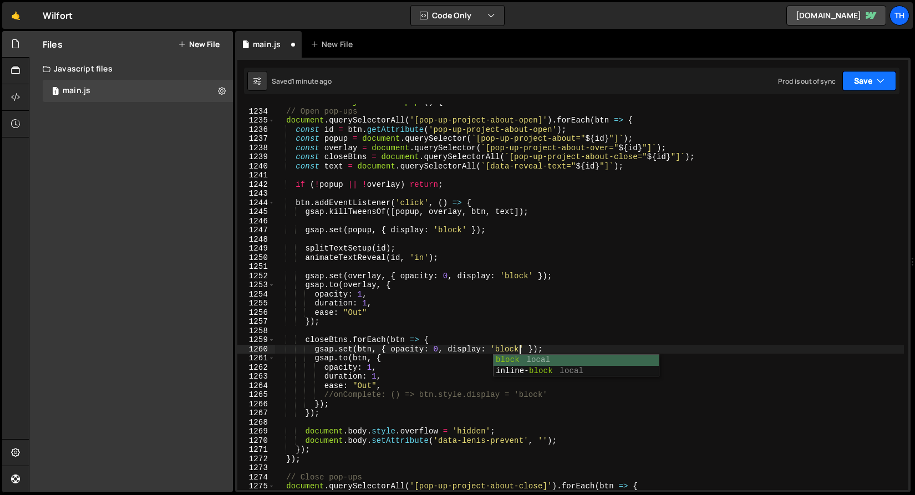
click at [884, 86] on icon "button" at bounding box center [881, 80] width 8 height 11
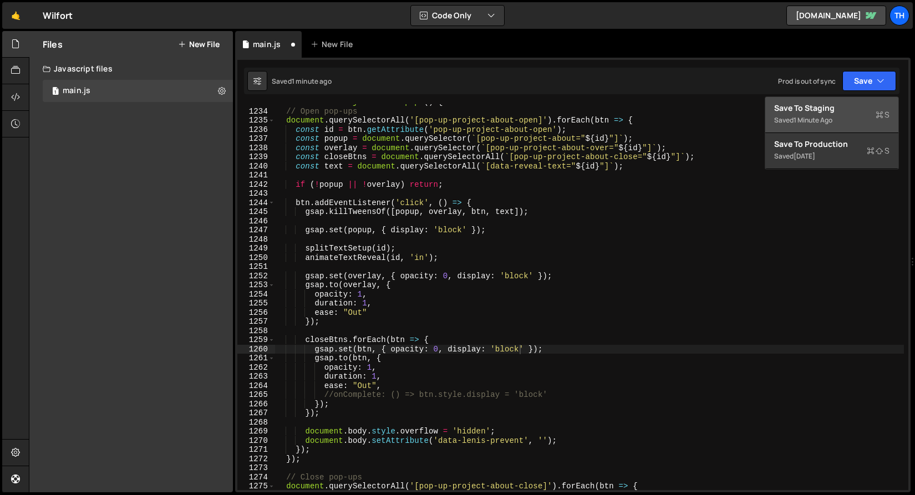
click at [874, 101] on button "Save to Staging S Saved 1 minute ago" at bounding box center [831, 115] width 133 height 36
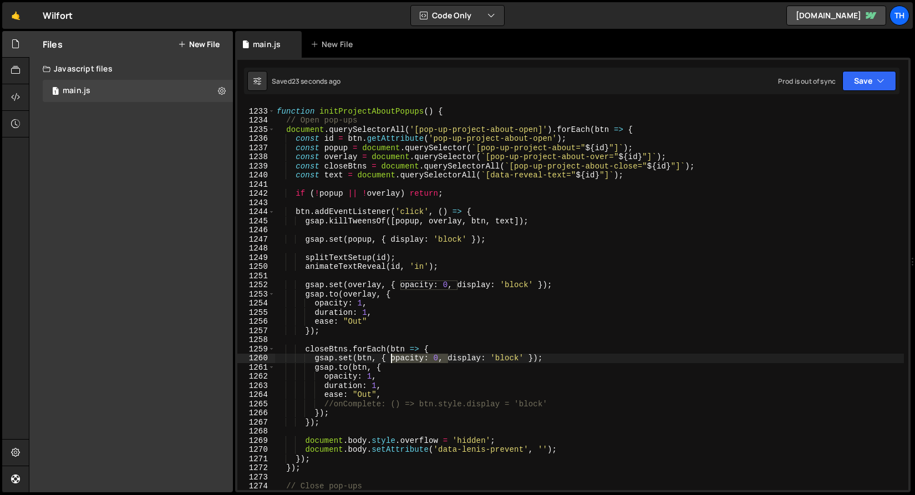
drag, startPoint x: 448, startPoint y: 359, endPoint x: 392, endPoint y: 362, distance: 55.5
click at [392, 362] on div "function initProjectAboutPopups ( ) { // Open pop-ups document . querySelectorA…" at bounding box center [590, 300] width 630 height 404
click at [423, 357] on div "function initProjectAboutPopups ( ) { // Open pop-ups document . querySelectorA…" at bounding box center [590, 297] width 630 height 386
click at [437, 361] on div "function initProjectAboutPopups ( ) { // Open pop-ups document . querySelectorA…" at bounding box center [590, 300] width 630 height 404
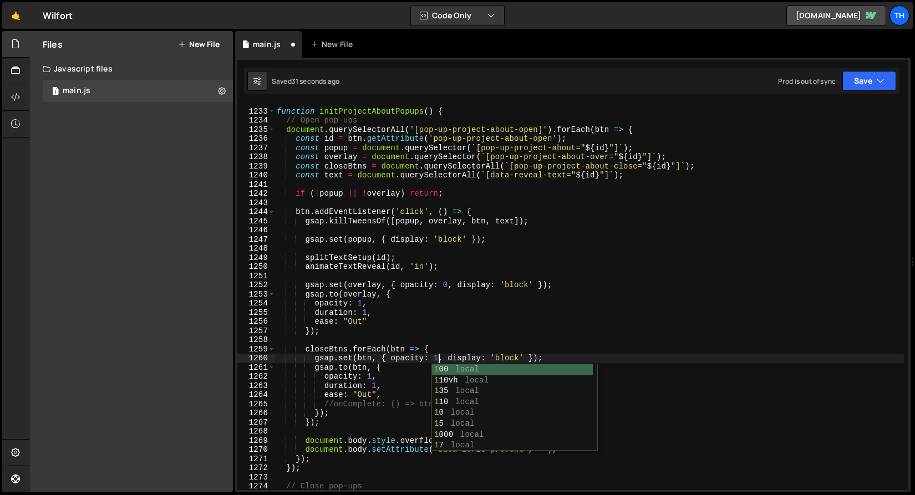
scroll to position [0, 12]
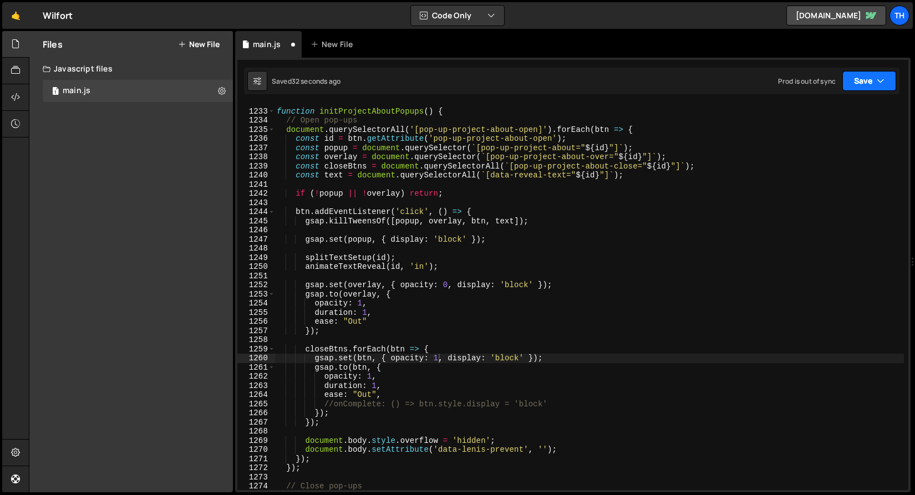
click at [858, 83] on button "Save" at bounding box center [870, 81] width 54 height 20
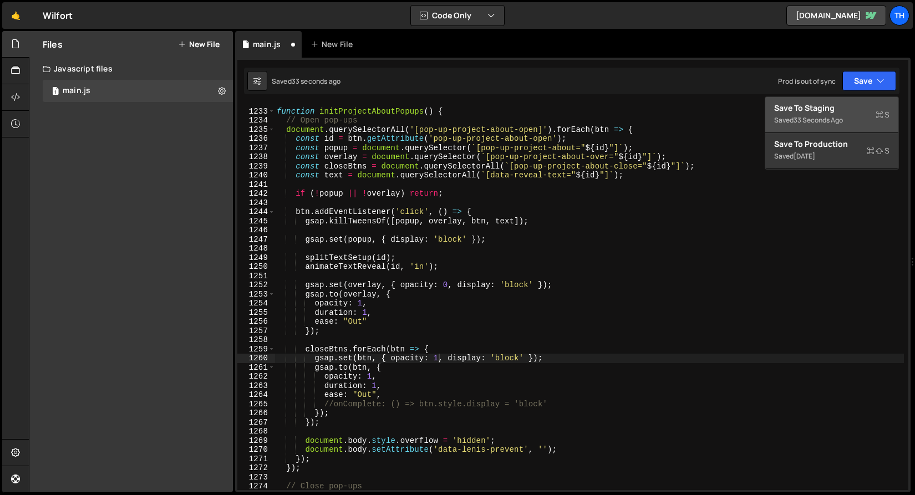
click at [854, 102] on button "Save to Staging S Saved 33 seconds ago" at bounding box center [831, 115] width 133 height 36
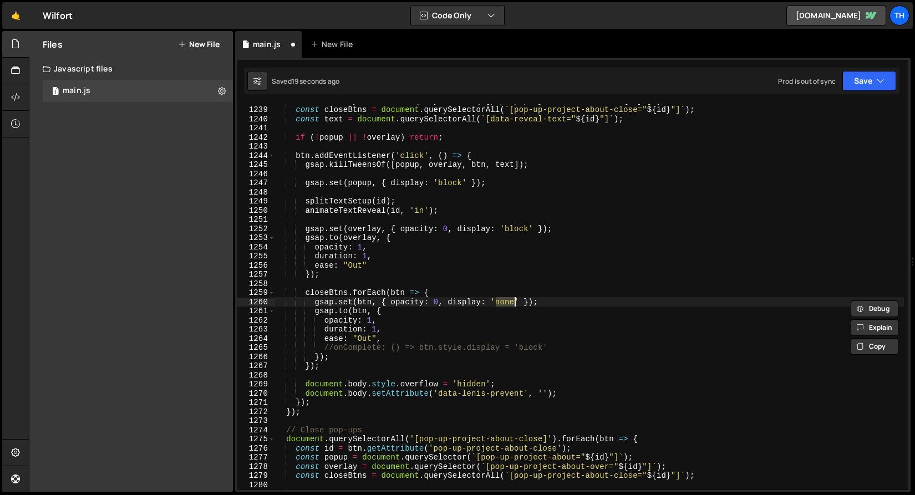
scroll to position [566, 0]
click at [334, 350] on div "const overlay = document . querySelector ( ` [pop-up-project-about-over=" ${ id…" at bounding box center [590, 298] width 630 height 404
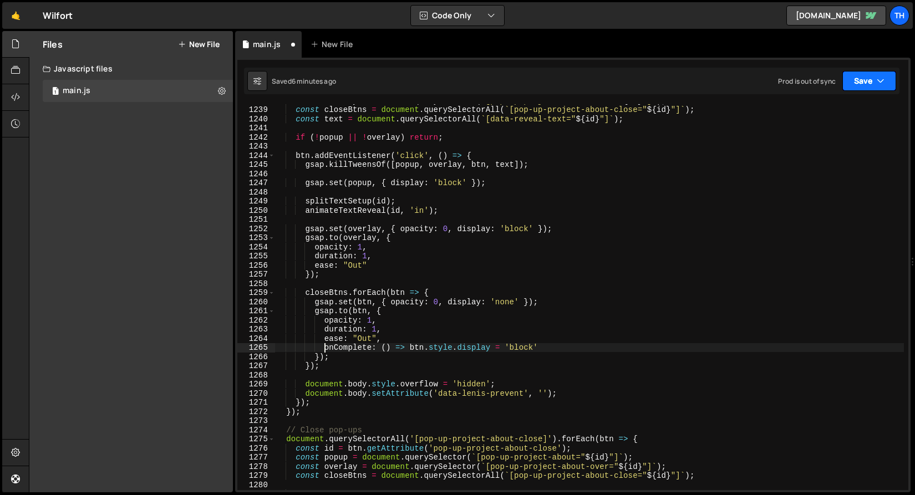
click at [862, 77] on button "Save" at bounding box center [870, 81] width 54 height 20
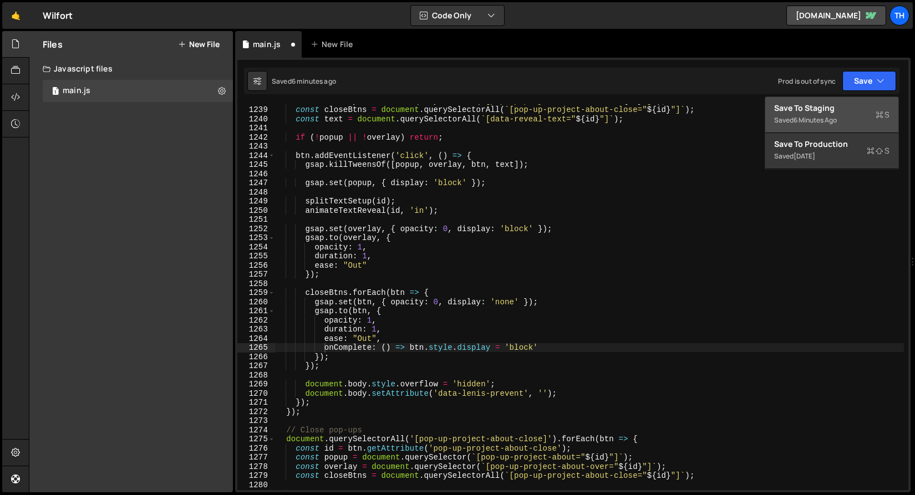
click at [847, 119] on div "Saved 6 minutes ago" at bounding box center [831, 120] width 115 height 13
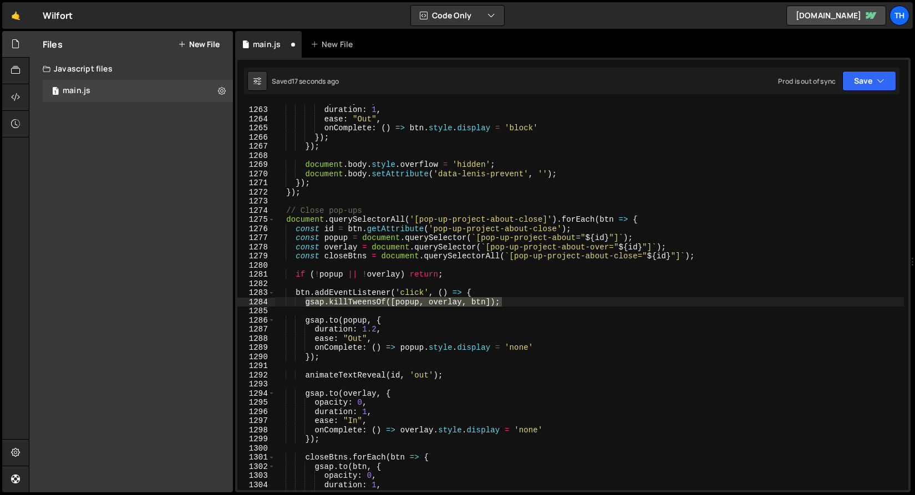
scroll to position [429, 0]
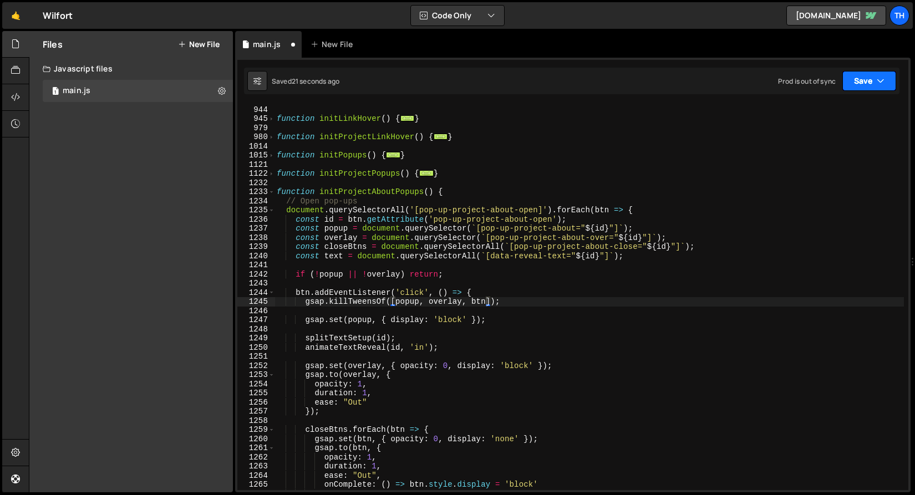
click at [850, 75] on button "Save" at bounding box center [870, 81] width 54 height 20
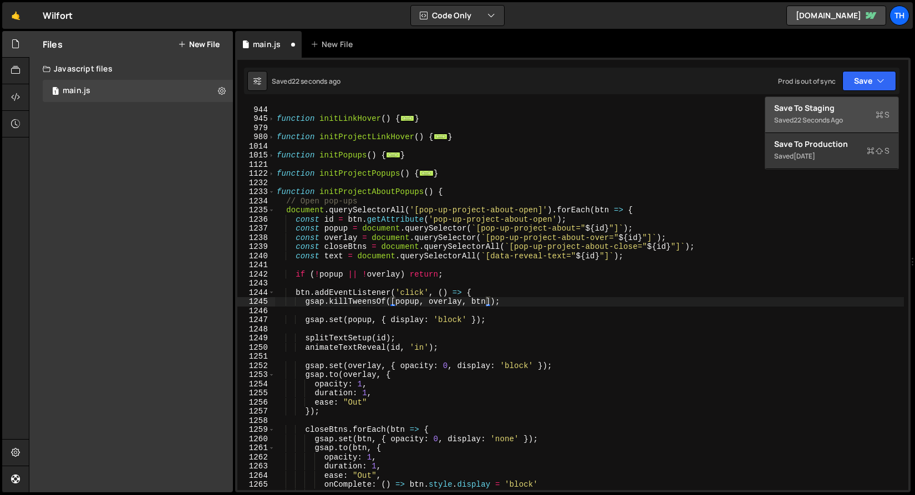
click at [830, 114] on div "Saved 22 seconds ago" at bounding box center [831, 120] width 115 height 13
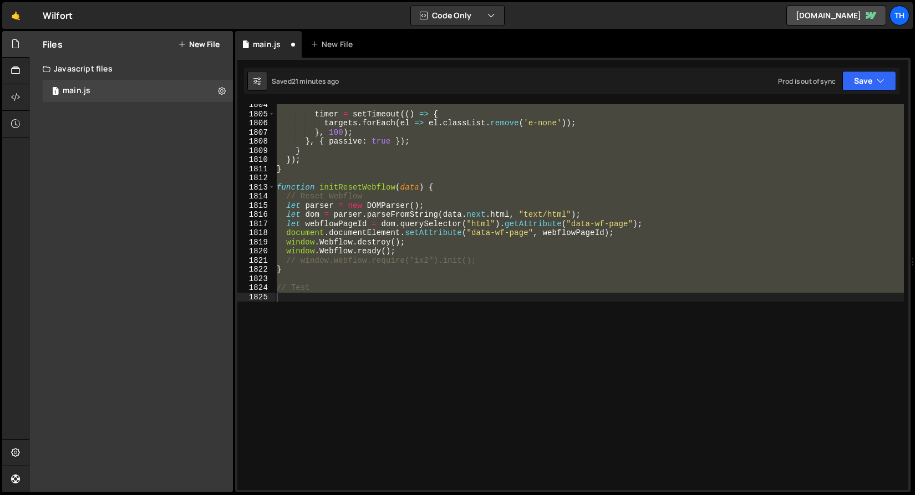
scroll to position [3275, 0]
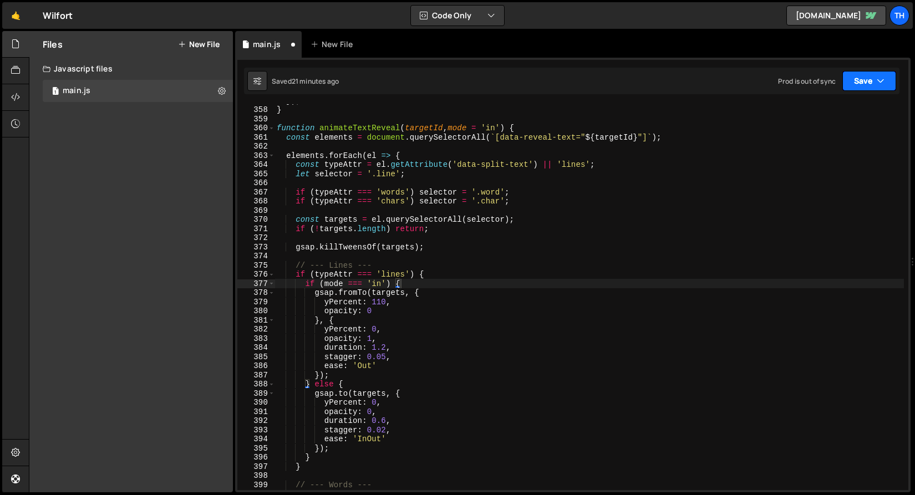
click at [878, 80] on icon "button" at bounding box center [881, 80] width 8 height 11
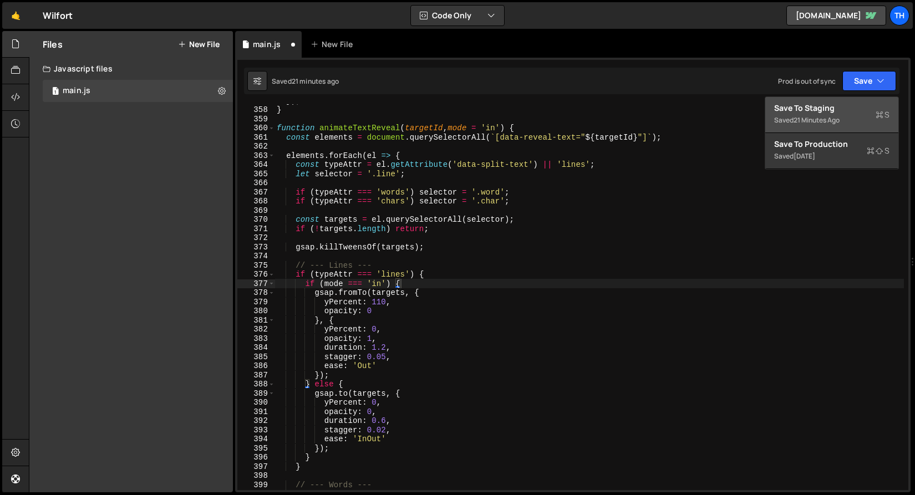
click at [850, 116] on div "Saved 21 minutes ago" at bounding box center [831, 120] width 115 height 13
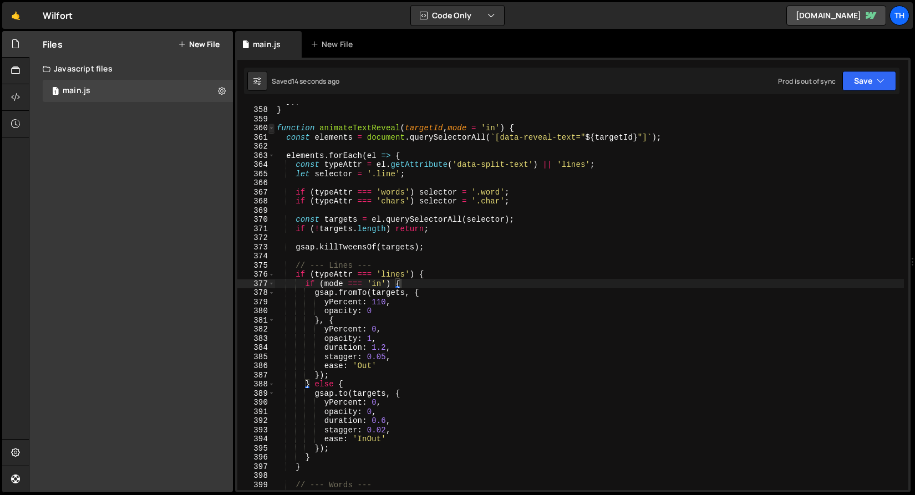
click at [270, 125] on span at bounding box center [271, 128] width 6 height 9
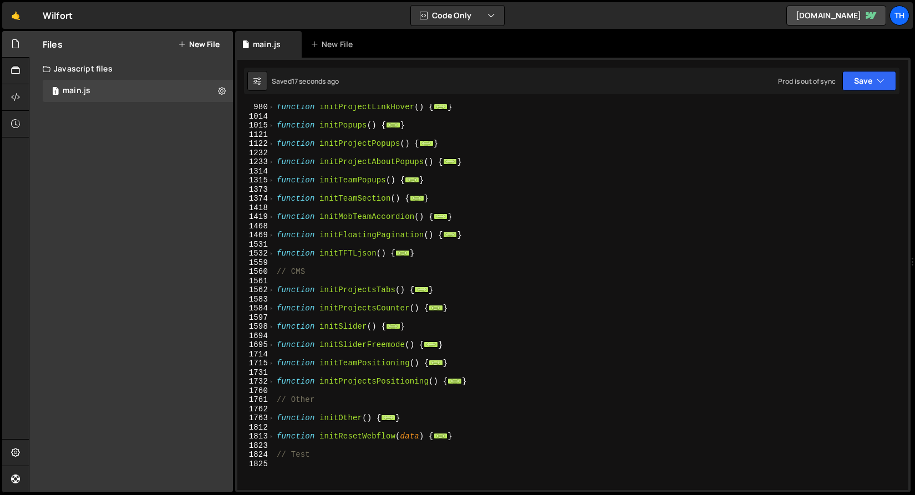
scroll to position [459, 0]
click at [271, 382] on span at bounding box center [271, 381] width 6 height 9
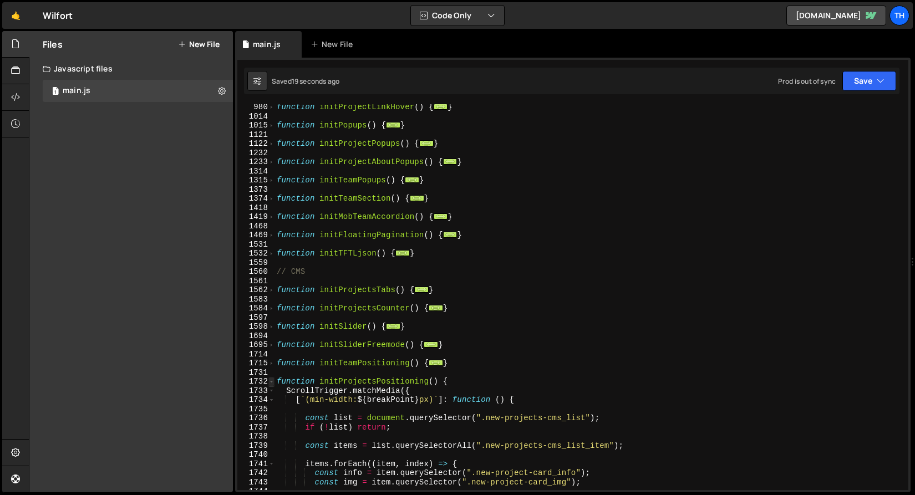
click at [271, 382] on span at bounding box center [271, 381] width 6 height 9
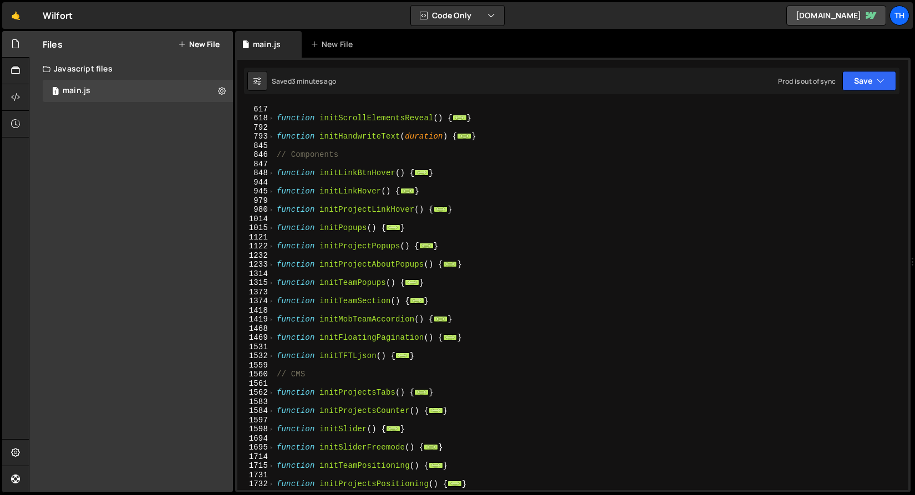
scroll to position [325, 0]
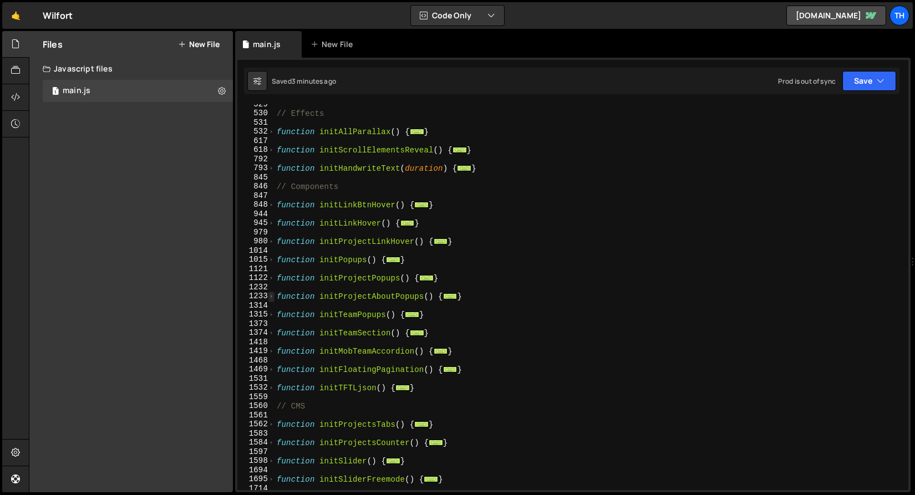
click at [273, 296] on span at bounding box center [271, 296] width 6 height 9
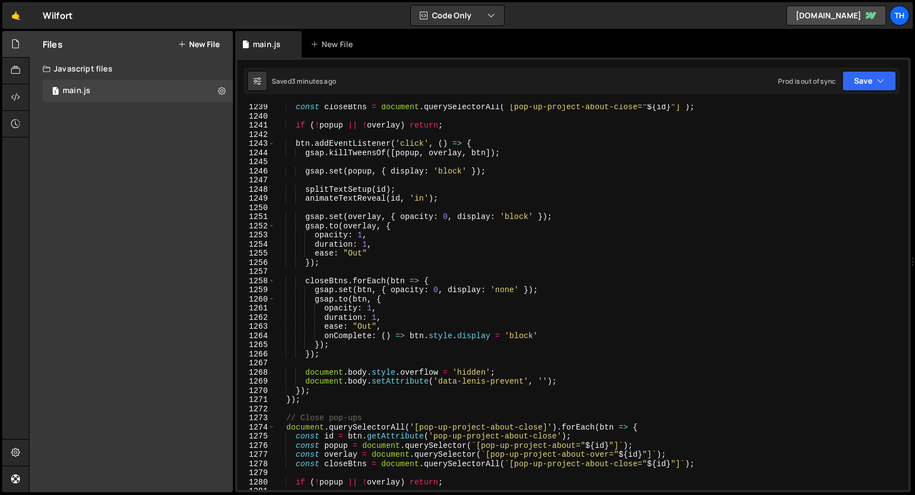
scroll to position [466, 0]
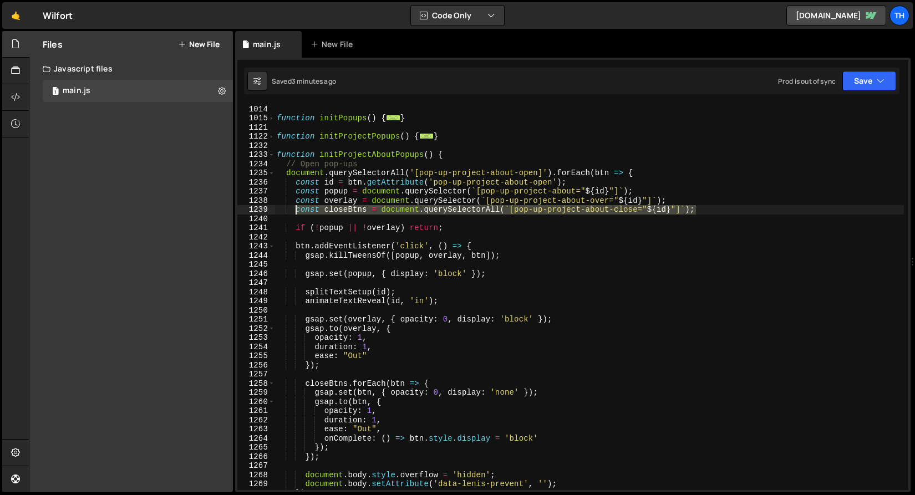
drag, startPoint x: 711, startPoint y: 209, endPoint x: 295, endPoint y: 209, distance: 416.0
click at [295, 209] on div "function initProjectLinkHover ( ) { ... } function initPopups ( ) { ... } funct…" at bounding box center [590, 297] width 630 height 404
type textarea "const closeBtns = document.querySelectorAll(`[pop-up-project-about-close="${id}…"
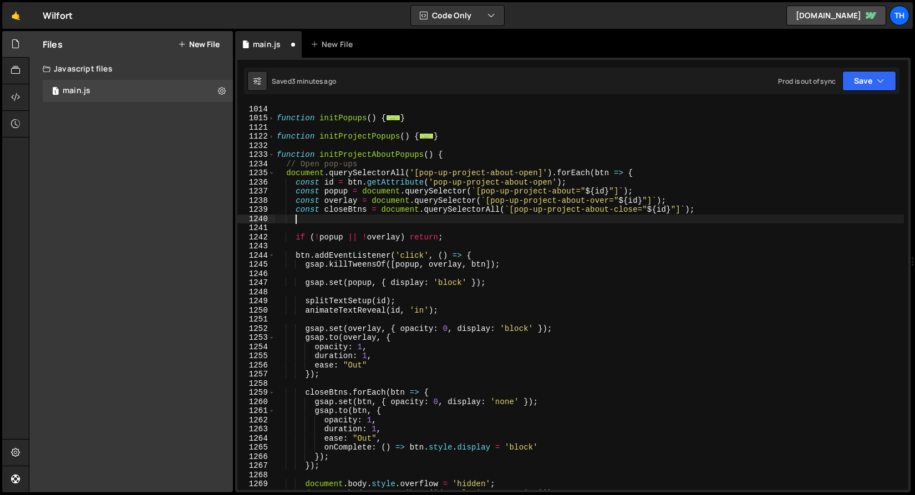
scroll to position [0, 1]
paste textarea "const closeBtns = document.querySelectorAll(`[pop-up-project-about-close="${id}…"
click at [344, 213] on div "function initProjectLinkHover ( ) { ... } function initPopups ( ) { ... } funct…" at bounding box center [590, 297] width 630 height 404
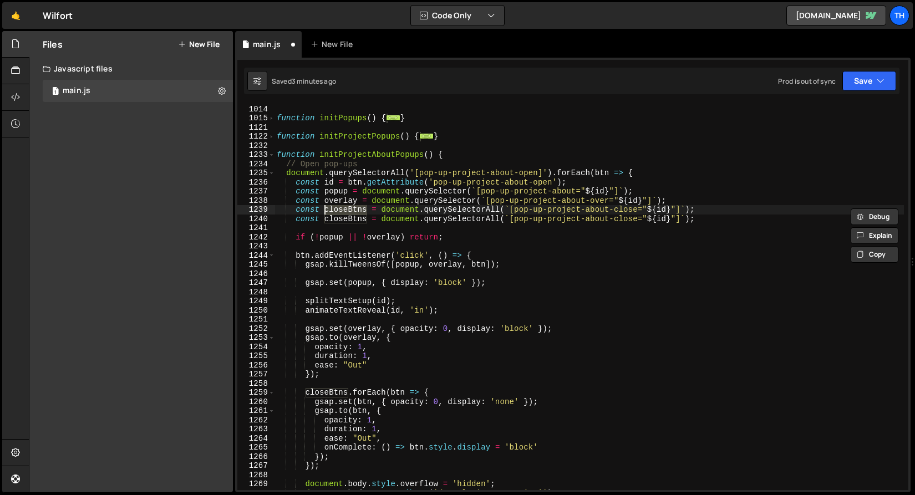
click at [344, 214] on div "function initProjectLinkHover ( ) { ... } function initPopups ( ) { ... } funct…" at bounding box center [590, 297] width 630 height 386
click at [343, 216] on div "function initProjectLinkHover ( ) { ... } function initPopups ( ) { ... } funct…" at bounding box center [590, 297] width 630 height 404
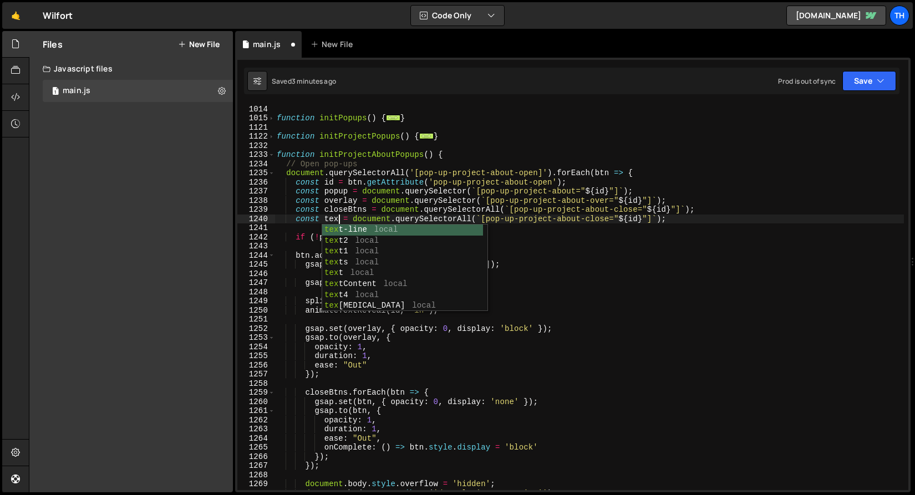
scroll to position [0, 4]
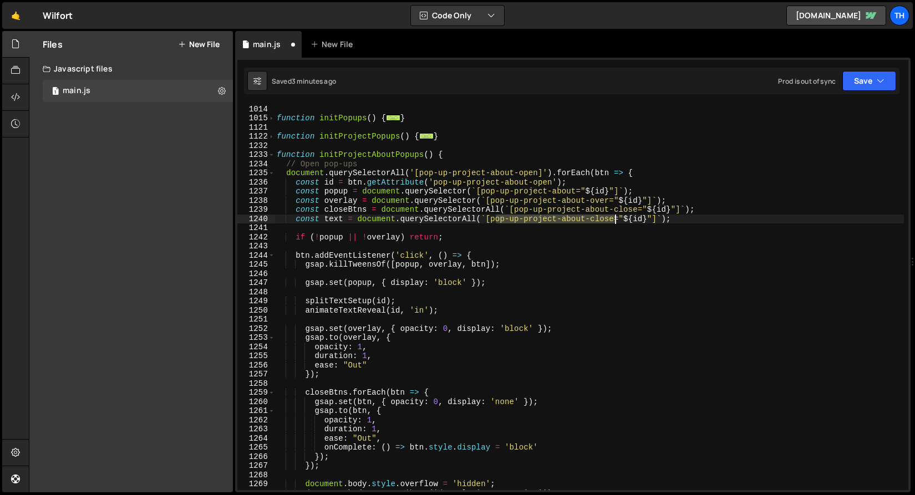
drag, startPoint x: 494, startPoint y: 219, endPoint x: 613, endPoint y: 224, distance: 119.3
click at [614, 224] on div "function initProjectLinkHover ( ) { ... } function initPopups ( ) { ... } funct…" at bounding box center [590, 297] width 630 height 404
drag, startPoint x: 493, startPoint y: 219, endPoint x: 615, endPoint y: 221, distance: 121.5
click at [615, 221] on div "function initProjectLinkHover ( ) { ... } function initPopups ( ) { ... } funct…" at bounding box center [590, 297] width 630 height 404
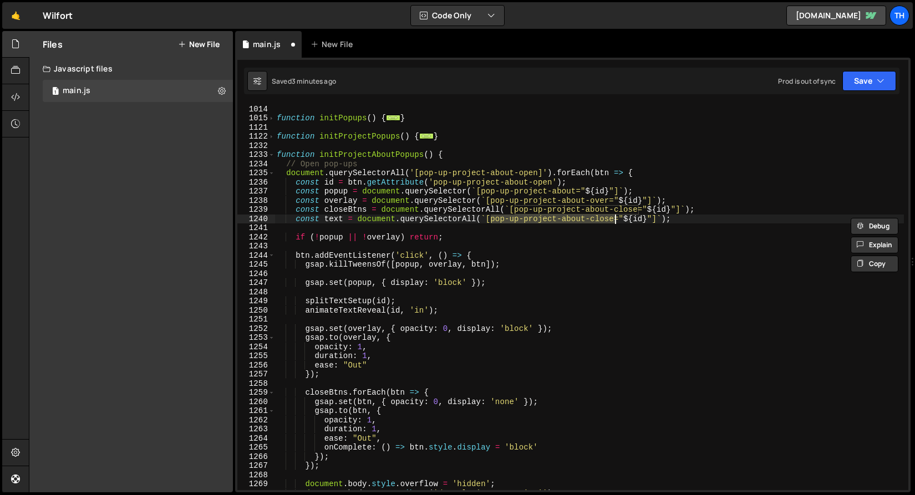
paste textarea "data-reveal-text"
click at [579, 237] on div "function initProjectLinkHover ( ) { ... } function initPopups ( ) { ... } funct…" at bounding box center [590, 297] width 630 height 404
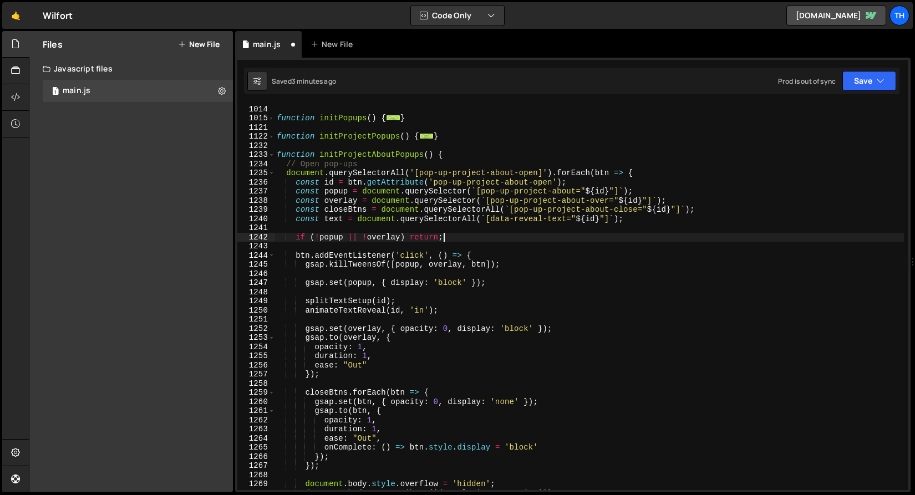
scroll to position [0, 11]
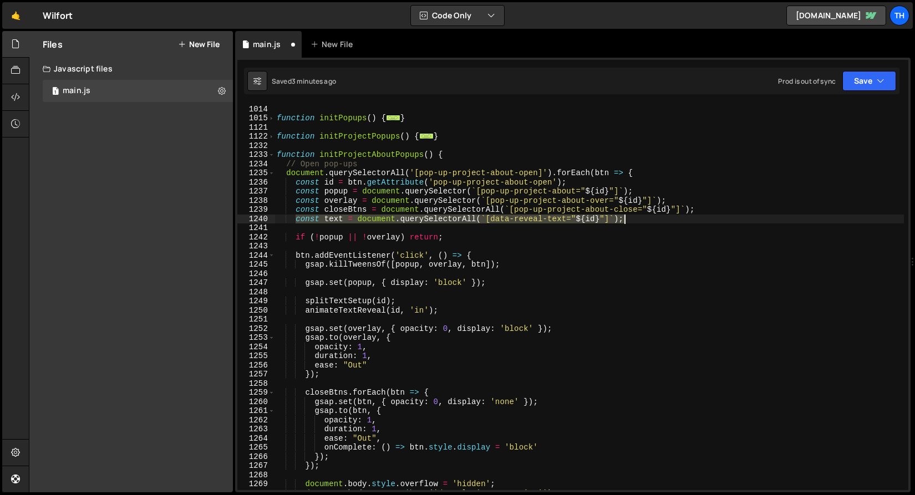
drag, startPoint x: 298, startPoint y: 219, endPoint x: 651, endPoint y: 217, distance: 353.3
click at [651, 217] on div "function initProjectLinkHover ( ) { ... } function initPopups ( ) { ... } funct…" at bounding box center [590, 297] width 630 height 404
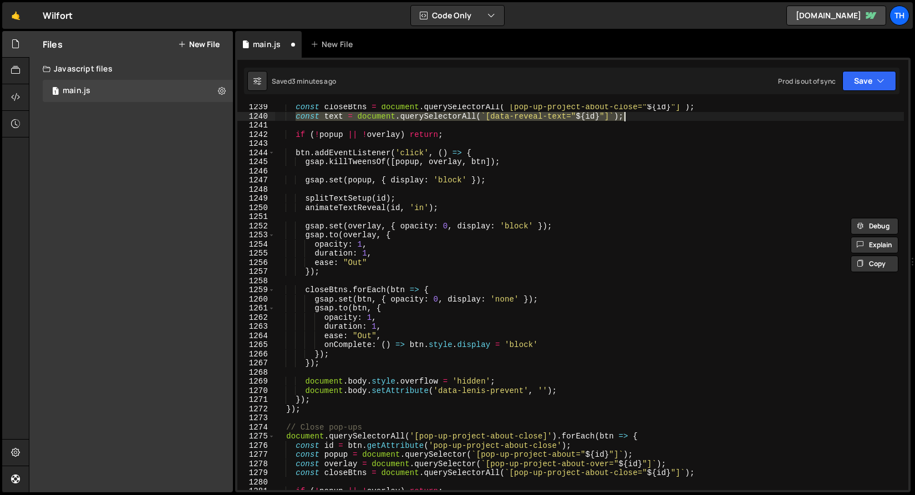
scroll to position [706, 0]
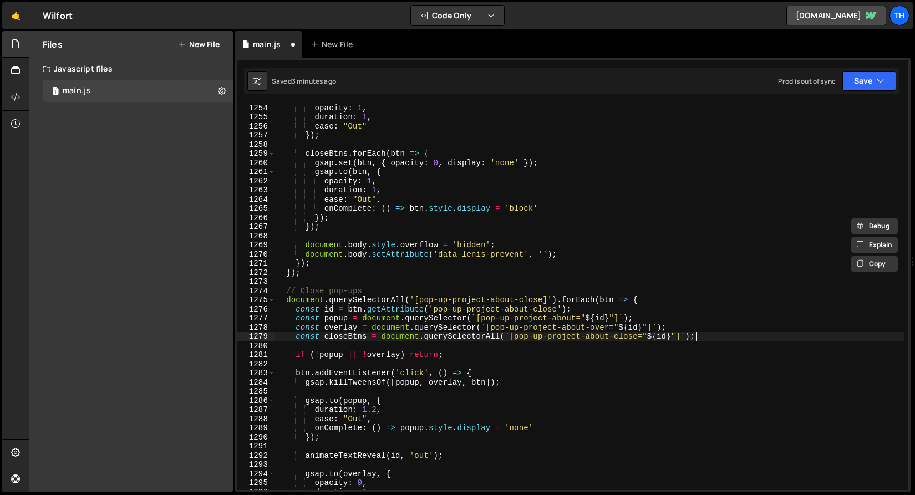
click at [698, 337] on div "opacity : 1 , duration : 1 , ease : "Out" }) ; closeBtns . forEach ( btn => { g…" at bounding box center [590, 305] width 630 height 404
type textarea "const closeBtns = document.querySelectorAll(`[pop-up-project-about-close="${id}…"
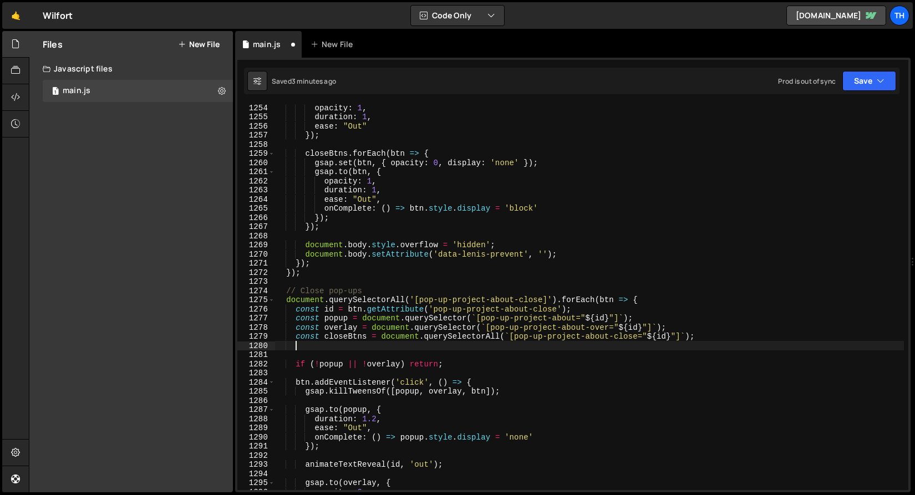
paste textarea "const text = document.querySelectorAll(`[data-reveal-text="${id}"]`);"
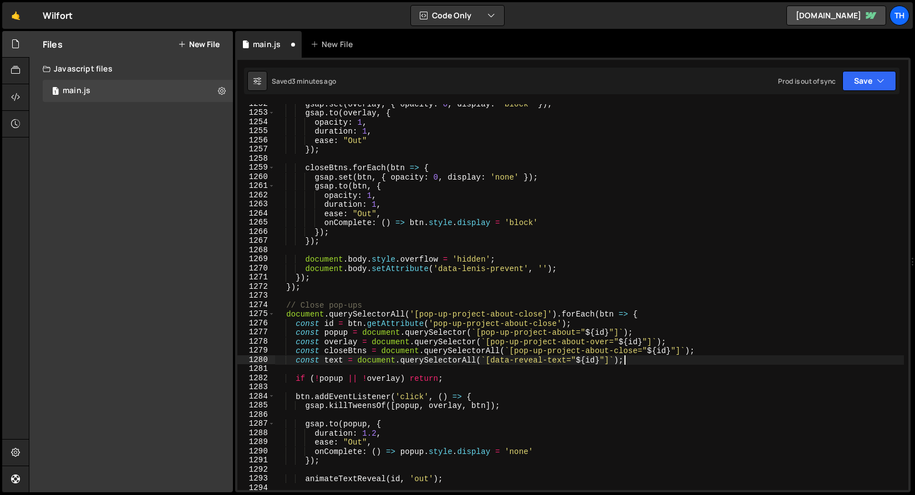
scroll to position [589, 0]
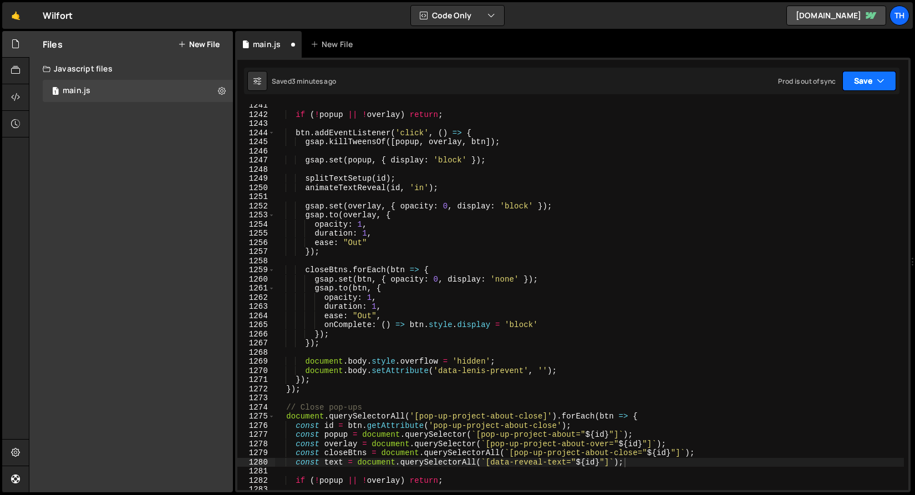
click at [853, 84] on button "Save" at bounding box center [870, 81] width 54 height 20
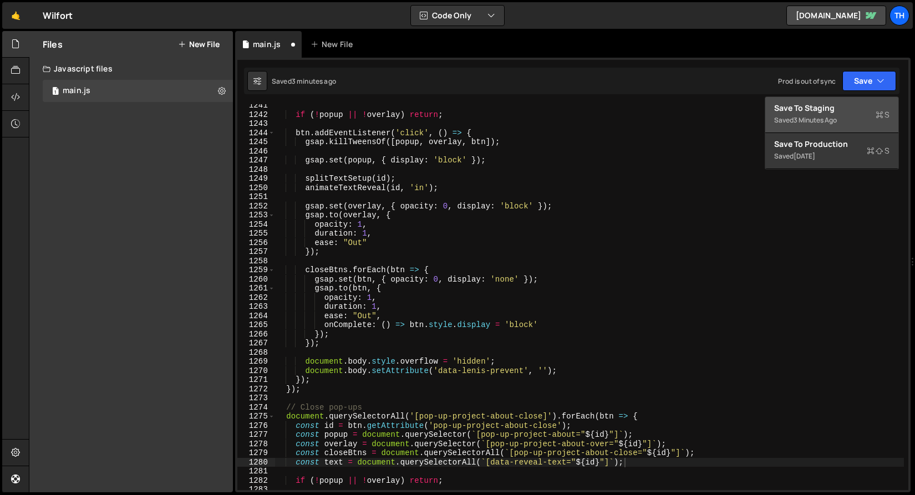
click at [838, 106] on div "Save to Staging S" at bounding box center [831, 108] width 115 height 11
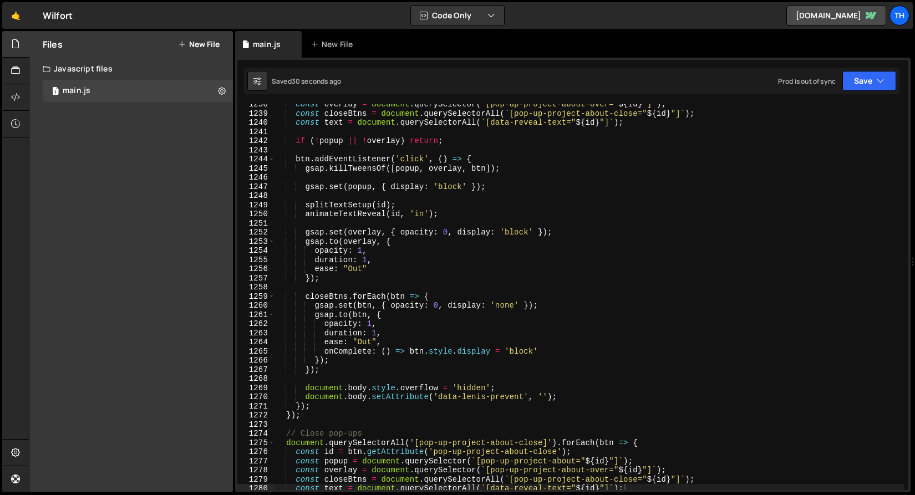
scroll to position [11335, 0]
click at [328, 351] on div "const overlay = document . querySelector ( ` [pop-up-project-about-over=" ${ id…" at bounding box center [590, 302] width 630 height 404
drag, startPoint x: 448, startPoint y: 308, endPoint x: 391, endPoint y: 308, distance: 57.1
click at [391, 308] on div "const overlay = document . querySelector ( ` [pop-up-project-about-over=" ${ id…" at bounding box center [590, 302] width 630 height 404
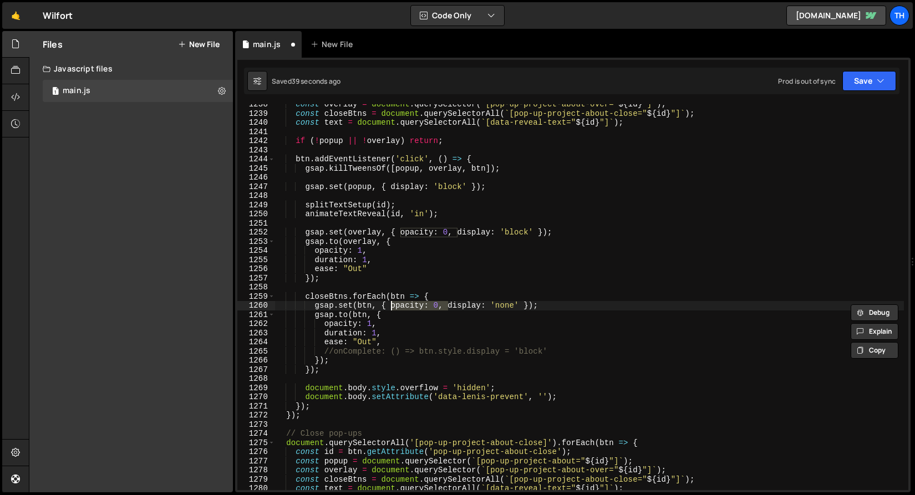
click at [435, 302] on div "const overlay = document . querySelector ( ` [pop-up-project-about-over=" ${ id…" at bounding box center [590, 302] width 630 height 404
click at [433, 306] on div "const overlay = document . querySelector ( ` [pop-up-project-about-over=" ${ id…" at bounding box center [590, 302] width 630 height 404
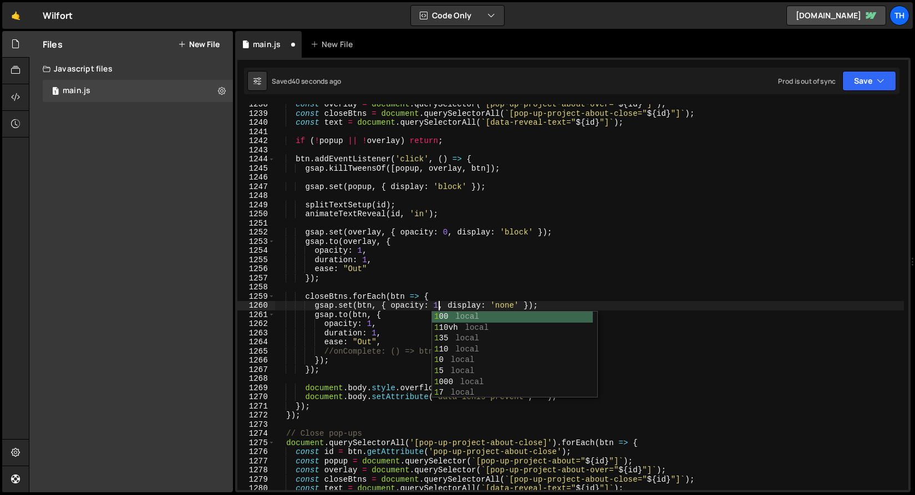
click at [455, 270] on div "const overlay = document . querySelector ( ` [pop-up-project-about-over=" ${ id…" at bounding box center [590, 302] width 630 height 404
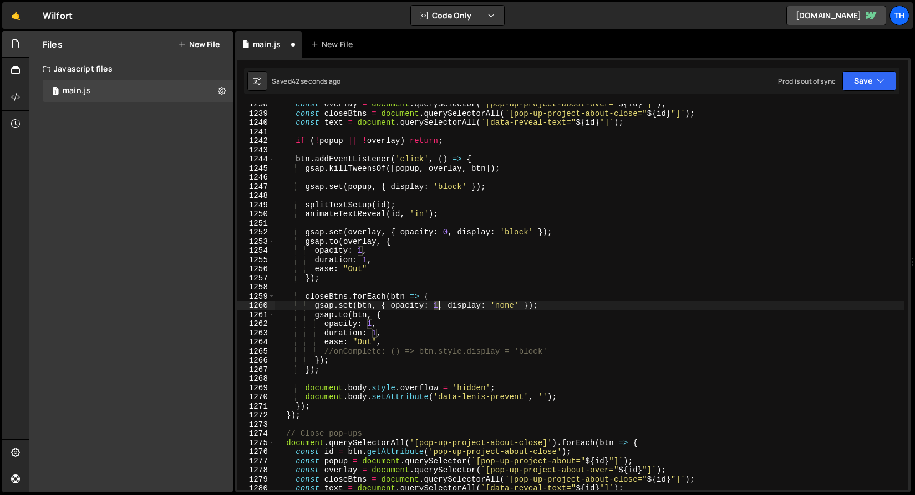
drag, startPoint x: 434, startPoint y: 306, endPoint x: 442, endPoint y: 312, distance: 9.9
click at [437, 307] on div "const overlay = document . querySelector ( ` [pop-up-project-about-over=" ${ id…" at bounding box center [590, 302] width 630 height 404
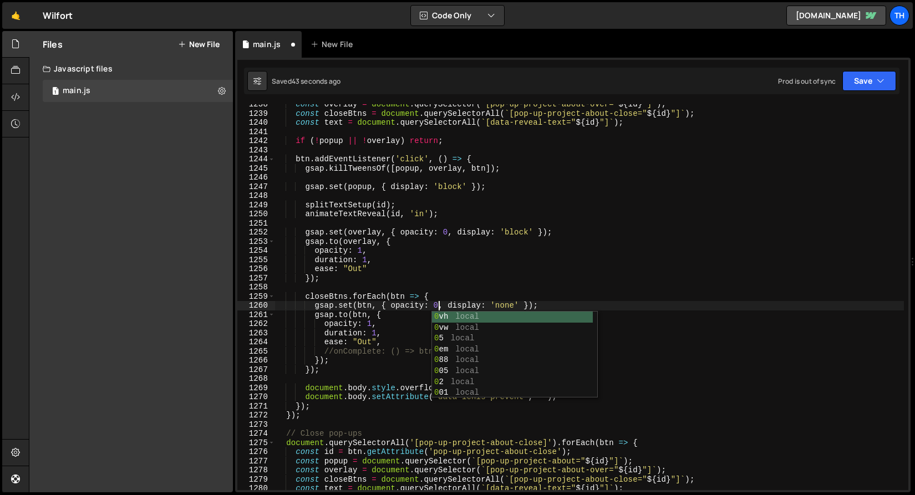
click at [513, 298] on div "const overlay = document . querySelector ( ` [pop-up-project-about-over=" ${ id…" at bounding box center [590, 302] width 630 height 404
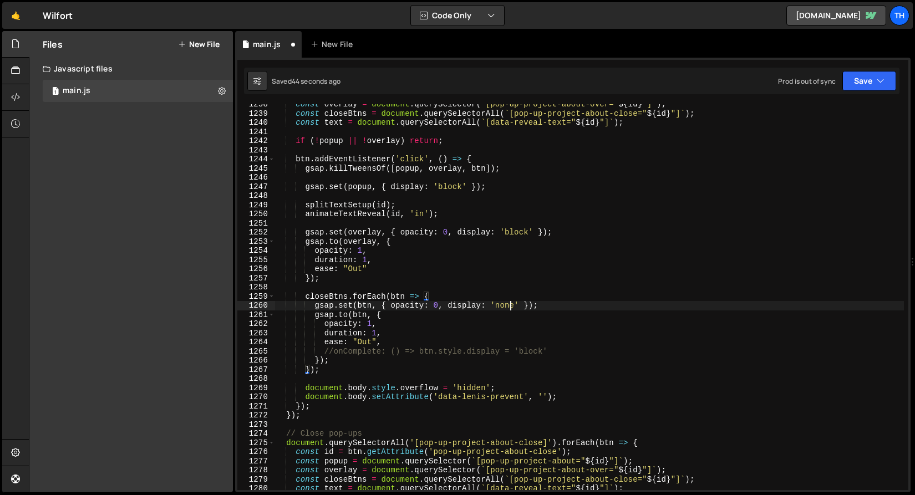
click at [511, 302] on div "const overlay = document . querySelector ( ` [pop-up-project-about-over=" ${ id…" at bounding box center [590, 302] width 630 height 404
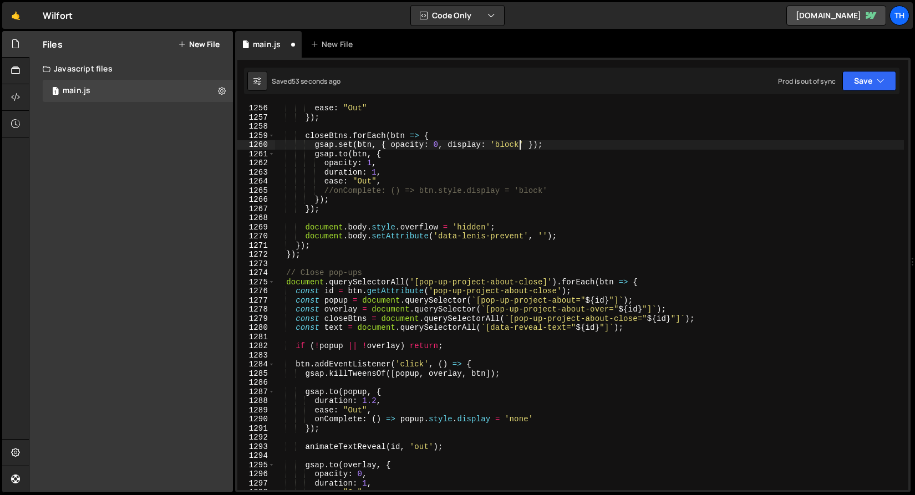
scroll to position [11496, 0]
click at [862, 72] on button "Save" at bounding box center [870, 81] width 54 height 20
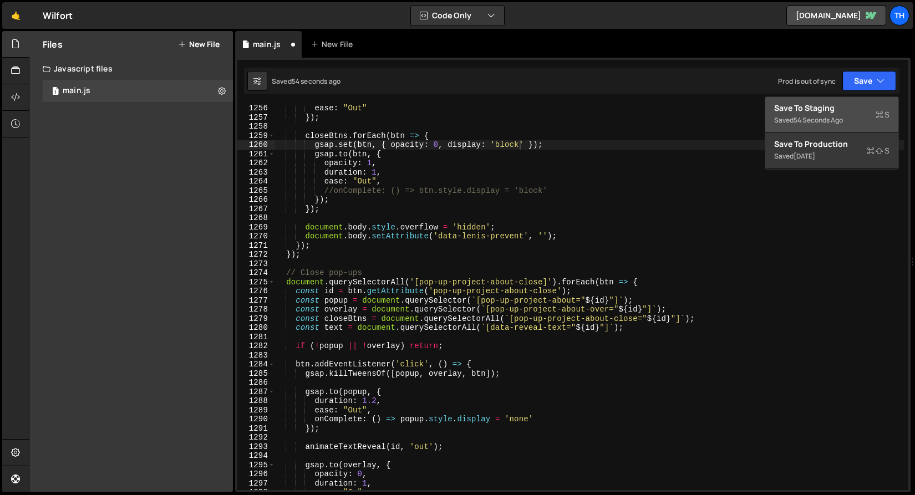
click at [837, 105] on div "Save to Staging S" at bounding box center [831, 108] width 115 height 11
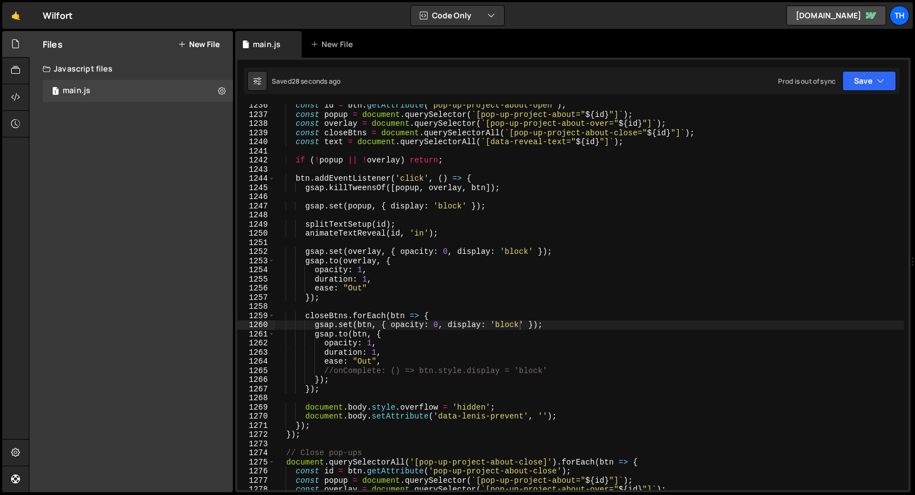
scroll to position [0, 15]
drag, startPoint x: 463, startPoint y: 190, endPoint x: 488, endPoint y: 187, distance: 25.1
click at [488, 187] on div "const id = btn . getAttribute ( 'pop-up-project-about-open' ) ; const popup = d…" at bounding box center [590, 303] width 630 height 404
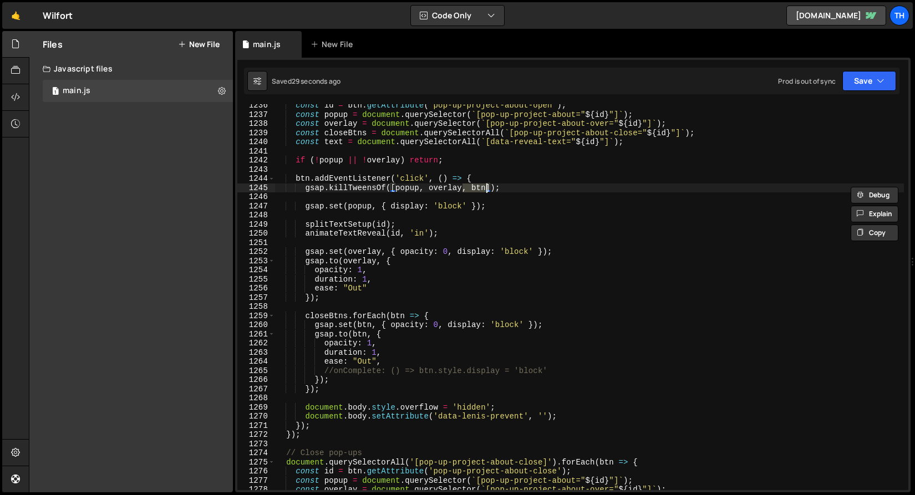
paste textarea "const text = document.querySelectorAll(`[data-reveal-text="${id}"]`);"
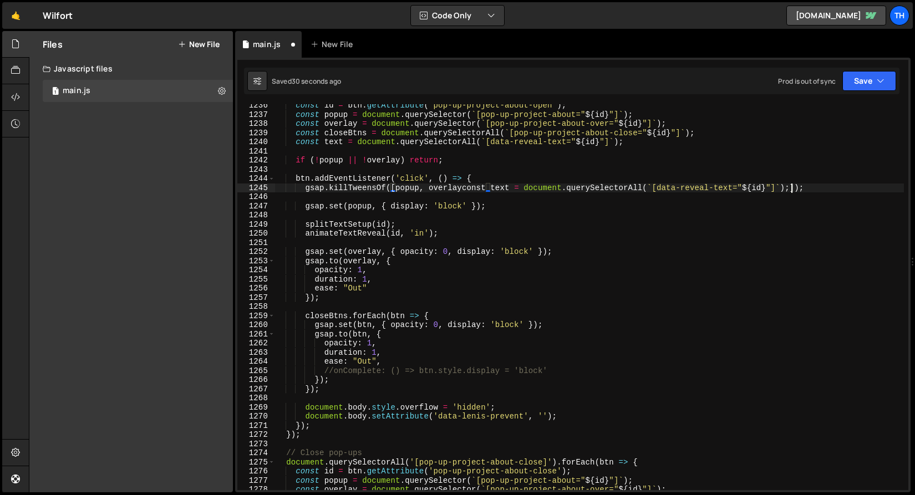
paste textarea "const text = document.querySelectorAll(`[data-reveal-text="${id}"]`);"
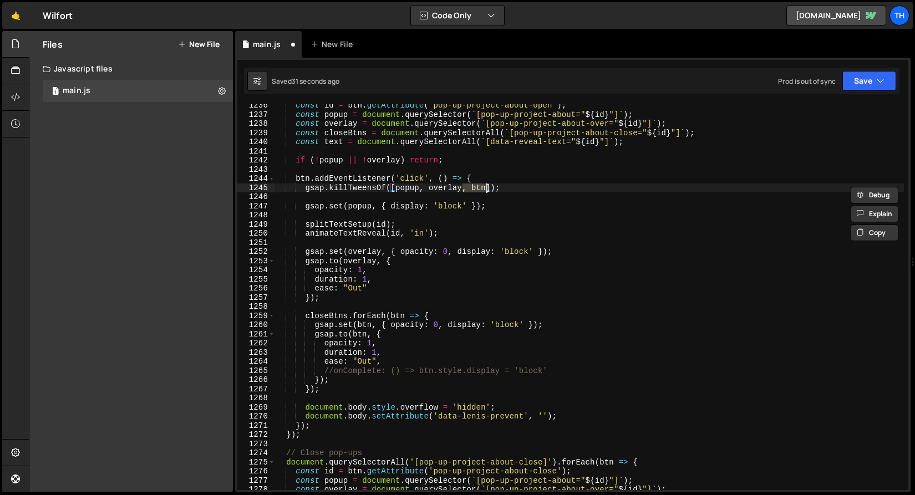
paste textarea ", btn"
click at [498, 187] on div "const id = btn . getAttribute ( 'pop-up-project-about-open' ) ; const popup = d…" at bounding box center [590, 303] width 630 height 404
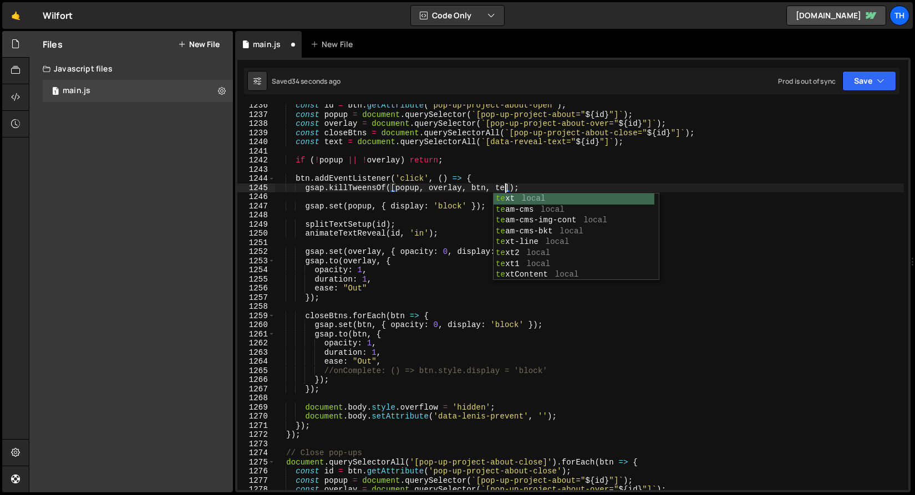
type textarea "gsap.killTweensOf([popup, overlay, btn, text]);"
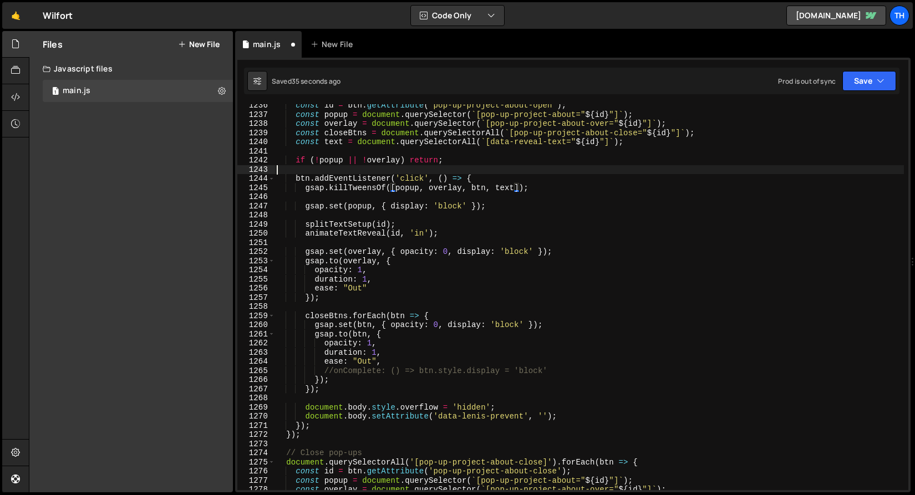
click at [450, 167] on div "const id = btn . getAttribute ( 'pop-up-project-about-open' ) ; const popup = d…" at bounding box center [590, 303] width 630 height 404
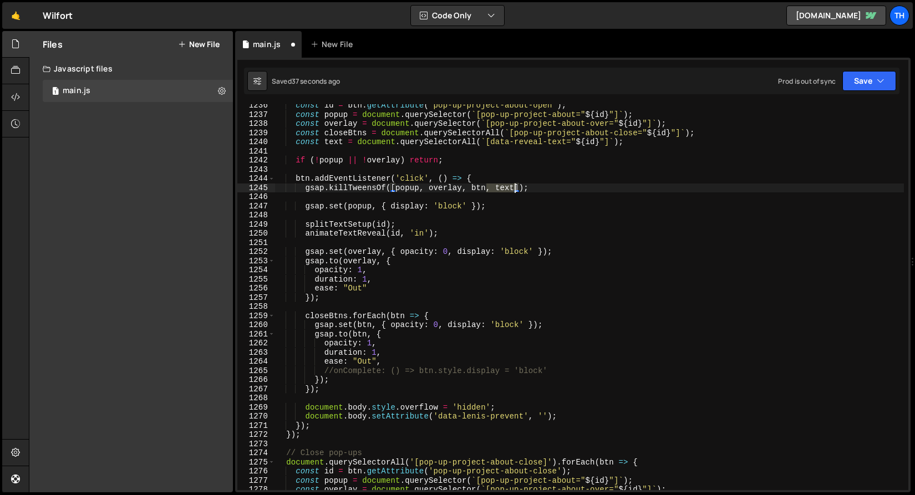
drag, startPoint x: 486, startPoint y: 188, endPoint x: 515, endPoint y: 189, distance: 28.3
click at [515, 189] on div "const id = btn . getAttribute ( 'pop-up-project-about-open' ) ; const popup = d…" at bounding box center [590, 303] width 630 height 404
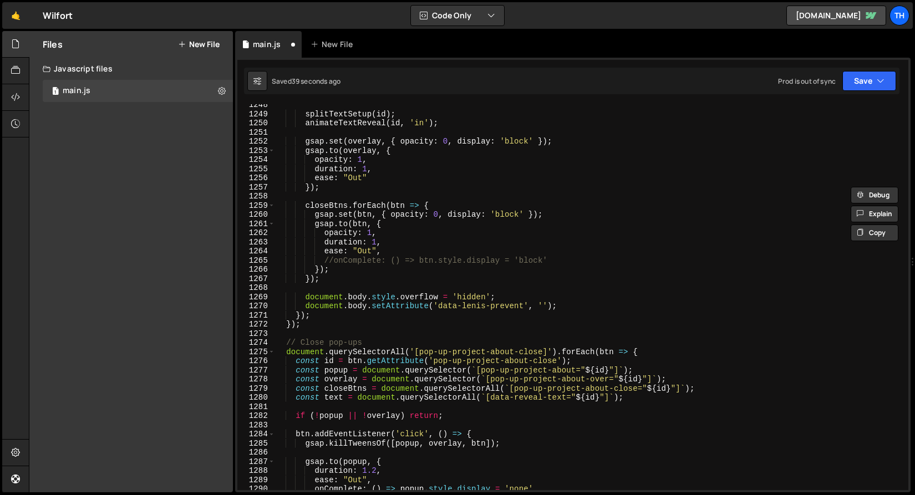
scroll to position [11435, 0]
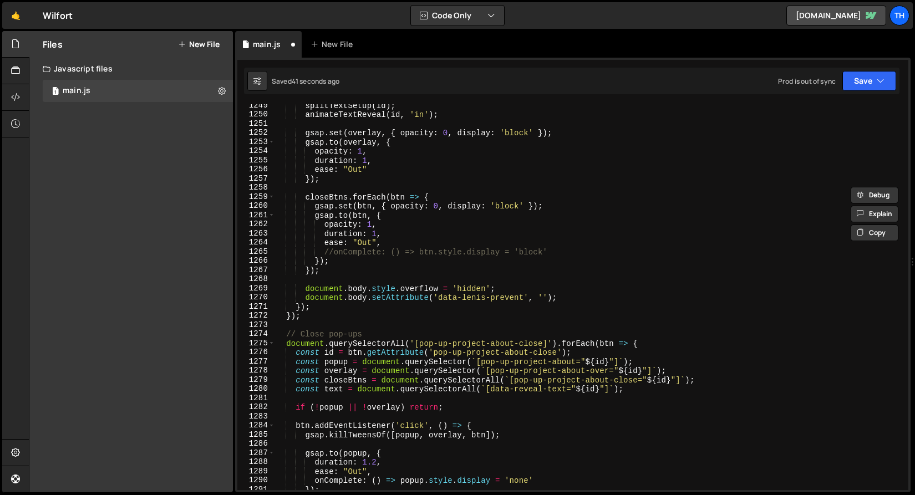
drag, startPoint x: 487, startPoint y: 435, endPoint x: 509, endPoint y: 447, distance: 25.3
click at [488, 435] on div "splitTextSetup ( id ) ; animateTextReveal ( id , 'in' ) ; gsap . set ( overlay …" at bounding box center [590, 303] width 630 height 404
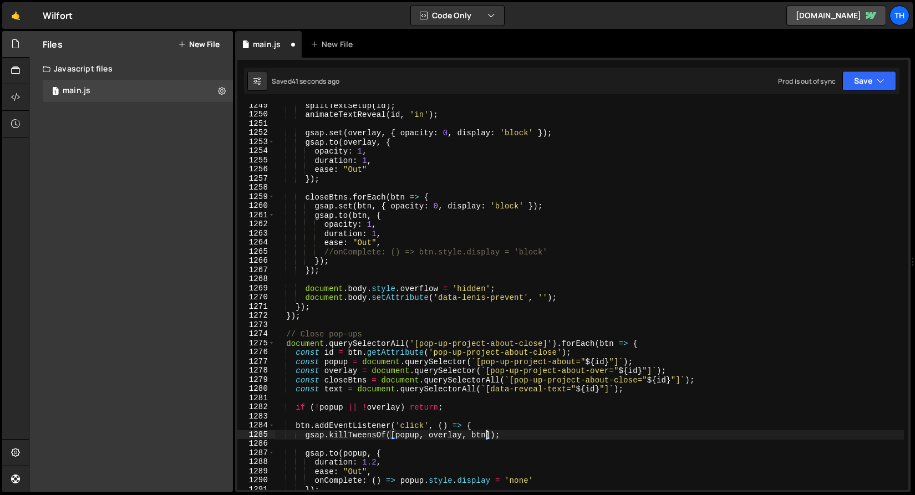
paste textarea ", text"
click at [851, 87] on button "Save" at bounding box center [870, 81] width 54 height 20
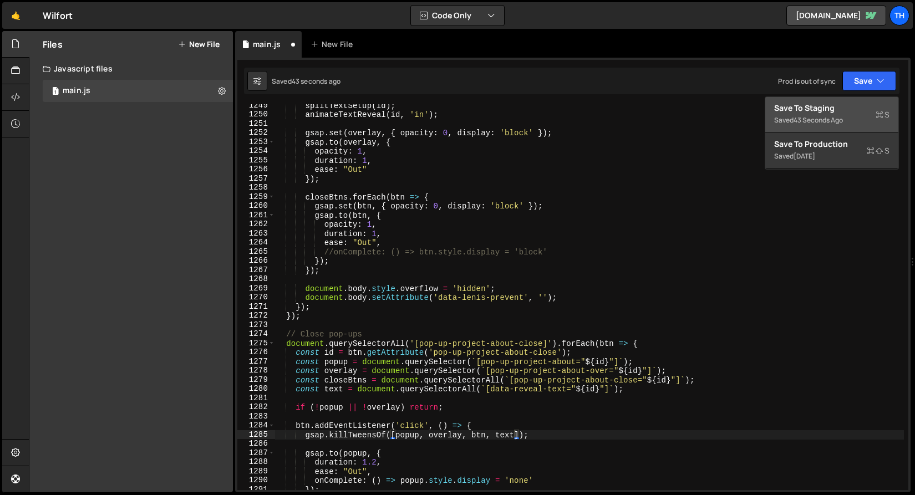
click at [843, 108] on div "Save to Staging S" at bounding box center [831, 108] width 115 height 11
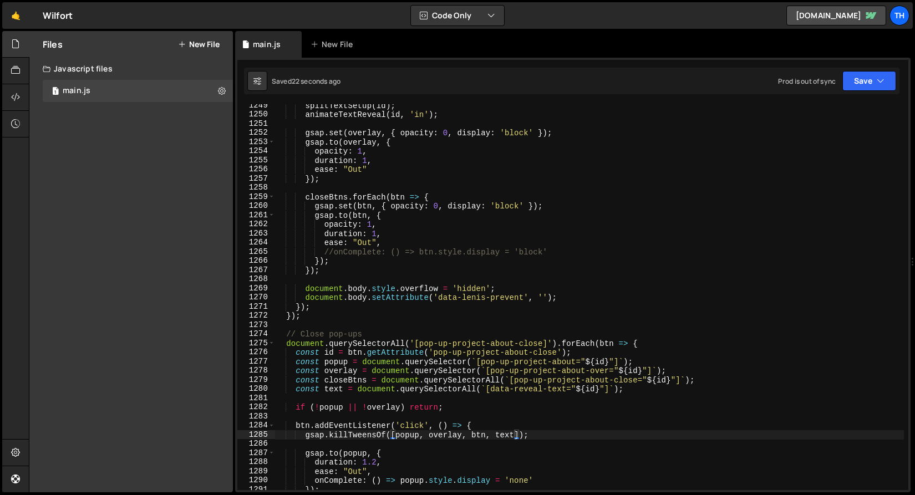
scroll to position [11505, 0]
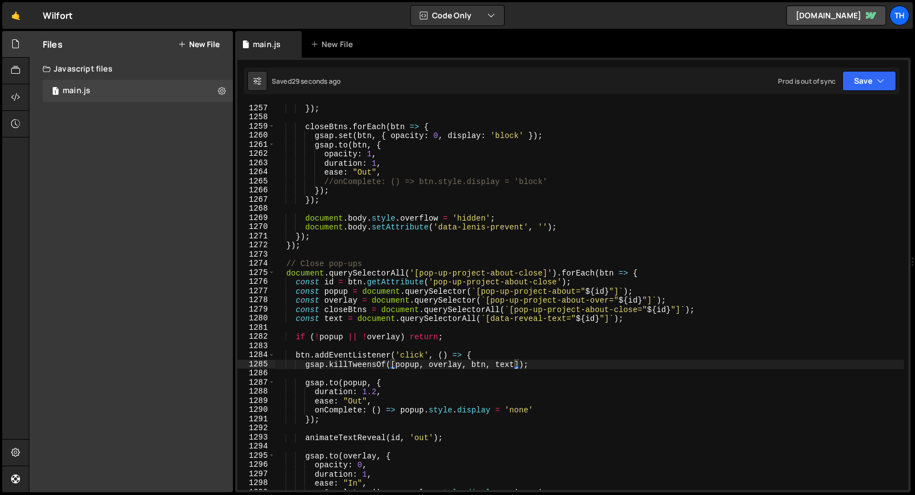
type textarea "const text = document.querySelectorAll(`[data-reveal-text="${id}"]`);"
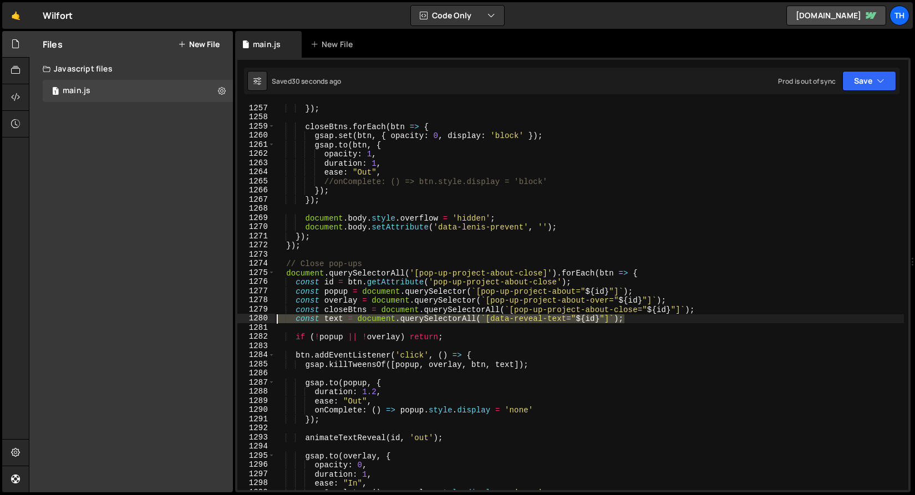
drag, startPoint x: 641, startPoint y: 321, endPoint x: 166, endPoint y: 318, distance: 475.4
click at [166, 318] on div "Files New File Javascript files 1 main.js 0 CSS files Copy share link Edit File…" at bounding box center [472, 262] width 886 height 462
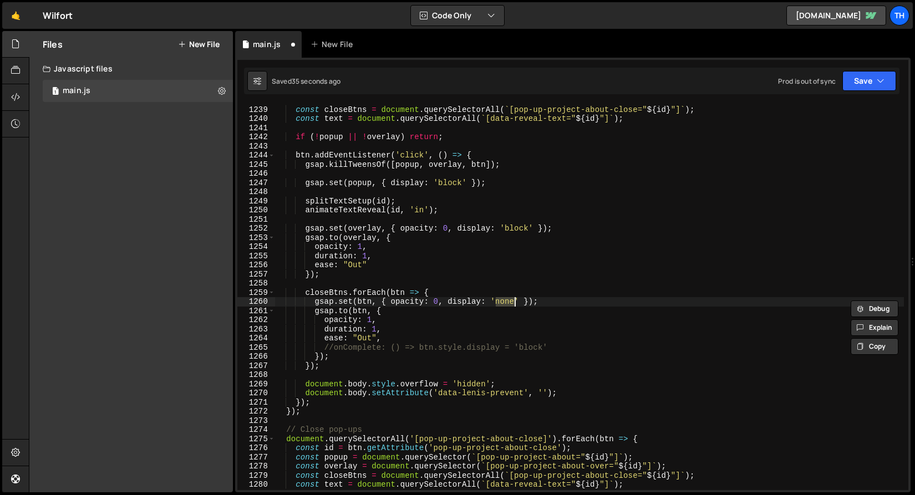
scroll to position [11339, 0]
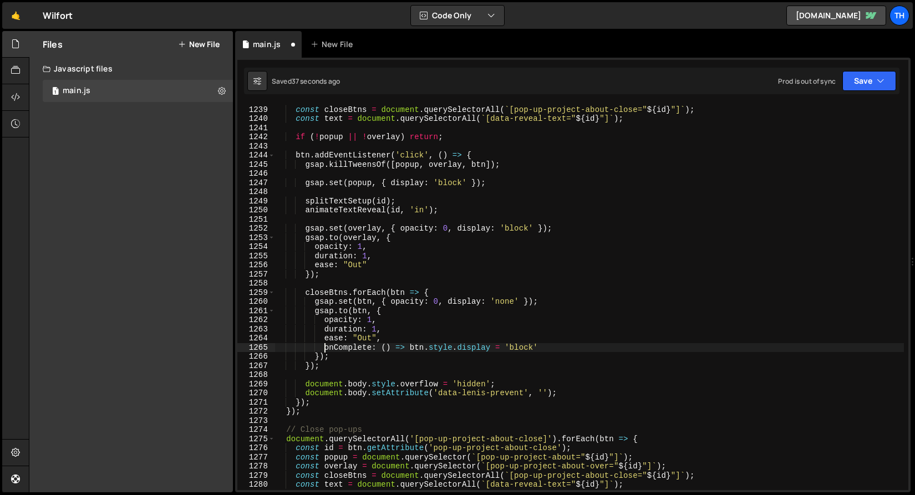
type textarea "// Test"
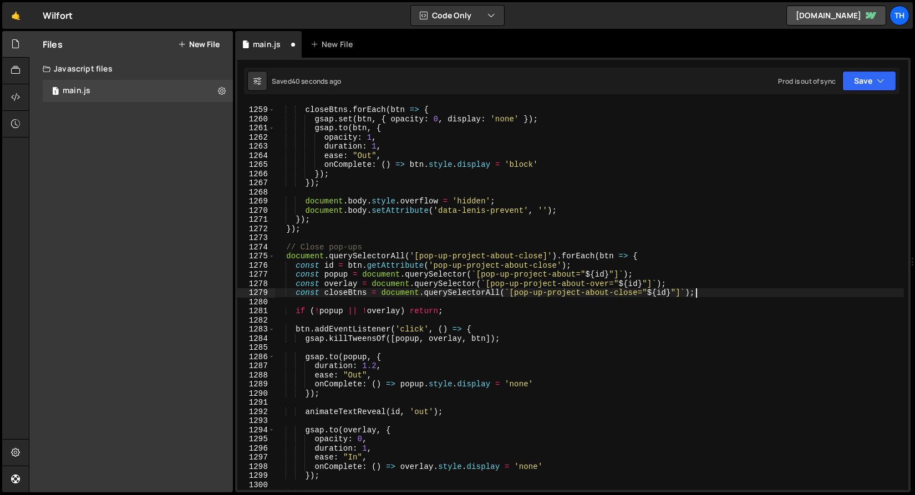
scroll to position [383, 0]
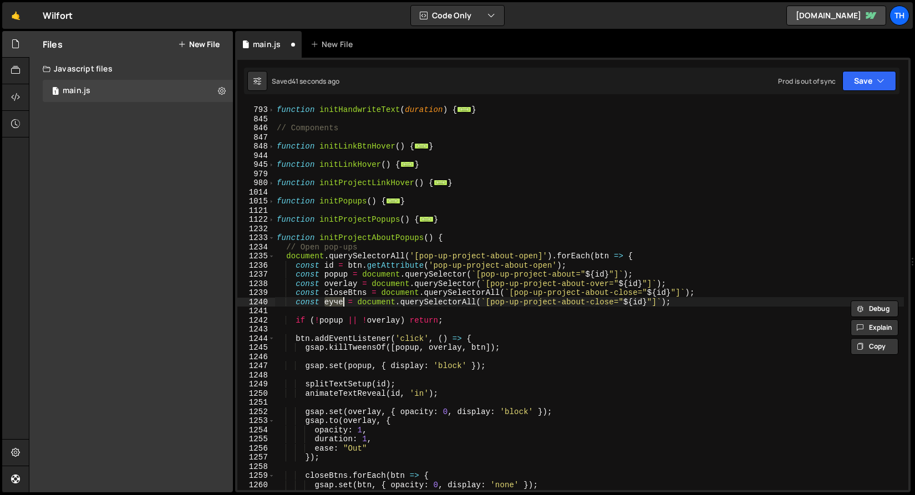
type textarea "const closeBtns = document.querySelectorAll(`[pop-up-project-about-close="${id}…"
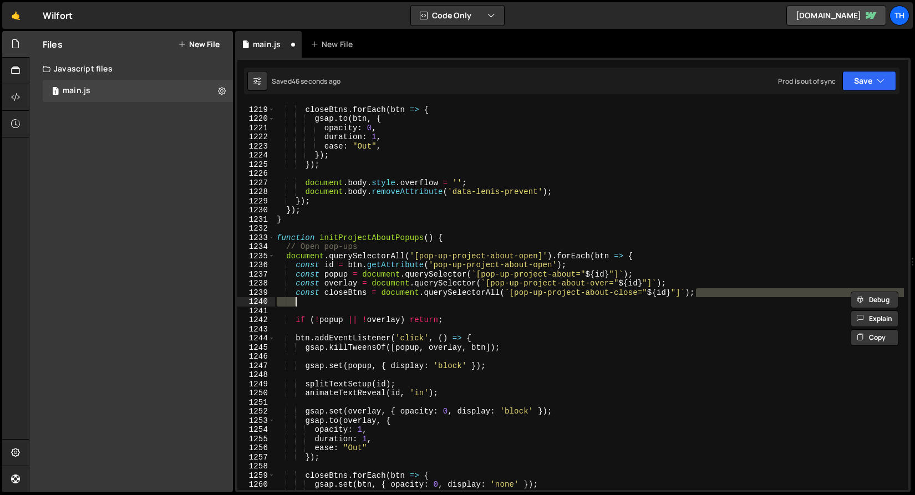
scroll to position [11156, 0]
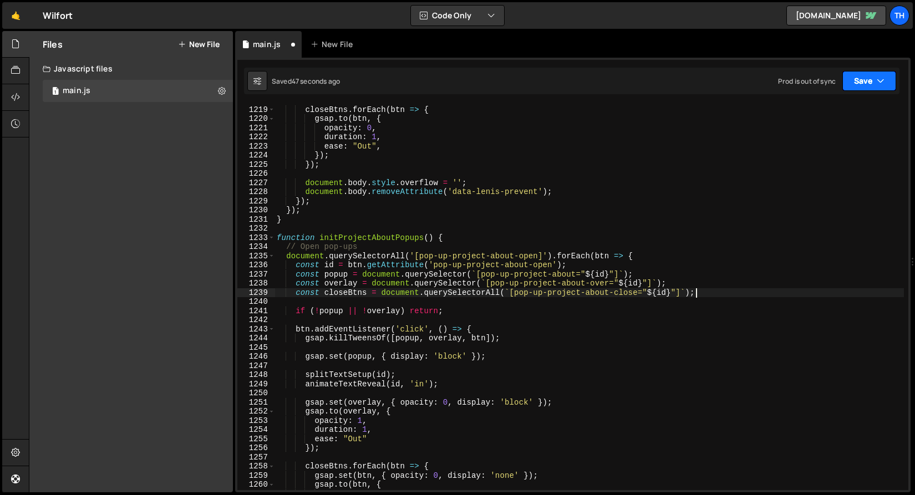
click at [881, 75] on button "Save" at bounding box center [870, 81] width 54 height 20
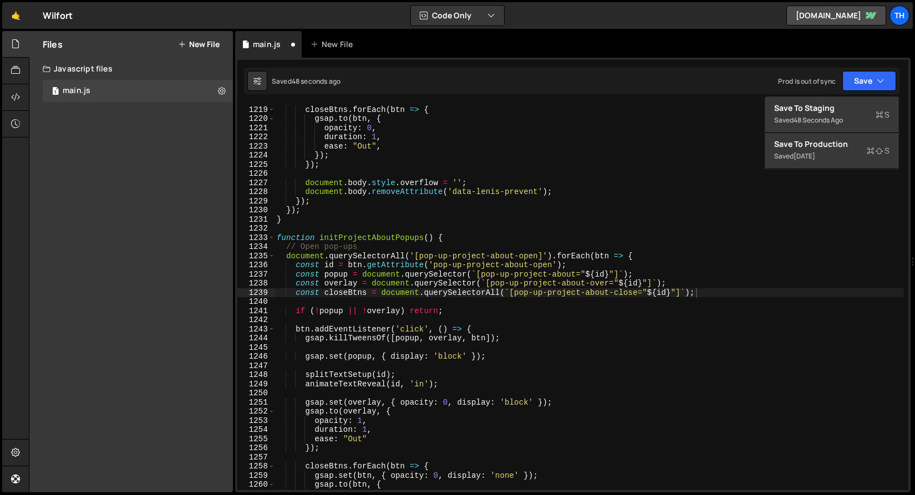
click at [866, 96] on div "Debug Explain Copy main.js New File Saved 48 seconds ago Prod is out of sync Up…" at bounding box center [573, 262] width 676 height 462
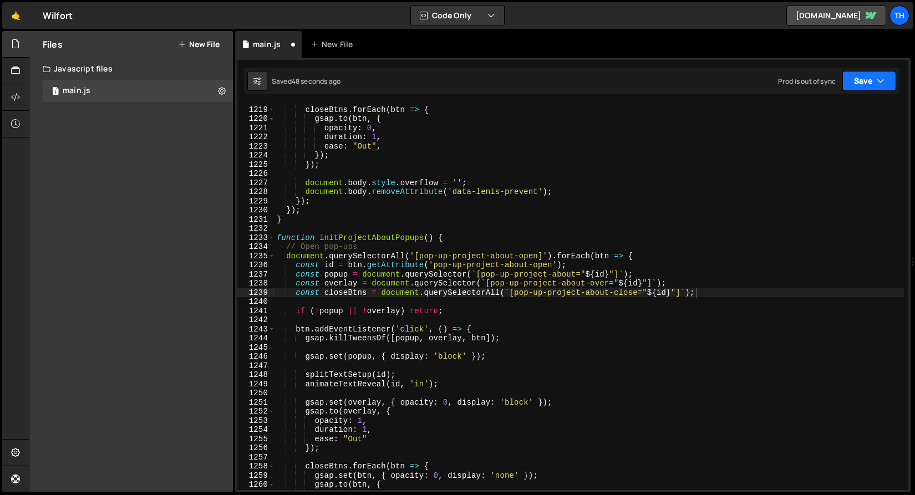
click at [870, 76] on button "Save" at bounding box center [870, 81] width 54 height 20
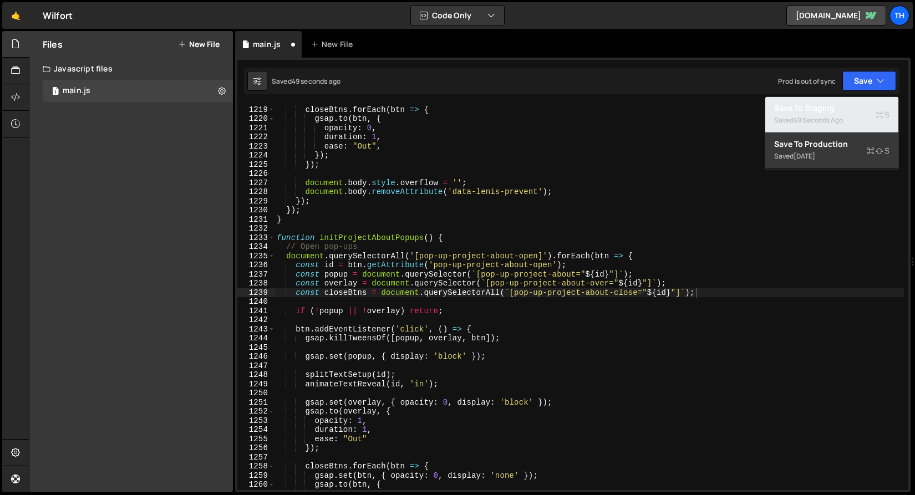
click at [855, 108] on div "Save to Staging S" at bounding box center [831, 108] width 115 height 11
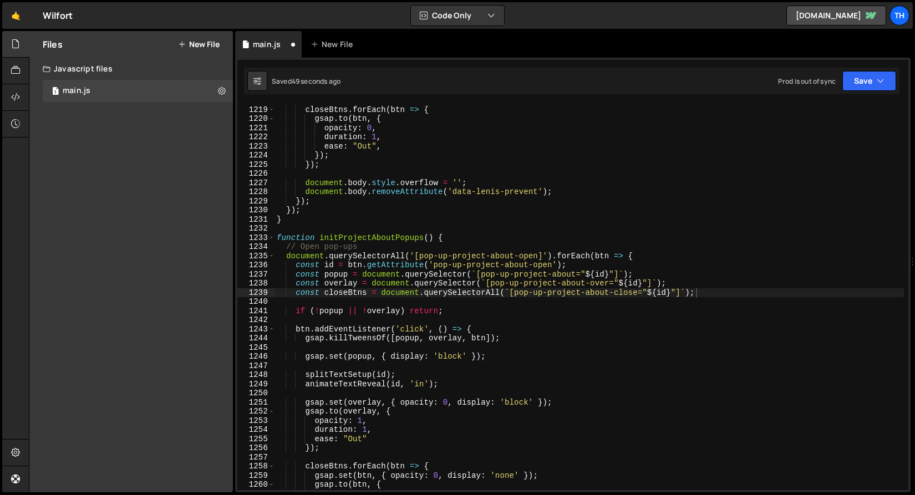
click at [553, 156] on div "closeBtns . forEach ( btn => { gsap . to ( btn , { opacity : 0 , duration : 1 ,…" at bounding box center [590, 298] width 630 height 404
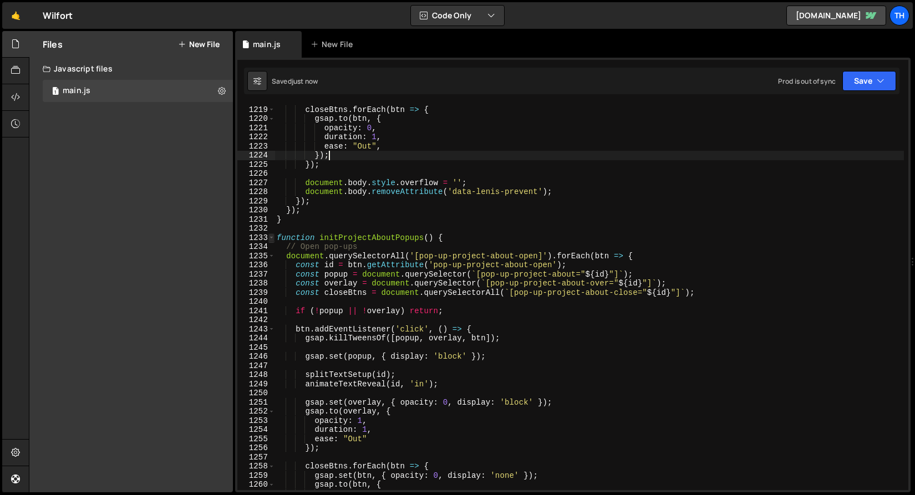
click at [272, 236] on span at bounding box center [271, 238] width 6 height 9
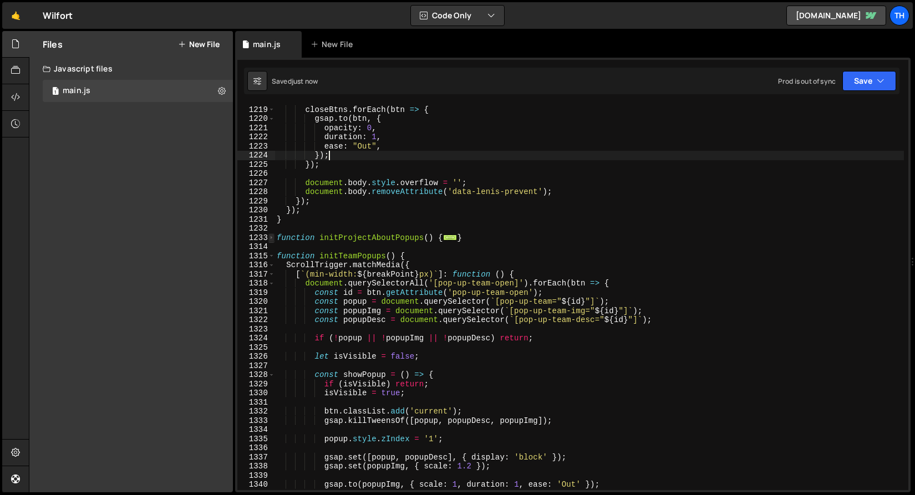
click at [271, 239] on span at bounding box center [271, 238] width 6 height 9
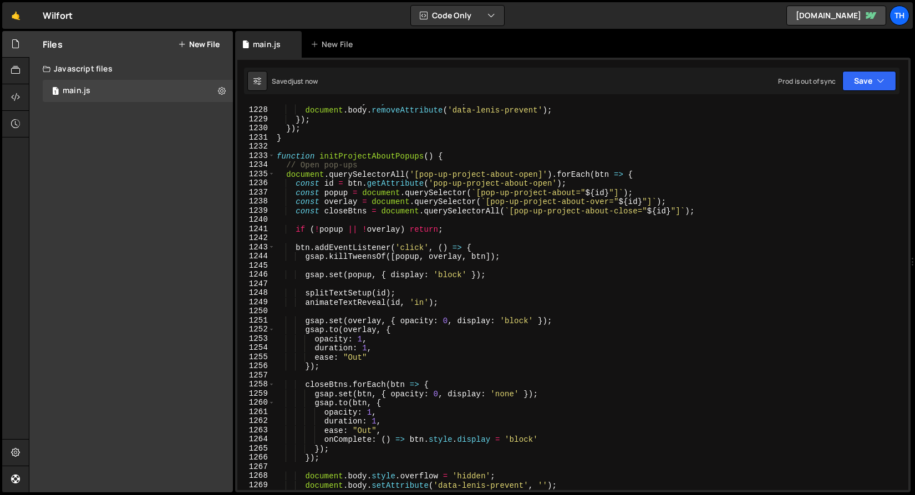
scroll to position [11237, 0]
click at [409, 258] on div "document . body . style . overflow = '' ; document . body . removeAttribute ( '…" at bounding box center [590, 299] width 630 height 404
click at [409, 257] on div "document . body . style . overflow = '' ; document . body . removeAttribute ( '…" at bounding box center [590, 299] width 630 height 404
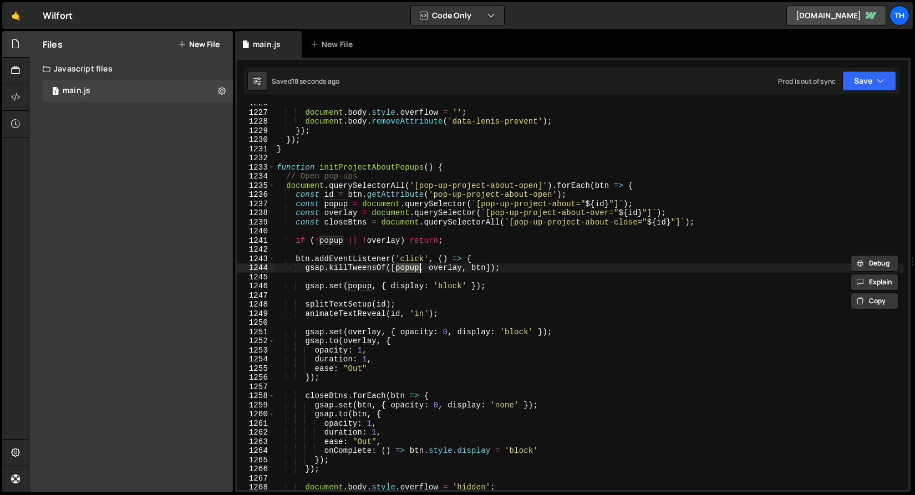
scroll to position [11222, 0]
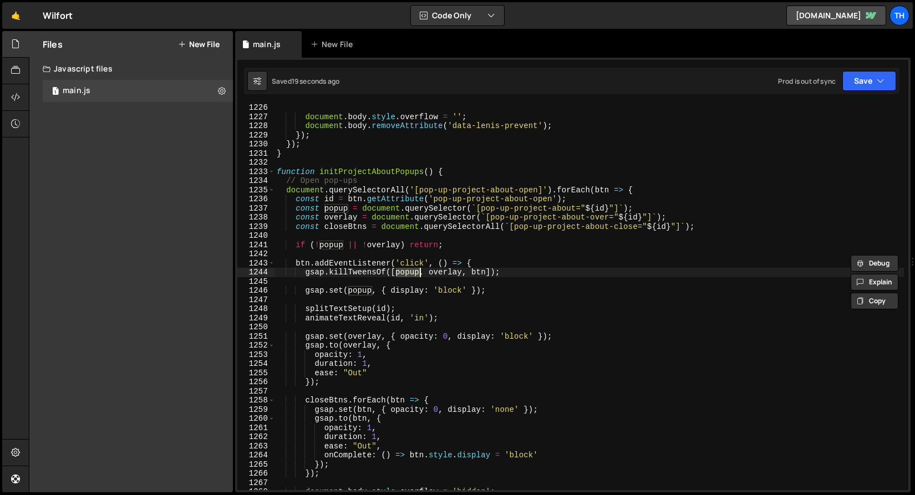
click at [276, 174] on div "document . body . style . overflow = '' ; document . body . removeAttribute ( '…" at bounding box center [590, 305] width 630 height 404
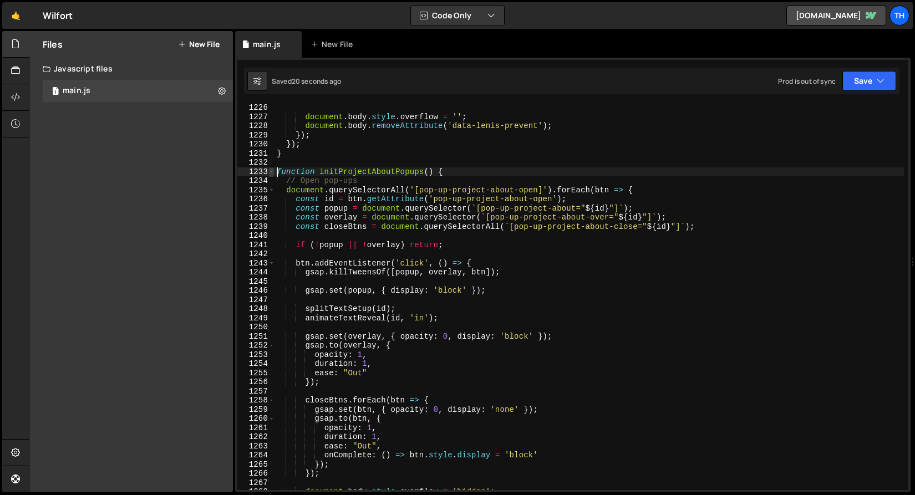
click at [273, 173] on span at bounding box center [271, 172] width 6 height 9
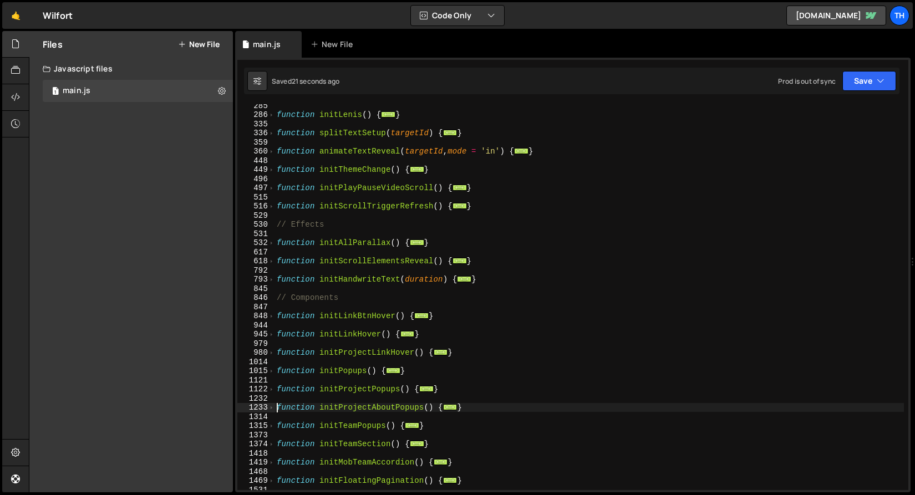
scroll to position [179, 0]
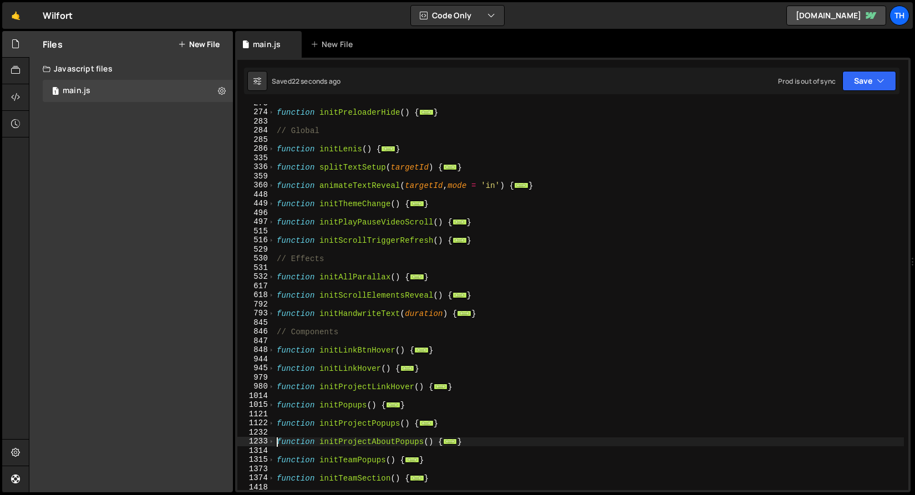
click at [266, 189] on div "360" at bounding box center [256, 185] width 38 height 9
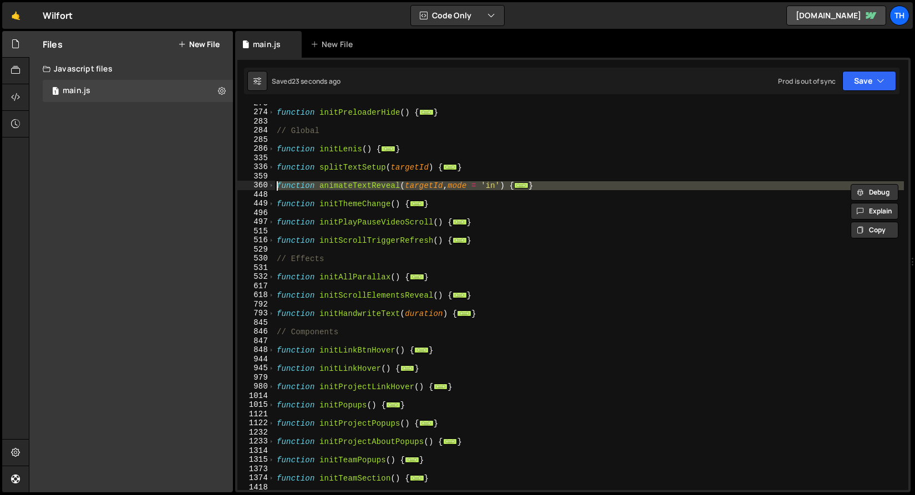
click at [273, 172] on div "359" at bounding box center [256, 176] width 38 height 9
click at [272, 187] on span at bounding box center [271, 185] width 6 height 9
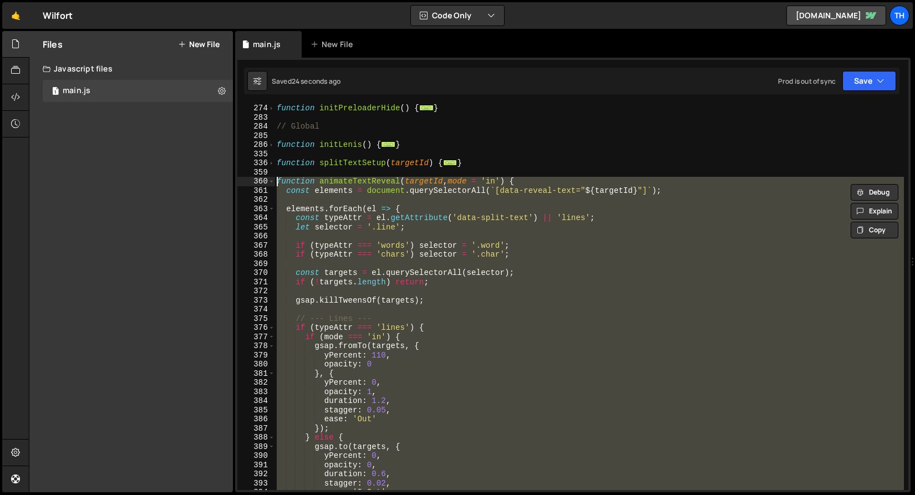
scroll to position [288, 0]
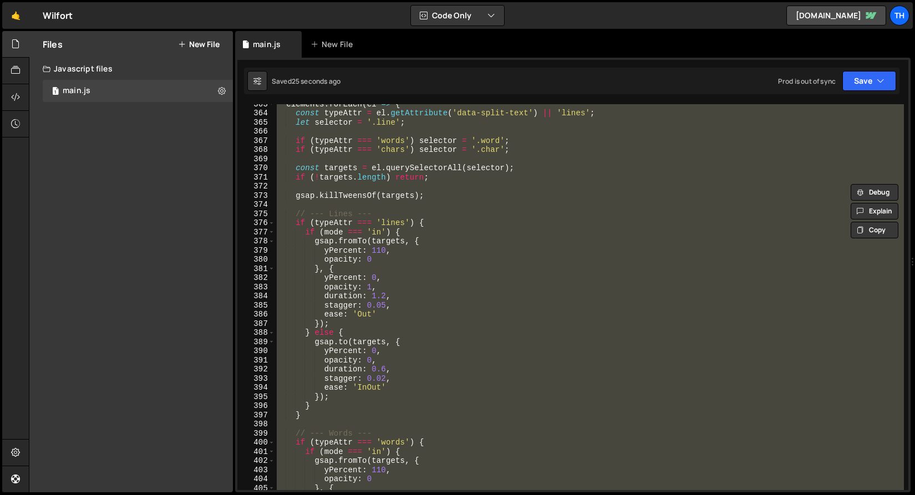
click at [302, 230] on div "elements . forEach ( el => { const typeAttr = el . getAttribute ( 'data-split-t…" at bounding box center [590, 297] width 630 height 386
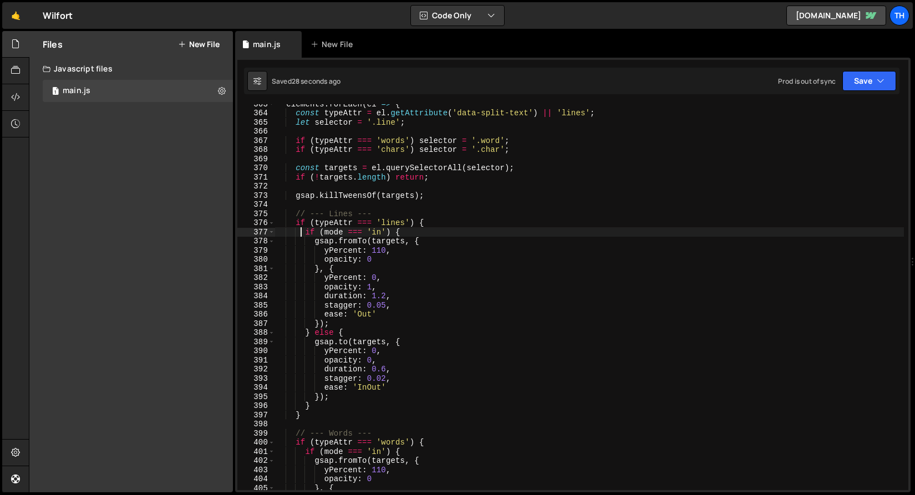
click at [379, 245] on div "elements . forEach ( el => { const typeAttr = el . getAttribute ( 'data-split-t…" at bounding box center [590, 301] width 630 height 404
type textarea "gsap.fromTo(targets, {"
click at [379, 245] on div "elements . forEach ( el => { const typeAttr = el . getAttribute ( 'data-split-t…" at bounding box center [590, 301] width 630 height 404
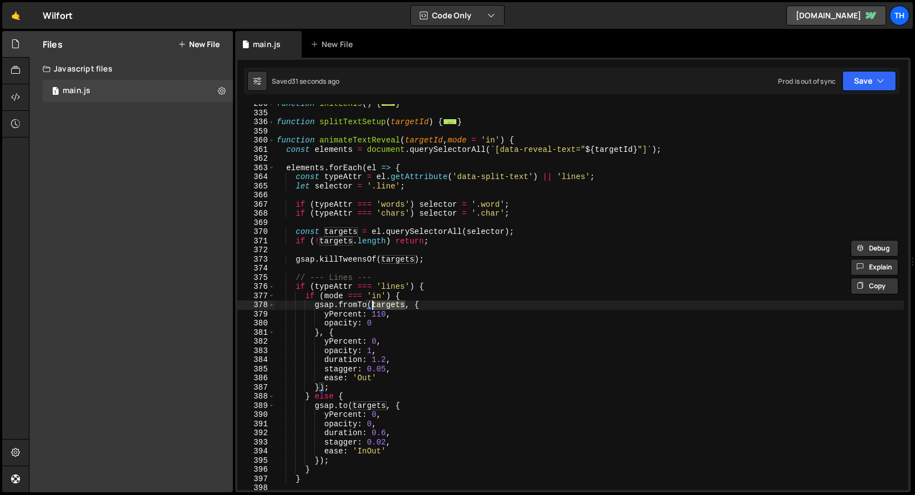
scroll to position [224, 0]
click at [374, 155] on div "function initLenis ( ) { ... } function splitTextSetup ( targetId ) { ... } fun…" at bounding box center [590, 301] width 630 height 404
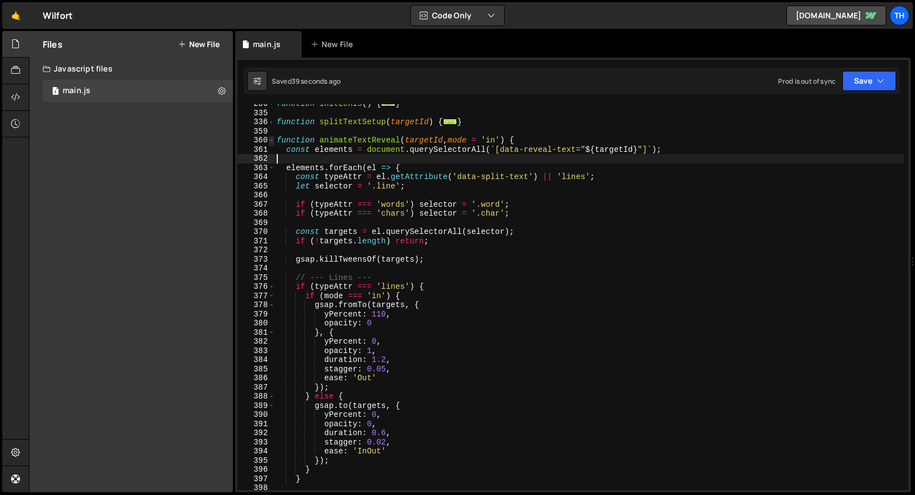
click at [271, 139] on span at bounding box center [271, 140] width 6 height 9
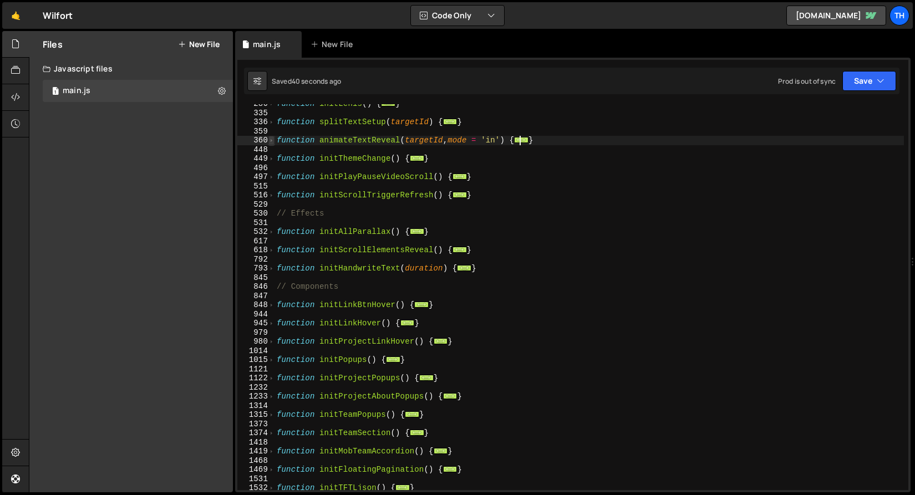
click at [271, 139] on span at bounding box center [271, 140] width 6 height 9
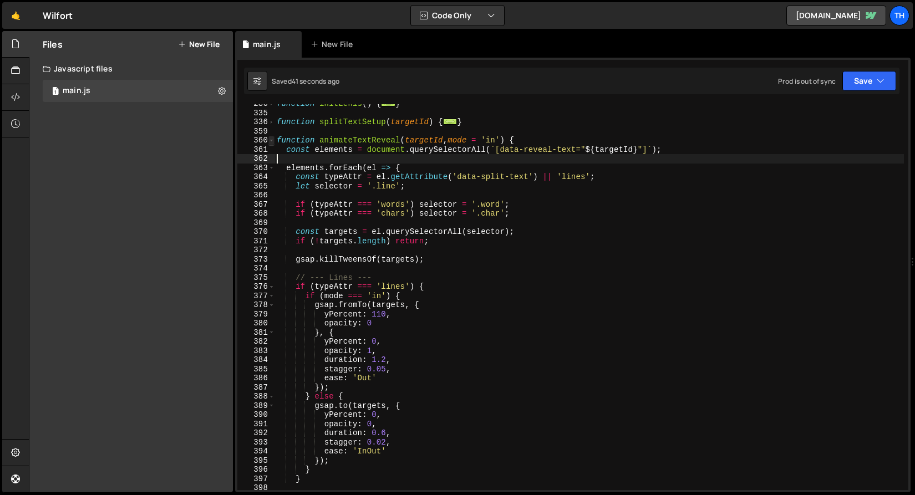
click at [271, 139] on span at bounding box center [271, 140] width 6 height 9
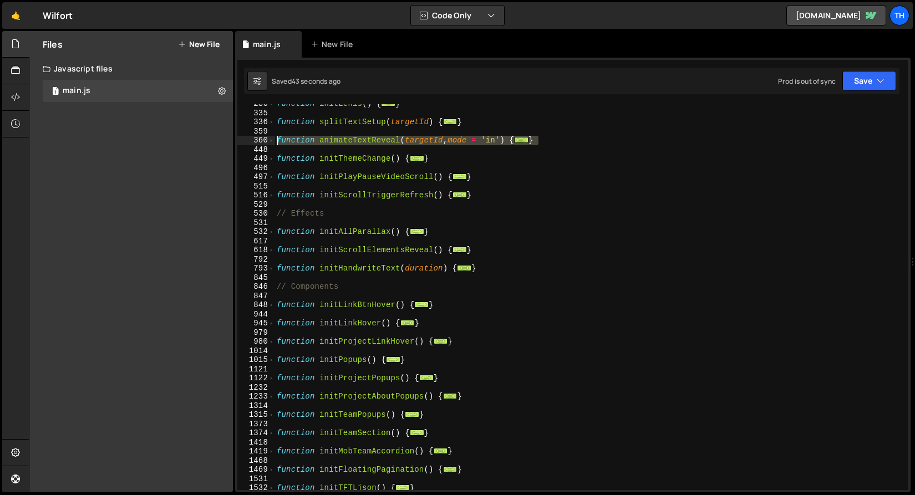
drag, startPoint x: 564, startPoint y: 142, endPoint x: 211, endPoint y: 139, distance: 352.8
click at [211, 139] on div "Files New File Javascript files 1 main.js 0 CSS files Copy share link Edit File…" at bounding box center [472, 262] width 886 height 462
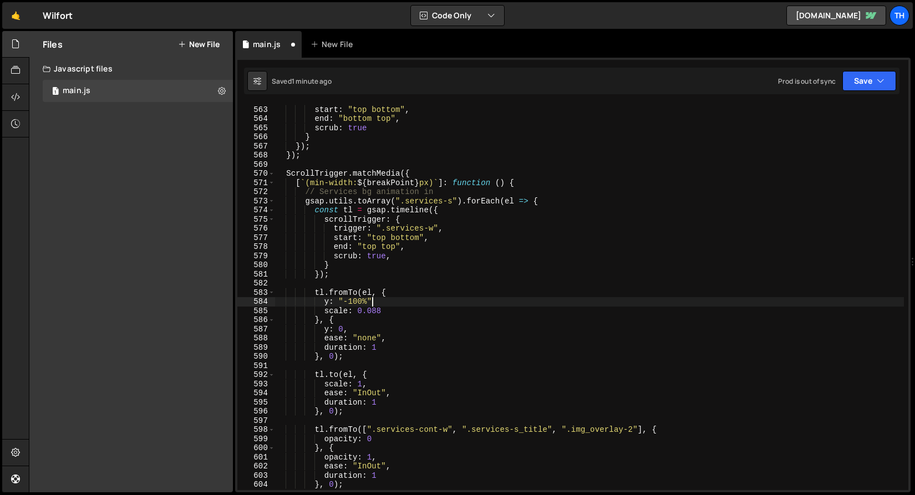
scroll to position [5152, 0]
click at [434, 262] on div "trigger : ".projects-s_tree-w" , start : "top bottom" , end : "bottom top" , sc…" at bounding box center [590, 298] width 630 height 404
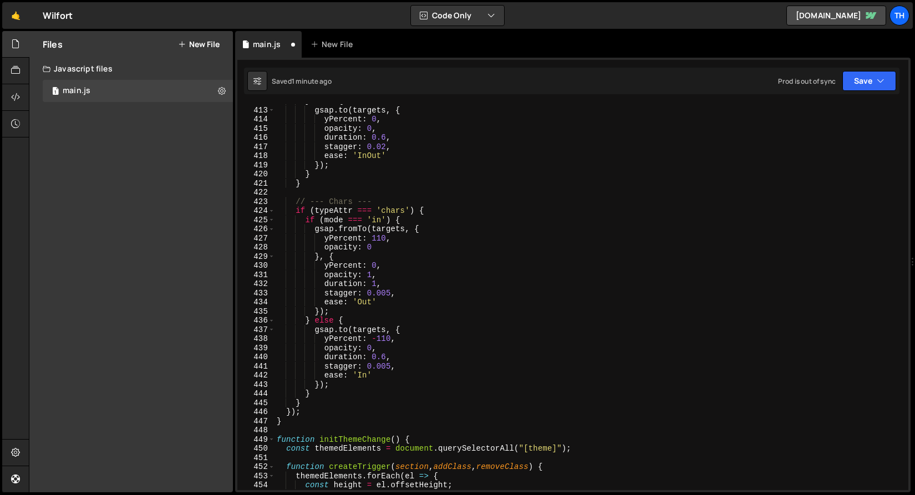
click at [275, 439] on div "449" at bounding box center [256, 439] width 38 height 9
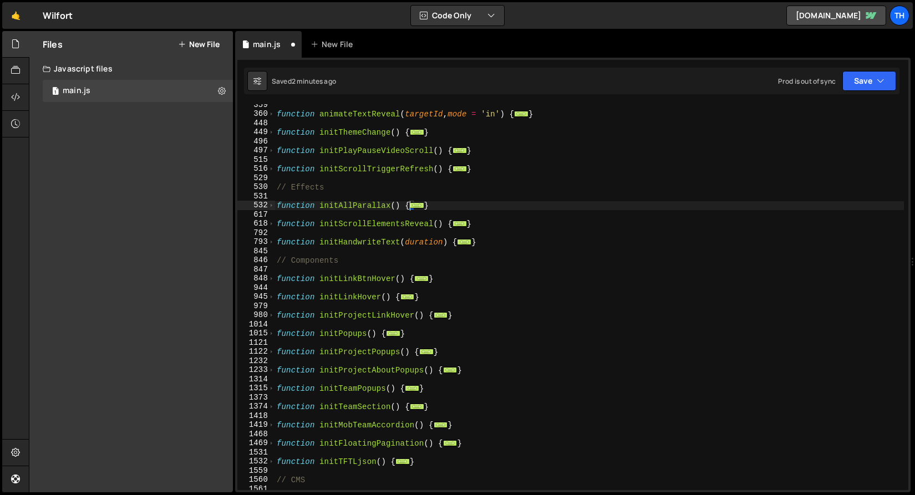
scroll to position [319, 0]
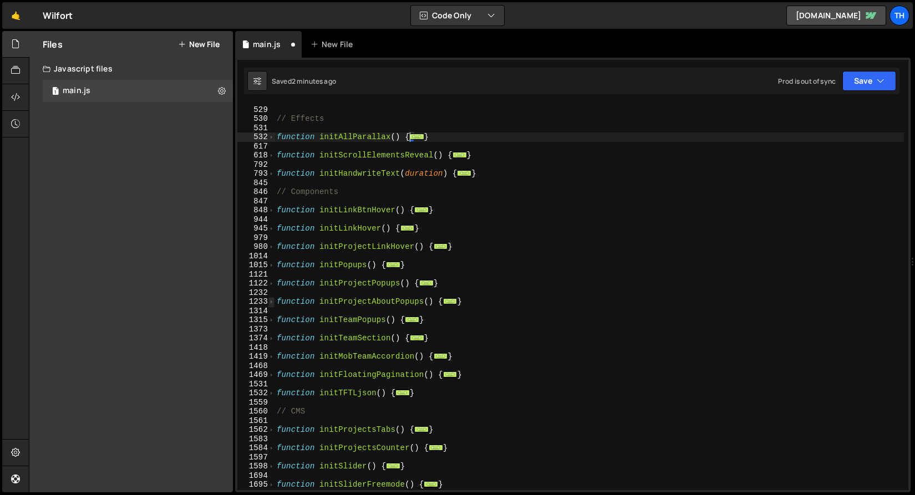
click at [271, 300] on span at bounding box center [271, 301] width 6 height 9
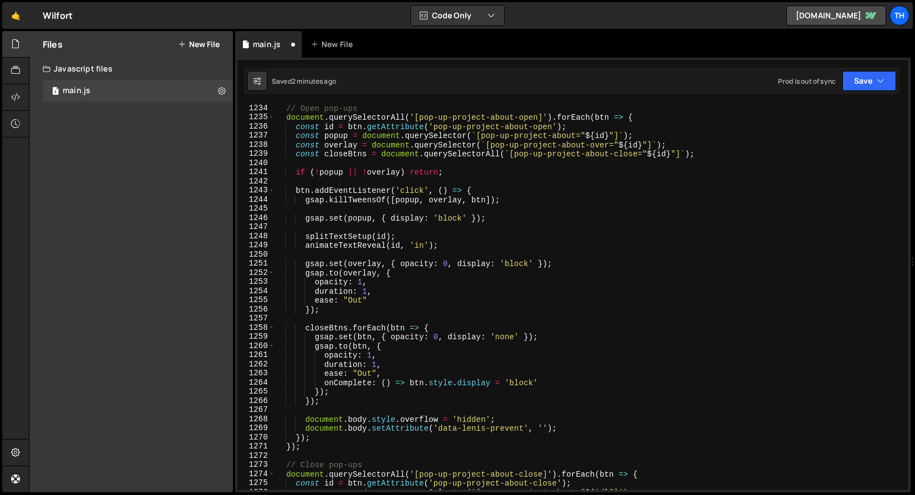
scroll to position [522, 0]
click at [486, 196] on div "// Open pop-ups document . querySelectorAll ( '[pop-up-project-about-open]' ) .…" at bounding box center [590, 306] width 630 height 404
paste textarea "targets"
click at [487, 198] on div "// Open pop-ups document . querySelectorAll ( '[pop-up-project-about-open]' ) .…" at bounding box center [590, 306] width 630 height 404
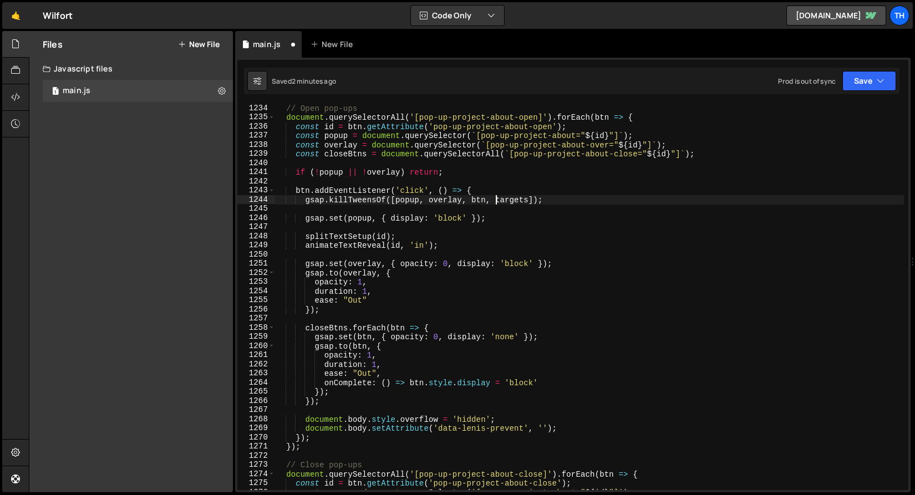
click at [561, 196] on div "// Open pop-ups document . querySelectorAll ( '[pop-up-project-about-open]' ) .…" at bounding box center [590, 306] width 630 height 404
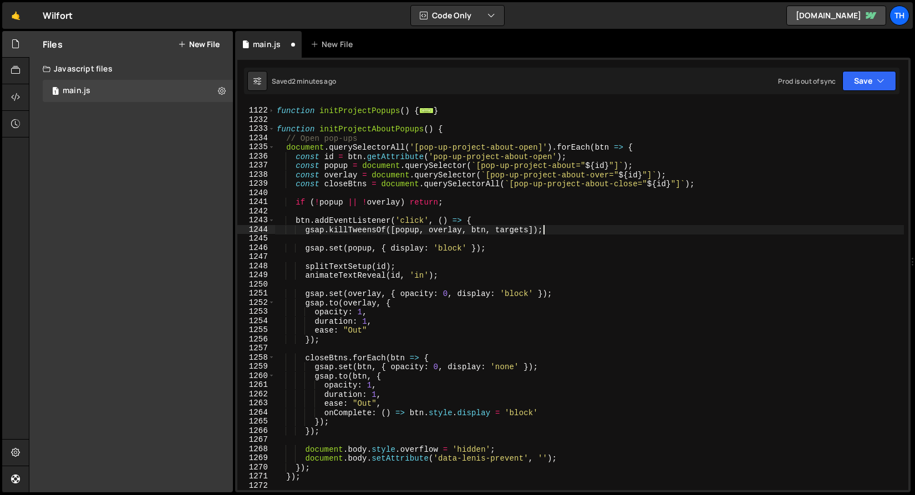
scroll to position [488, 0]
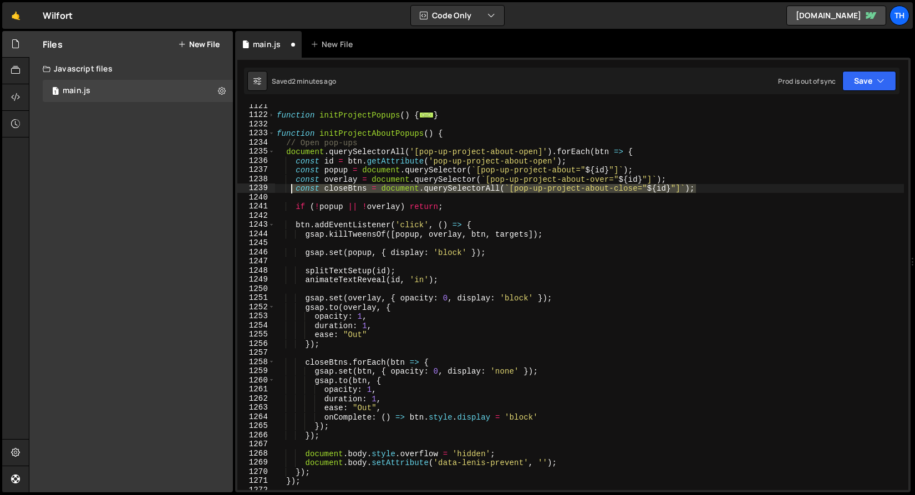
drag, startPoint x: 663, startPoint y: 190, endPoint x: 294, endPoint y: 187, distance: 368.9
click at [294, 187] on div "function initProjectPopups ( ) { ... } function initProjectAboutPopups ( ) { //…" at bounding box center [590, 304] width 630 height 404
type textarea "const closeBtns = document.querySelectorAll(`[pop-up-project-about-close="${id}…"
click at [714, 190] on div "function initProjectPopups ( ) { ... } function initProjectAboutPopups ( ) { //…" at bounding box center [590, 297] width 630 height 386
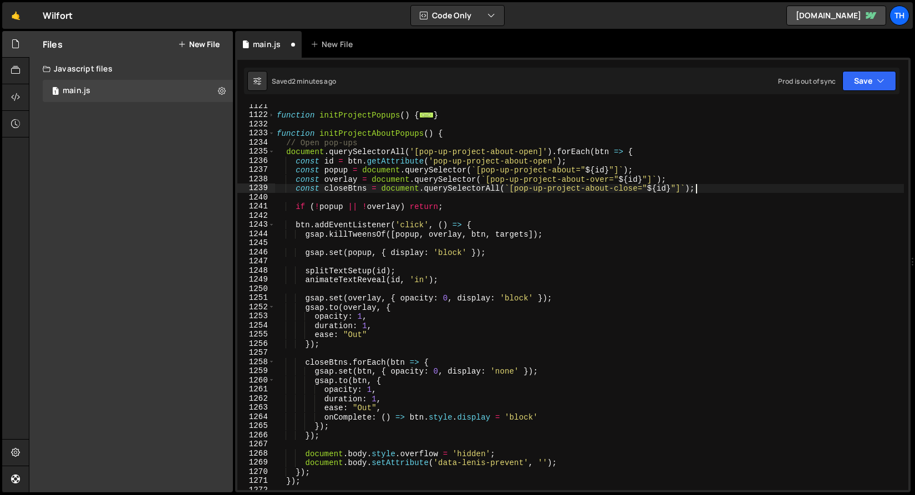
scroll to position [0, 1]
paste textarea "const closeBtns = document.querySelectorAll(`[pop-up-project-about-close="${id}…"
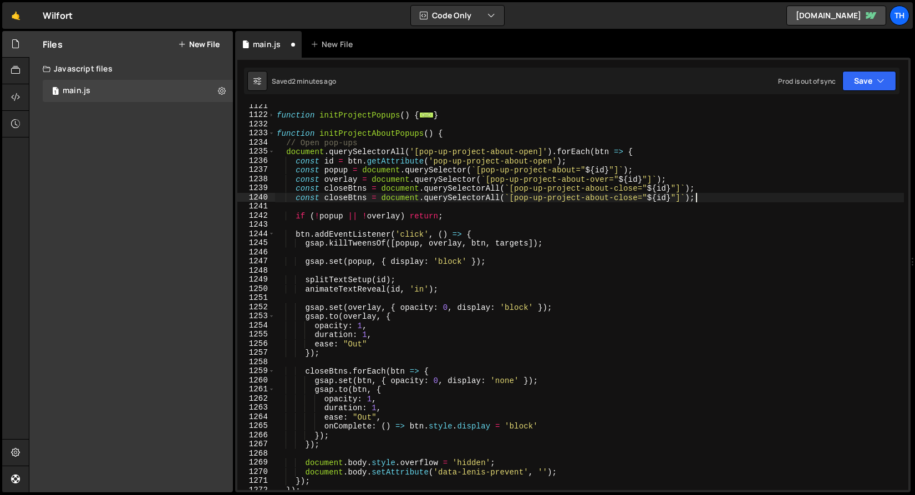
click at [364, 201] on div "function initProjectPopups ( ) { ... } function initProjectAboutPopups ( ) { //…" at bounding box center [590, 304] width 630 height 404
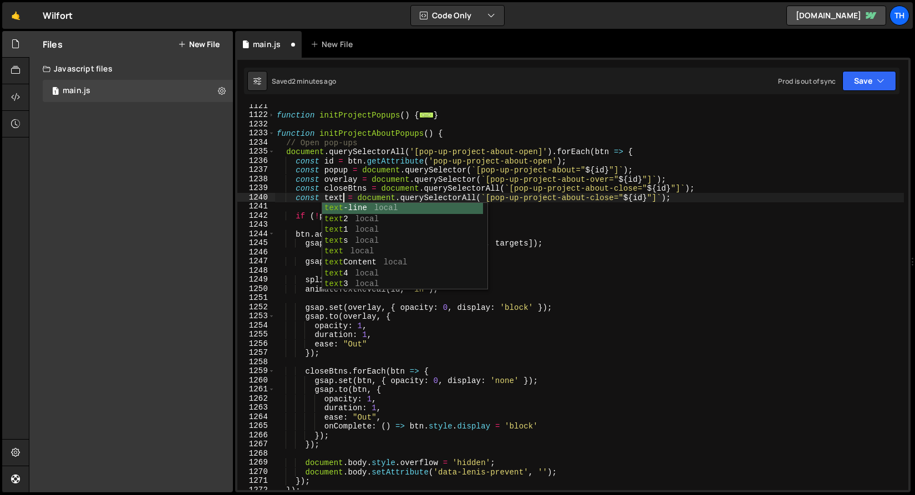
scroll to position [0, 4]
click at [430, 90] on div "Saved 2 minutes ago Prod is out of sync Upgrade to Edit Save Save to Staging S …" at bounding box center [572, 81] width 656 height 27
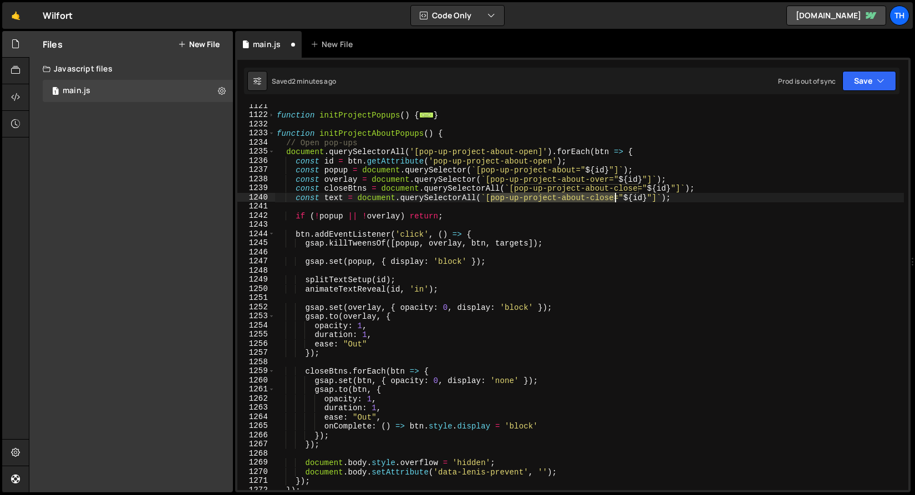
drag, startPoint x: 491, startPoint y: 200, endPoint x: 613, endPoint y: 195, distance: 122.7
click at [613, 195] on div "function initProjectPopups ( ) { ... } function initProjectAboutPopups ( ) { //…" at bounding box center [590, 304] width 630 height 404
click at [742, 170] on div "function initProjectPopups ( ) { ... } function initProjectAboutPopups ( ) { //…" at bounding box center [590, 304] width 630 height 404
drag, startPoint x: 493, startPoint y: 197, endPoint x: 613, endPoint y: 202, distance: 121.0
click at [613, 202] on div "function initProjectPopups ( ) { ... } function initProjectAboutPopups ( ) { //…" at bounding box center [590, 304] width 630 height 404
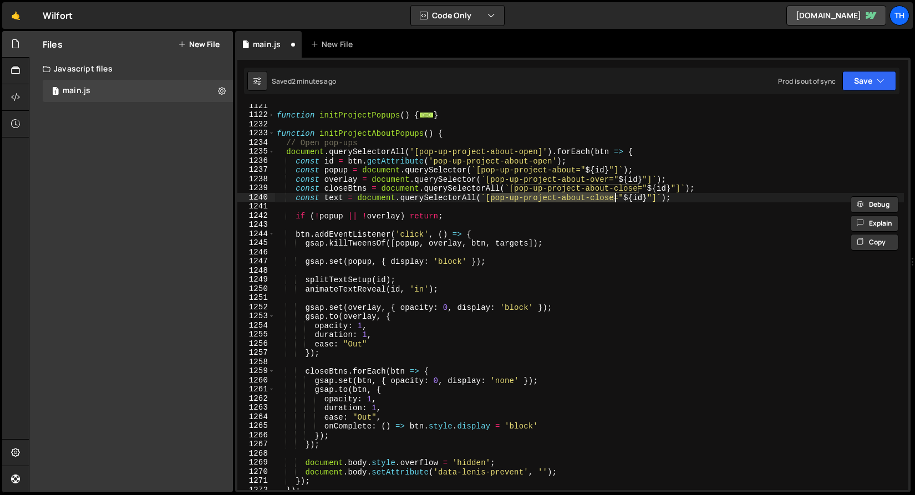
paste textarea "data-reveal-text"
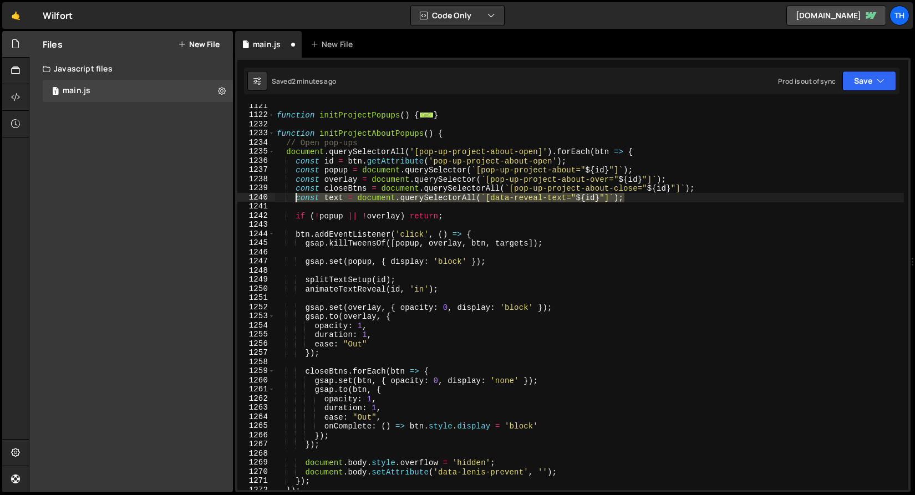
drag, startPoint x: 633, startPoint y: 201, endPoint x: 294, endPoint y: 201, distance: 338.9
click at [294, 201] on div "function initProjectPopups ( ) { ... } function initProjectAboutPopups ( ) { //…" at bounding box center [590, 304] width 630 height 404
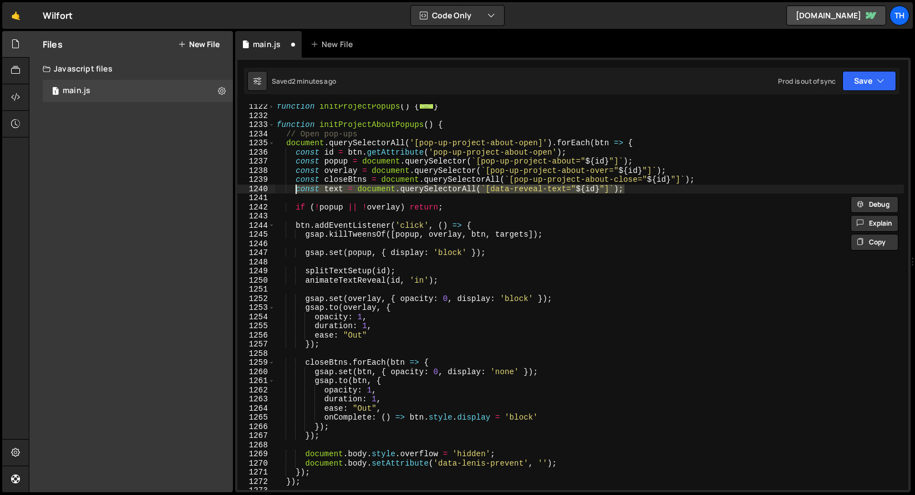
scroll to position [594, 0]
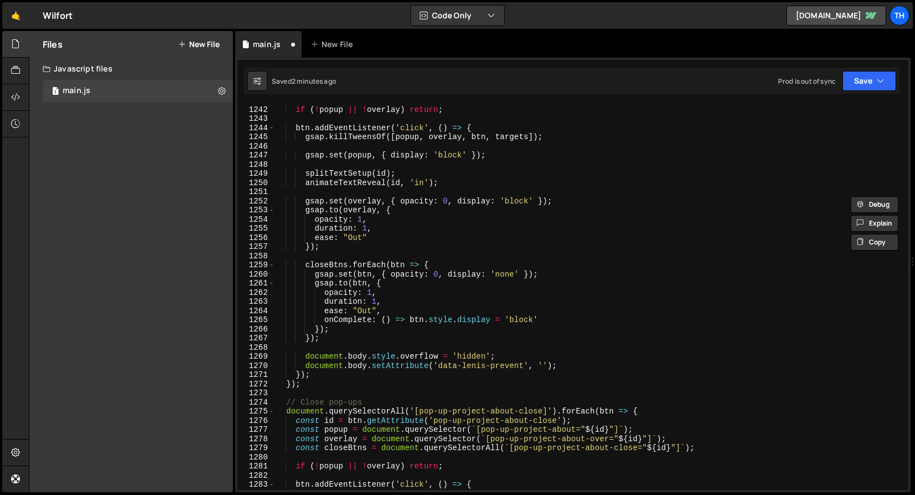
click at [703, 449] on div "if ( ! popup || ! overlay ) return ; btn . addEventListener ( 'click' , ( ) => …" at bounding box center [590, 298] width 630 height 404
type textarea "const closeBtns = document.querySelectorAll(`[pop-up-project-about-close="${id}…"
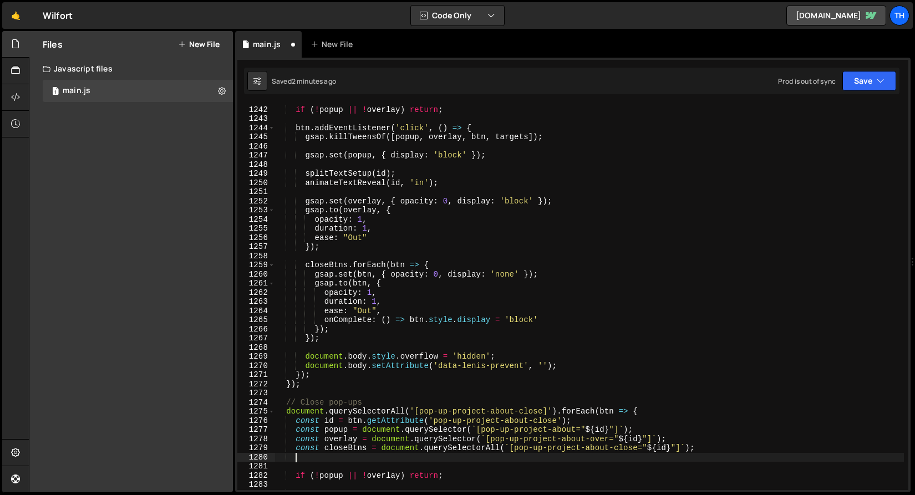
scroll to position [0, 1]
paste textarea "const text = document.querySelectorAll(`[data-reveal-text="${id}"]`);"
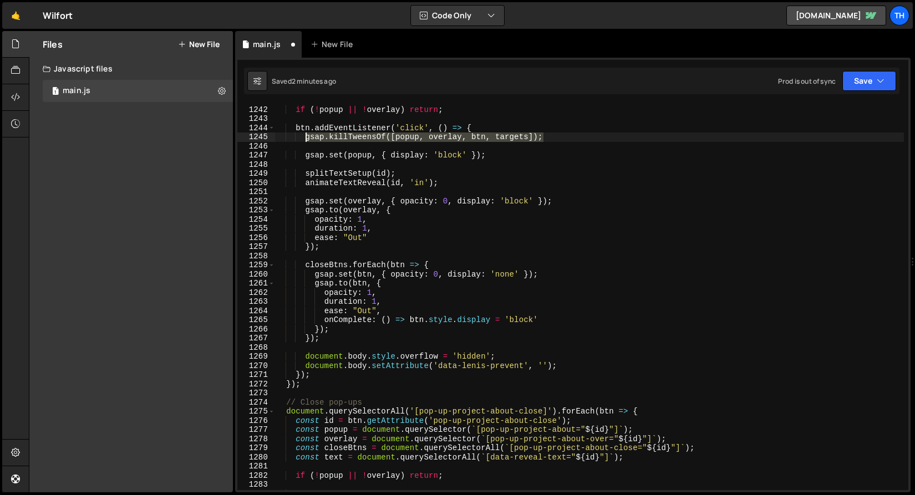
drag, startPoint x: 561, startPoint y: 136, endPoint x: 306, endPoint y: 138, distance: 255.2
click at [306, 138] on div "if ( ! popup || ! overlay ) return ; btn . addEventListener ( 'click' , ( ) => …" at bounding box center [590, 298] width 630 height 404
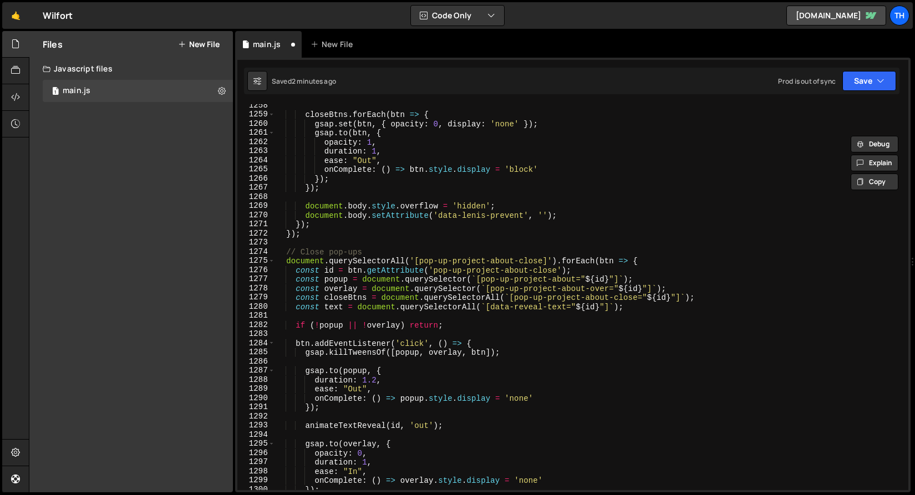
scroll to position [745, 0]
drag, startPoint x: 306, startPoint y: 353, endPoint x: 526, endPoint y: 351, distance: 219.7
click at [526, 351] on div "closeBtns . forEach ( btn => { gsap . set ( btn , { opacity : 0 , display : 'no…" at bounding box center [590, 303] width 630 height 404
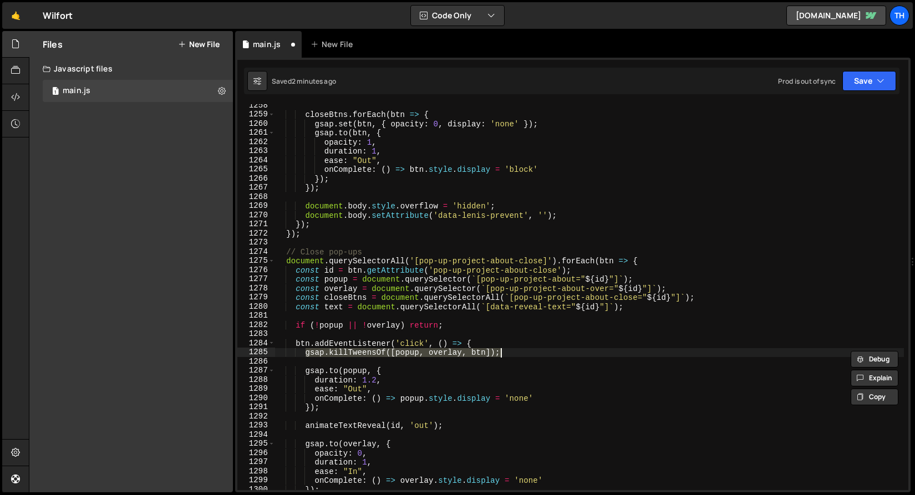
paste textarea ", targets"
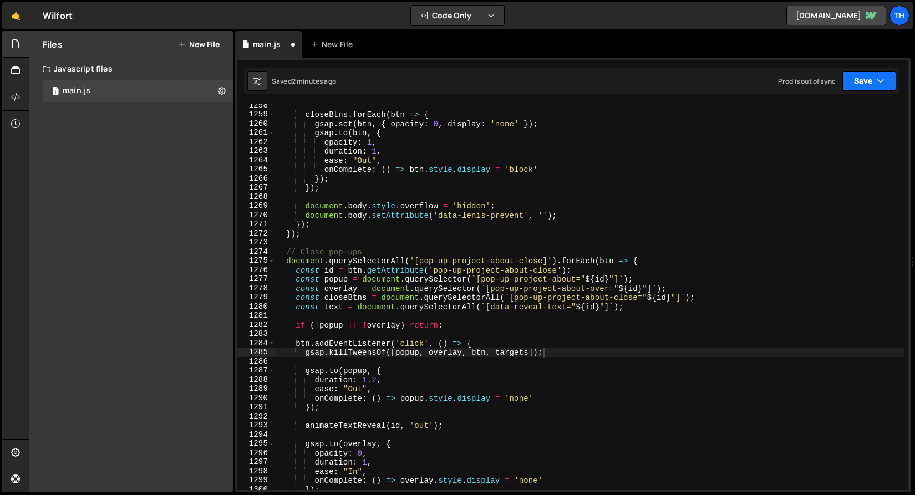
click at [865, 89] on button "Save" at bounding box center [870, 81] width 54 height 20
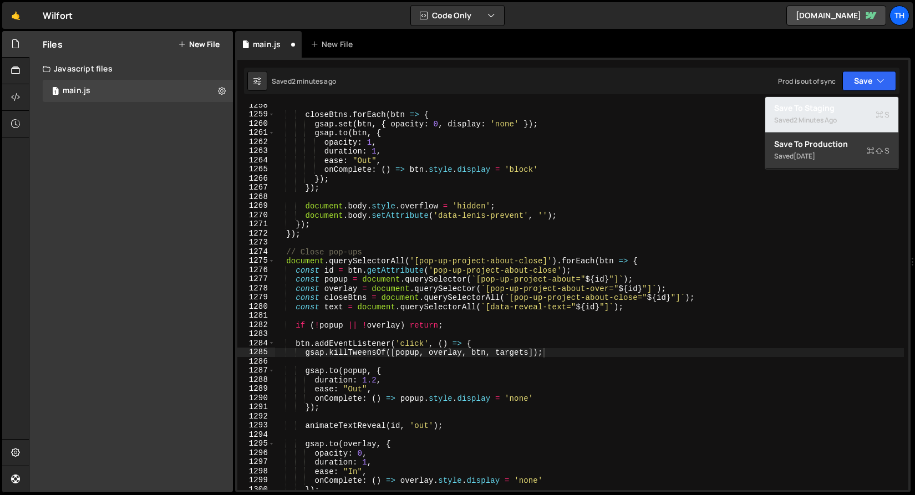
click at [854, 104] on div "Save to Staging S" at bounding box center [831, 108] width 115 height 11
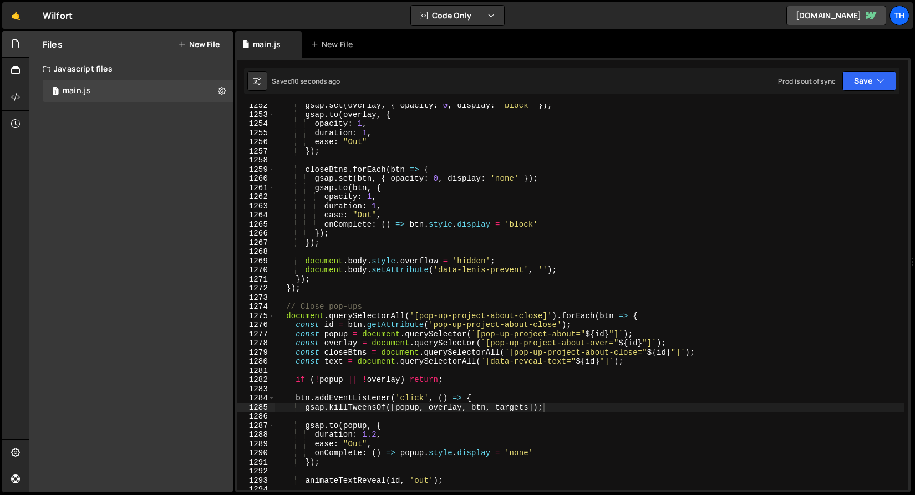
scroll to position [11461, 0]
click at [325, 228] on div "gsap . set ( overlay , { opacity : 0 , display : 'block' }) ; gsap . to ( overl…" at bounding box center [590, 303] width 630 height 404
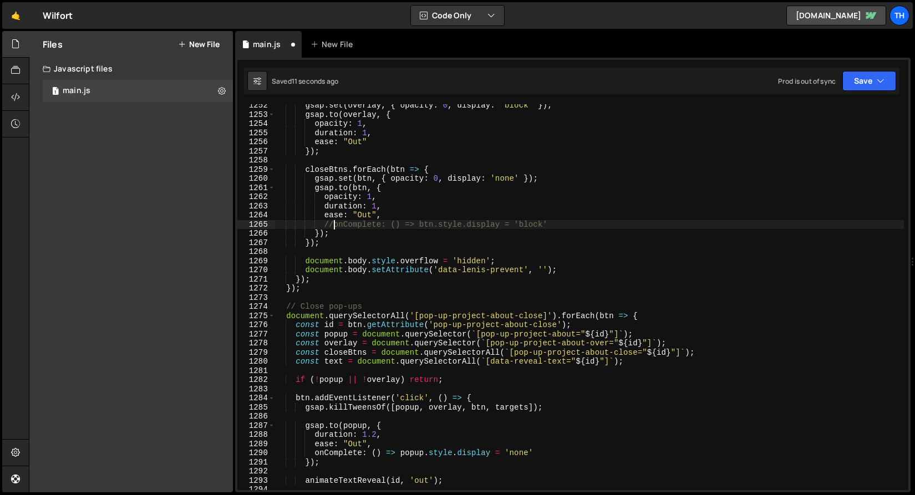
scroll to position [0, 3]
click at [529, 225] on div "gsap . set ( overlay , { opacity : 0 , display : 'block' }) ; gsap . to ( overl…" at bounding box center [590, 303] width 630 height 404
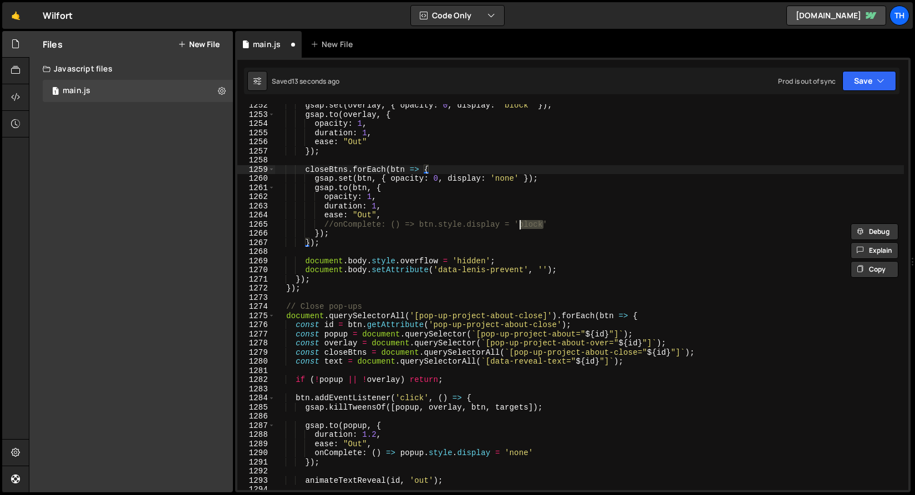
click at [506, 173] on div "gsap . set ( overlay , { opacity : 0 , display : 'block' }) ; gsap . to ( overl…" at bounding box center [590, 303] width 630 height 404
click at [505, 176] on div "gsap . set ( overlay , { opacity : 0 , display : 'block' }) ; gsap . to ( overl…" at bounding box center [590, 303] width 630 height 404
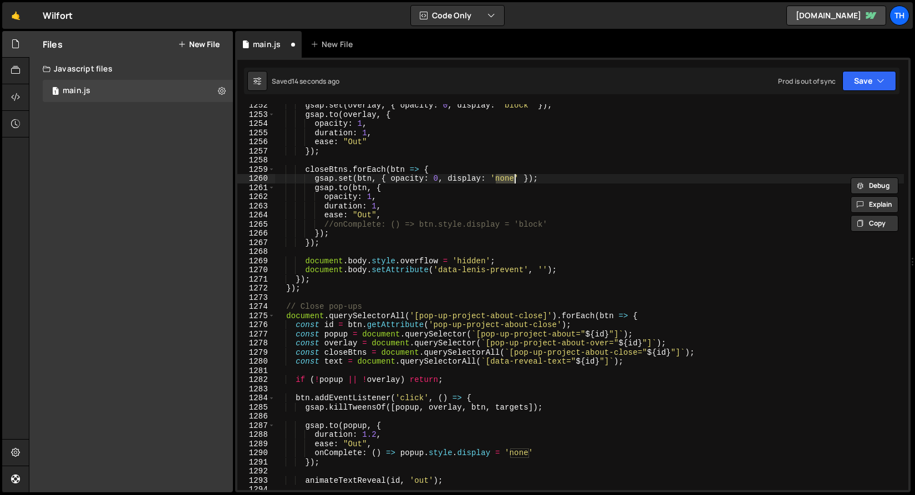
paste textarea "block"
click at [838, 84] on div "Prod is out of sync Upgrade to Edit Save Save to Staging S Saved 14 seconds ago…" at bounding box center [837, 81] width 118 height 20
click at [845, 90] on button "Save" at bounding box center [870, 81] width 54 height 20
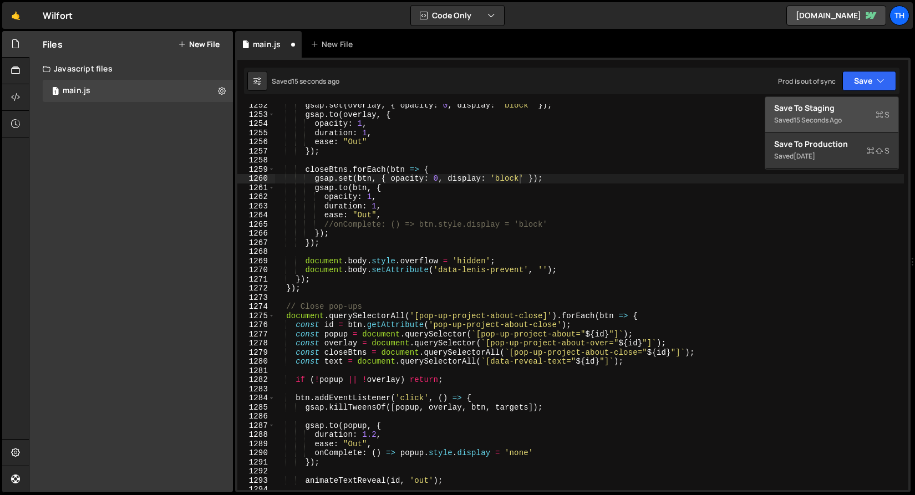
click at [835, 111] on div "Save to Staging S" at bounding box center [831, 108] width 115 height 11
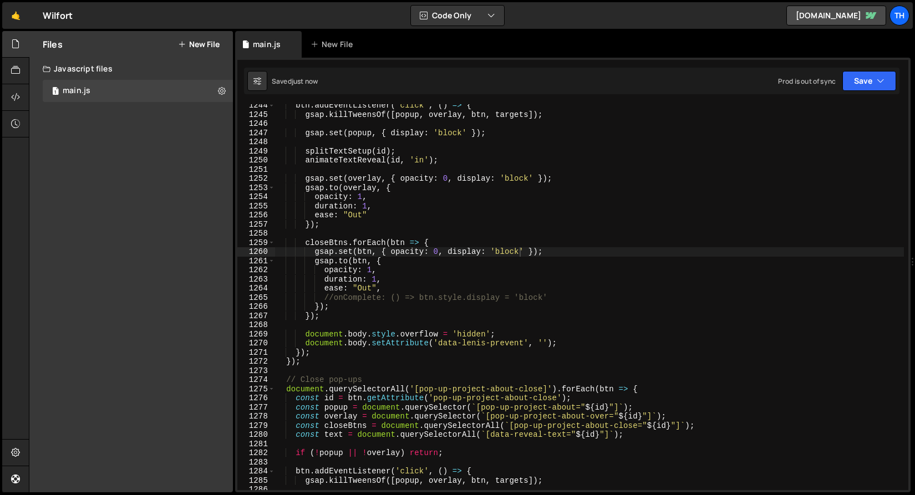
scroll to position [11354, 0]
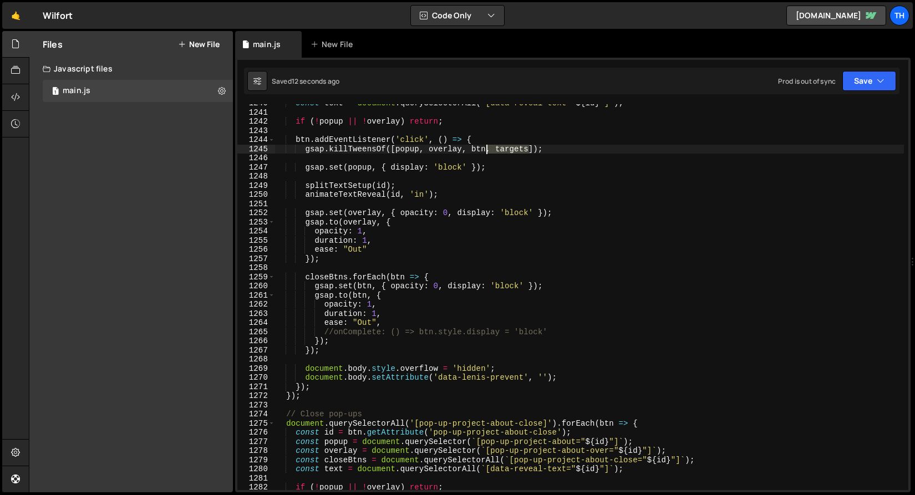
drag, startPoint x: 531, startPoint y: 149, endPoint x: 487, endPoint y: 147, distance: 44.4
click at [487, 147] on div "const text = document . querySelectorAll ( ` [data-reveal-text=" ${ id } "] ` )…" at bounding box center [590, 301] width 630 height 404
type textarea "gsap.killTweensOf([popup, overlay, btn]);"
click at [877, 85] on icon "button" at bounding box center [881, 80] width 8 height 11
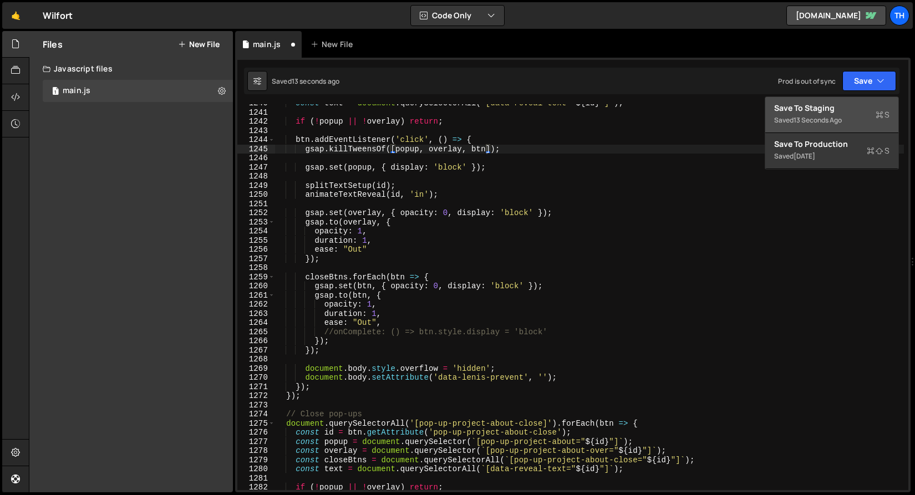
click at [839, 115] on div "Saved 13 seconds ago" at bounding box center [831, 120] width 115 height 13
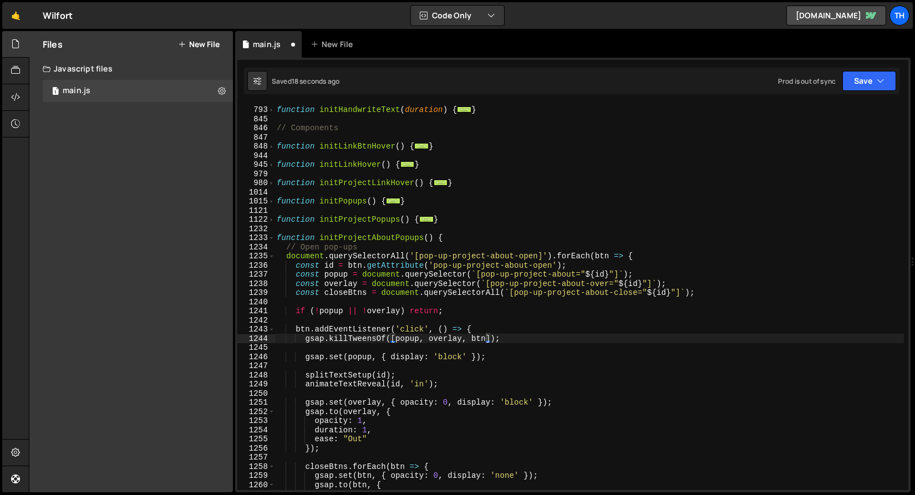
scroll to position [640, 0]
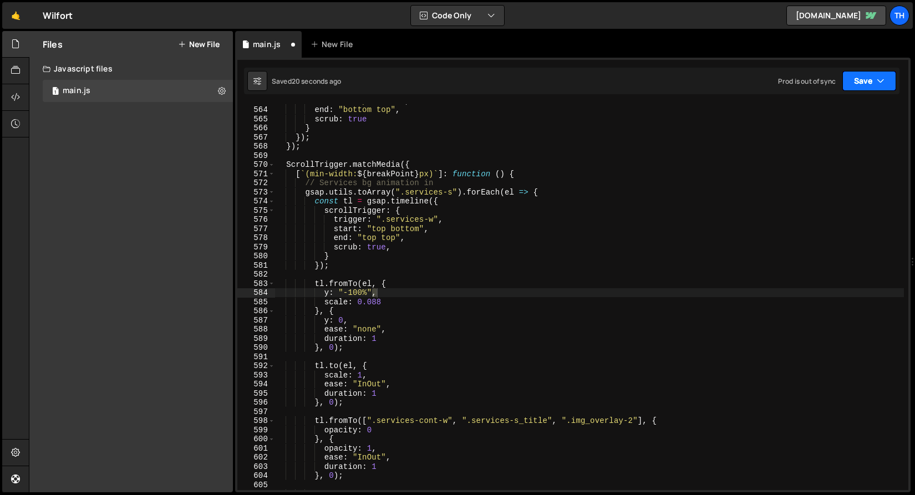
click at [861, 81] on button "Save" at bounding box center [870, 81] width 54 height 20
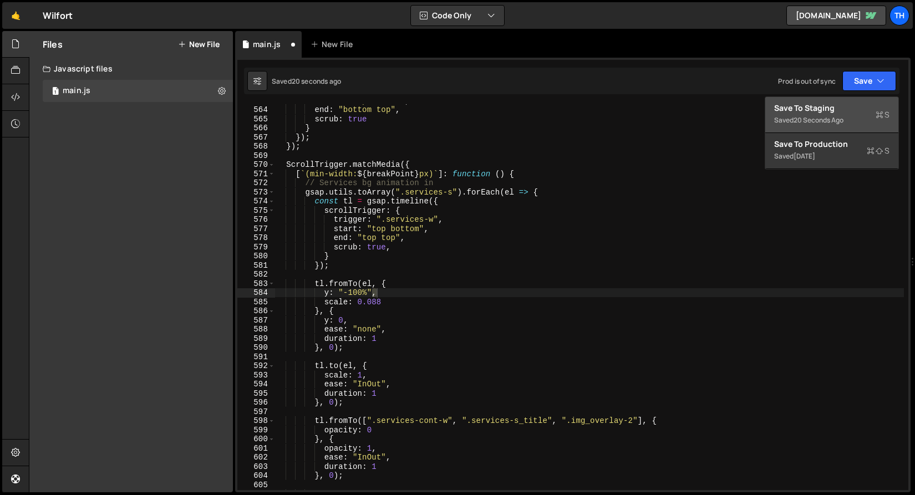
click at [843, 116] on div "20 seconds ago" at bounding box center [819, 119] width 50 height 9
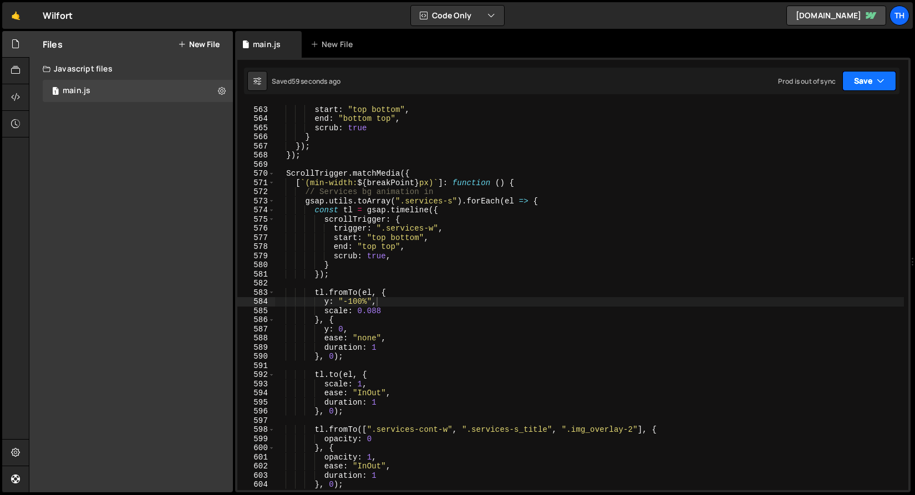
click at [854, 77] on button "Save" at bounding box center [870, 81] width 54 height 20
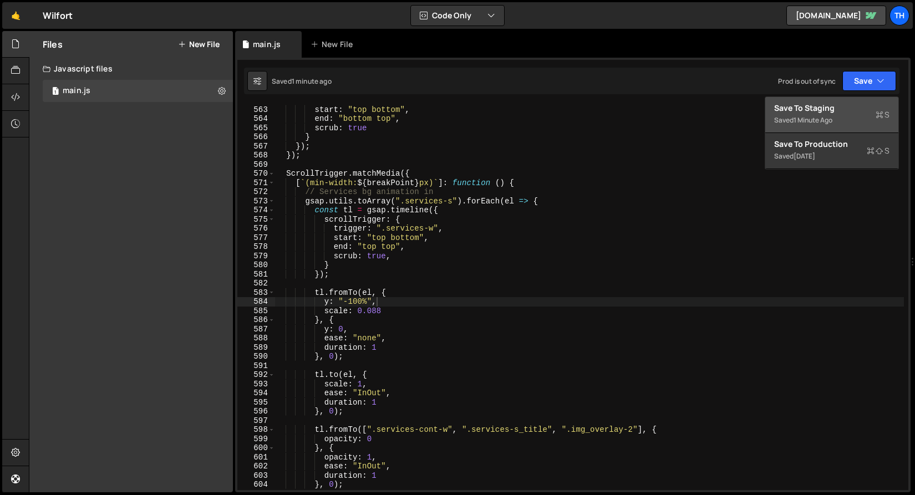
click at [828, 100] on button "Save to Staging S Saved 1 minute ago" at bounding box center [831, 115] width 133 height 36
